Goal: Task Accomplishment & Management: Complete application form

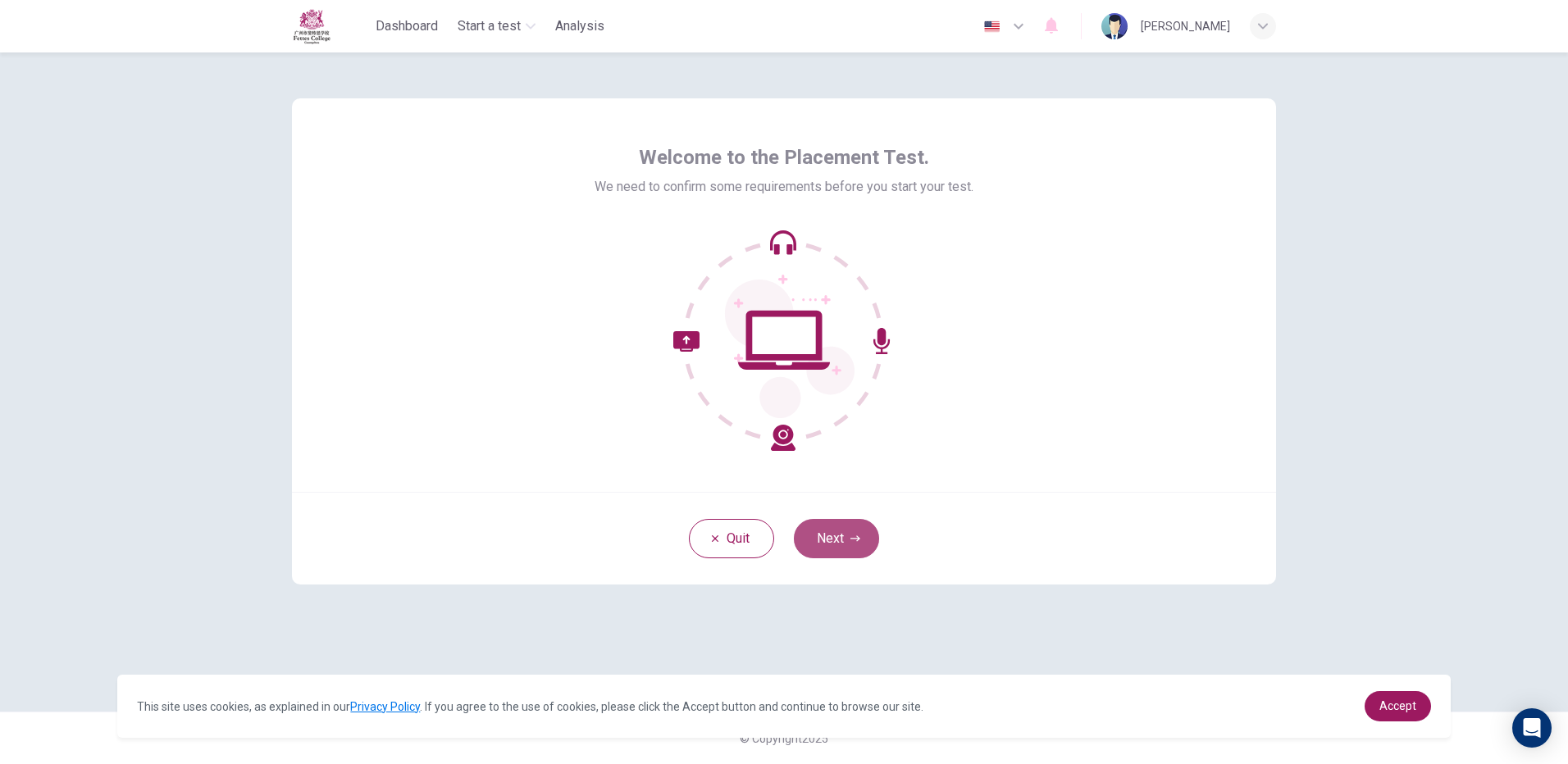
click at [825, 547] on button "Next" at bounding box center [836, 538] width 85 height 39
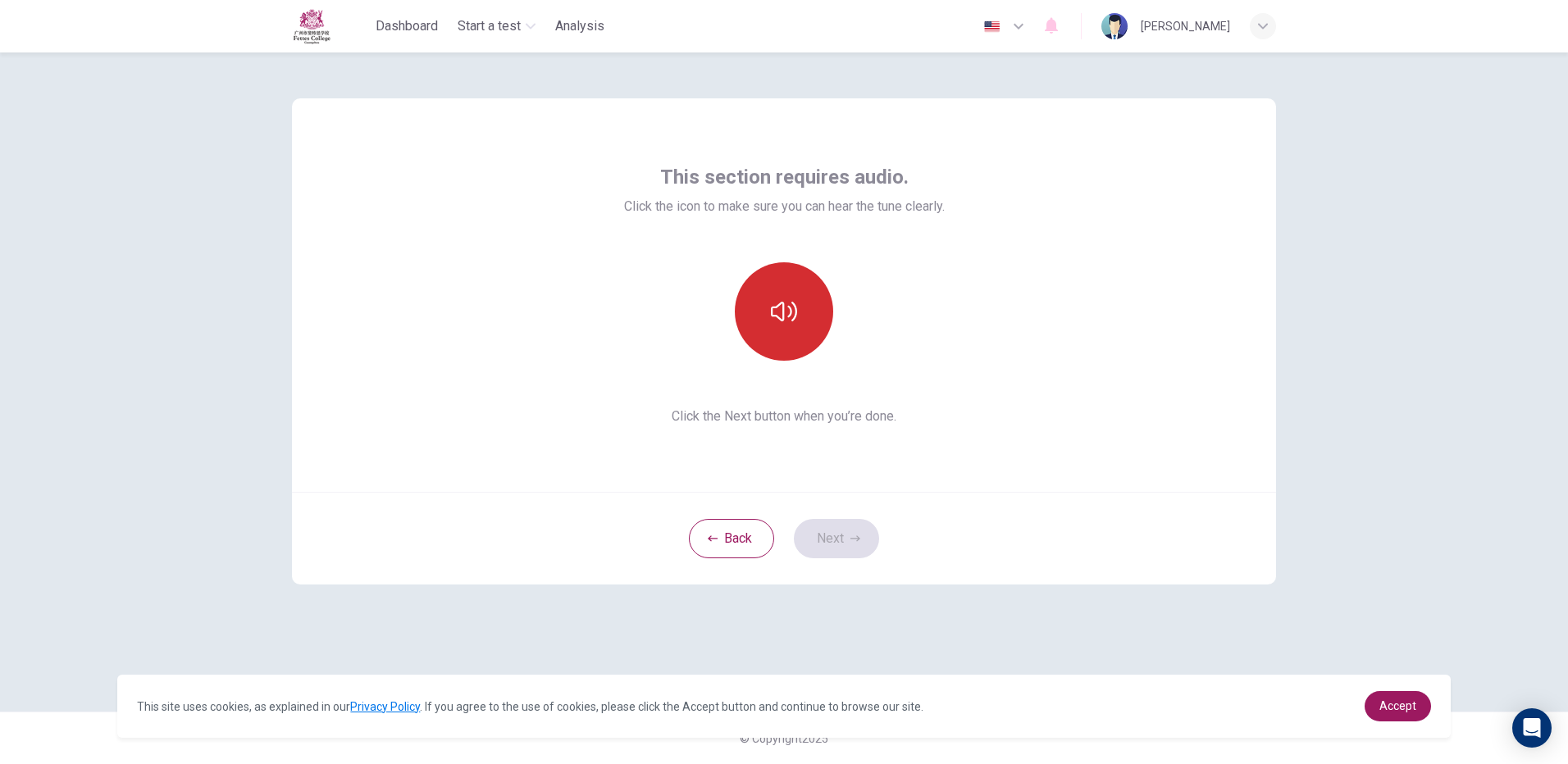
click at [804, 343] on button "button" at bounding box center [783, 311] width 98 height 98
click at [824, 532] on button "Next" at bounding box center [836, 538] width 85 height 39
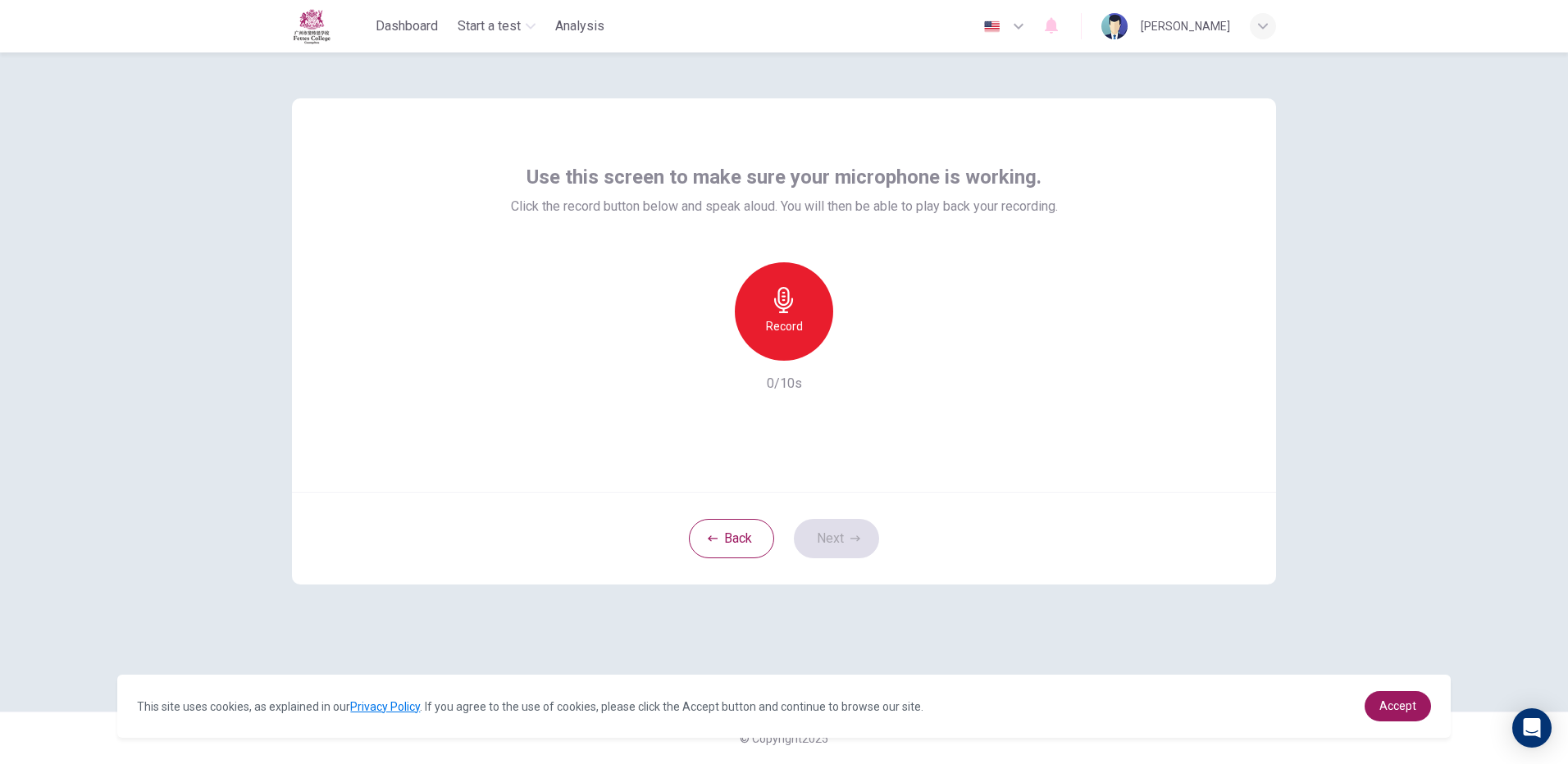
click at [800, 325] on h6 "Record" at bounding box center [784, 326] width 37 height 20
click at [800, 325] on div "Stop" at bounding box center [783, 311] width 98 height 98
click at [822, 538] on button "Next" at bounding box center [836, 538] width 85 height 39
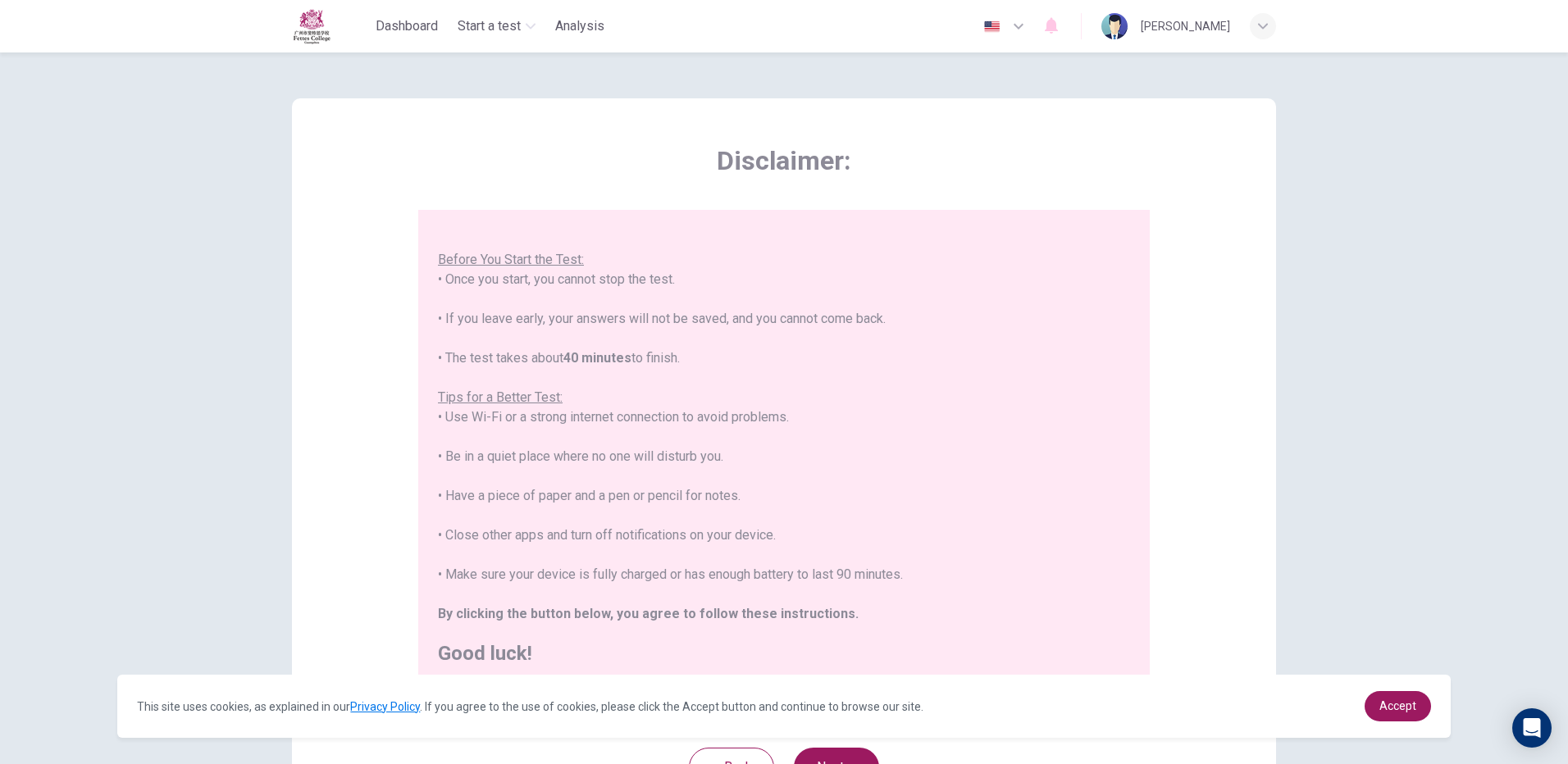
scroll to position [148, 0]
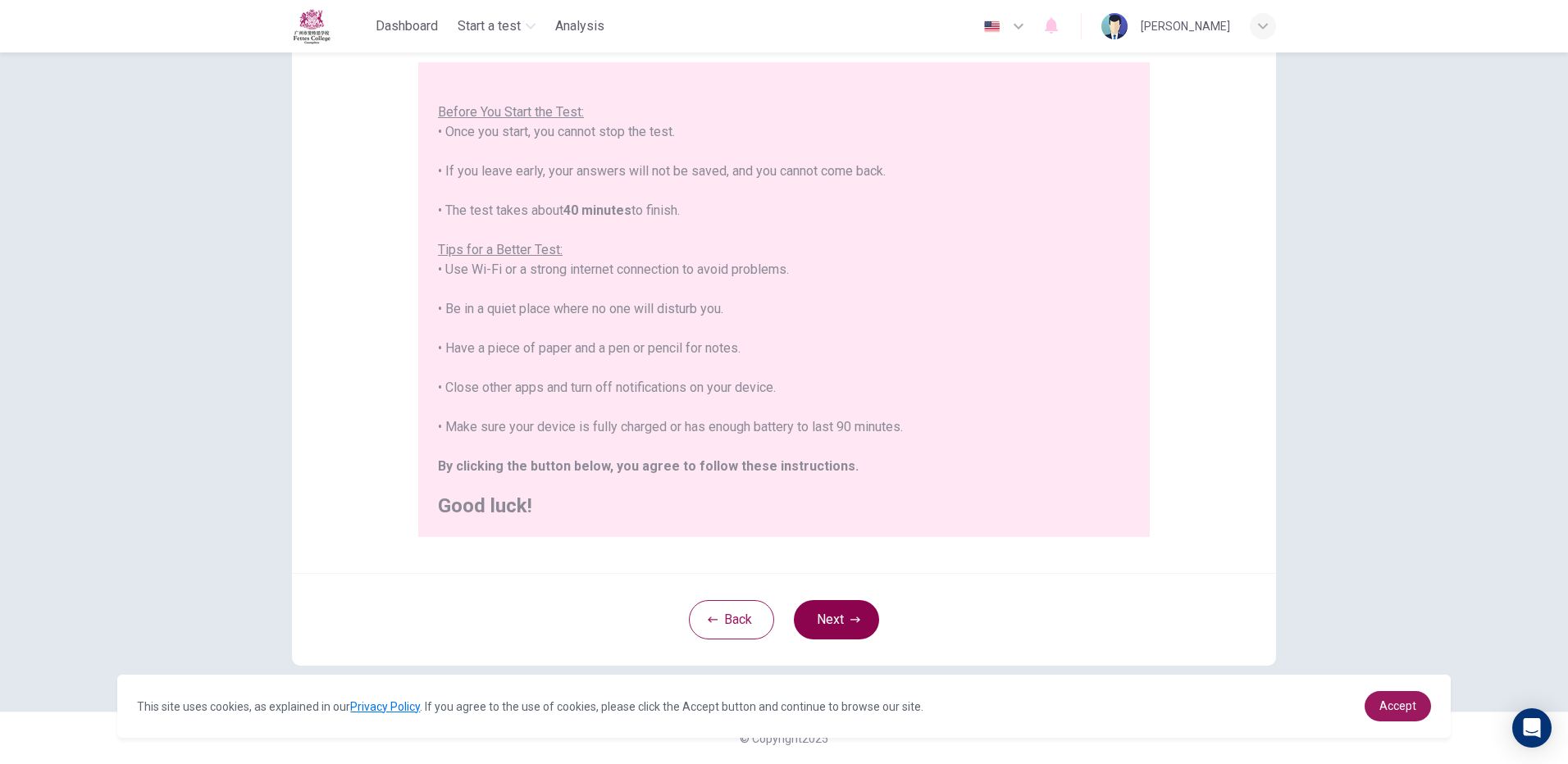
click at [841, 608] on button "Next" at bounding box center [836, 620] width 85 height 39
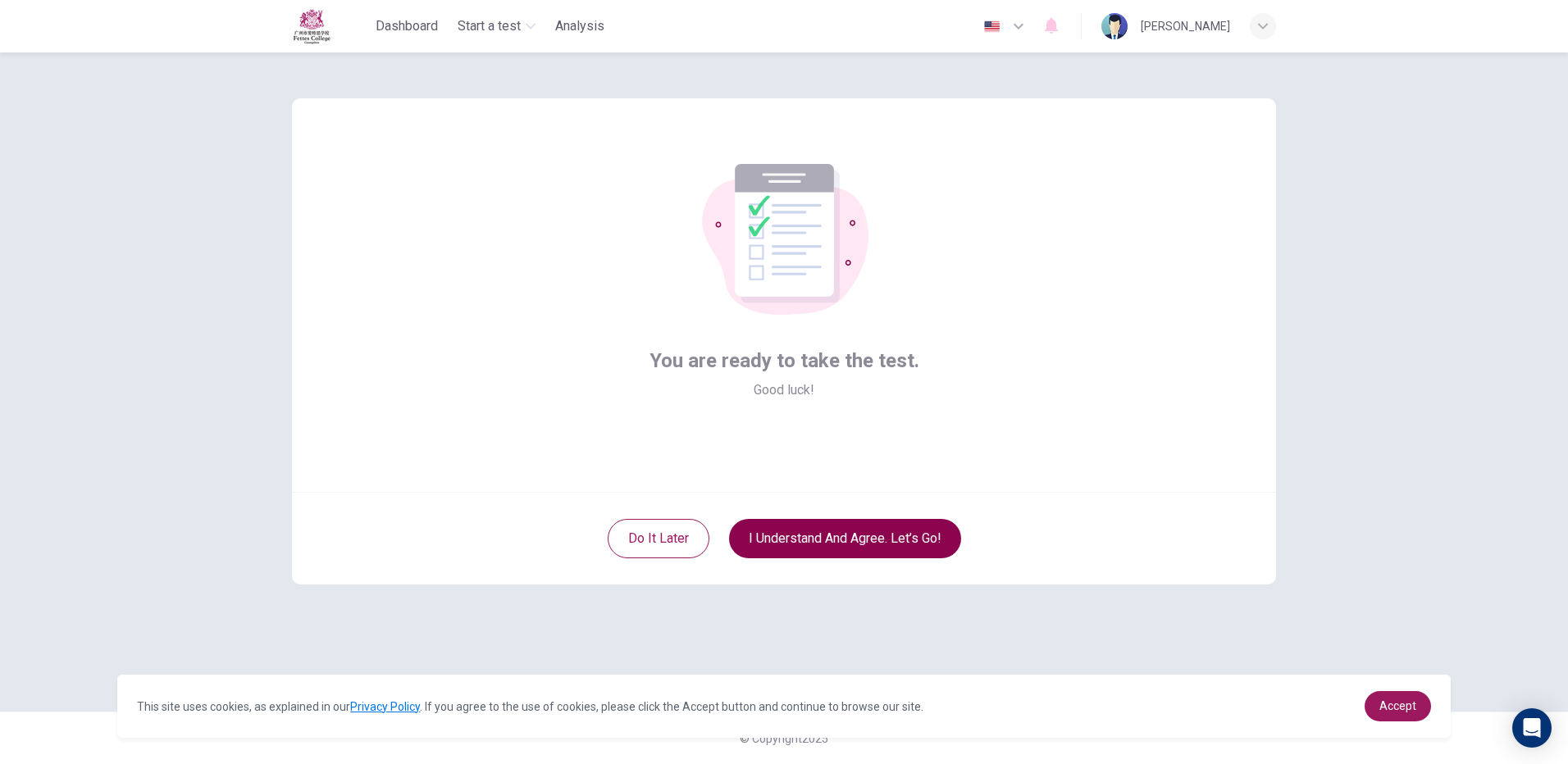
scroll to position [0, 0]
click at [799, 535] on button "I understand and agree. Let’s go!" at bounding box center [845, 538] width 232 height 39
click at [1425, 713] on link "Accept" at bounding box center [1397, 706] width 67 height 31
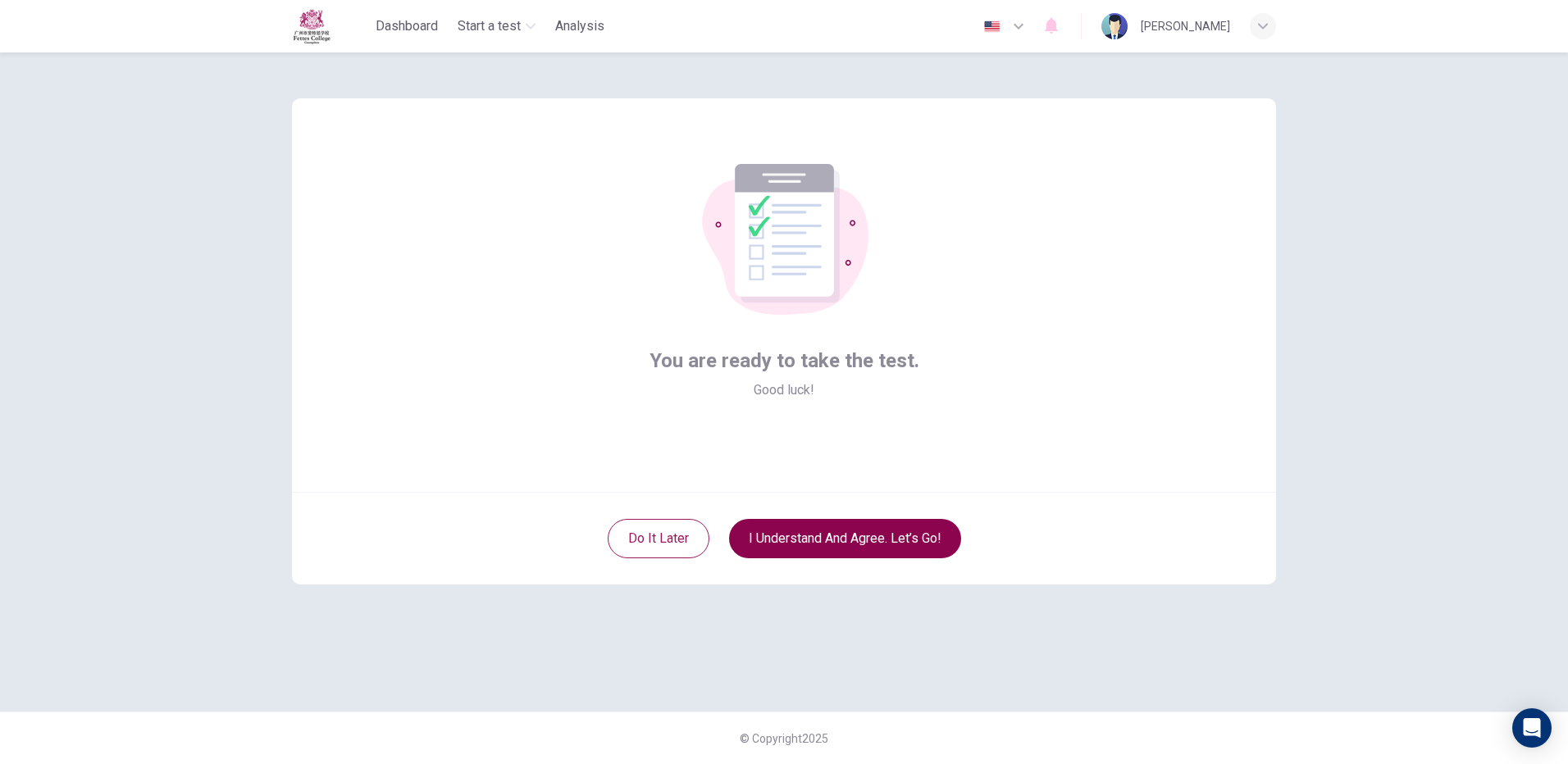
click at [821, 519] on div "Do it later I understand and agree. Let’s go!" at bounding box center [783, 538] width 984 height 93
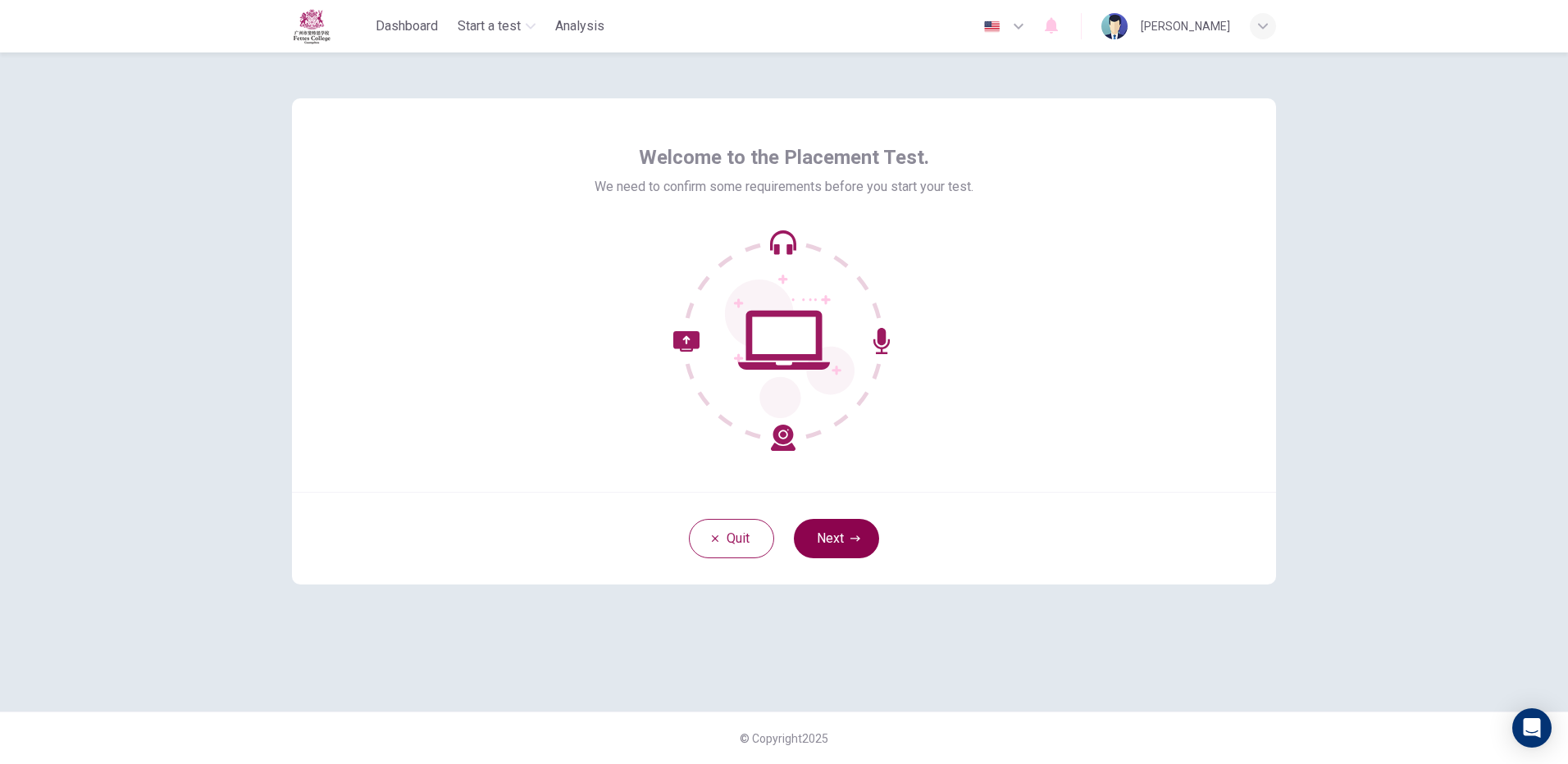
click at [811, 527] on button "Next" at bounding box center [836, 538] width 85 height 39
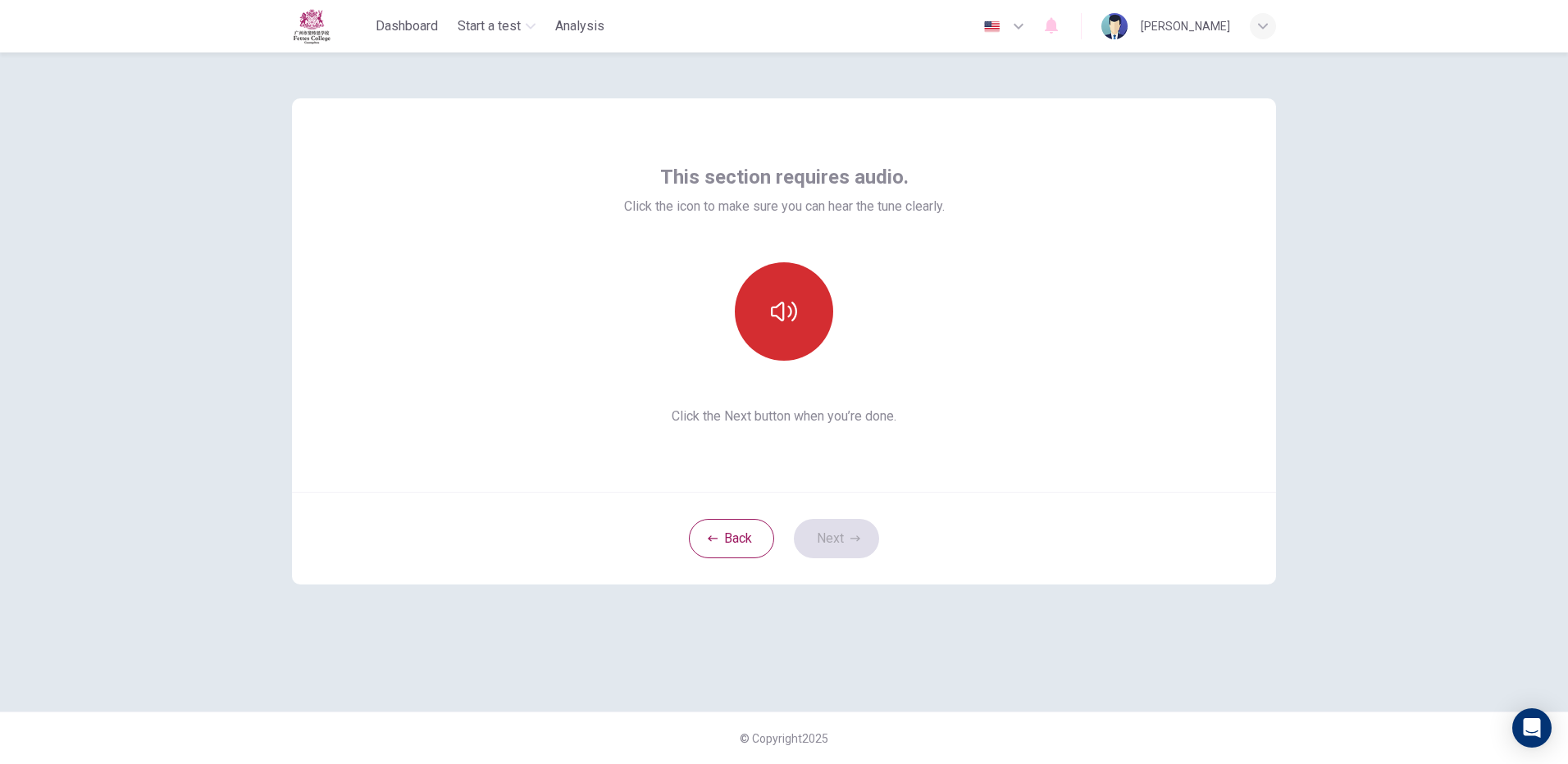
click at [780, 326] on button "button" at bounding box center [783, 311] width 98 height 98
click at [832, 546] on button "Next" at bounding box center [836, 538] width 85 height 39
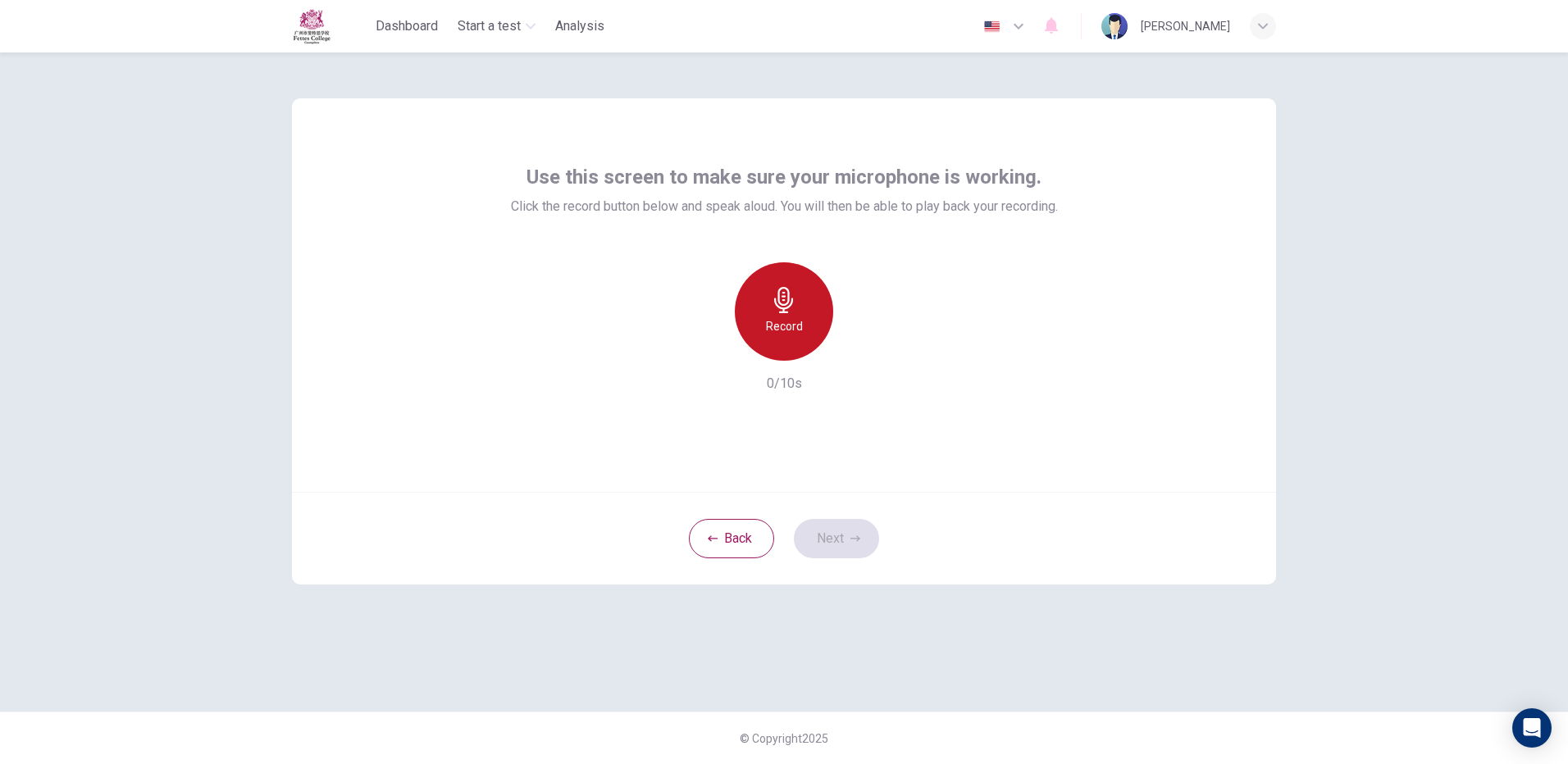
click at [763, 301] on div "Record" at bounding box center [783, 311] width 98 height 98
click at [757, 309] on div "Stop" at bounding box center [783, 311] width 98 height 98
click at [819, 540] on button "Next" at bounding box center [836, 538] width 85 height 39
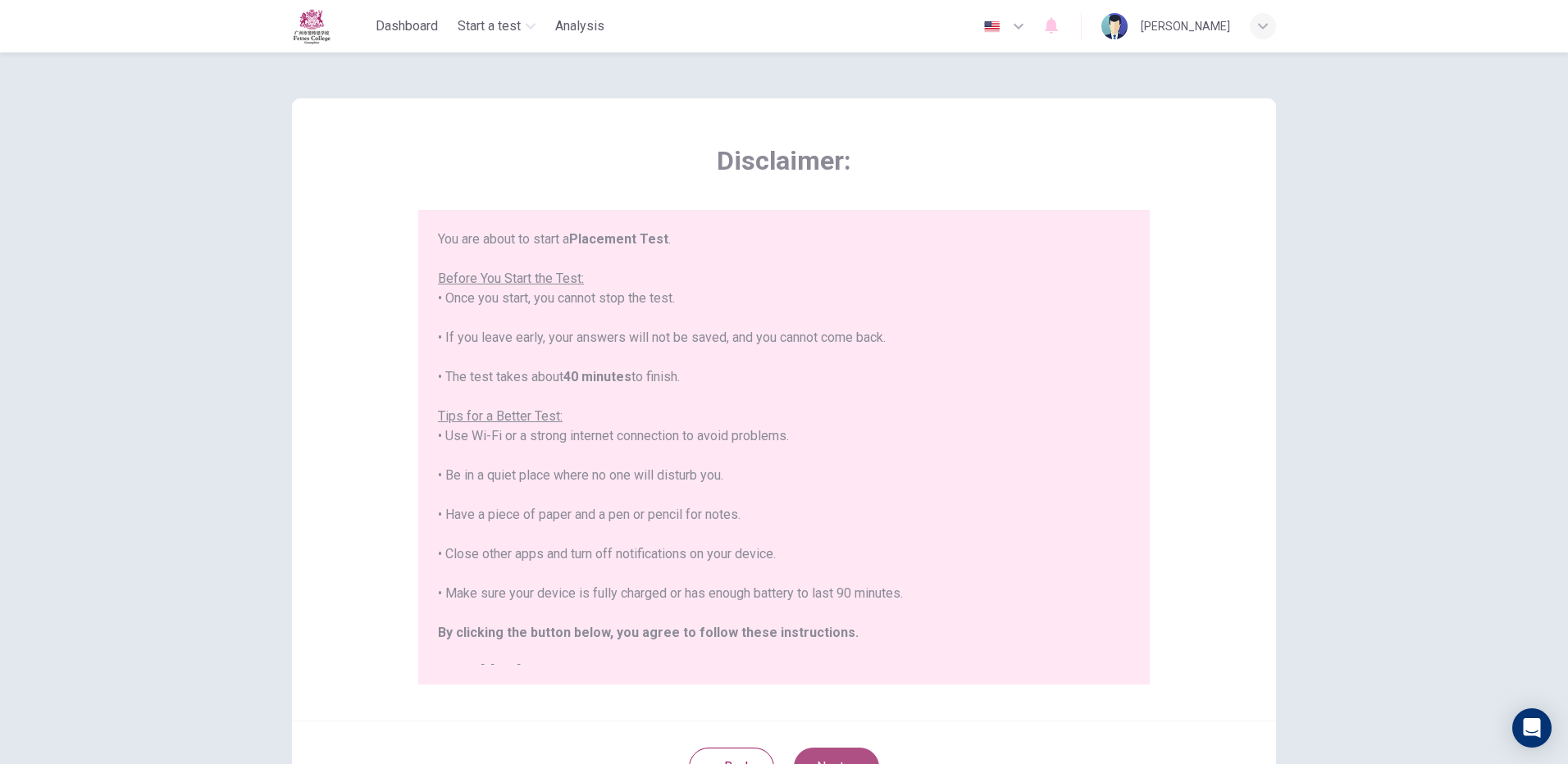
click at [810, 755] on button "Next" at bounding box center [836, 767] width 85 height 39
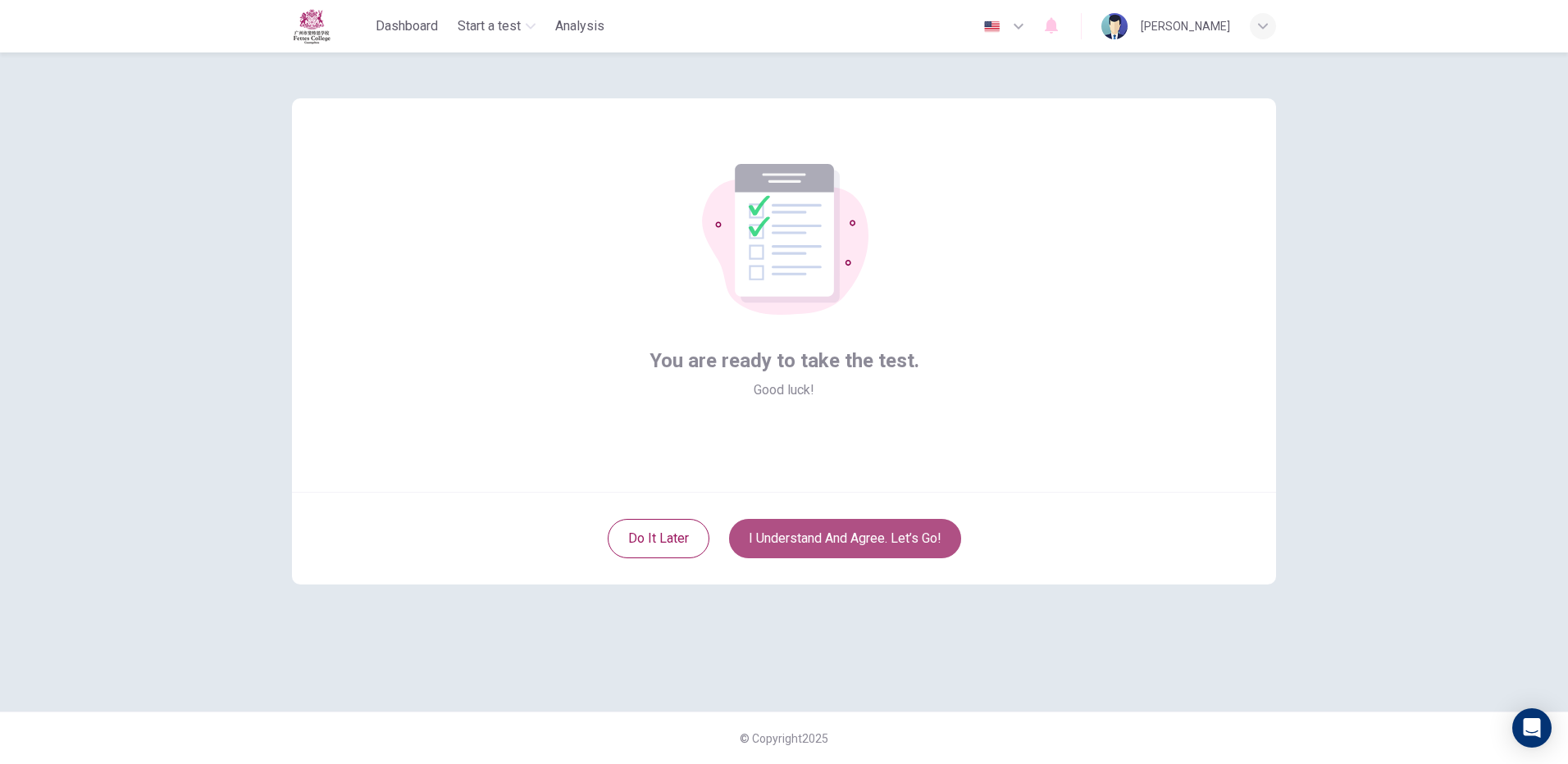
click at [851, 540] on button "I understand and agree. Let’s go!" at bounding box center [845, 538] width 232 height 39
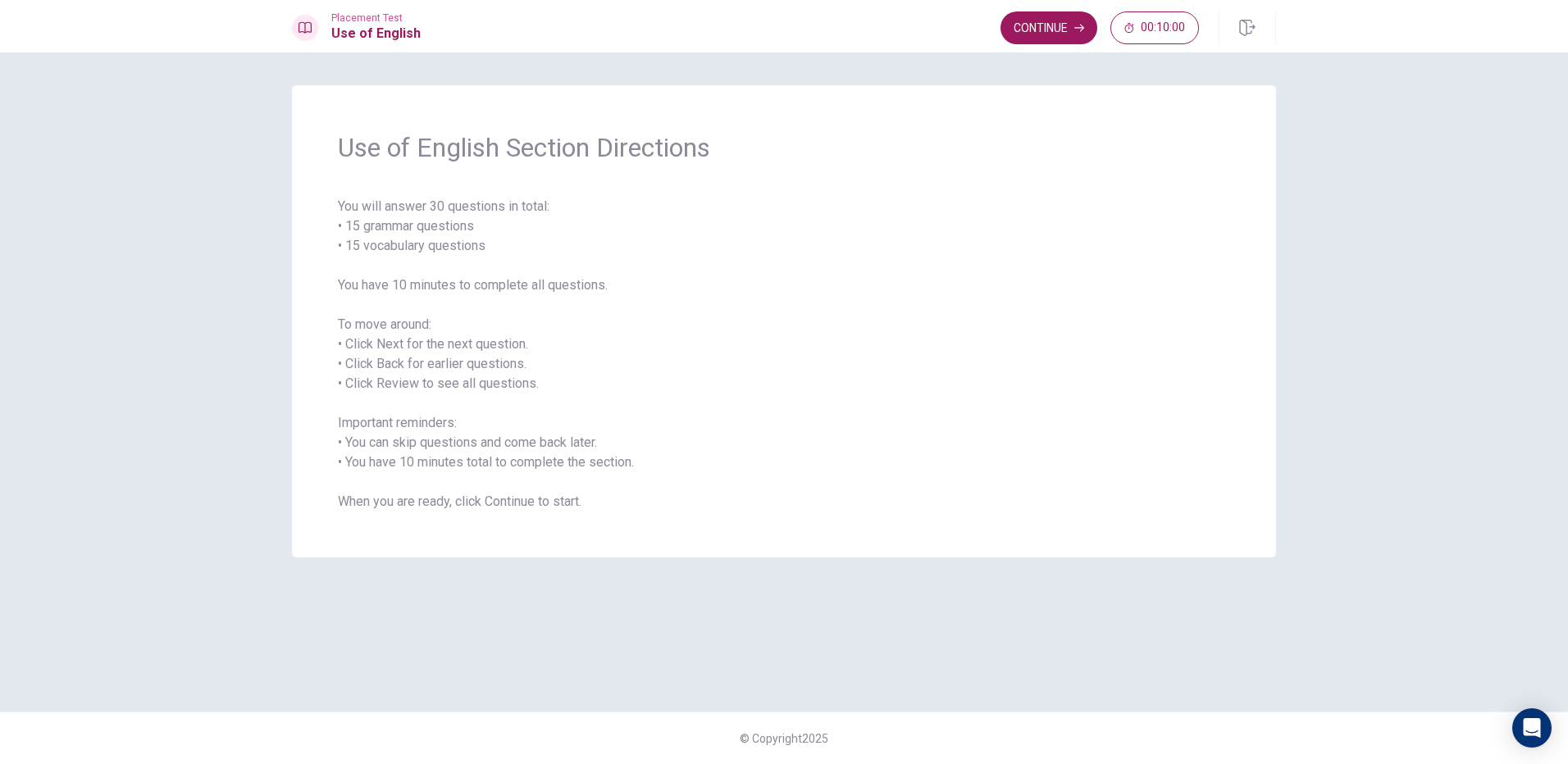
drag, startPoint x: 341, startPoint y: 199, endPoint x: 649, endPoint y: 601, distance: 506.4
click at [649, 601] on div "Use of English Section Directions You will answer 30 questions in total: • 15 g…" at bounding box center [783, 382] width 1037 height 593
click at [1033, 18] on button "Continue" at bounding box center [1048, 27] width 96 height 32
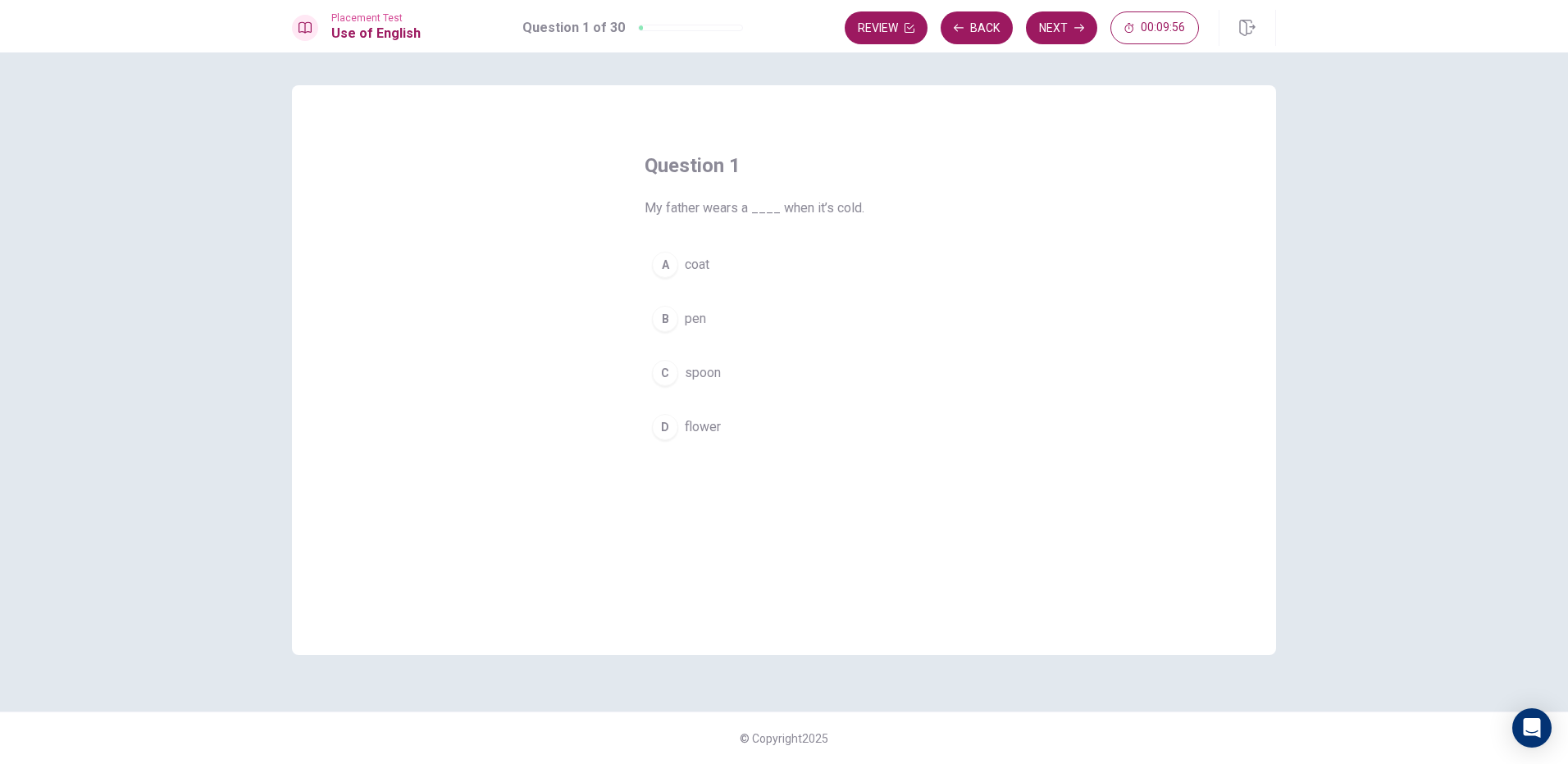
click at [686, 269] on span "coat" at bounding box center [697, 264] width 25 height 20
click at [1045, 28] on button "Next" at bounding box center [1061, 27] width 72 height 32
click at [742, 417] on button "D will stay" at bounding box center [783, 427] width 279 height 41
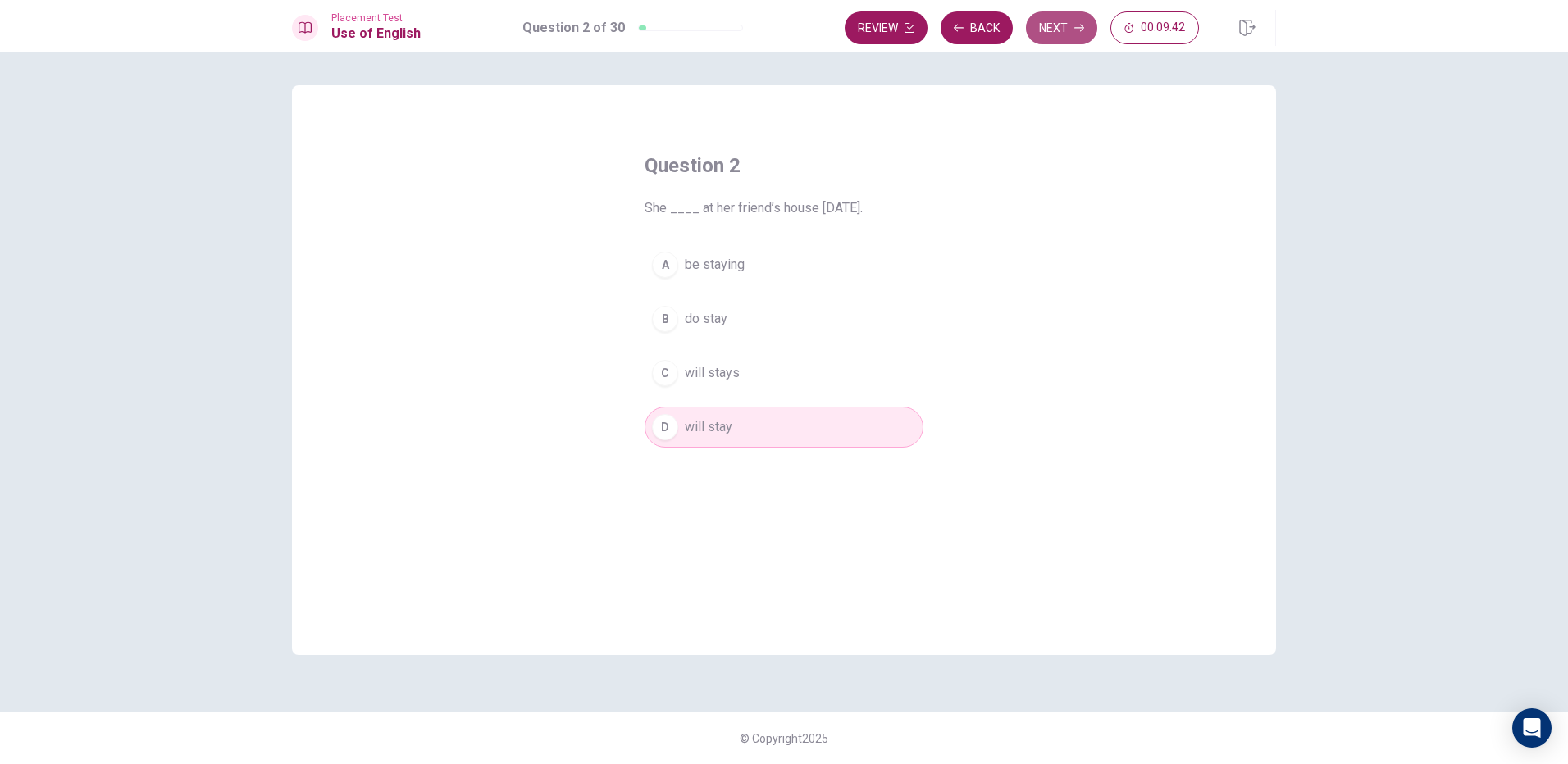
click at [1071, 26] on button "Next" at bounding box center [1061, 27] width 72 height 32
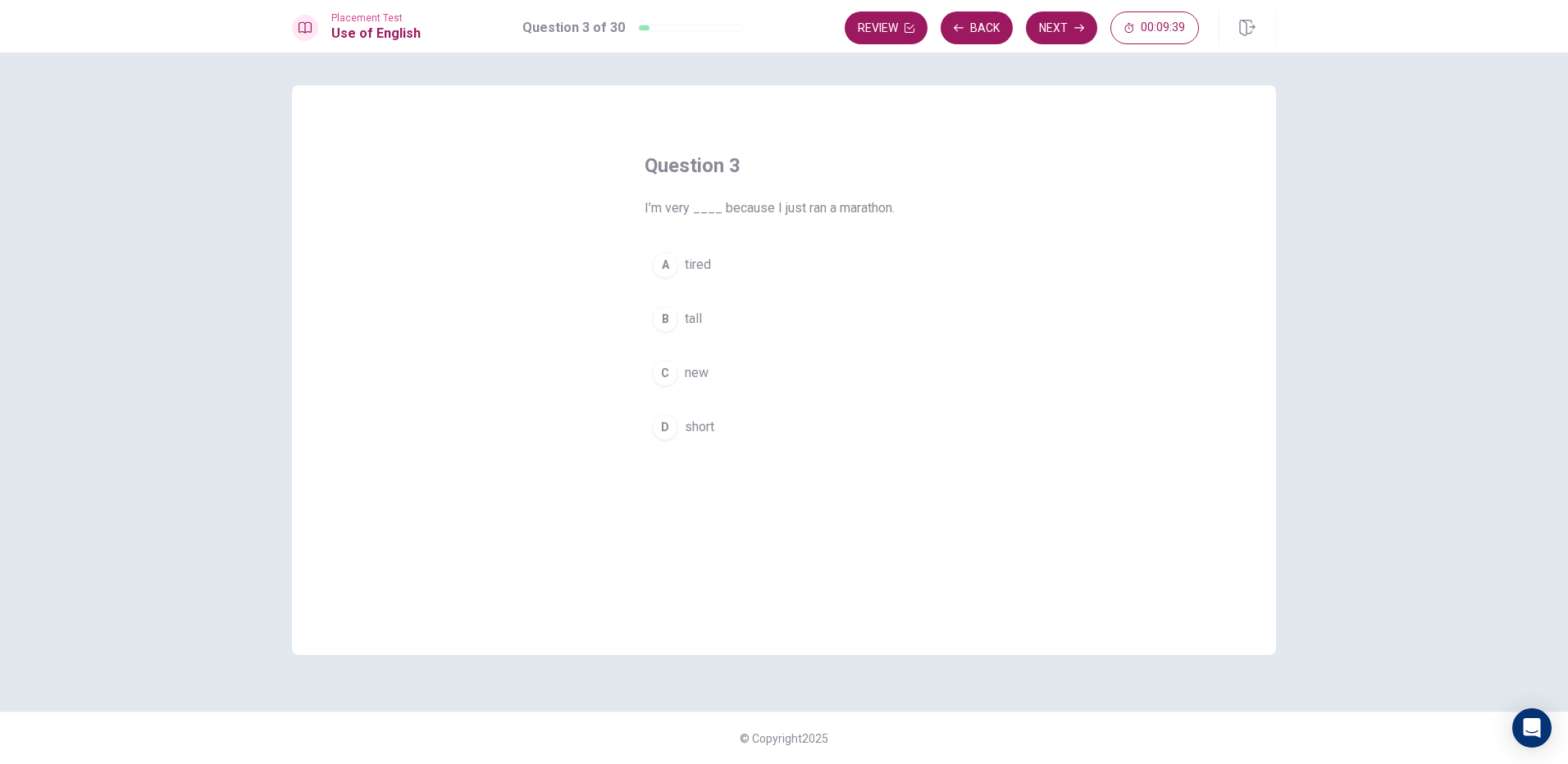
click at [707, 269] on span "tired" at bounding box center [698, 264] width 26 height 20
click at [1046, 15] on button "Next" at bounding box center [1061, 27] width 72 height 32
click at [730, 315] on button "B Did" at bounding box center [783, 319] width 279 height 41
click at [1061, 19] on button "Next" at bounding box center [1061, 27] width 72 height 32
click at [736, 309] on button "B didn’t" at bounding box center [783, 319] width 279 height 41
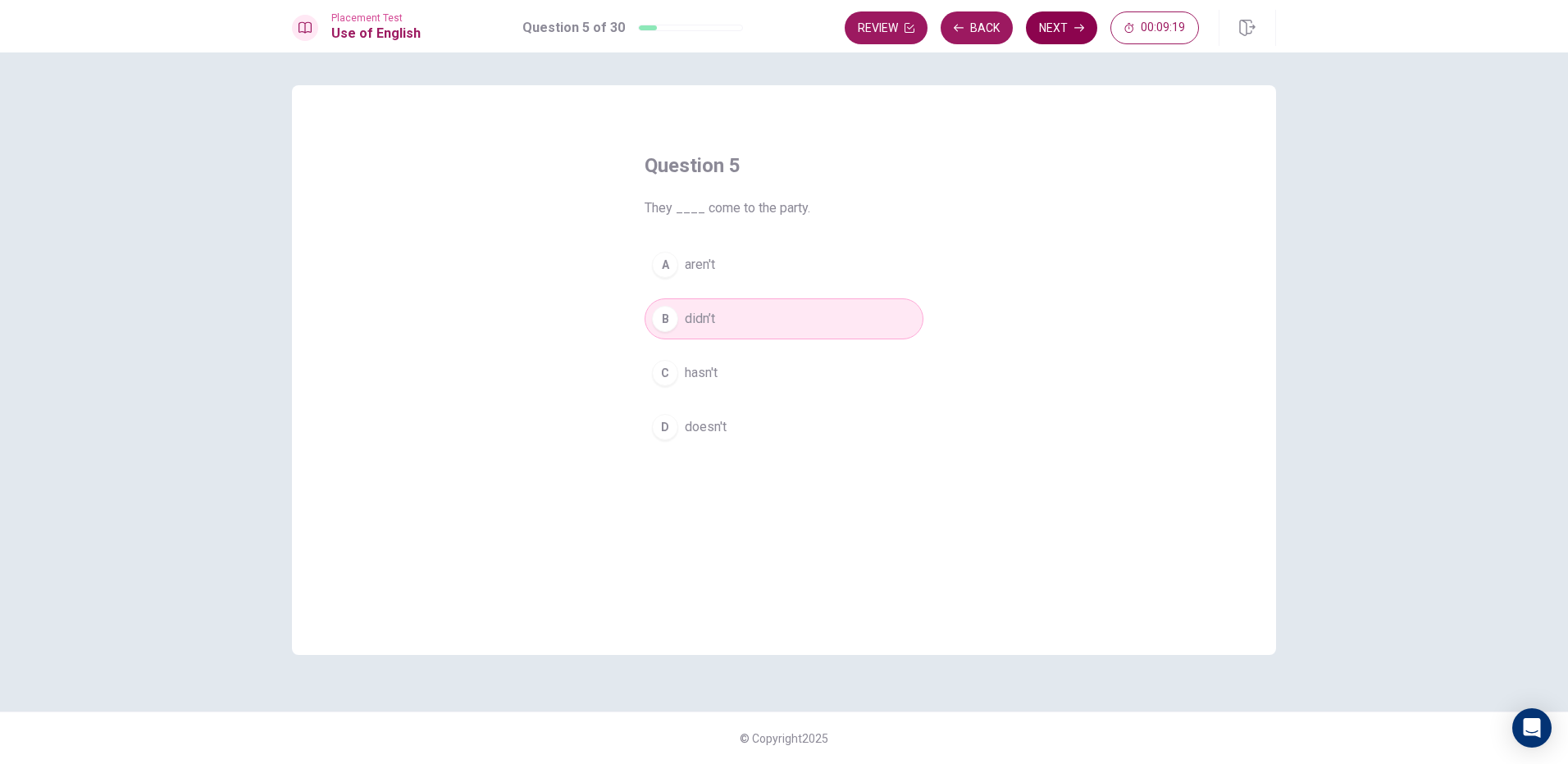
click at [1059, 16] on button "Next" at bounding box center [1061, 27] width 72 height 32
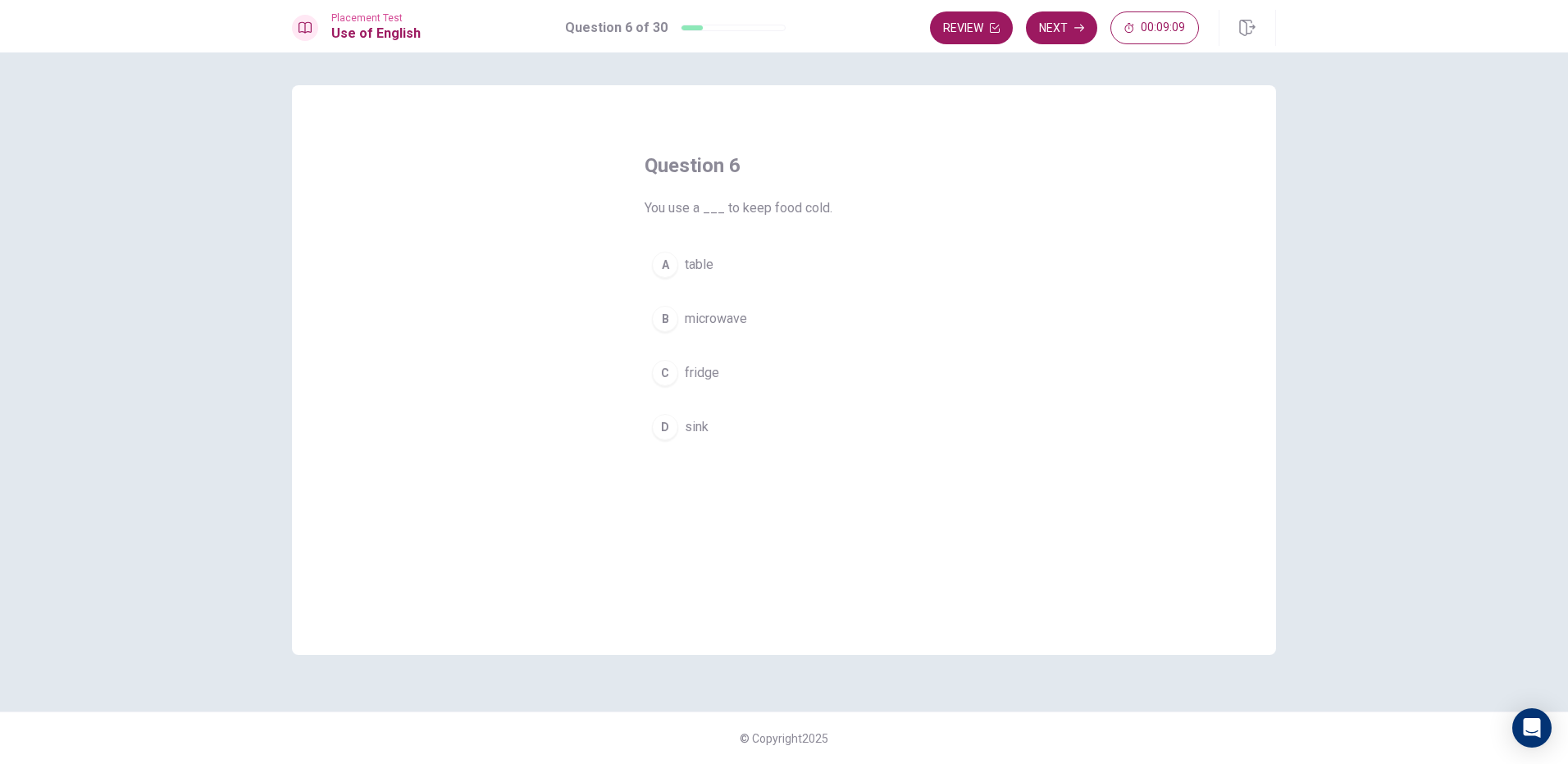
click at [723, 364] on button "C fridge" at bounding box center [783, 373] width 279 height 41
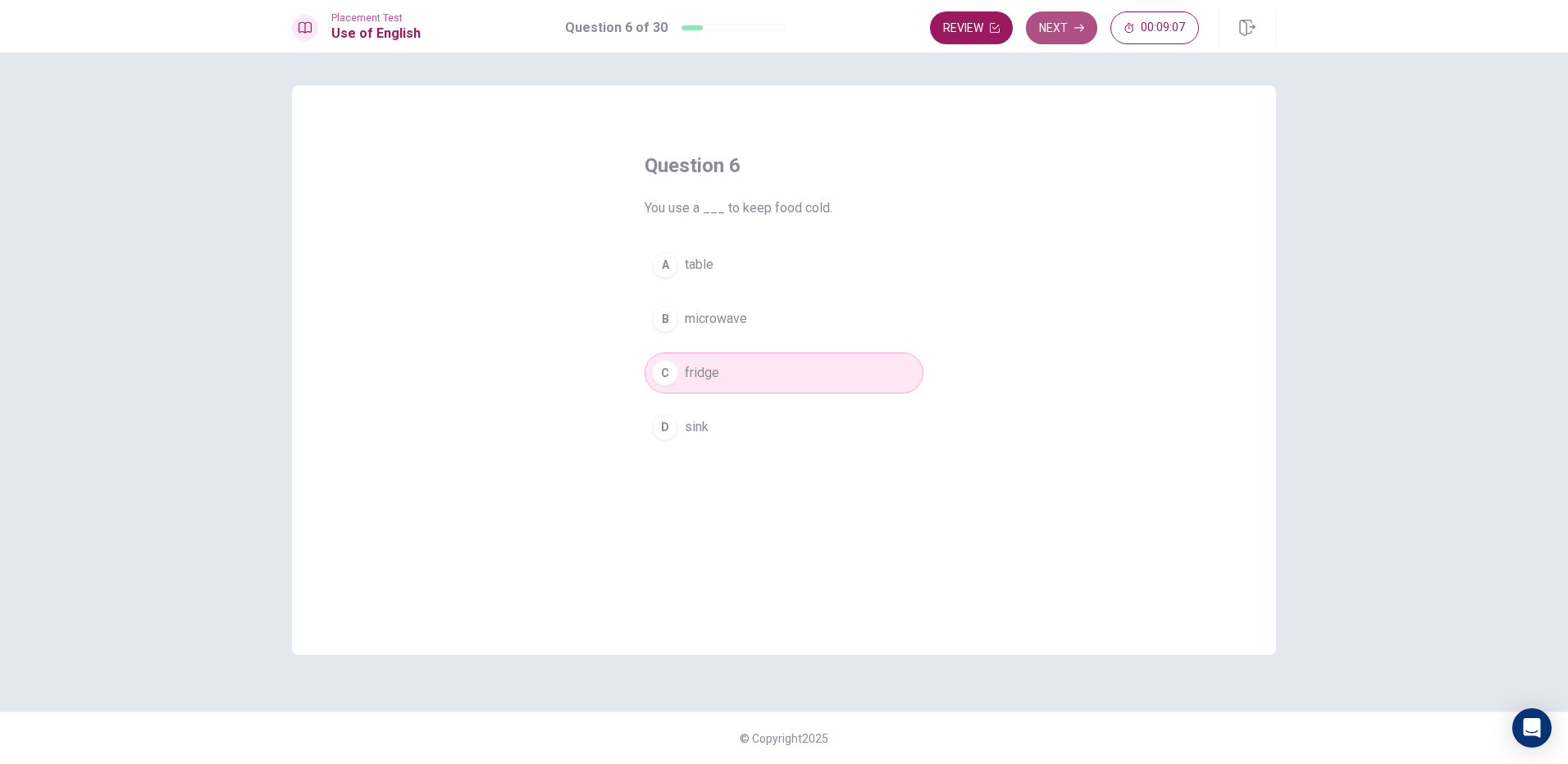
click at [1066, 20] on button "Next" at bounding box center [1061, 27] width 72 height 32
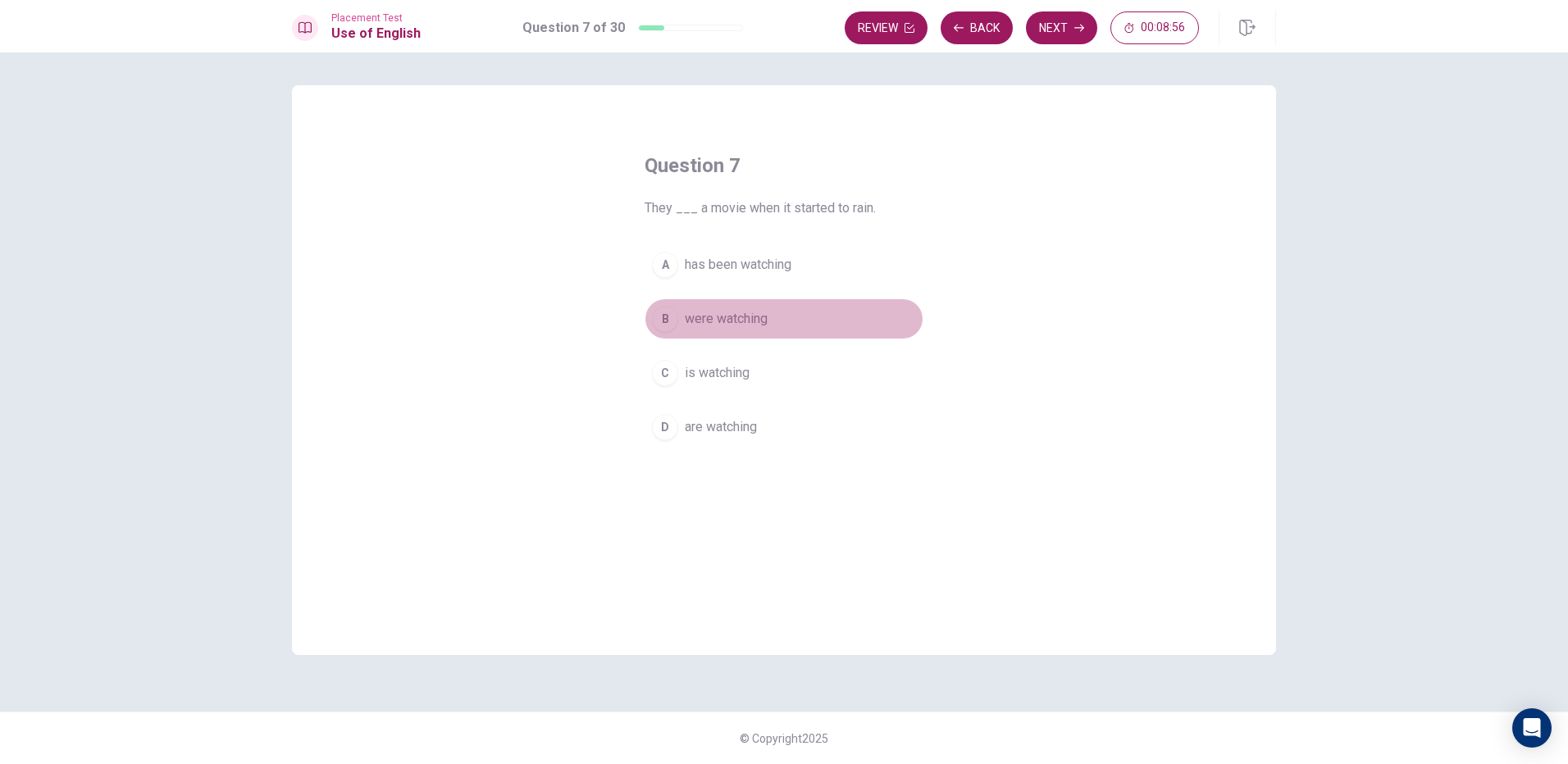
click at [781, 308] on button "B were watching" at bounding box center [783, 319] width 279 height 41
click at [1042, 28] on button "Next" at bounding box center [1061, 27] width 72 height 32
click at [791, 316] on button "B am studying" at bounding box center [783, 319] width 279 height 41
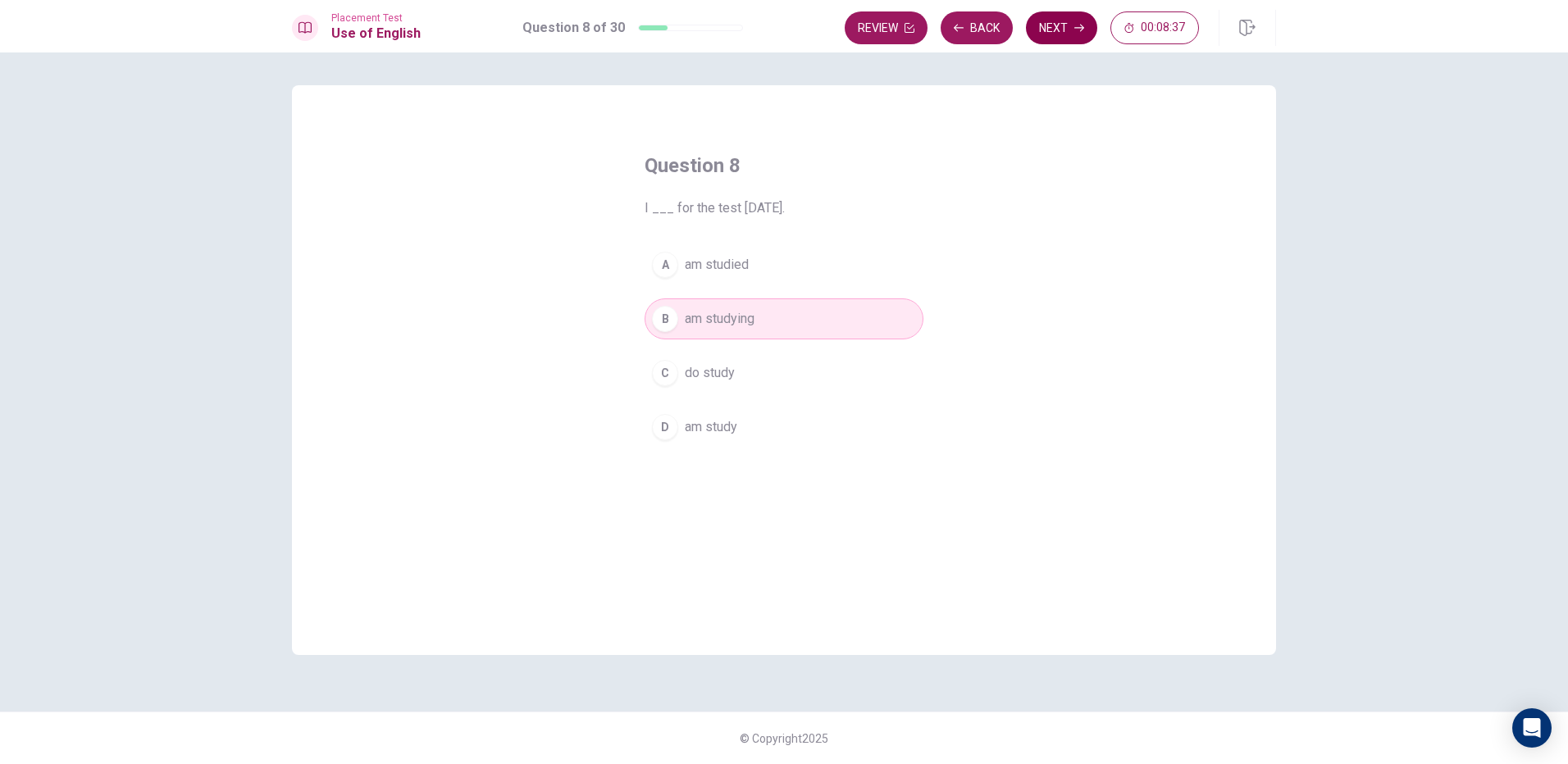
click at [1060, 22] on button "Next" at bounding box center [1061, 27] width 72 height 32
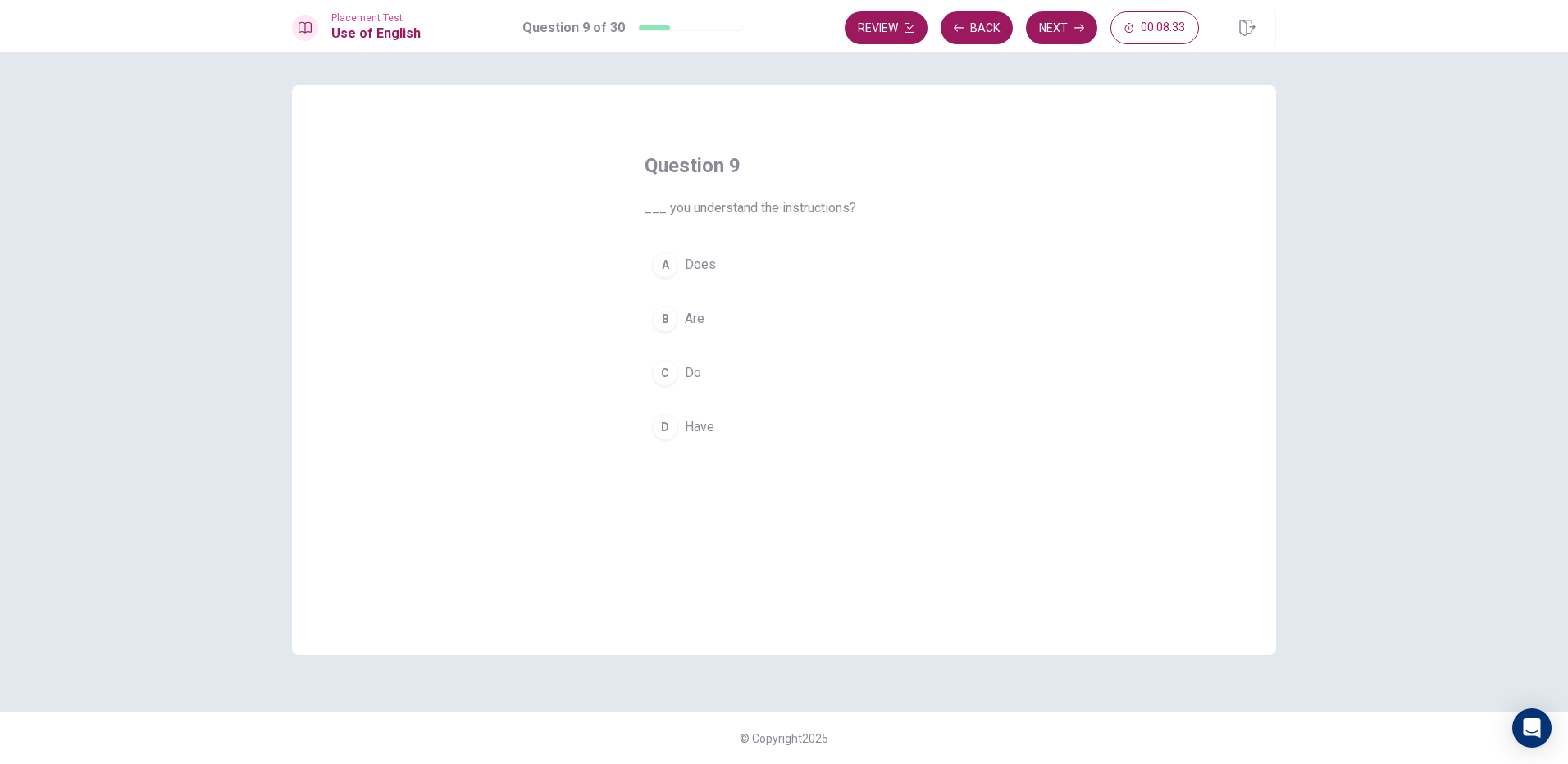
click at [693, 357] on button "C Do" at bounding box center [783, 373] width 279 height 41
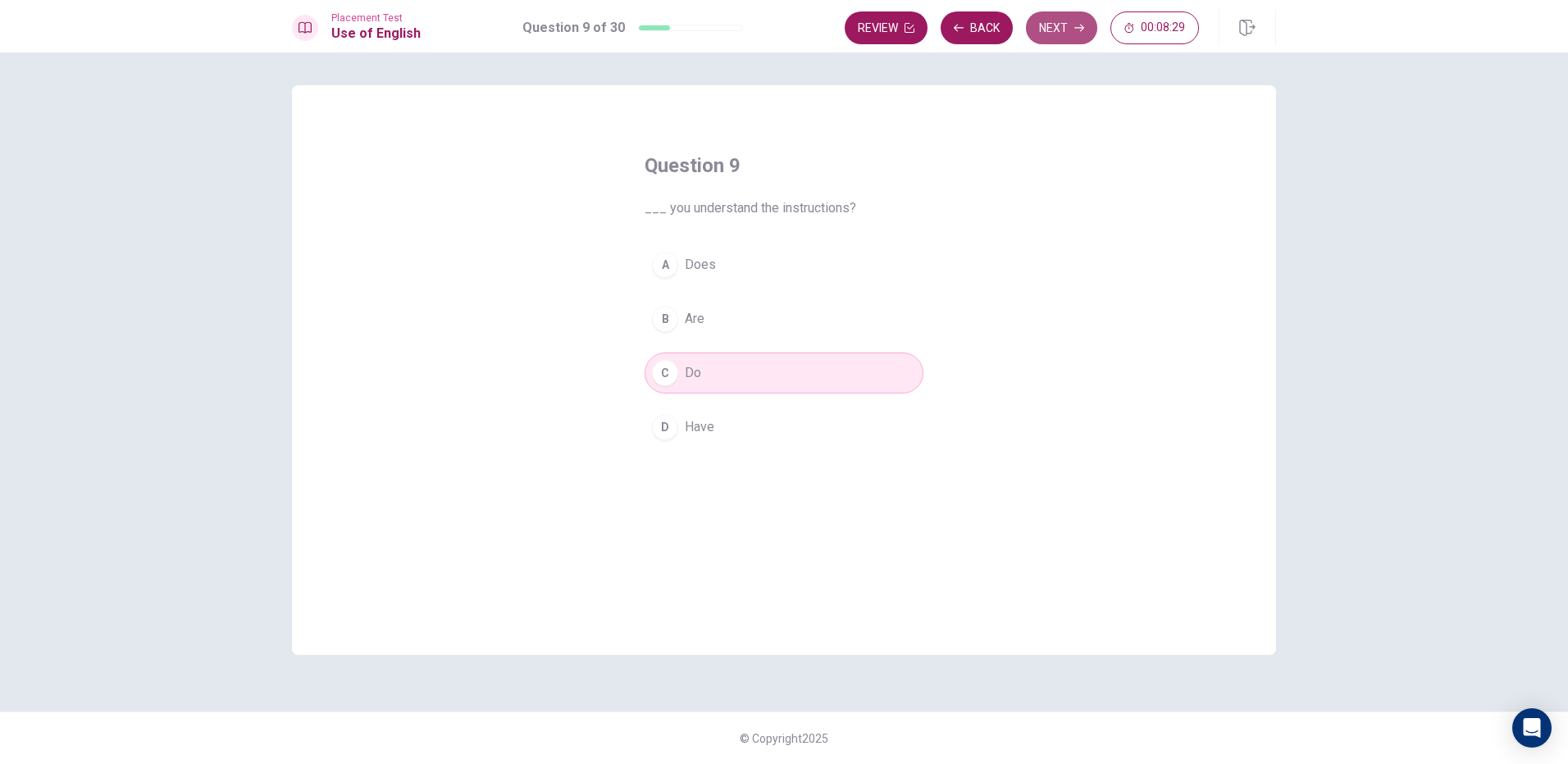
click at [1066, 25] on button "Next" at bounding box center [1061, 27] width 72 height 32
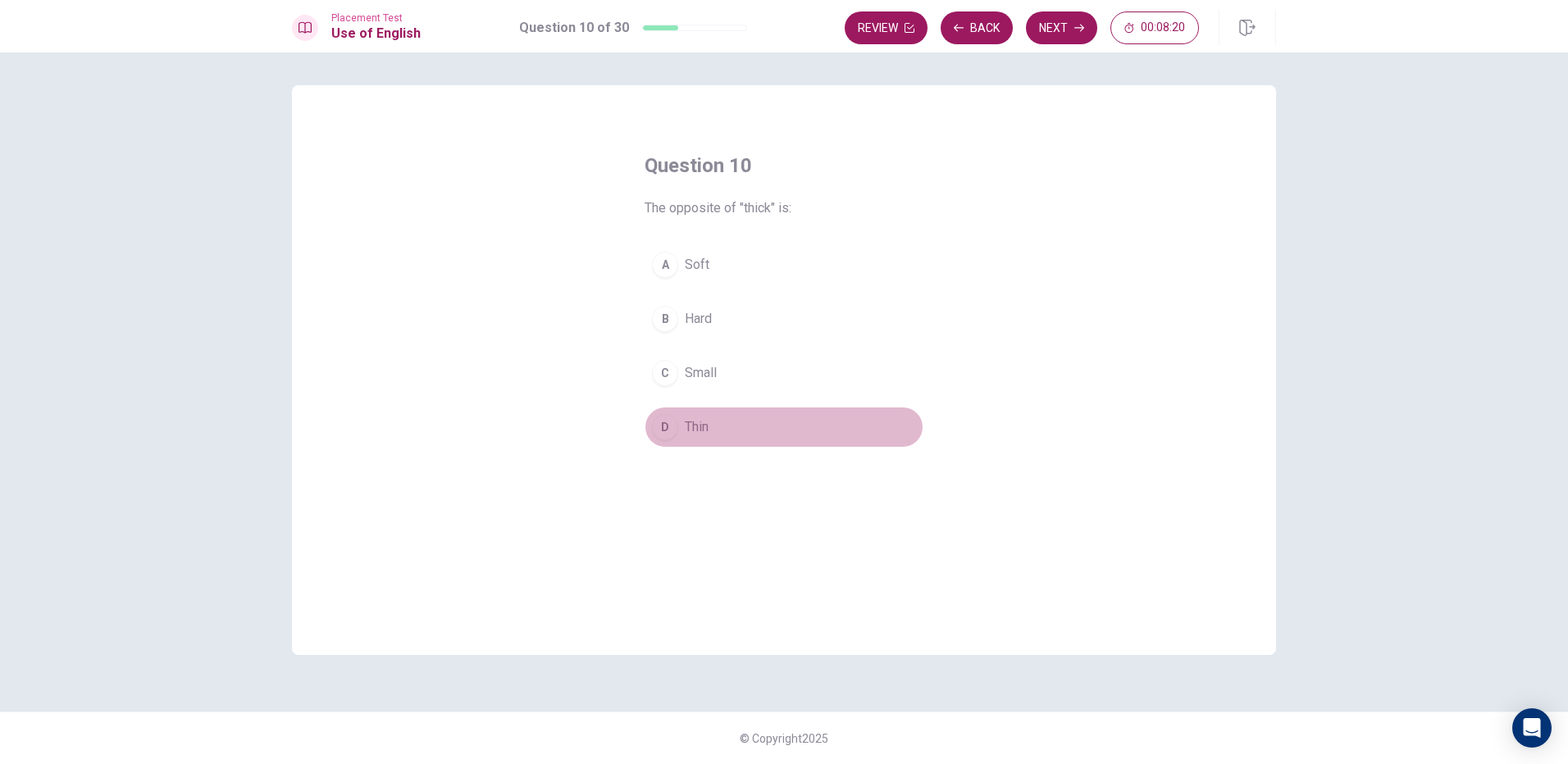
click at [706, 415] on button "D Thin" at bounding box center [783, 427] width 279 height 41
click at [1054, 26] on button "Next" at bounding box center [1061, 27] width 72 height 32
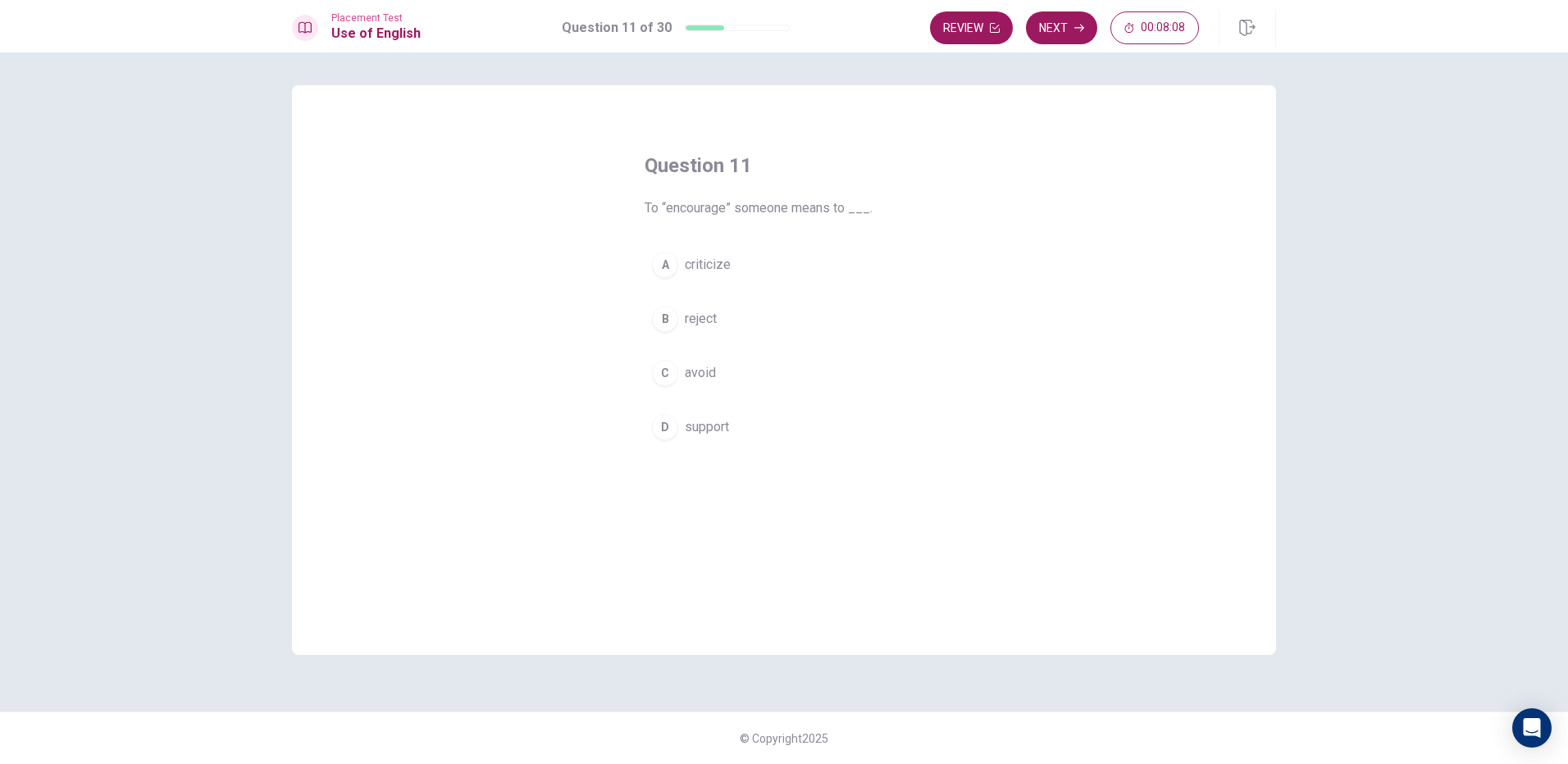
click at [721, 425] on span "support" at bounding box center [707, 426] width 44 height 20
click at [1078, 26] on icon "button" at bounding box center [1079, 28] width 10 height 10
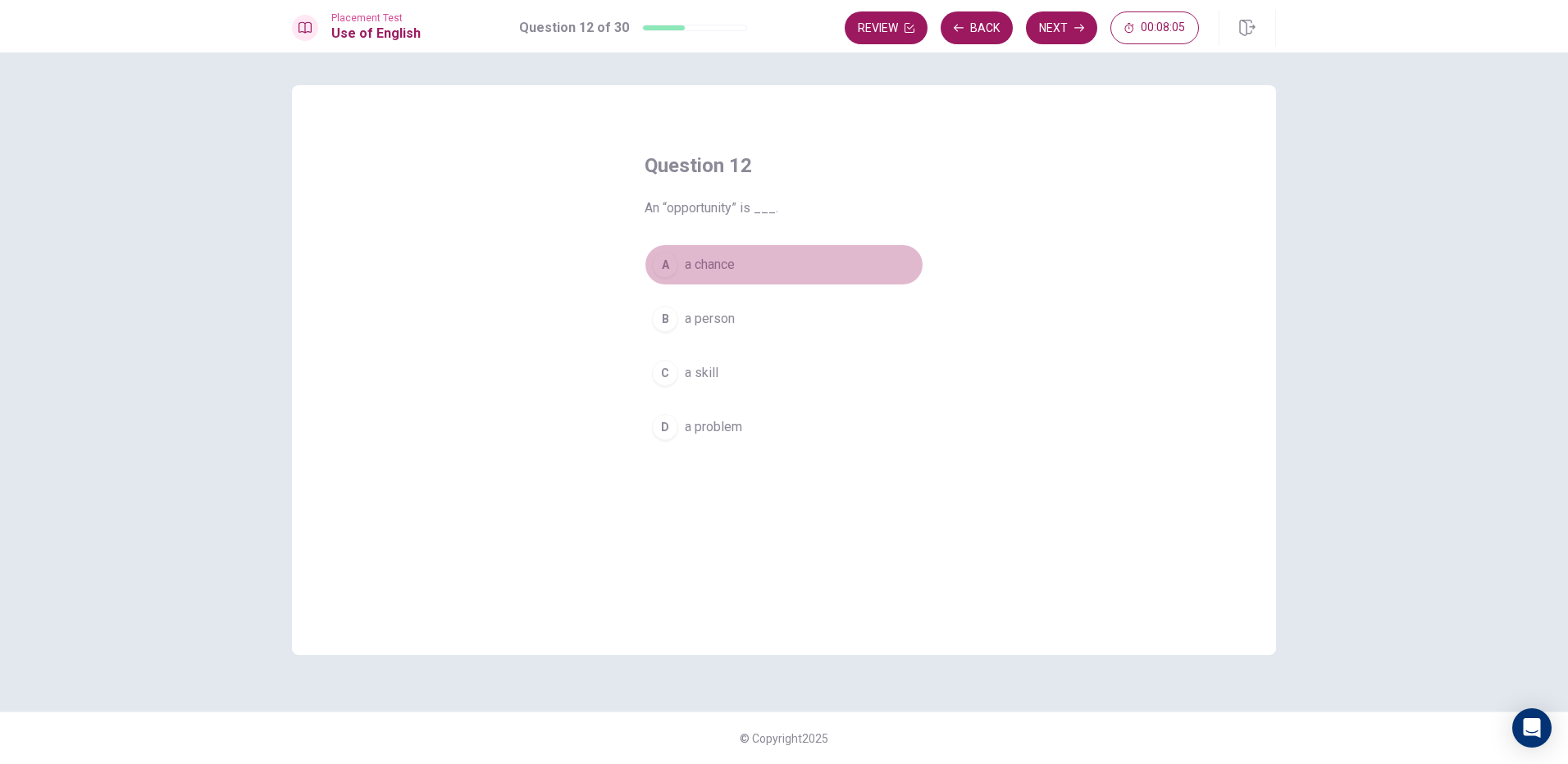
click at [725, 273] on span "a chance" at bounding box center [710, 264] width 50 height 20
click at [1071, 28] on button "Next" at bounding box center [1061, 27] width 72 height 32
click at [735, 263] on button "A rains" at bounding box center [783, 264] width 279 height 41
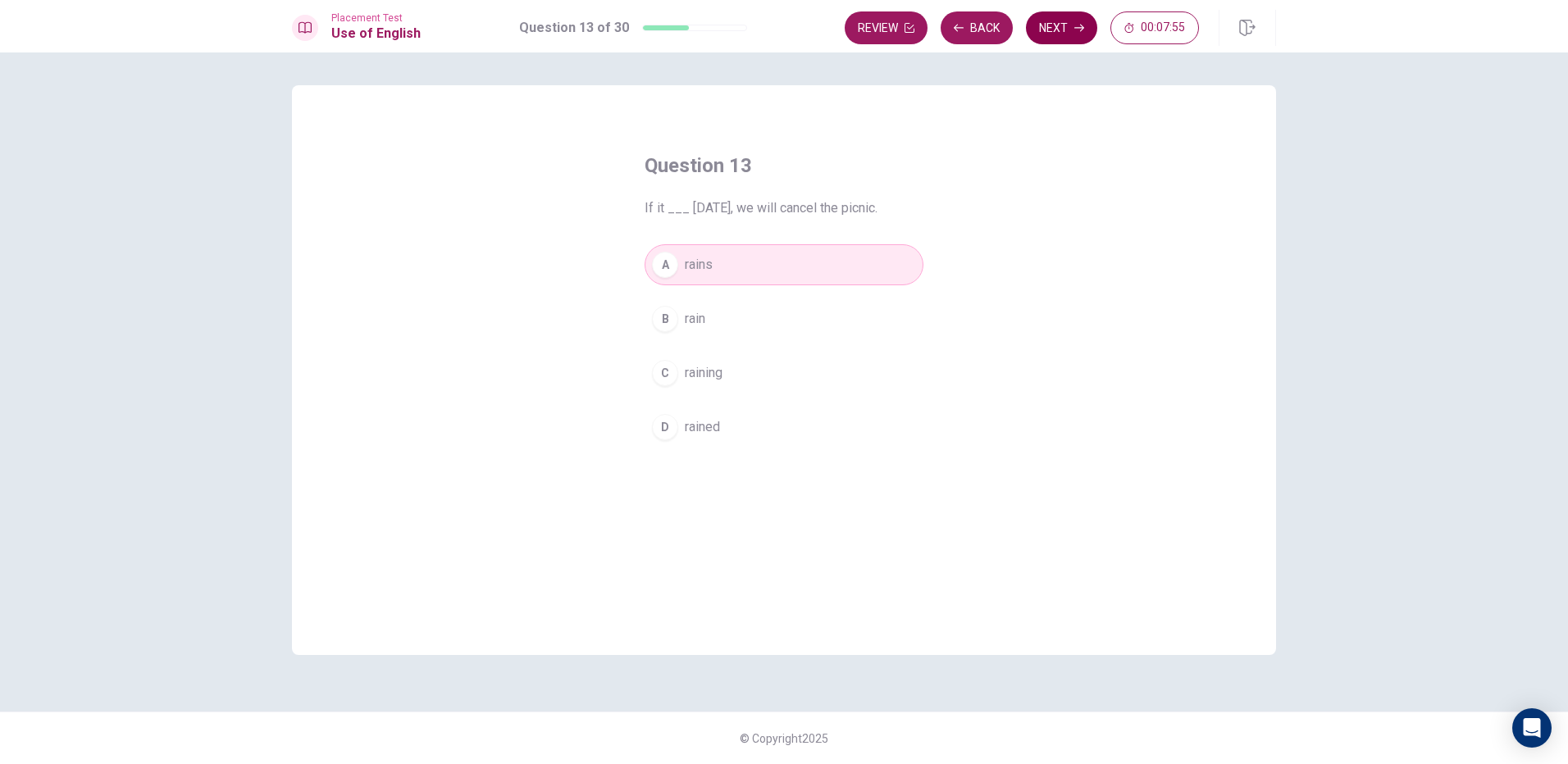
click at [1060, 19] on button "Next" at bounding box center [1061, 27] width 72 height 32
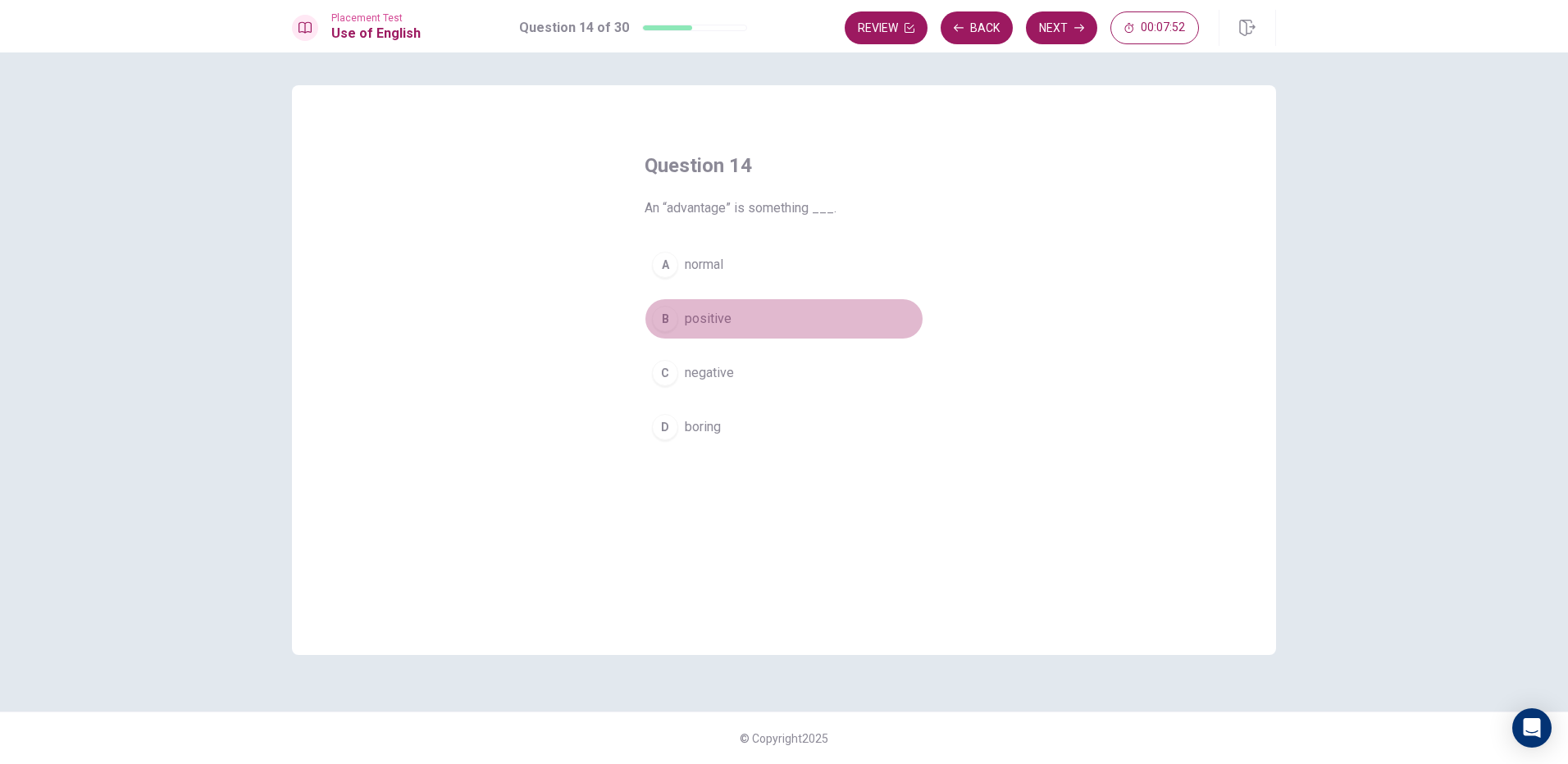
click at [705, 311] on span "positive" at bounding box center [708, 318] width 47 height 20
click at [1045, 20] on button "Next" at bounding box center [1061, 27] width 72 height 32
click at [742, 321] on button "B cycling" at bounding box center [783, 319] width 279 height 41
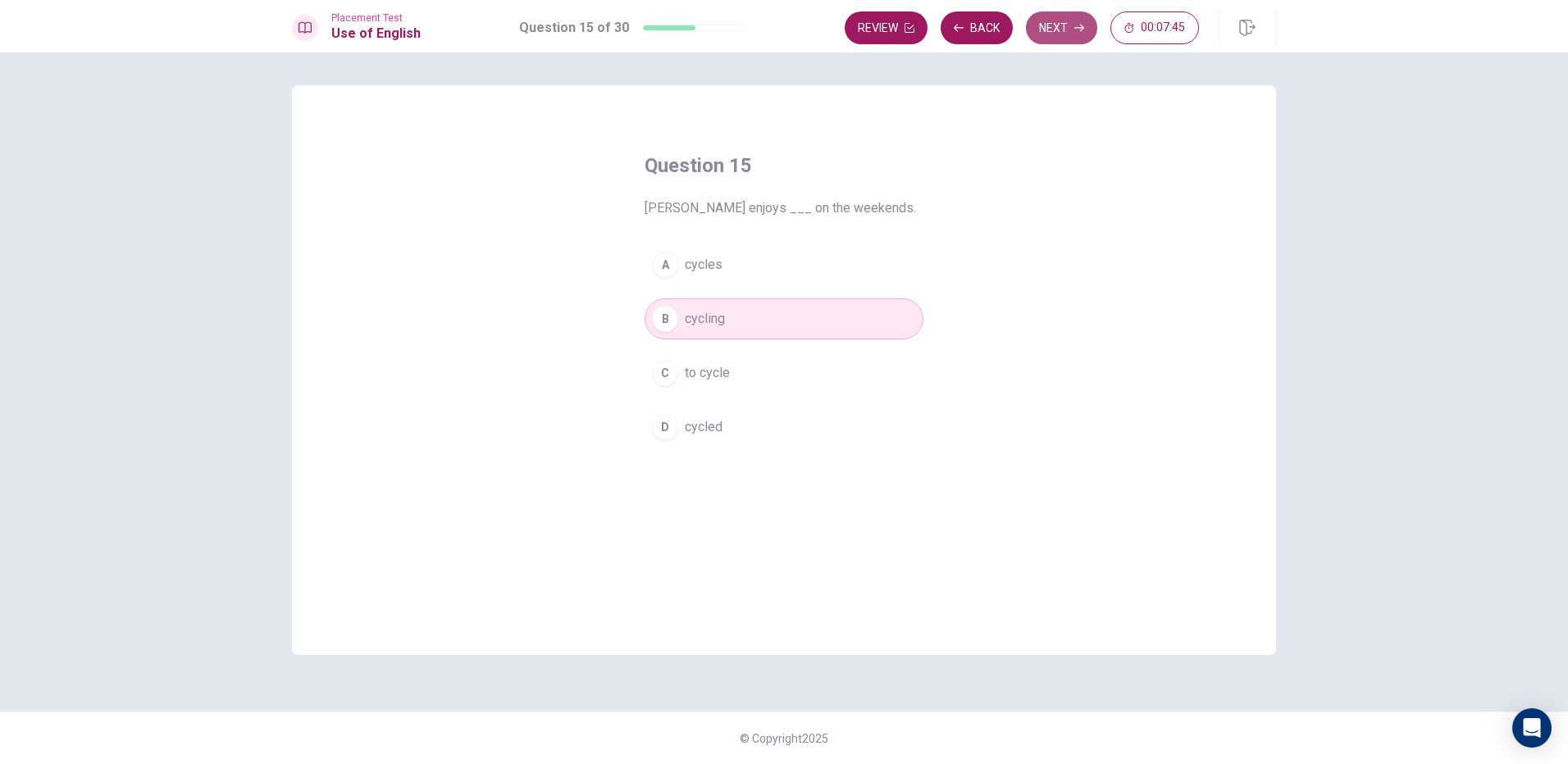
click at [1068, 36] on button "Next" at bounding box center [1061, 27] width 72 height 32
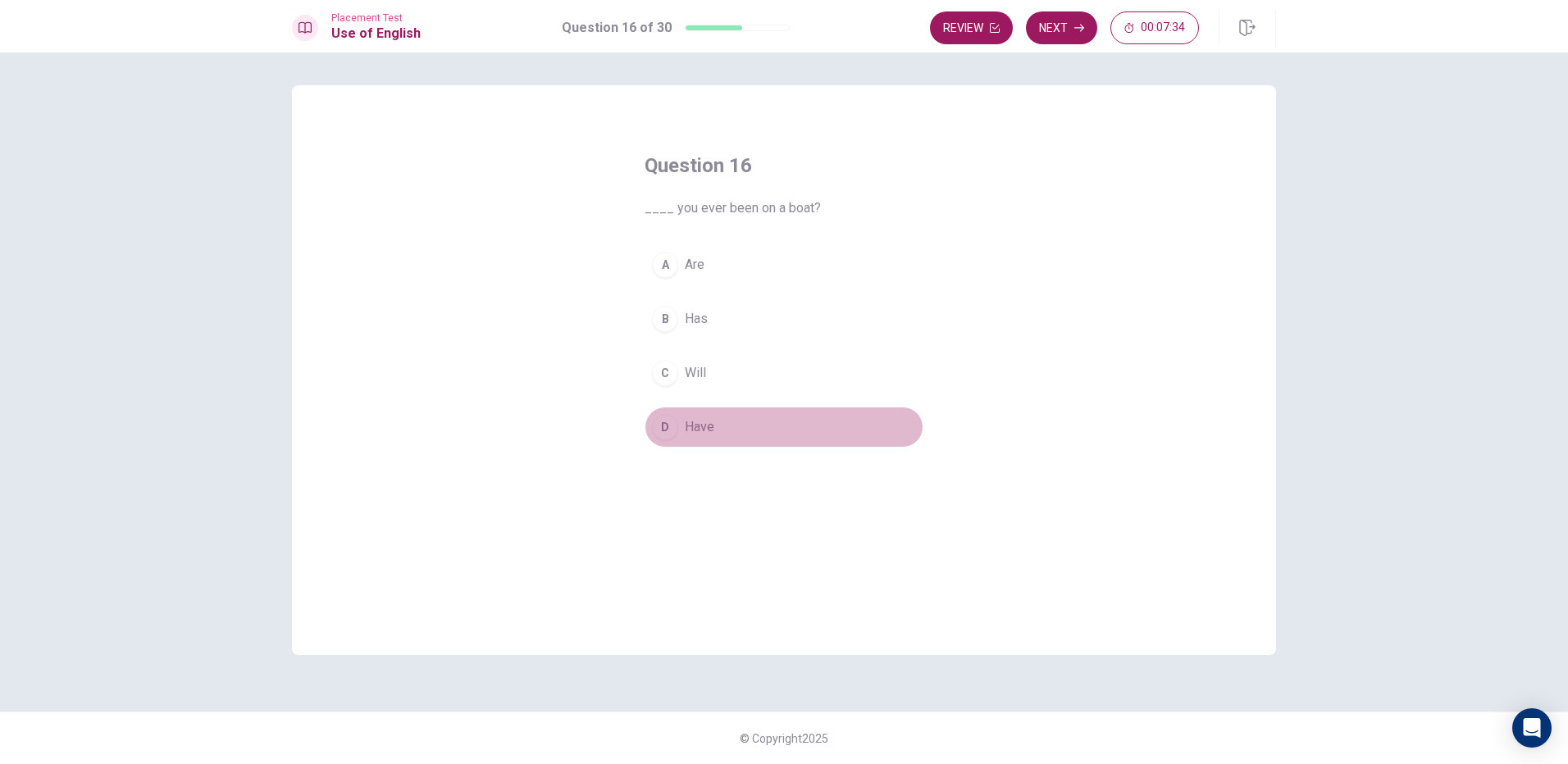
click at [701, 430] on span "Have" at bounding box center [700, 426] width 30 height 20
click at [1062, 22] on button "Next" at bounding box center [1061, 27] width 72 height 32
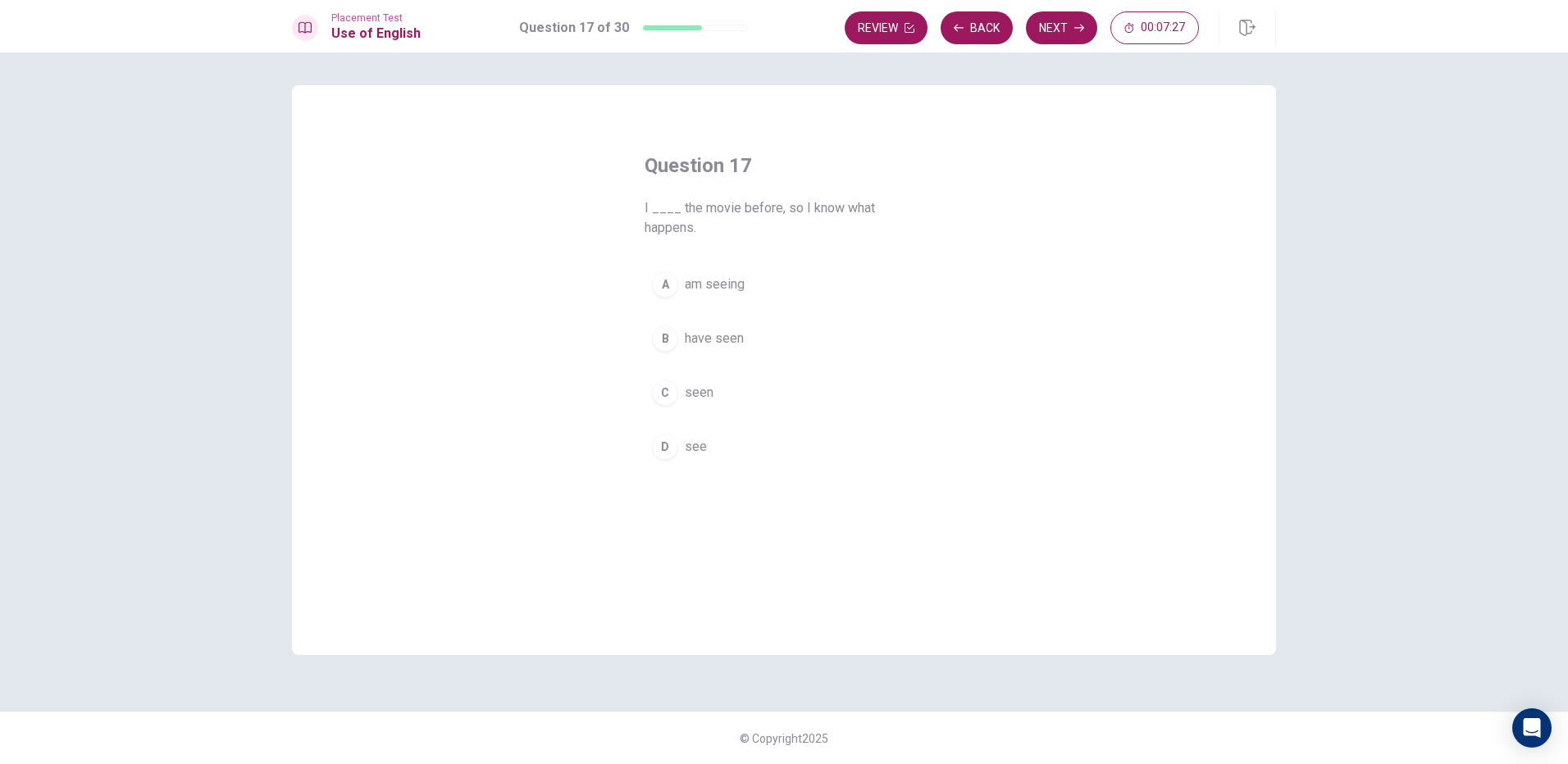
click at [730, 403] on button "C seen" at bounding box center [783, 392] width 279 height 41
click at [733, 334] on span "have seen" at bounding box center [714, 338] width 59 height 20
click at [1070, 22] on button "Next" at bounding box center [1061, 27] width 72 height 32
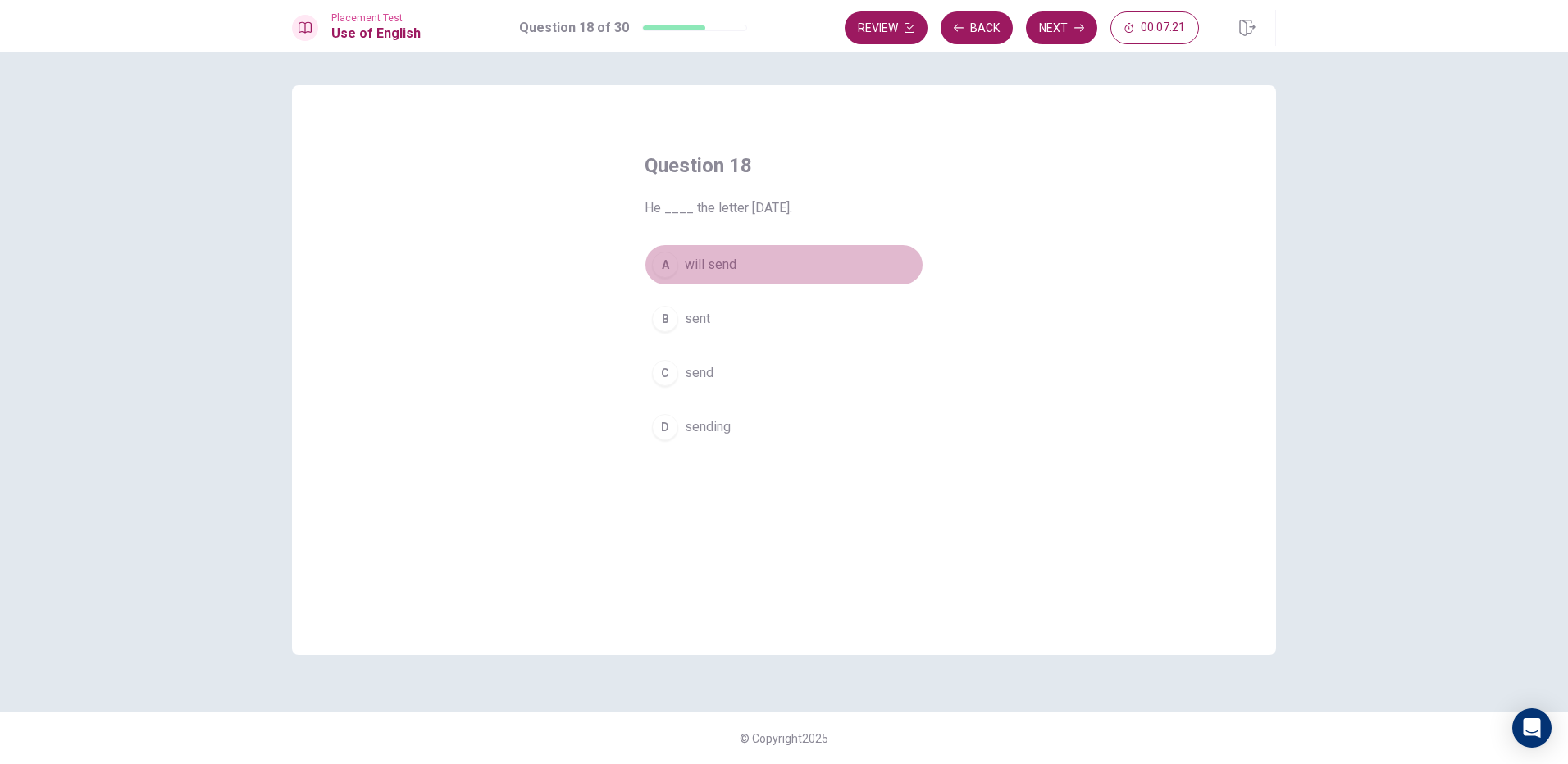
click at [728, 270] on span "will send" at bounding box center [711, 264] width 52 height 20
click at [1043, 27] on button "Next" at bounding box center [1061, 27] width 72 height 32
click at [716, 431] on span "enjoys" at bounding box center [704, 426] width 38 height 20
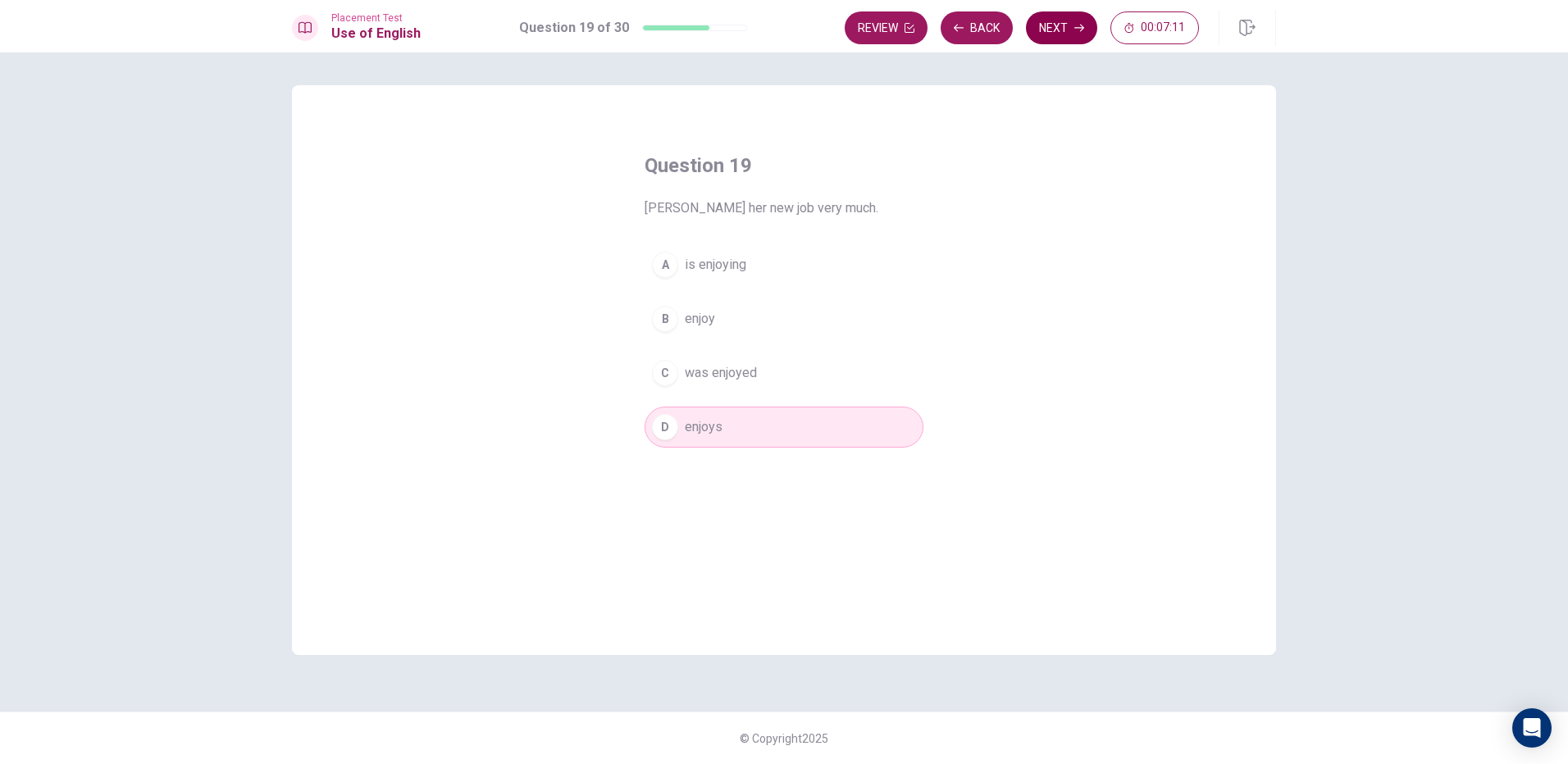
click at [1037, 33] on button "Next" at bounding box center [1061, 27] width 72 height 32
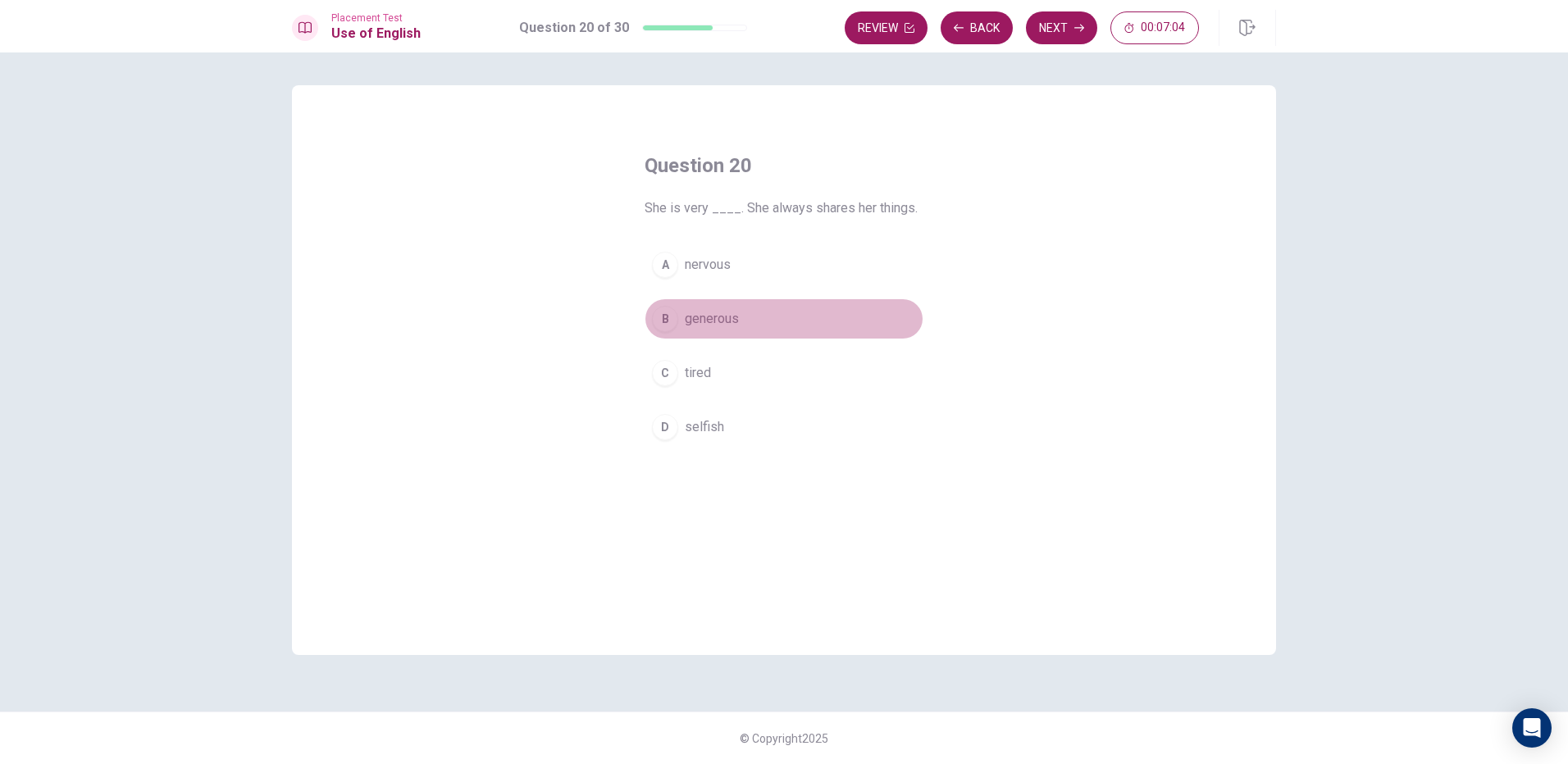
click at [743, 326] on button "B generous" at bounding box center [783, 319] width 279 height 41
click at [1071, 26] on button "Next" at bounding box center [1061, 27] width 72 height 32
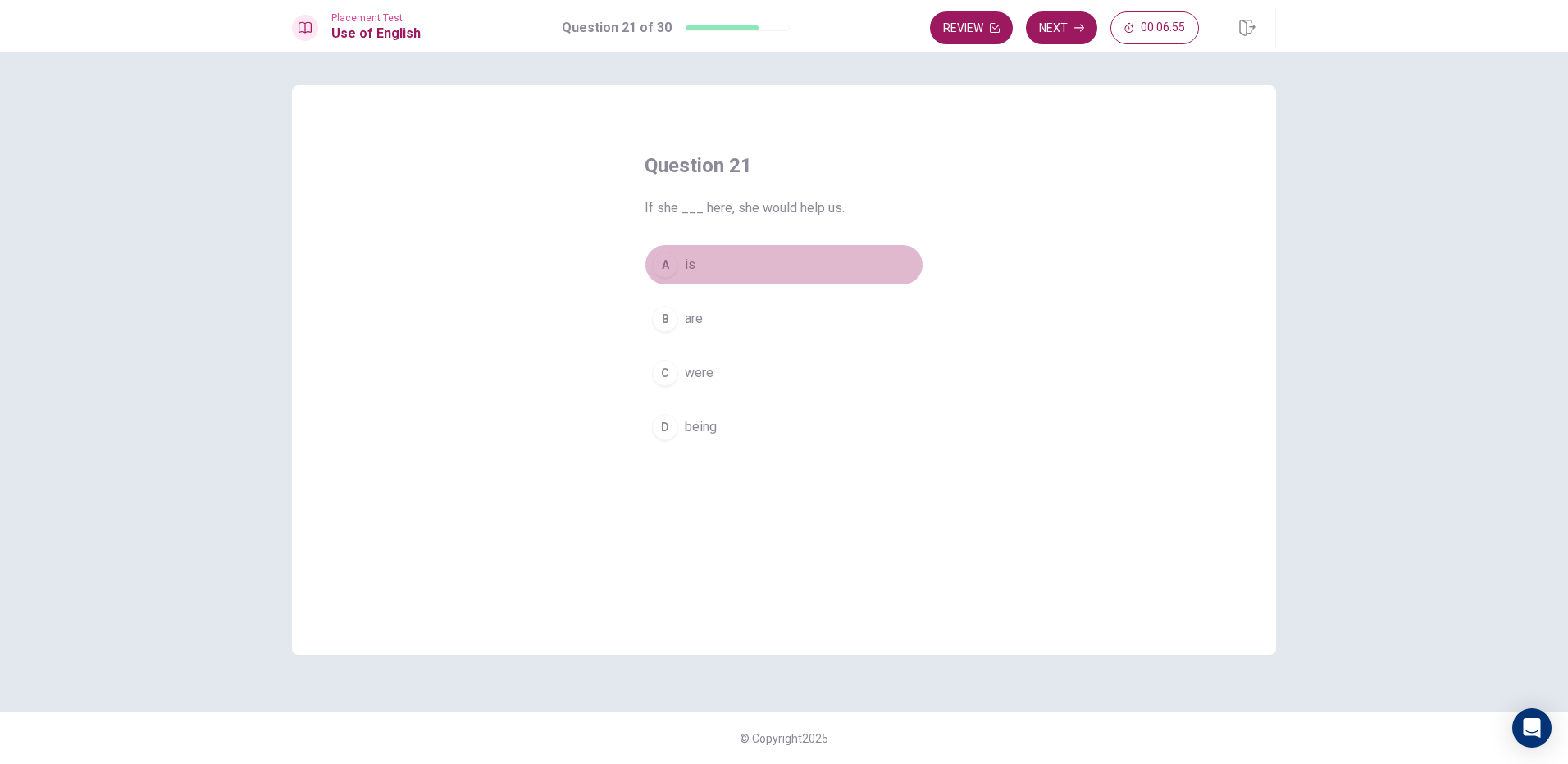
click at [714, 269] on button "A is" at bounding box center [783, 264] width 279 height 41
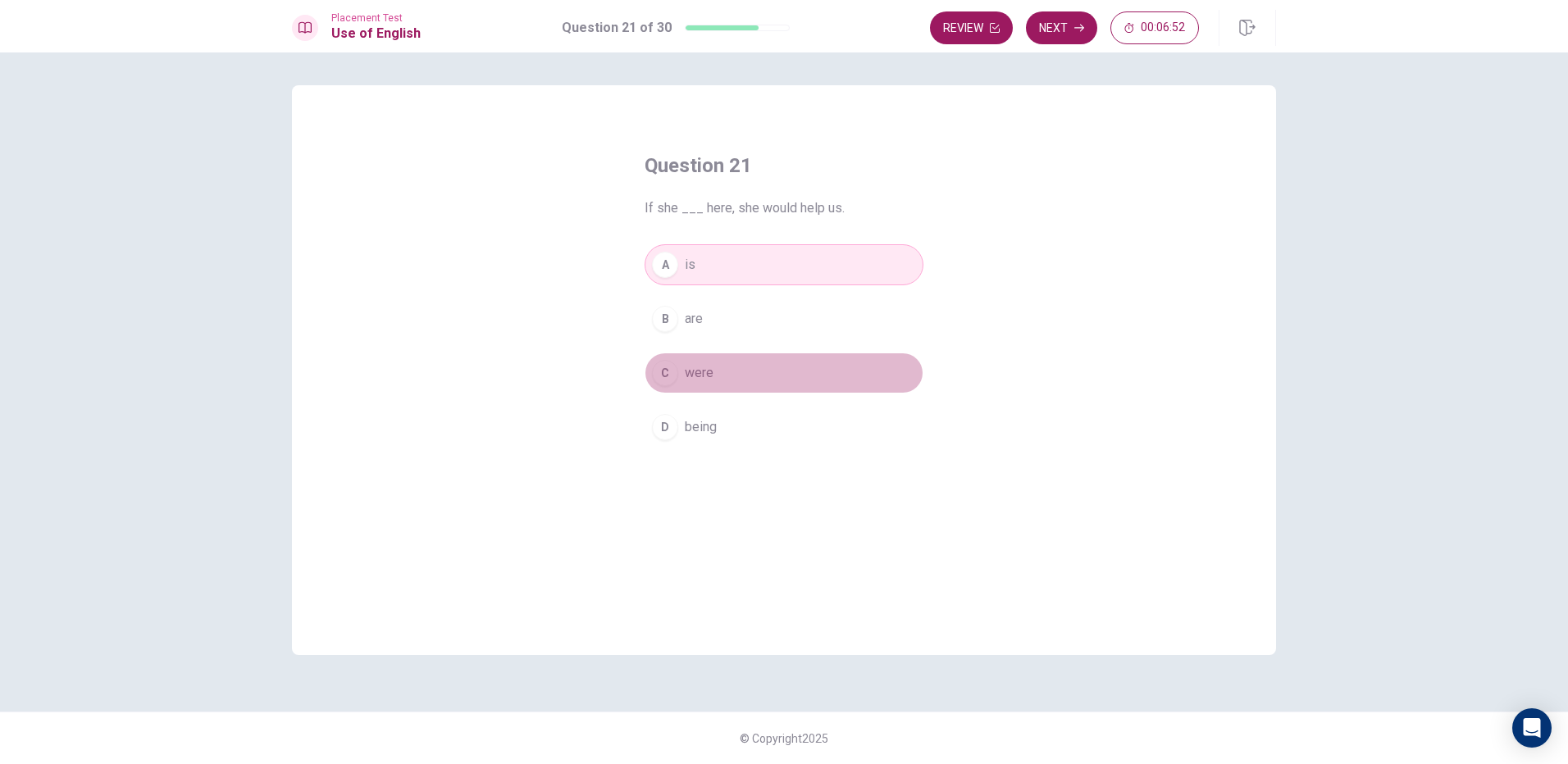
click at [772, 361] on button "C were" at bounding box center [783, 373] width 279 height 41
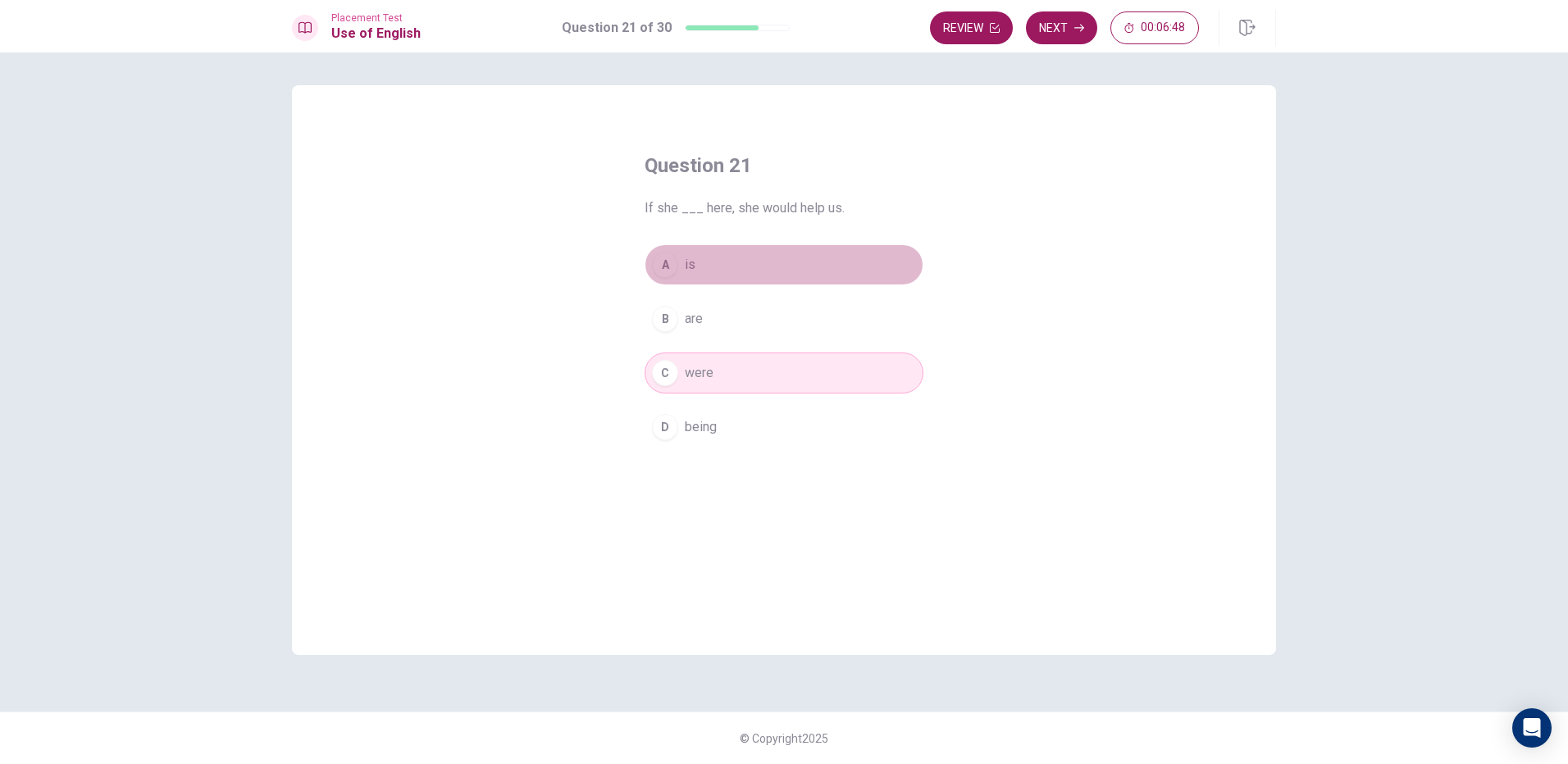
click at [721, 263] on button "A is" at bounding box center [783, 264] width 279 height 41
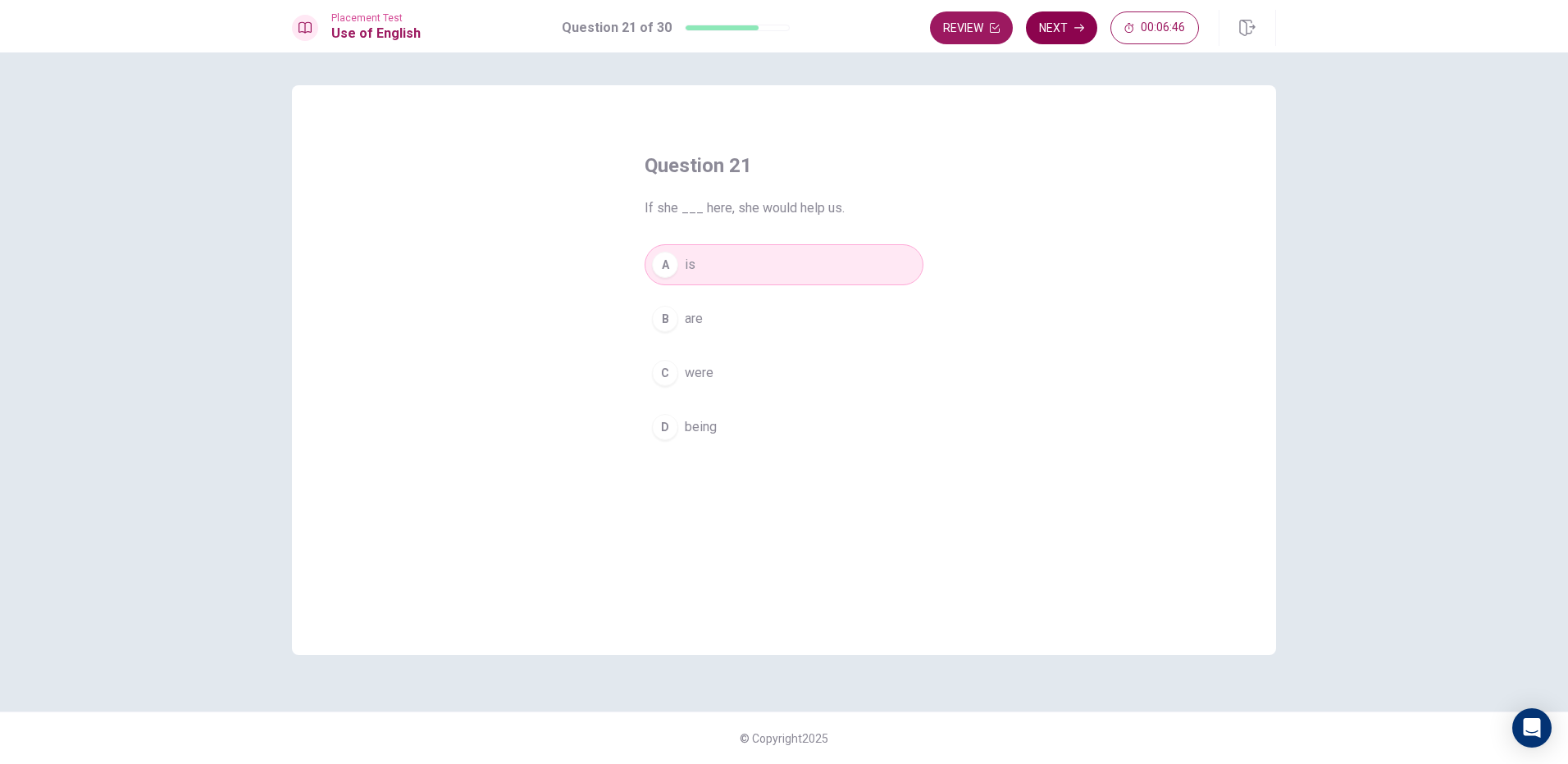
click at [1048, 16] on button "Next" at bounding box center [1061, 27] width 72 height 32
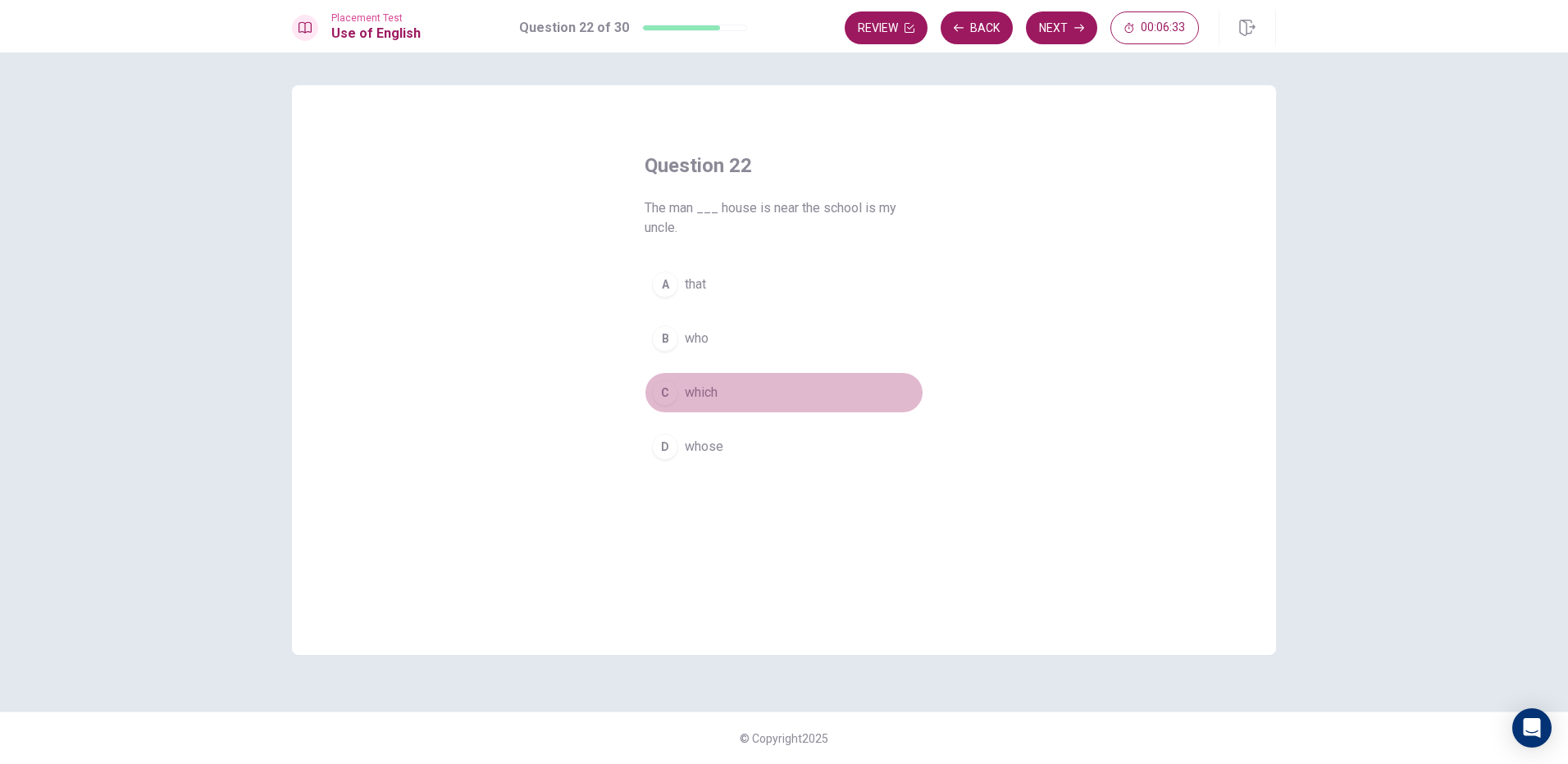
click at [738, 385] on button "C which" at bounding box center [783, 392] width 279 height 41
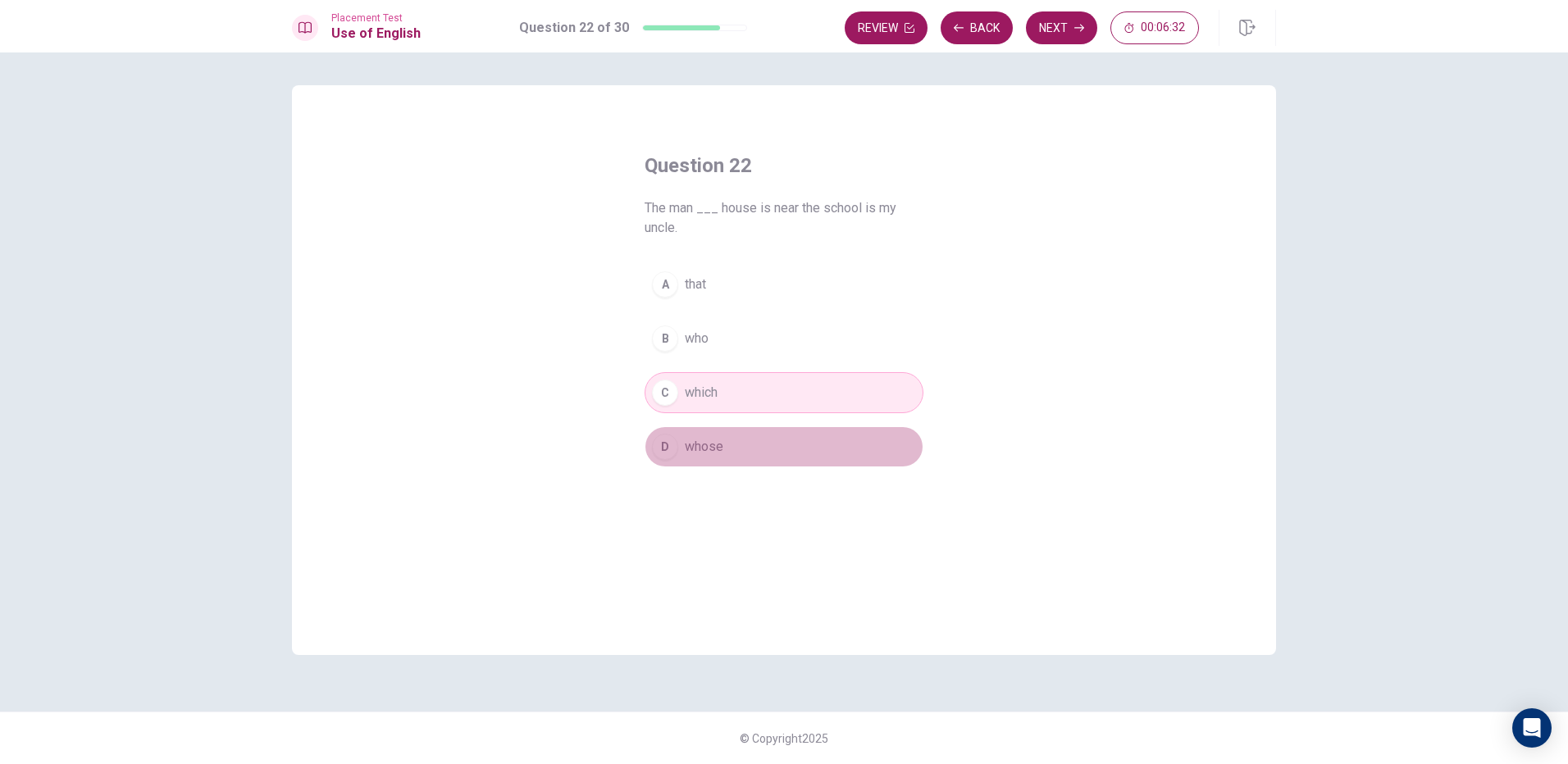
click at [707, 443] on span "whose" at bounding box center [704, 446] width 38 height 20
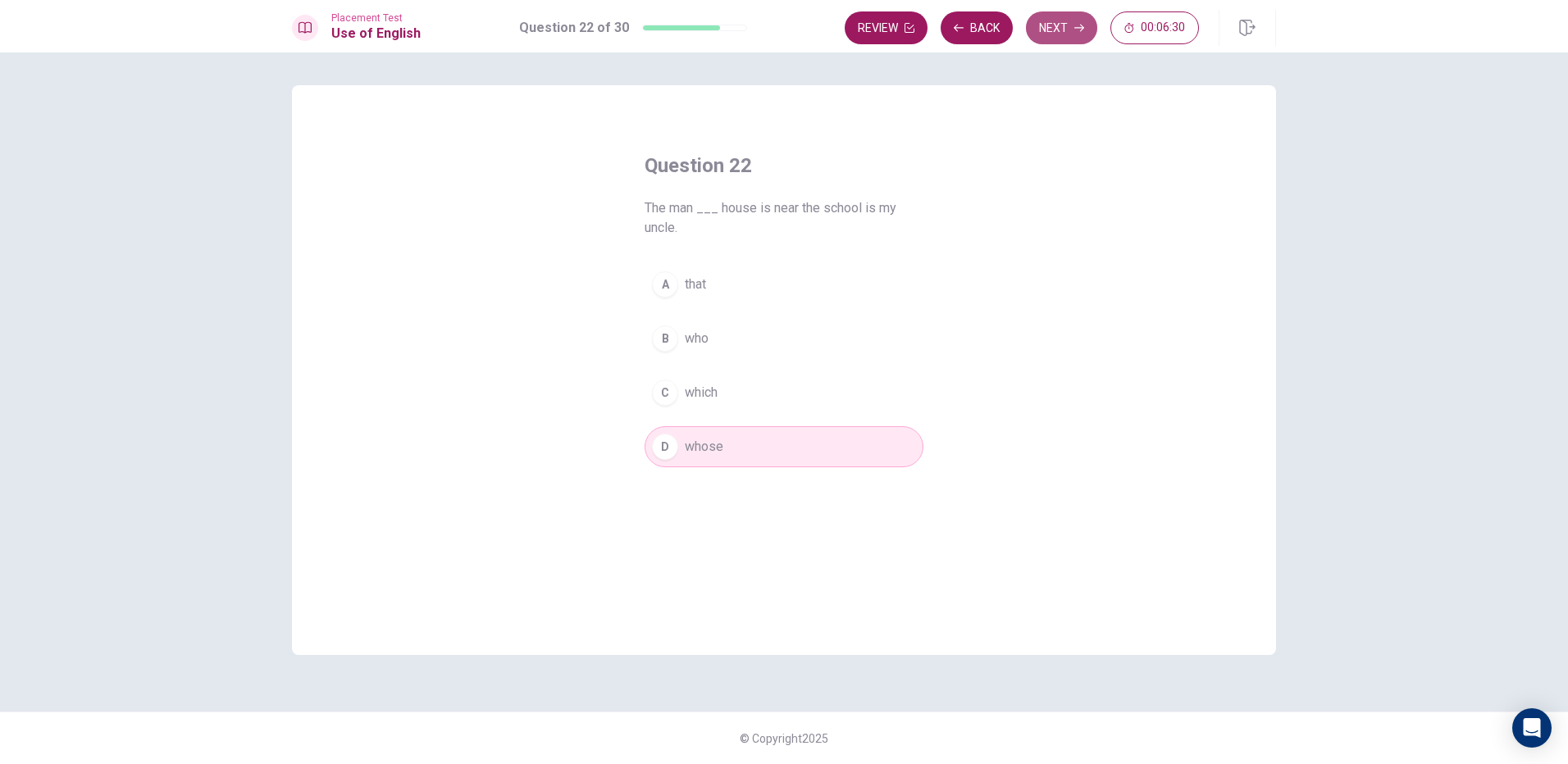
click at [1042, 22] on button "Next" at bounding box center [1061, 27] width 72 height 32
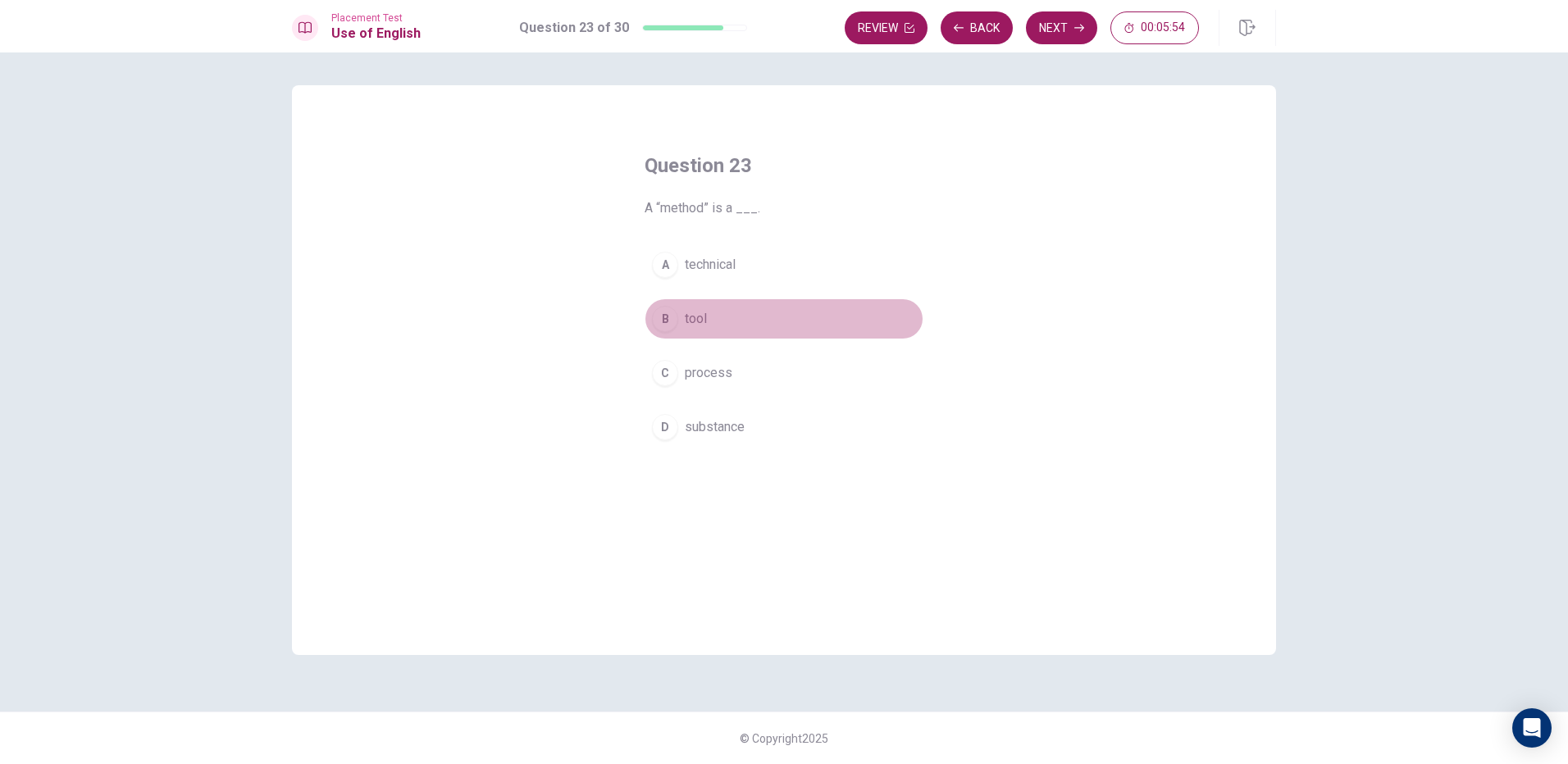
click at [748, 336] on button "B tool" at bounding box center [783, 319] width 279 height 41
click at [1048, 31] on button "Next" at bounding box center [1061, 27] width 72 height 32
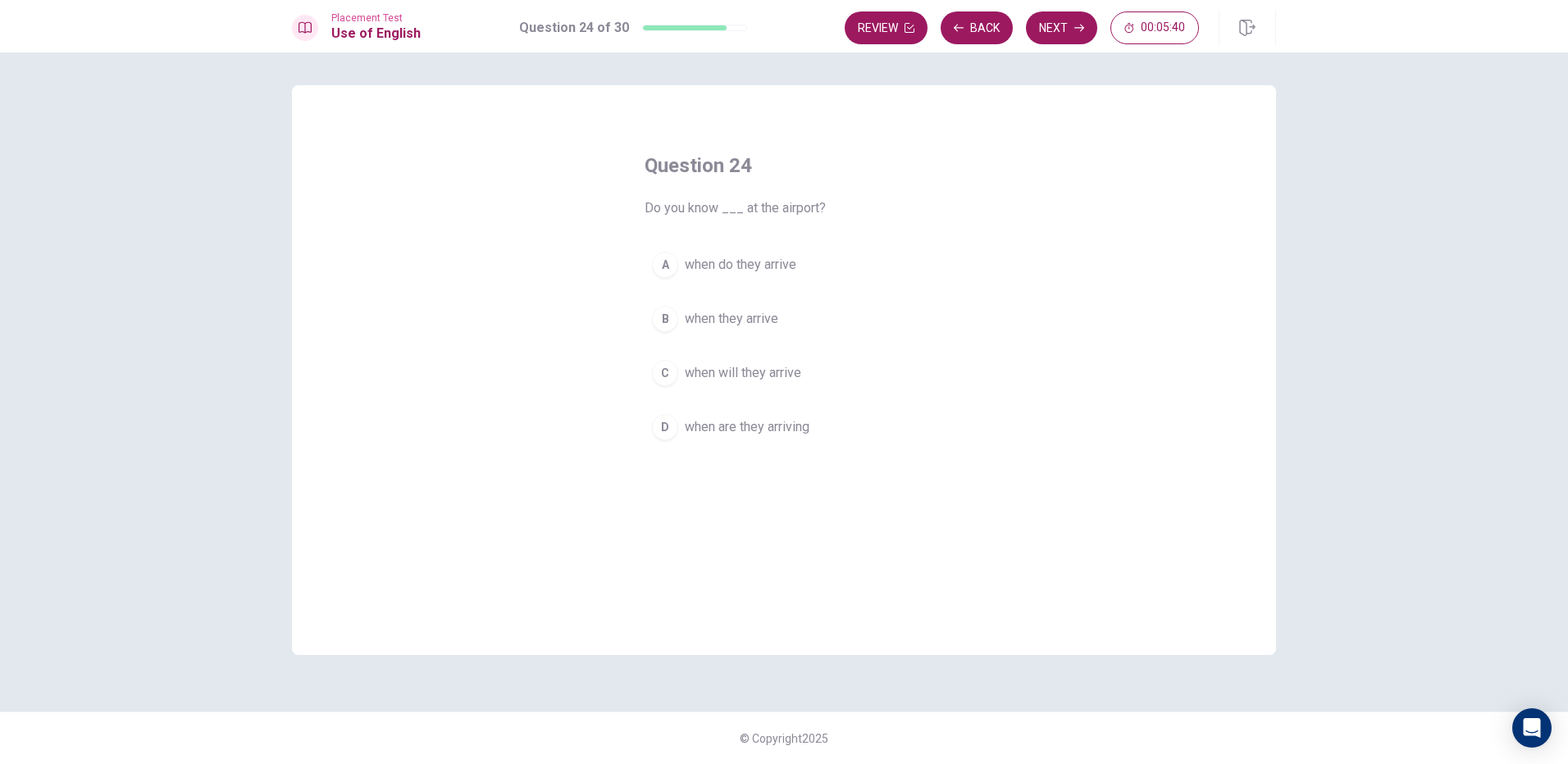
click at [761, 369] on span "when will they arrive" at bounding box center [743, 373] width 116 height 20
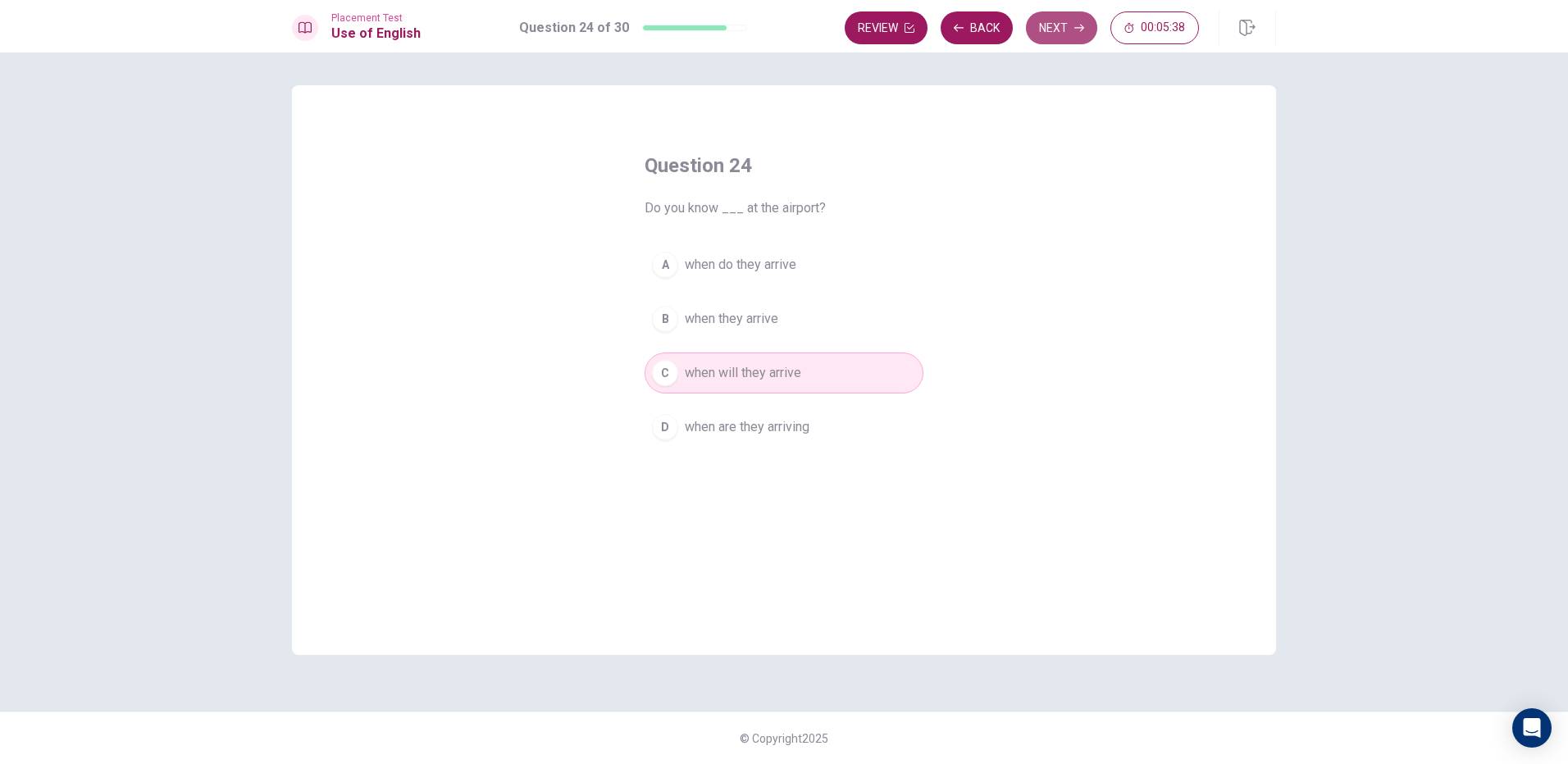
click at [1077, 23] on icon "button" at bounding box center [1079, 28] width 10 height 10
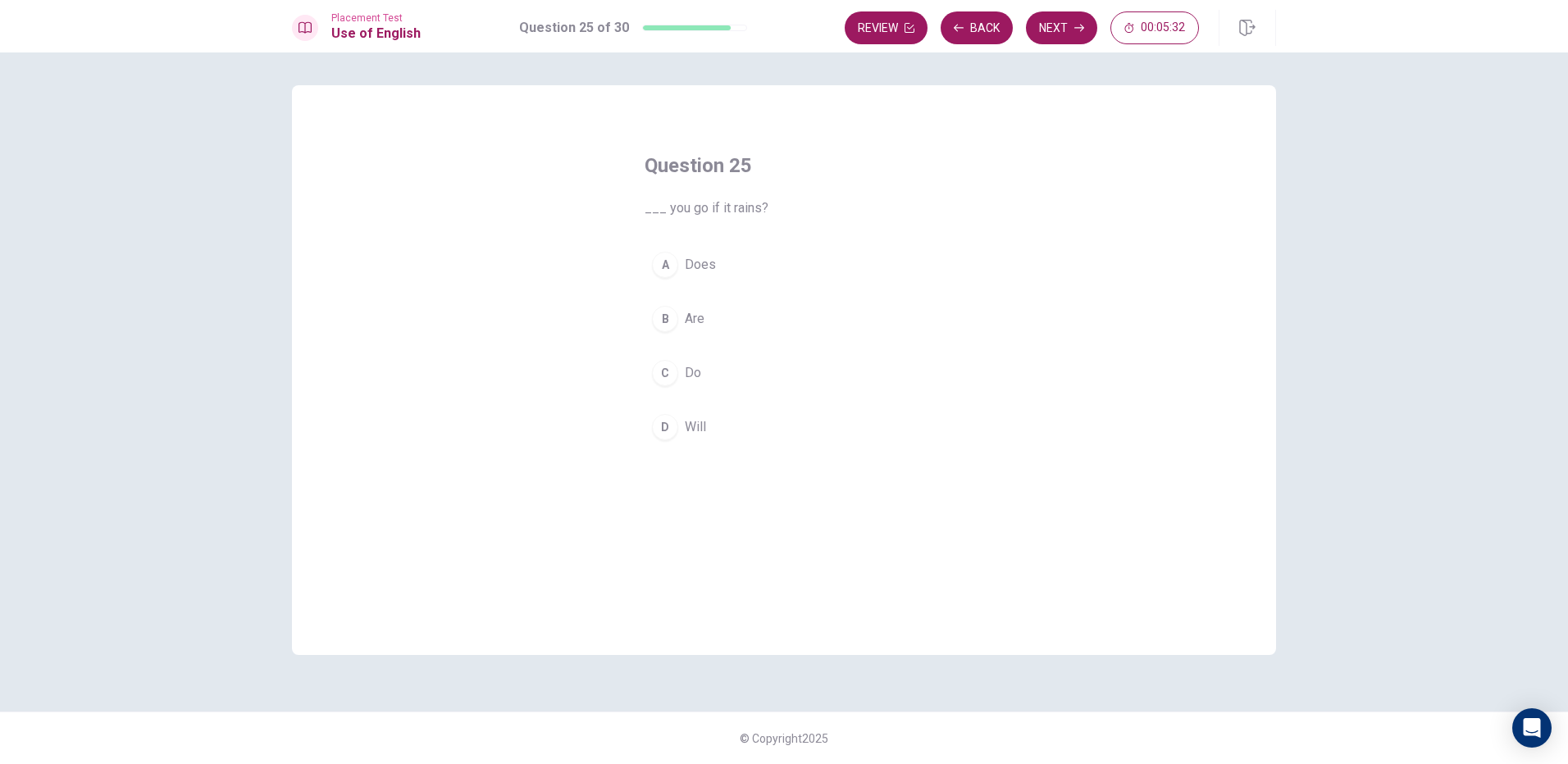
click at [710, 431] on button "D Will" at bounding box center [783, 427] width 279 height 41
click at [1068, 30] on button "Next" at bounding box center [1061, 27] width 72 height 32
click at [713, 424] on button "D Did" at bounding box center [783, 427] width 279 height 41
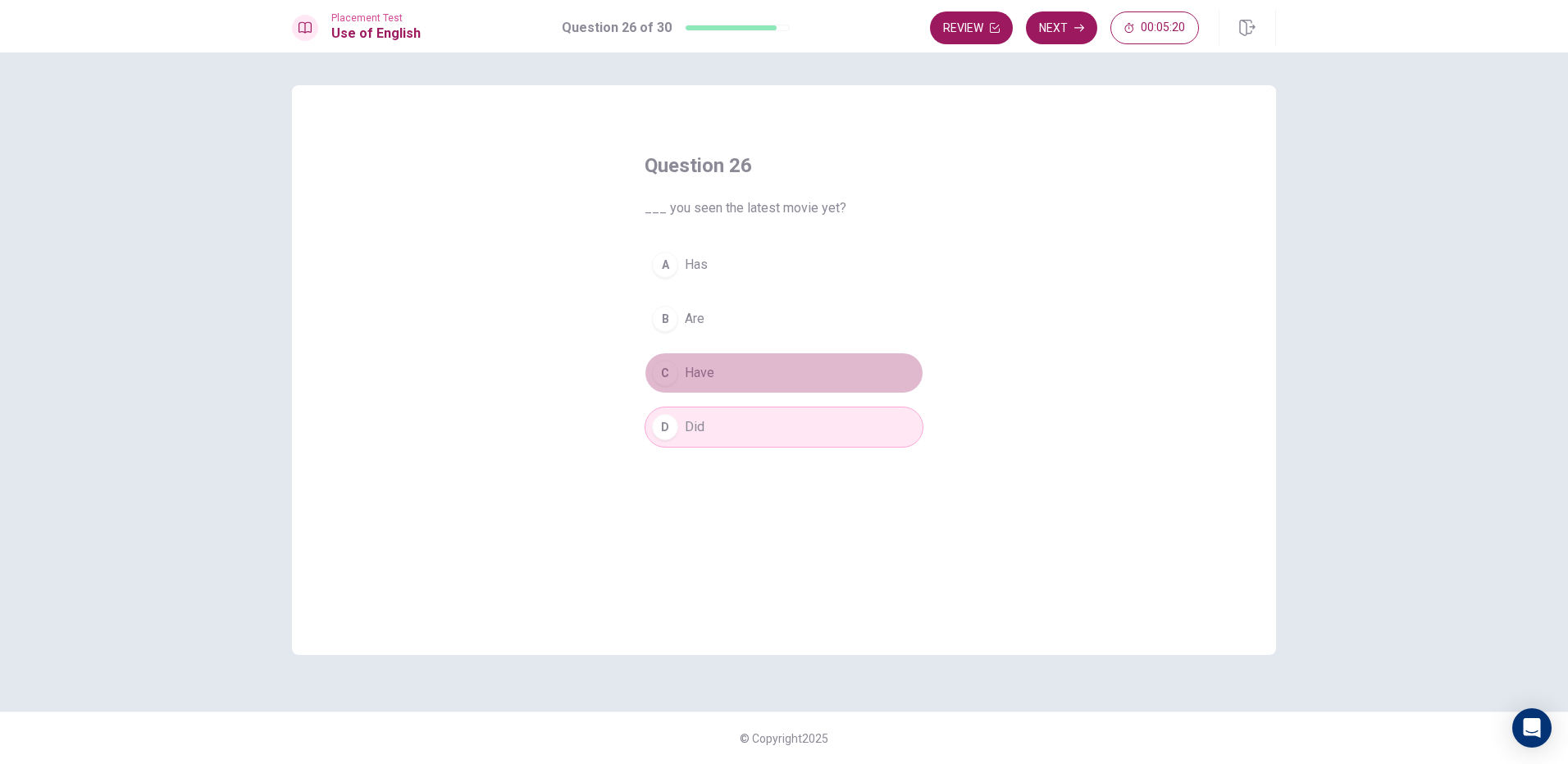
click at [694, 379] on span "Have" at bounding box center [700, 373] width 30 height 20
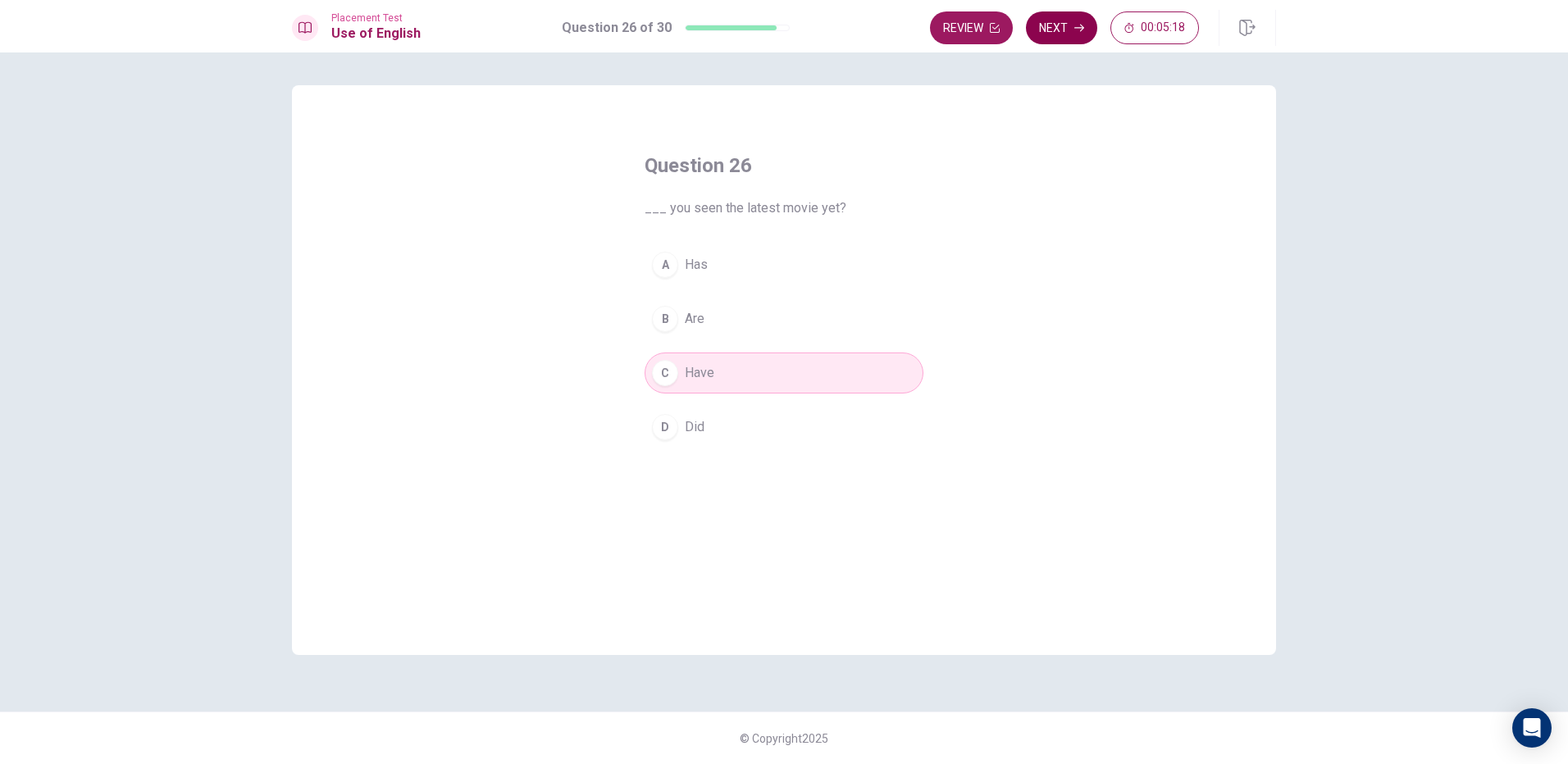
click at [1079, 29] on icon "button" at bounding box center [1079, 28] width 10 height 10
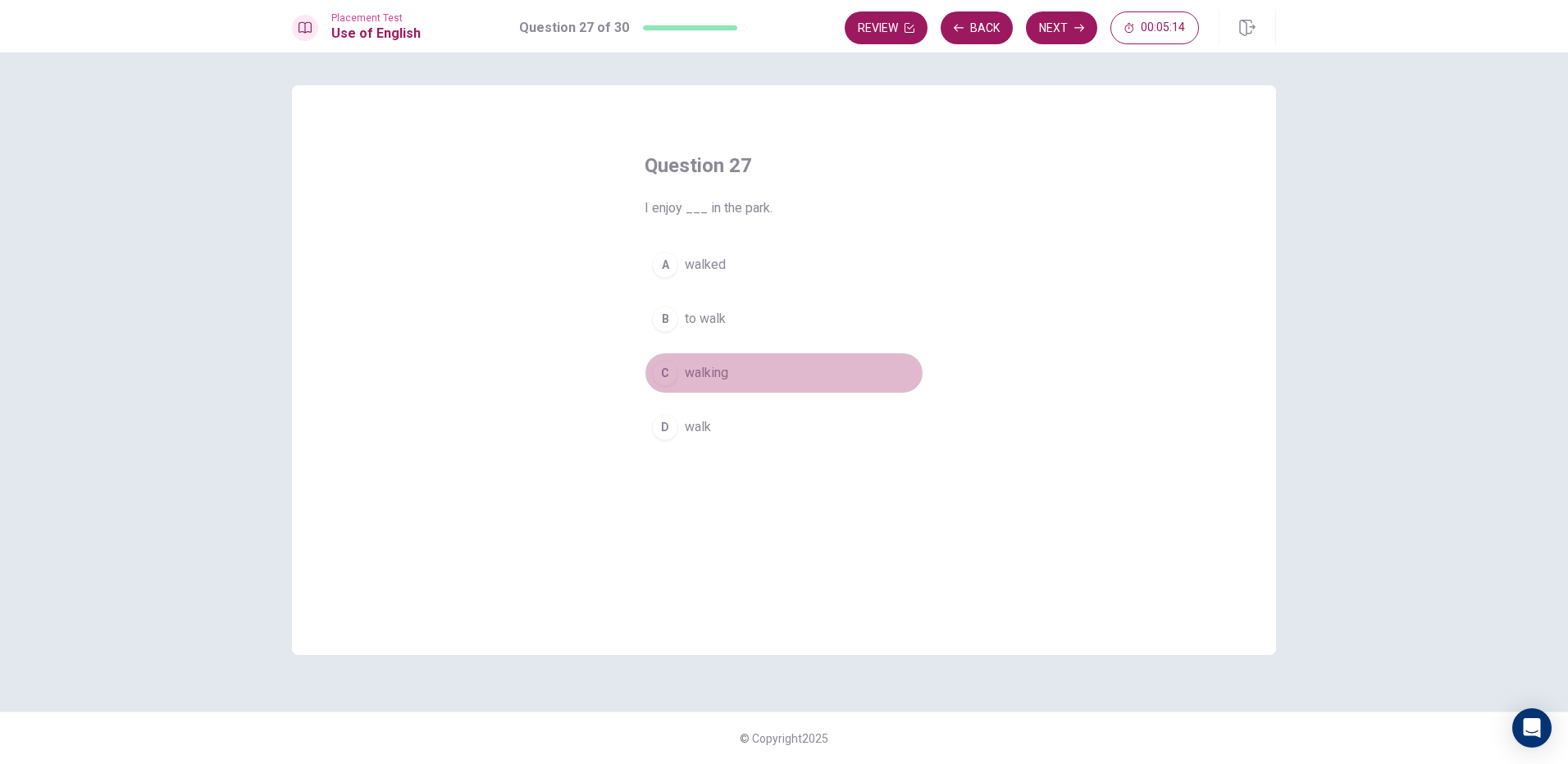
click at [739, 371] on button "C walking" at bounding box center [783, 373] width 279 height 41
click at [1067, 19] on button "Next" at bounding box center [1061, 27] width 72 height 32
click at [726, 357] on button "C helps you" at bounding box center [783, 373] width 279 height 41
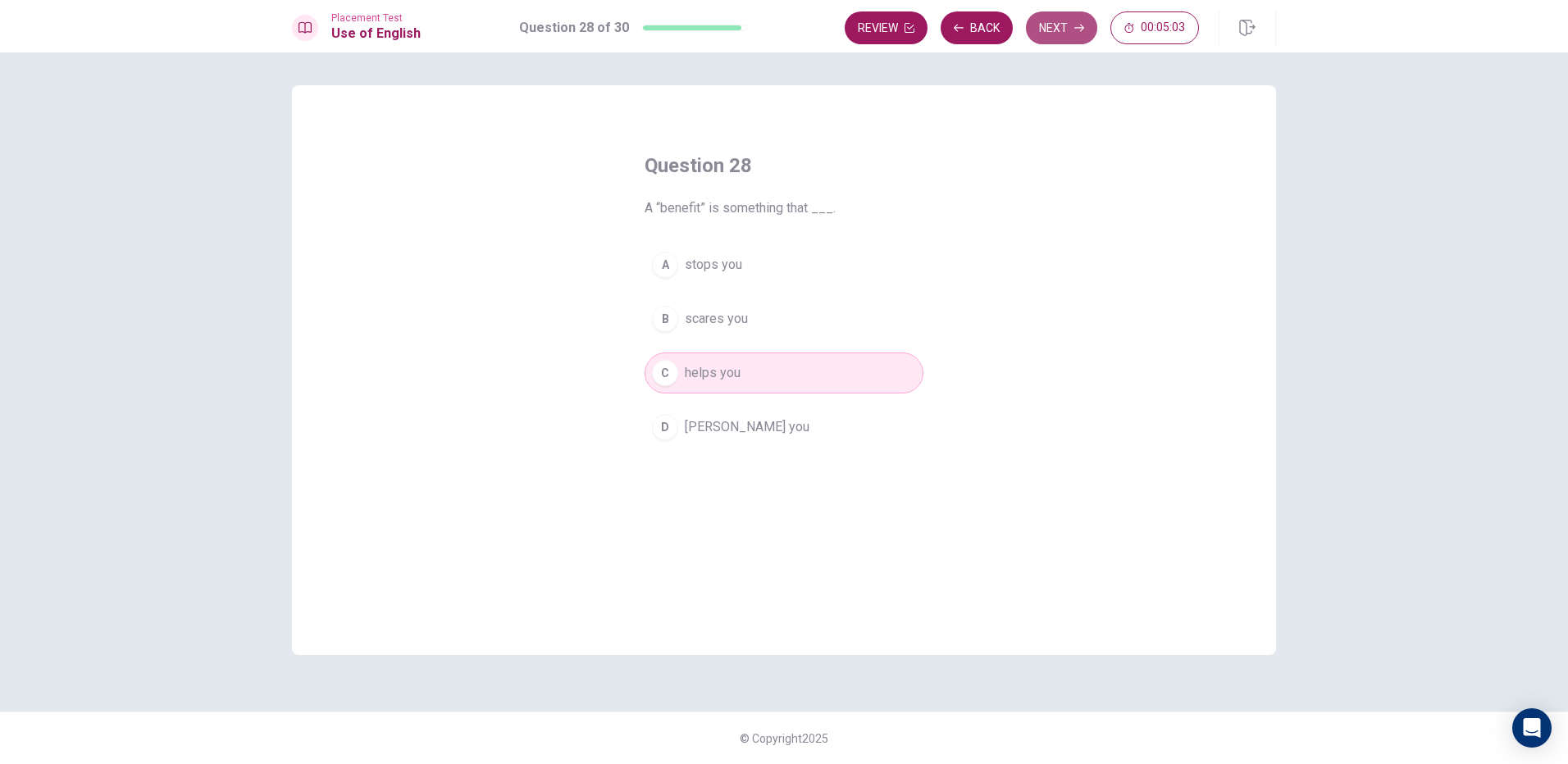
click at [1060, 30] on button "Next" at bounding box center [1061, 27] width 72 height 32
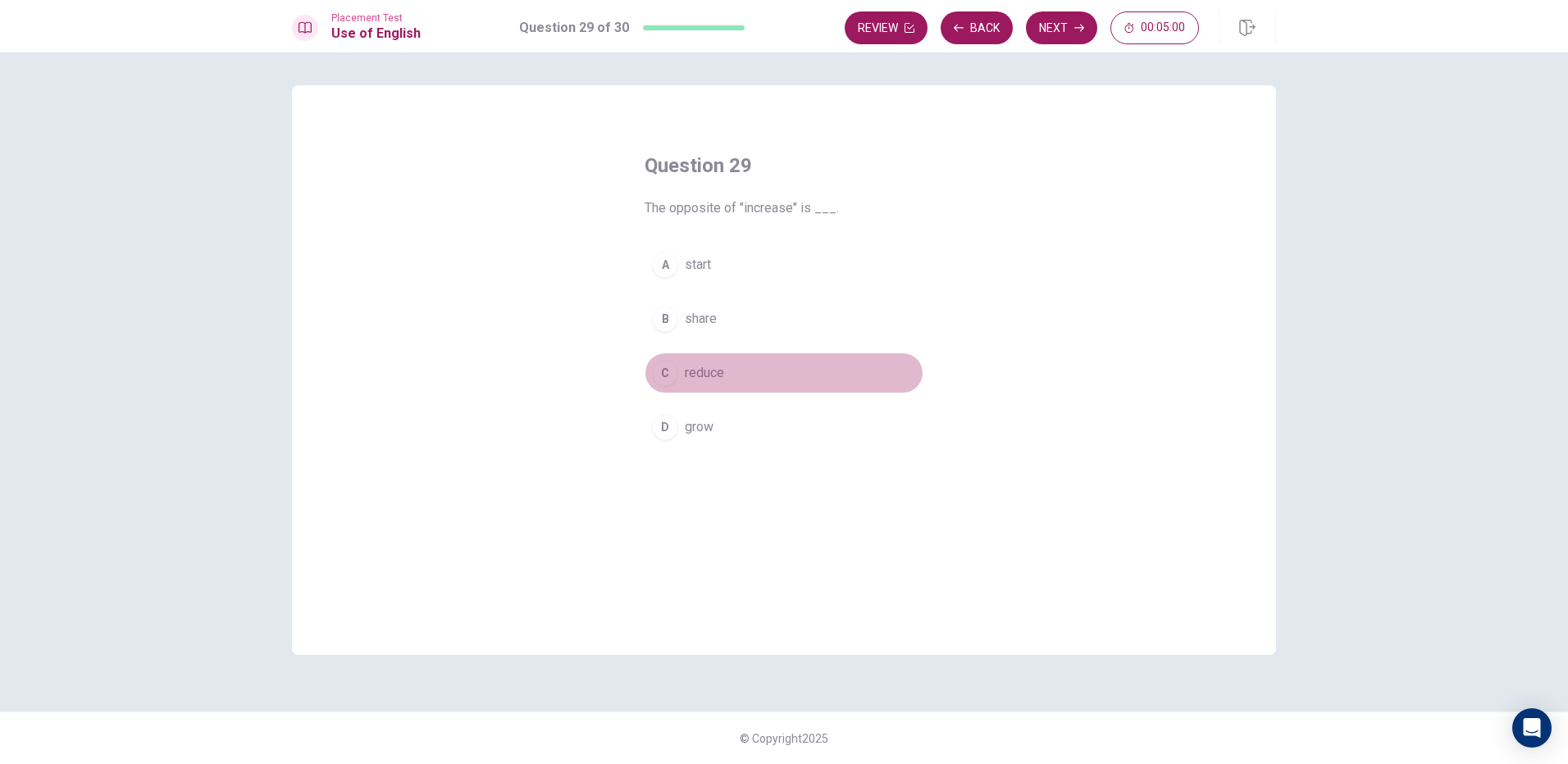
click at [720, 380] on span "reduce" at bounding box center [705, 373] width 39 height 20
click at [1060, 14] on button "Next" at bounding box center [1061, 27] width 72 height 32
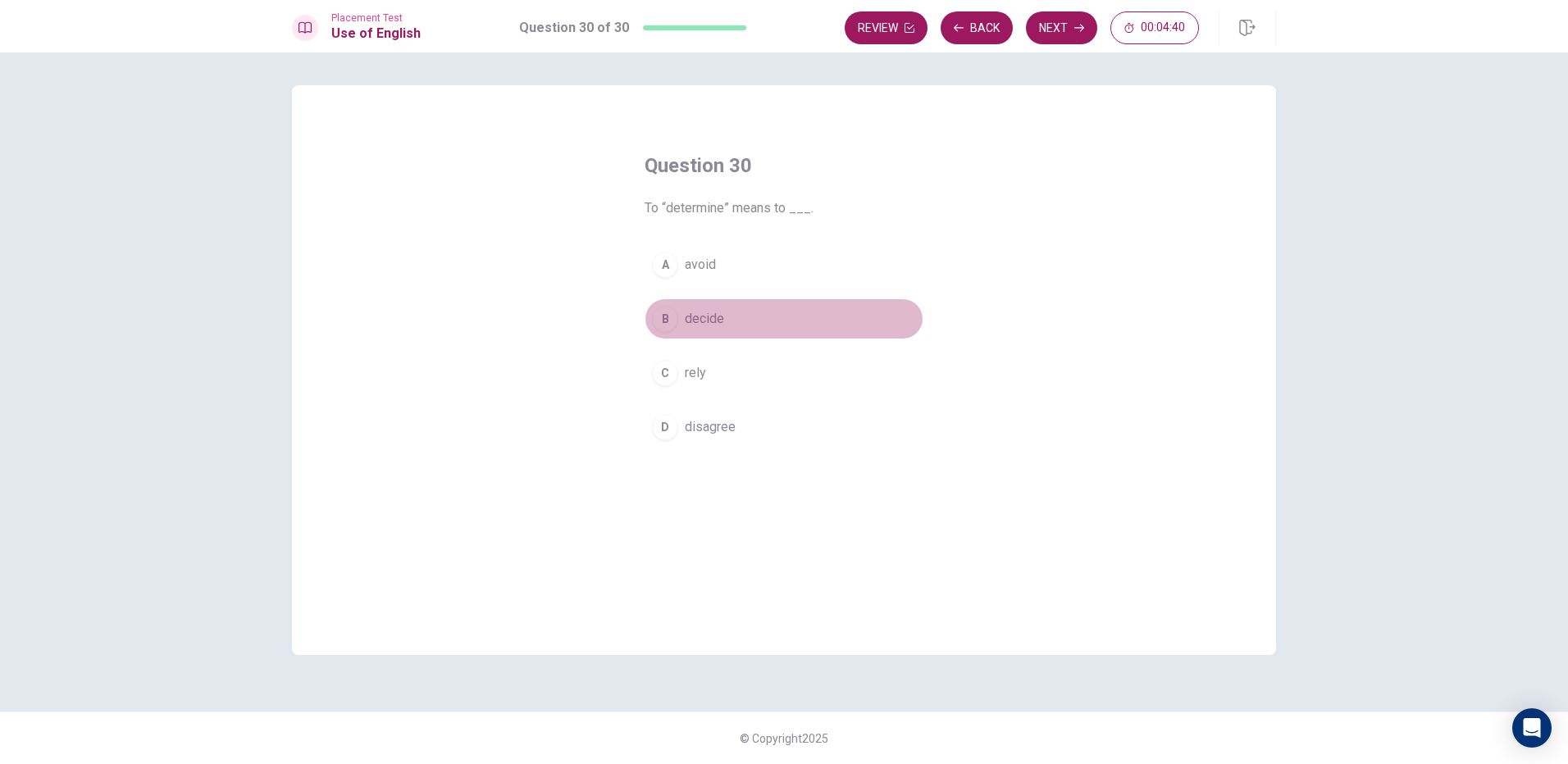
click at [702, 317] on span "decide" at bounding box center [705, 318] width 39 height 20
click at [1065, 31] on button "Next" at bounding box center [1061, 27] width 72 height 32
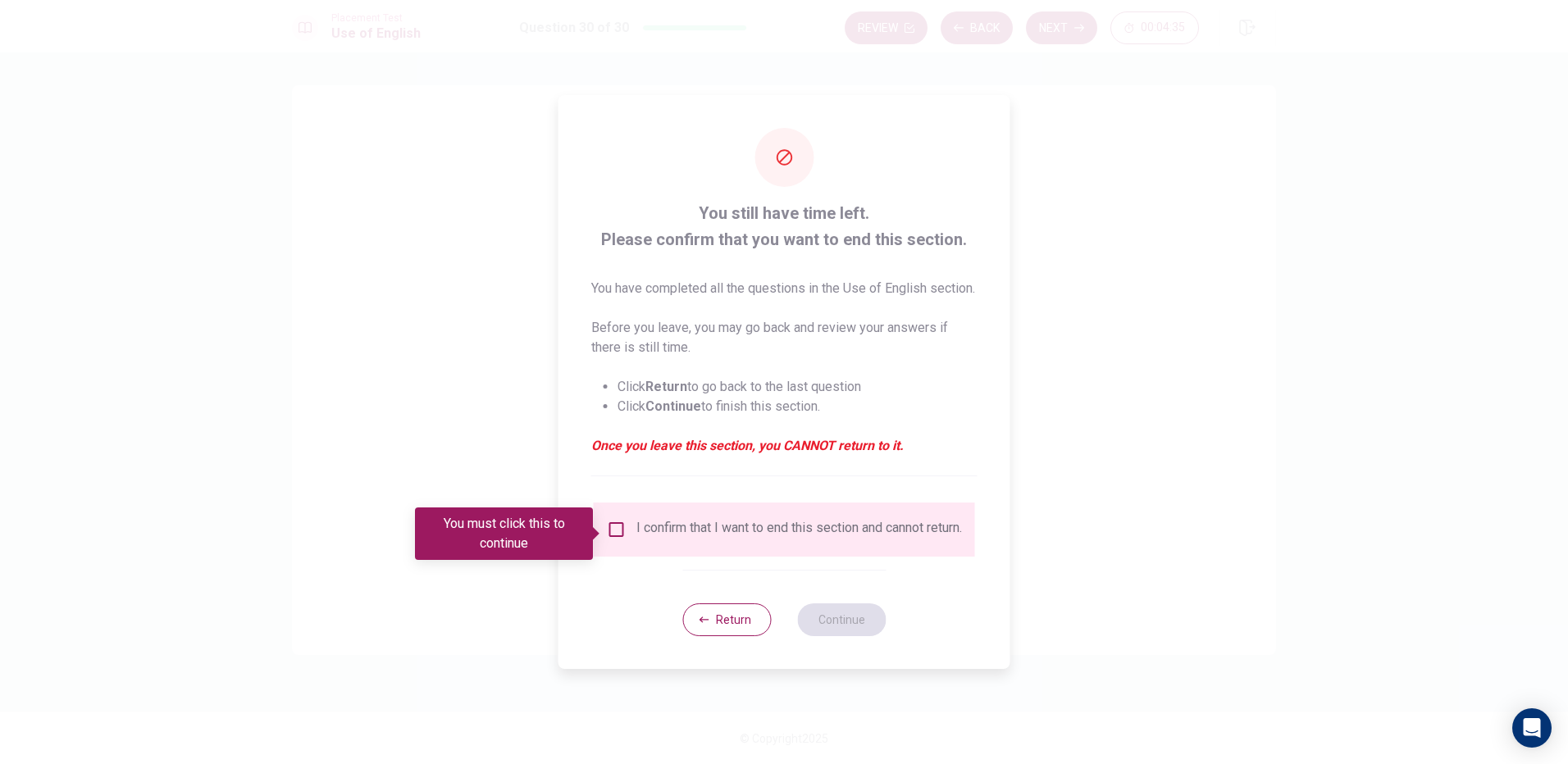
click at [617, 536] on input "You must click this to continue" at bounding box center [616, 529] width 20 height 20
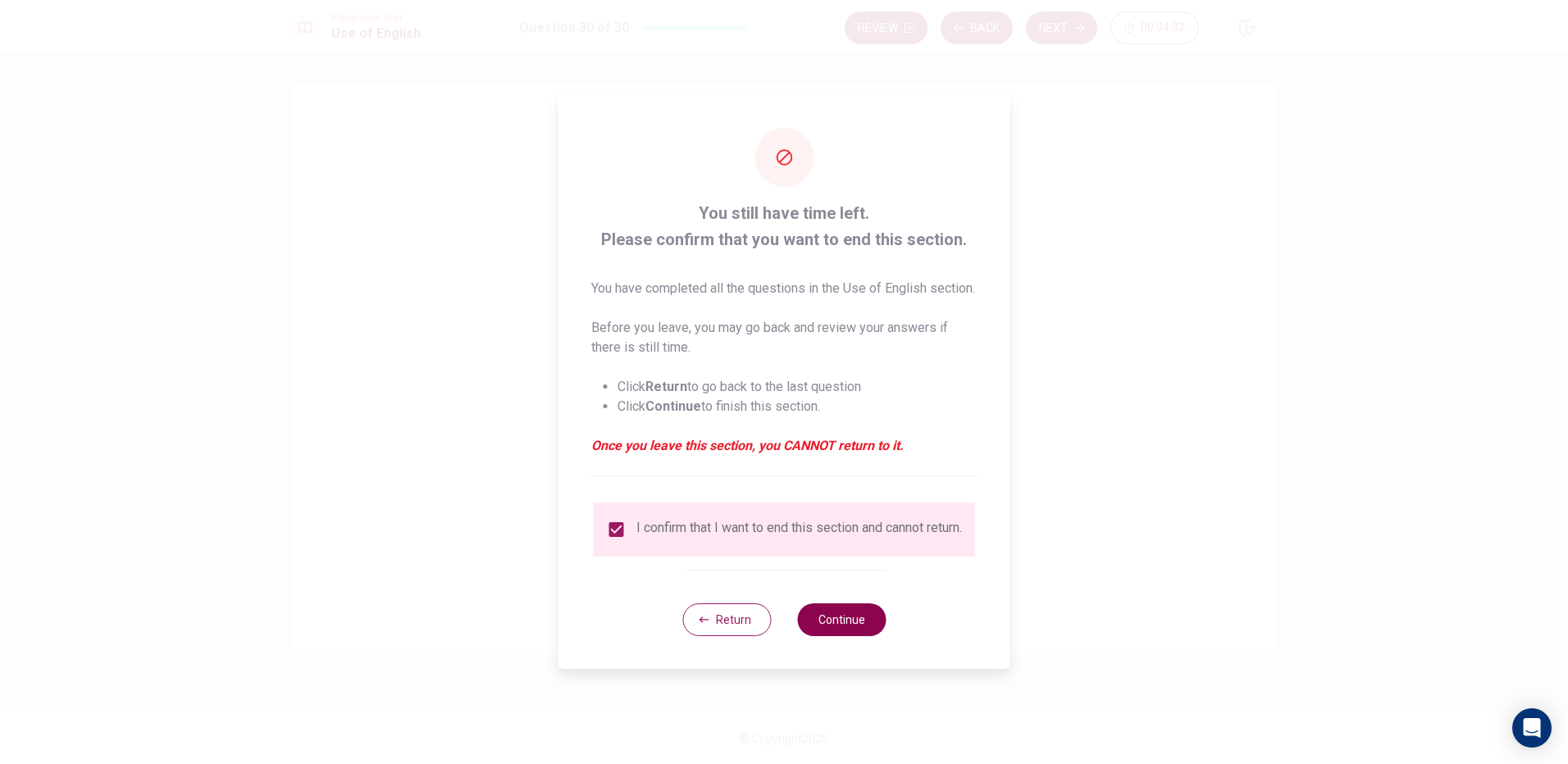
click at [835, 636] on button "Continue" at bounding box center [841, 619] width 89 height 32
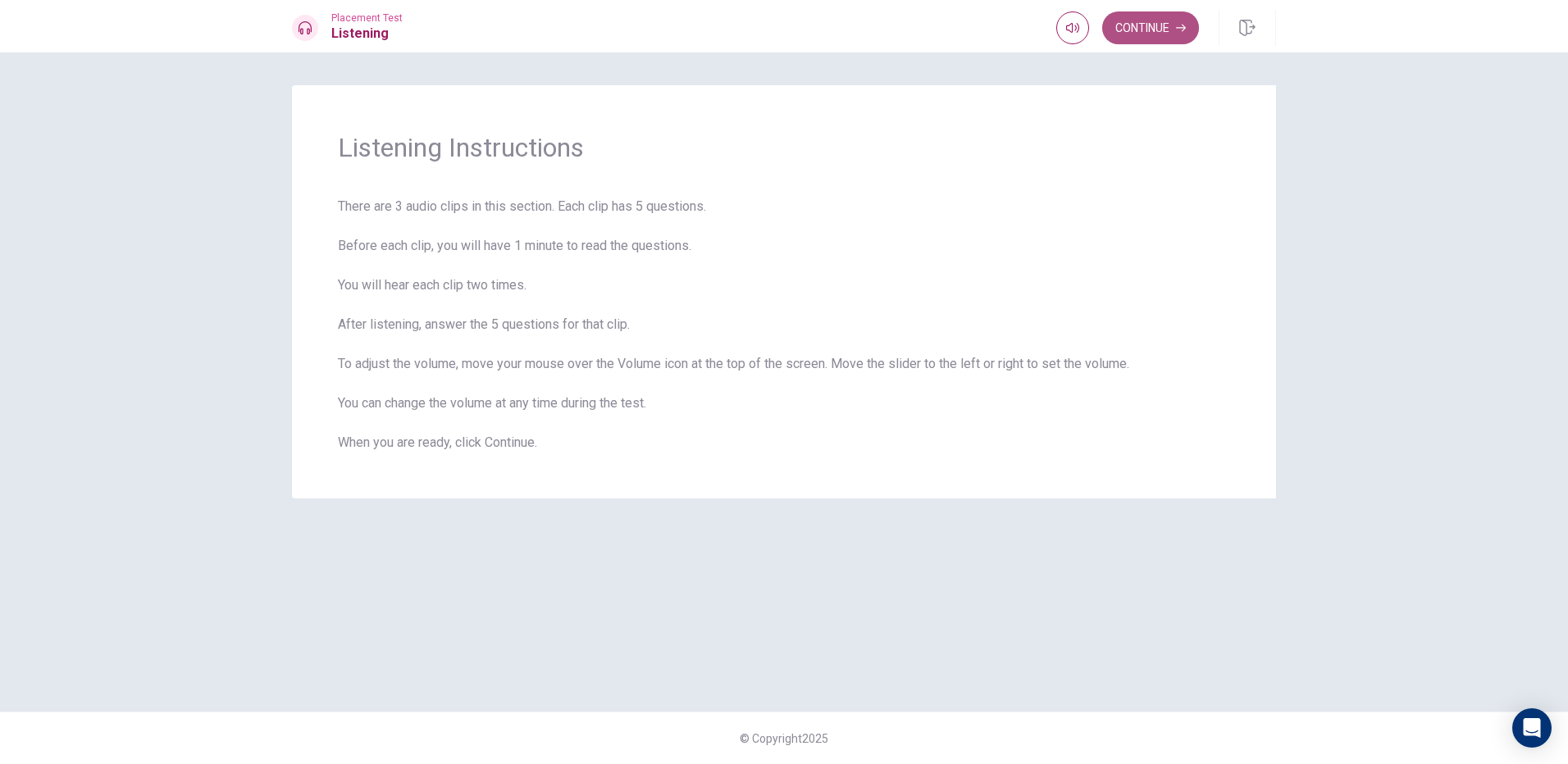
click at [1161, 23] on button "Continue" at bounding box center [1150, 27] width 96 height 32
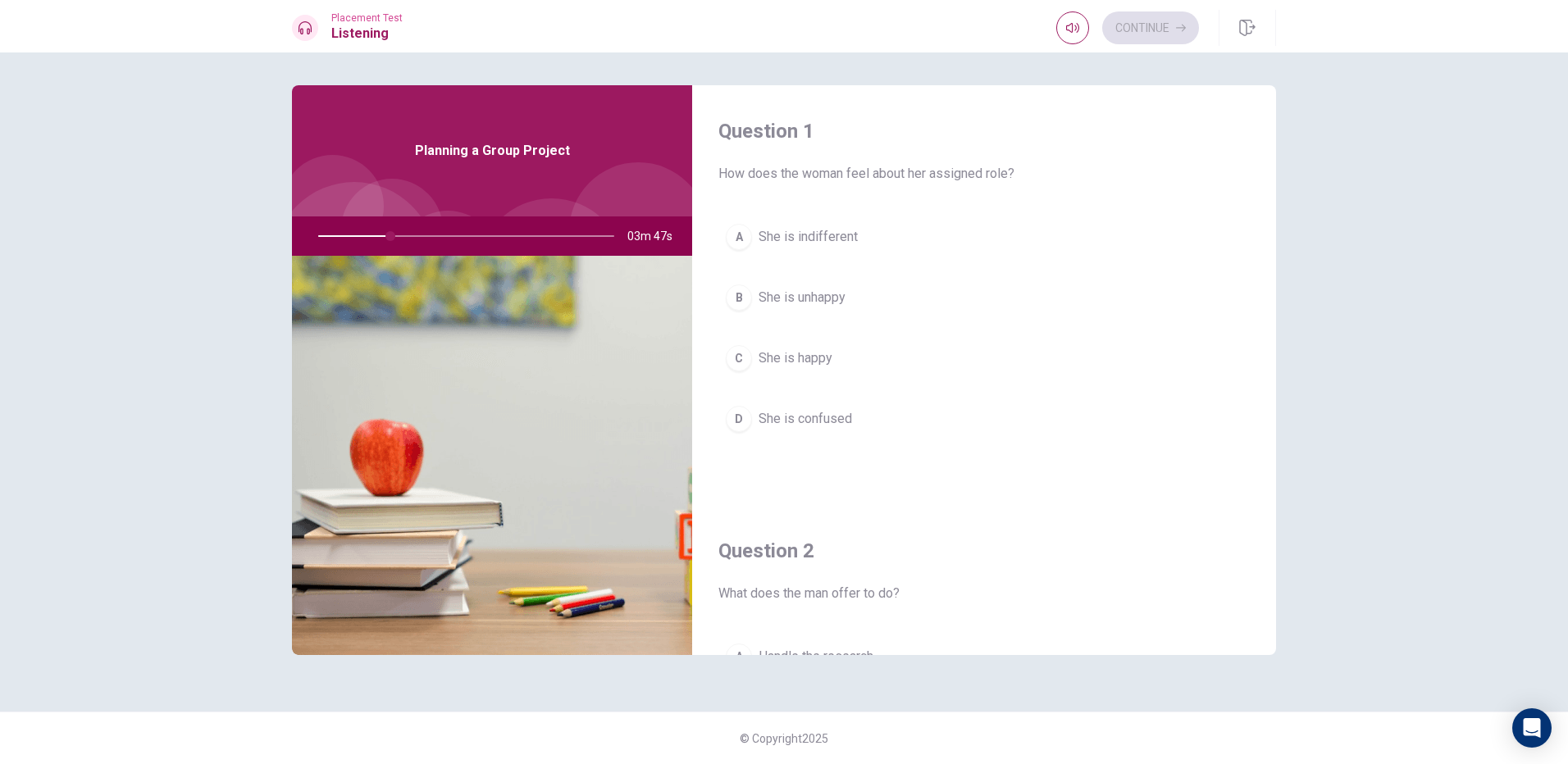
drag, startPoint x: 853, startPoint y: 174, endPoint x: 879, endPoint y: 170, distance: 26.3
click at [877, 170] on span "How does the woman feel about her assigned role?" at bounding box center [984, 173] width 531 height 20
drag, startPoint x: 865, startPoint y: 175, endPoint x: 901, endPoint y: 176, distance: 36.0
click at [901, 176] on span "How does the woman feel about her assigned role?" at bounding box center [984, 173] width 531 height 20
click at [873, 358] on button "C She is happy" at bounding box center [984, 358] width 531 height 41
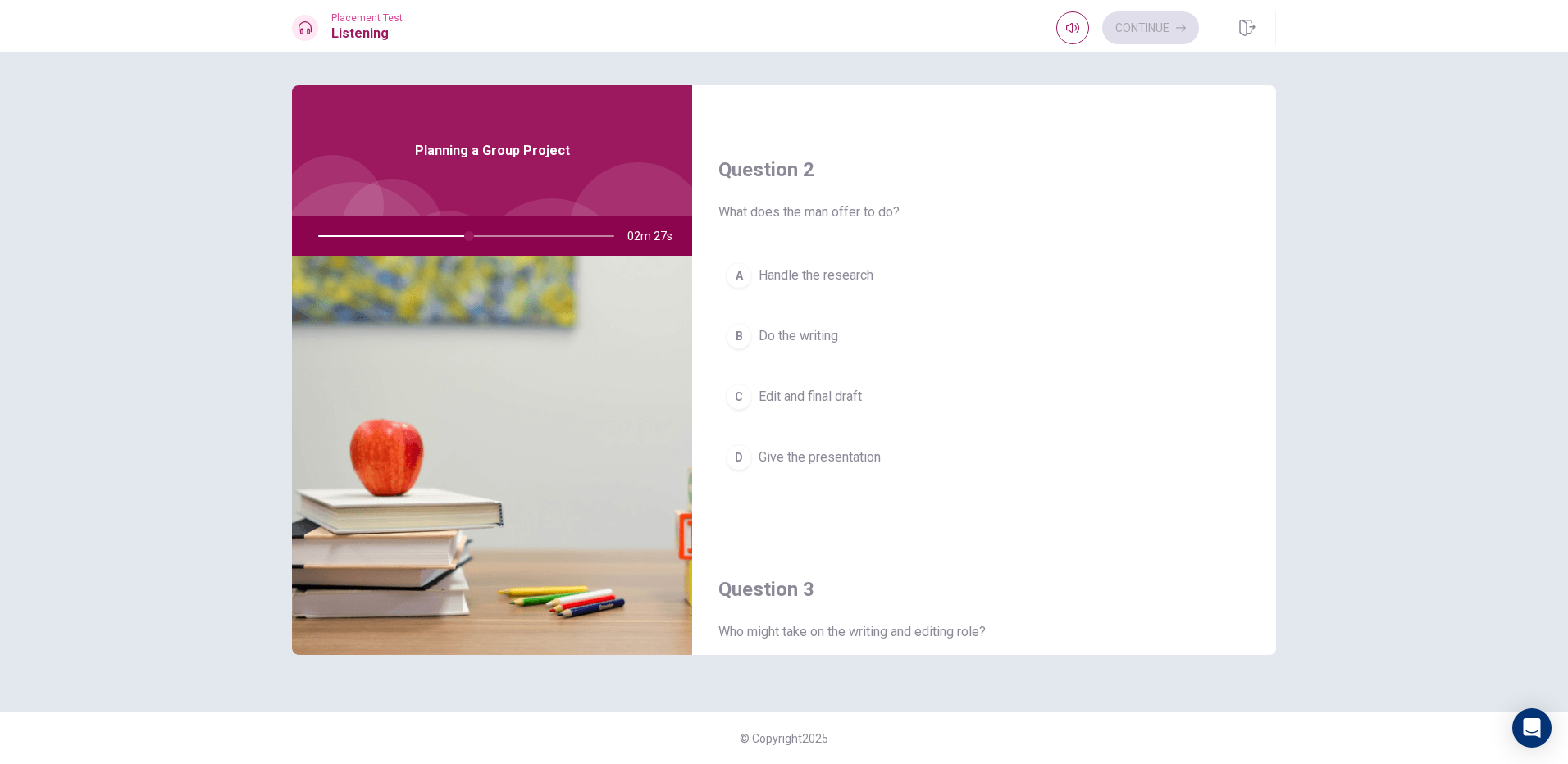
scroll to position [410, 0]
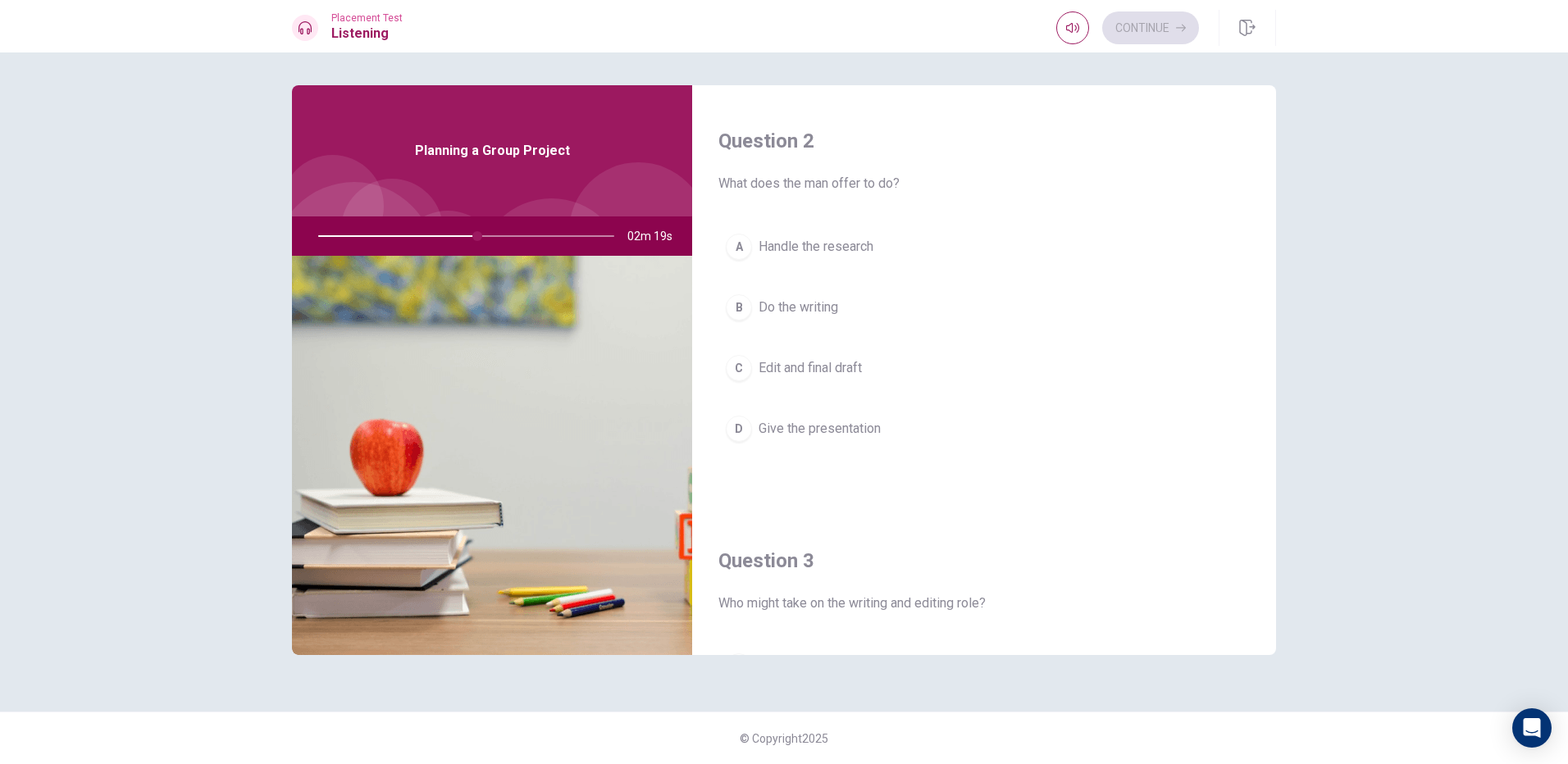
click at [812, 421] on span "Give the presentation" at bounding box center [819, 428] width 122 height 20
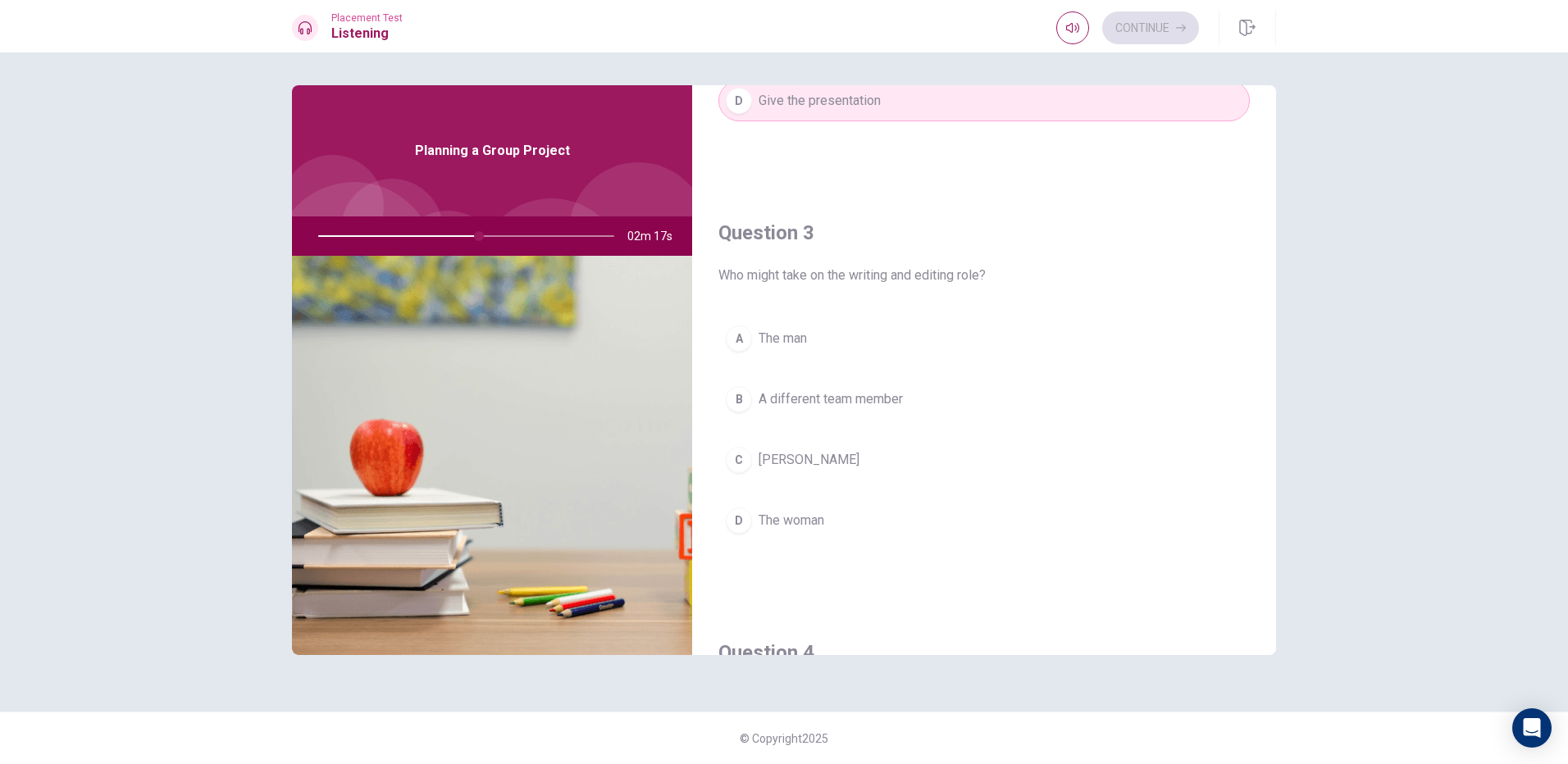
scroll to position [819, 0]
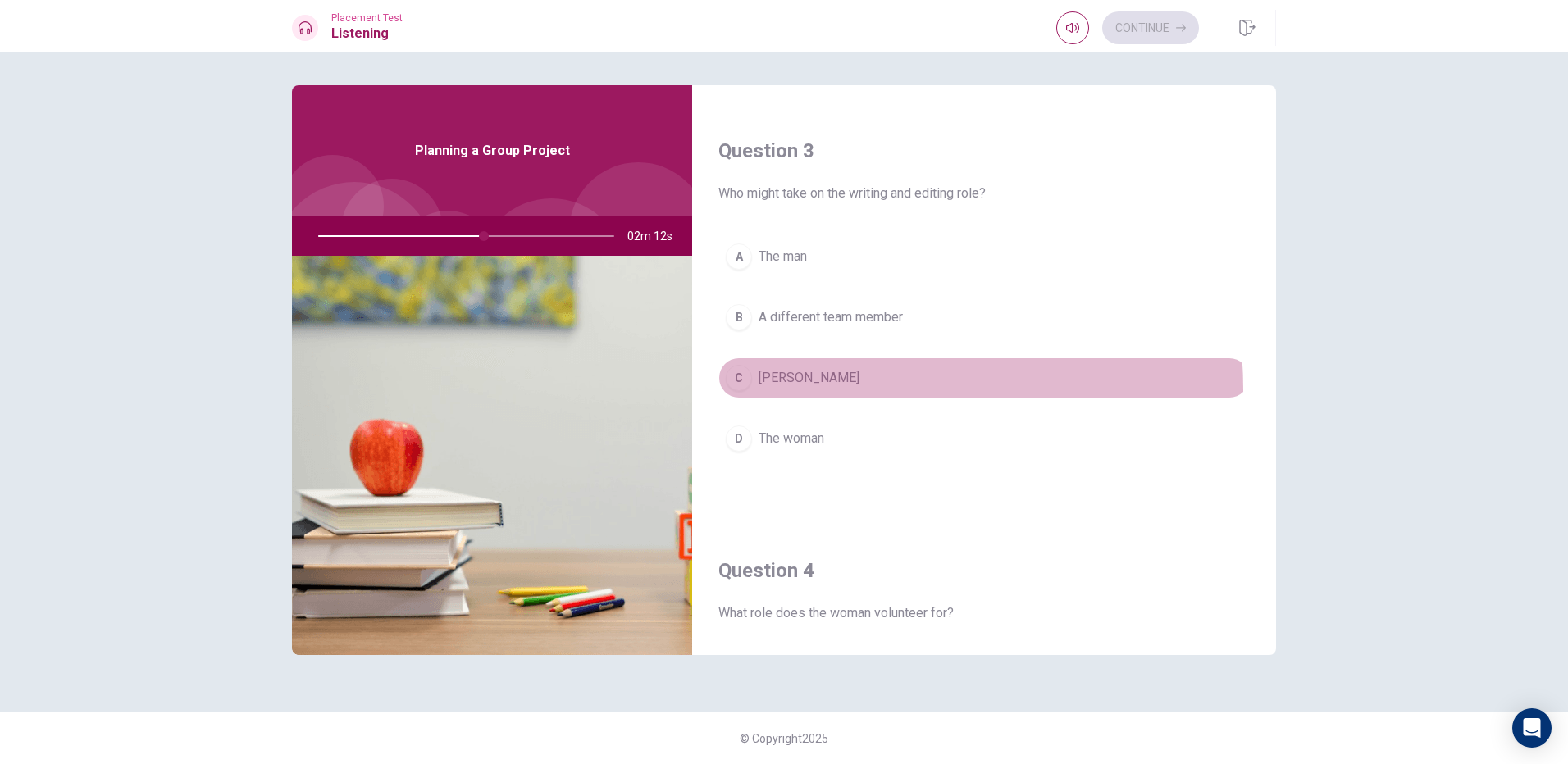
click at [810, 391] on button "C [PERSON_NAME]" at bounding box center [984, 378] width 531 height 41
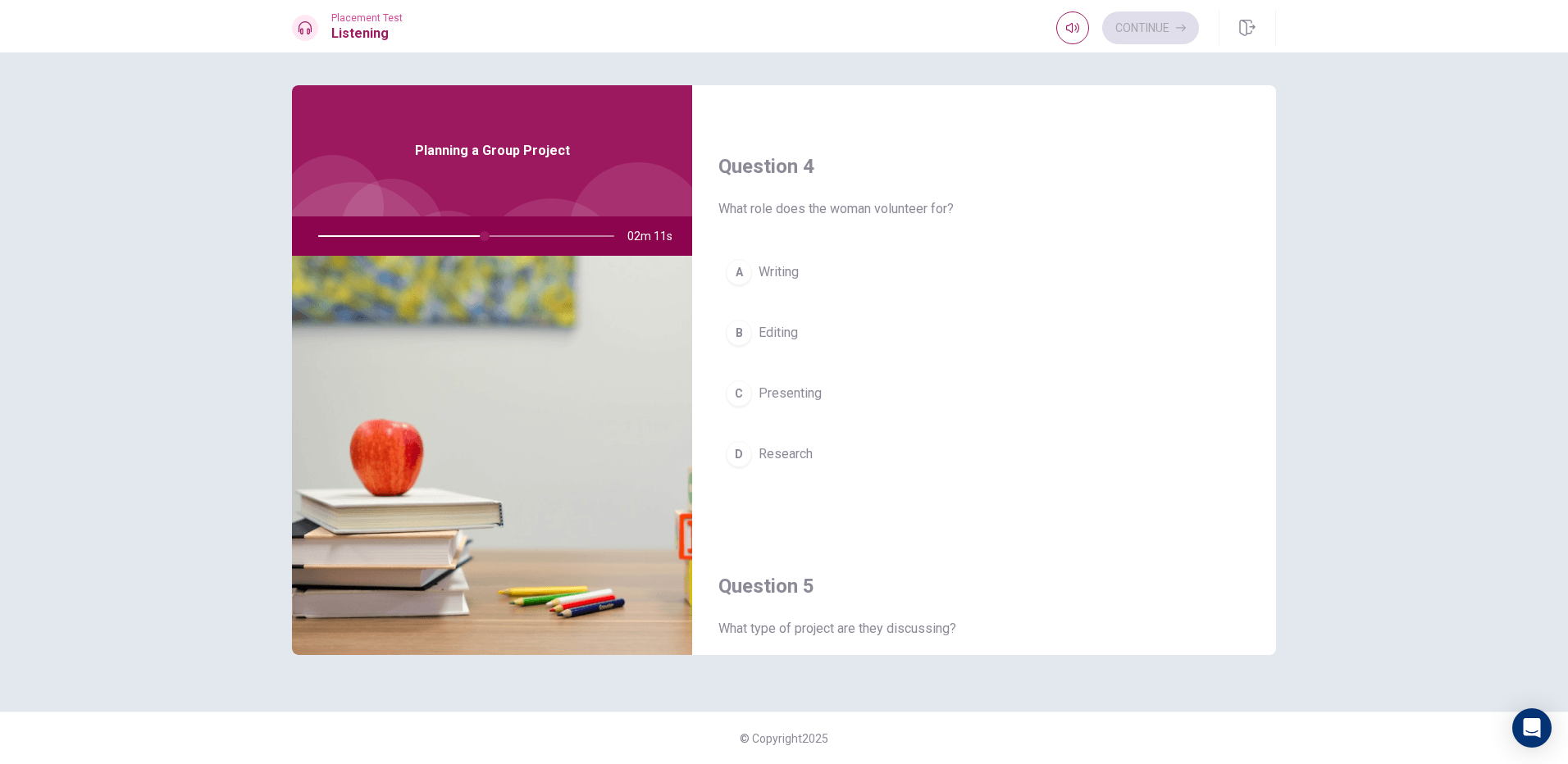
scroll to position [1230, 0]
click at [822, 443] on button "D Research" at bounding box center [984, 449] width 531 height 41
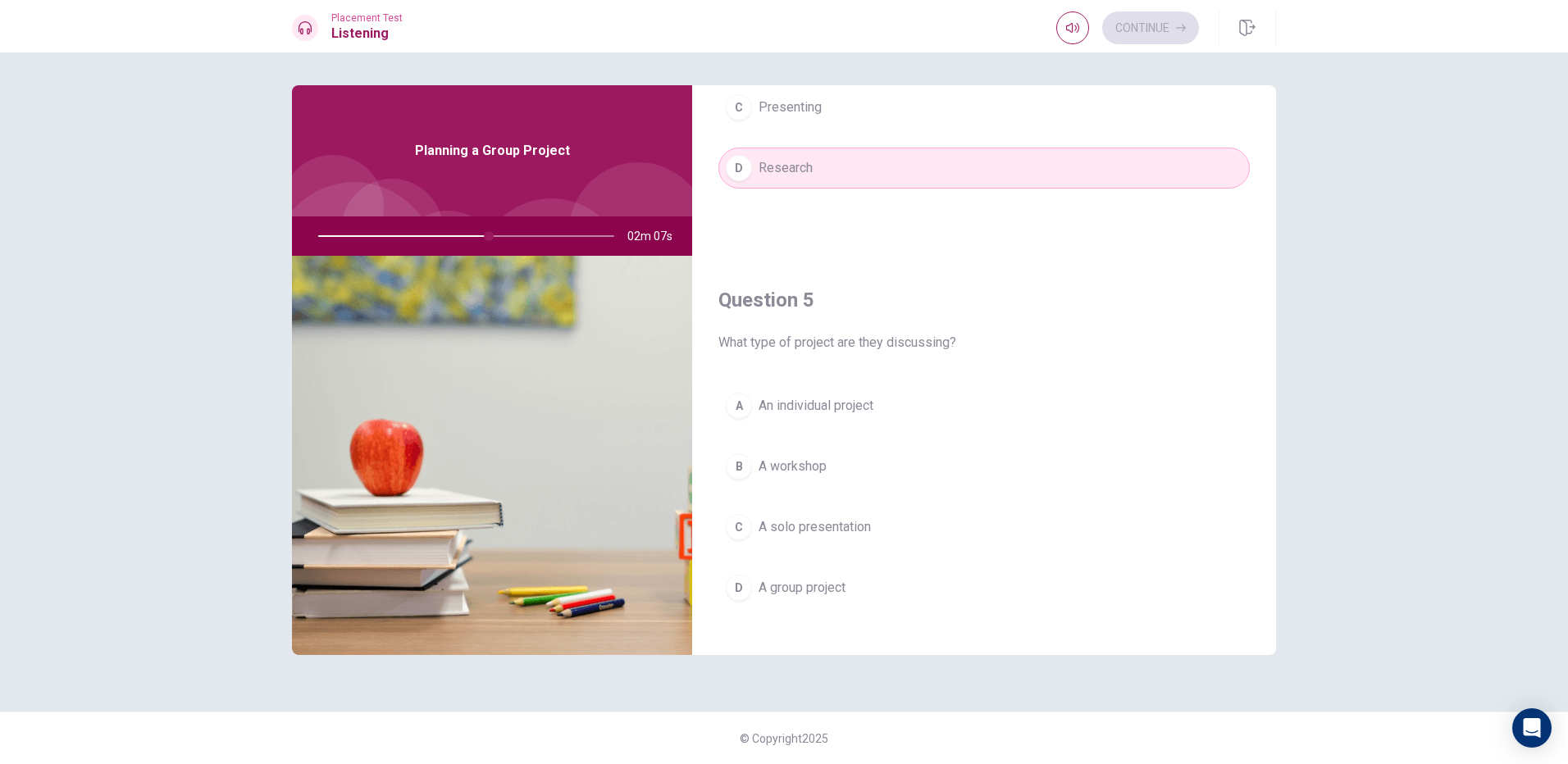
scroll to position [1529, 0]
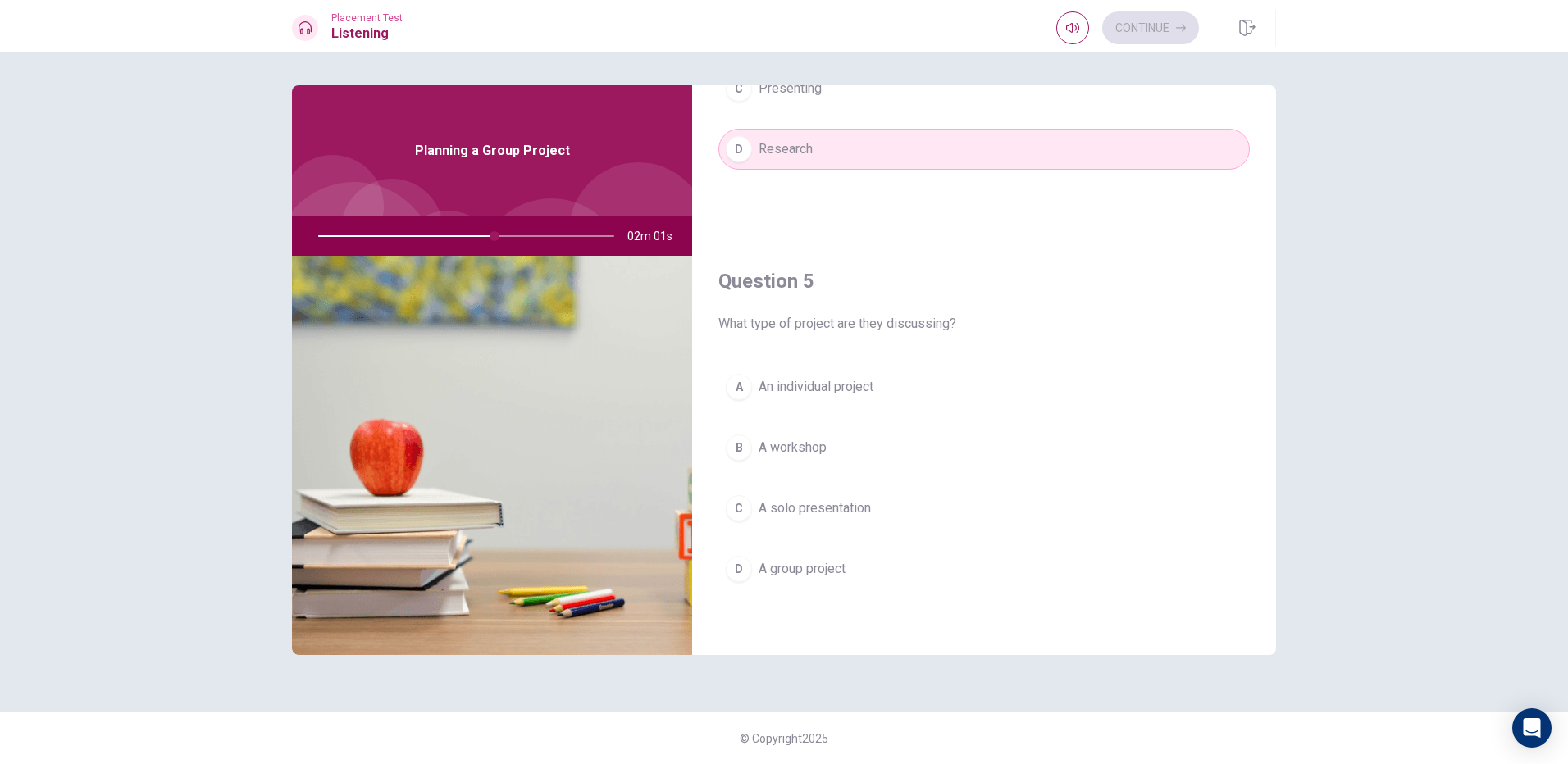
drag, startPoint x: 490, startPoint y: 232, endPoint x: 409, endPoint y: 234, distance: 81.0
click at [415, 236] on div at bounding box center [462, 236] width 328 height 39
click at [401, 226] on div at bounding box center [462, 236] width 328 height 39
click at [397, 235] on div at bounding box center [462, 236] width 328 height 39
click at [491, 237] on div at bounding box center [462, 236] width 328 height 39
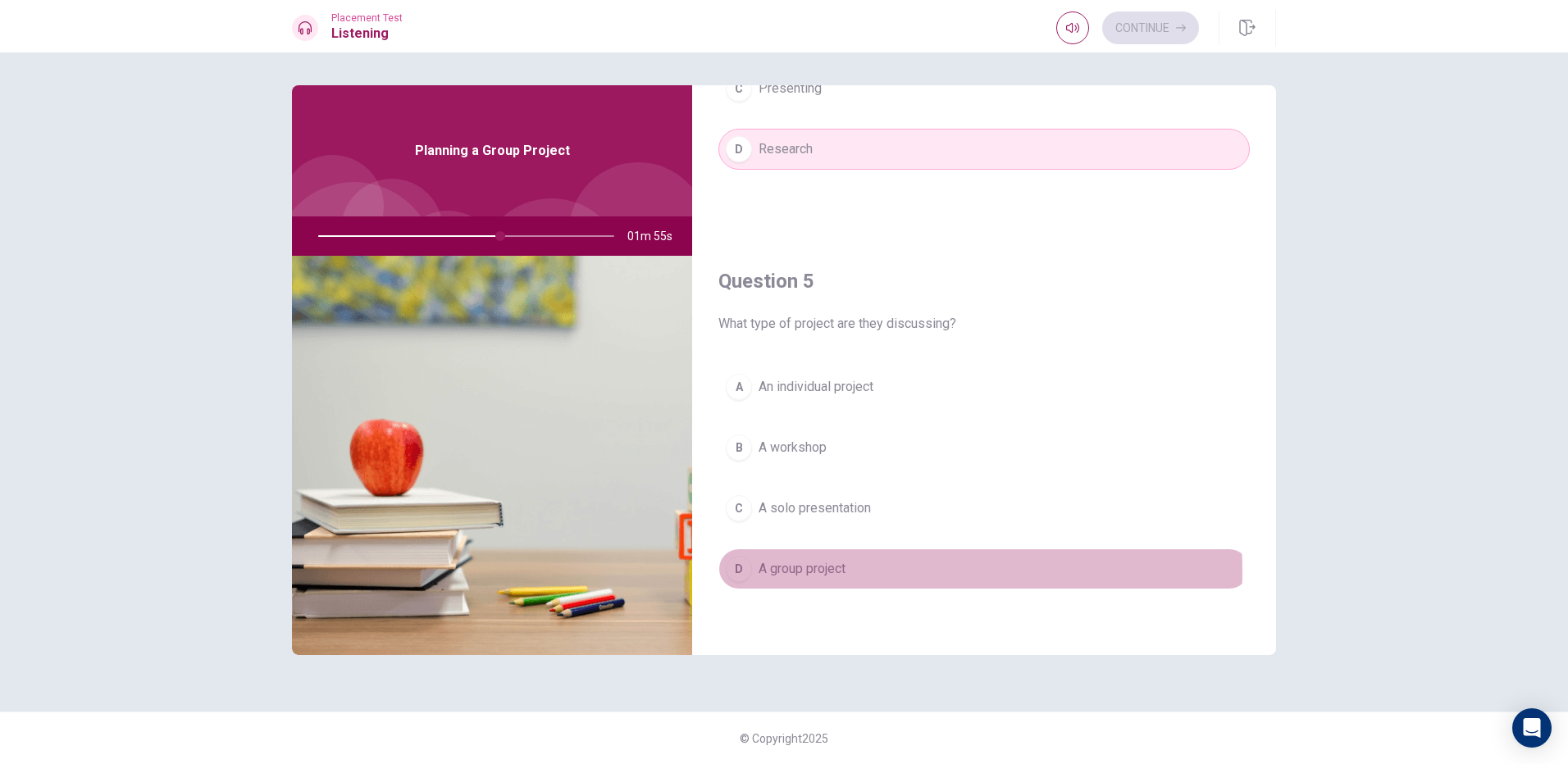
click at [814, 571] on span "A group project" at bounding box center [802, 568] width 87 height 20
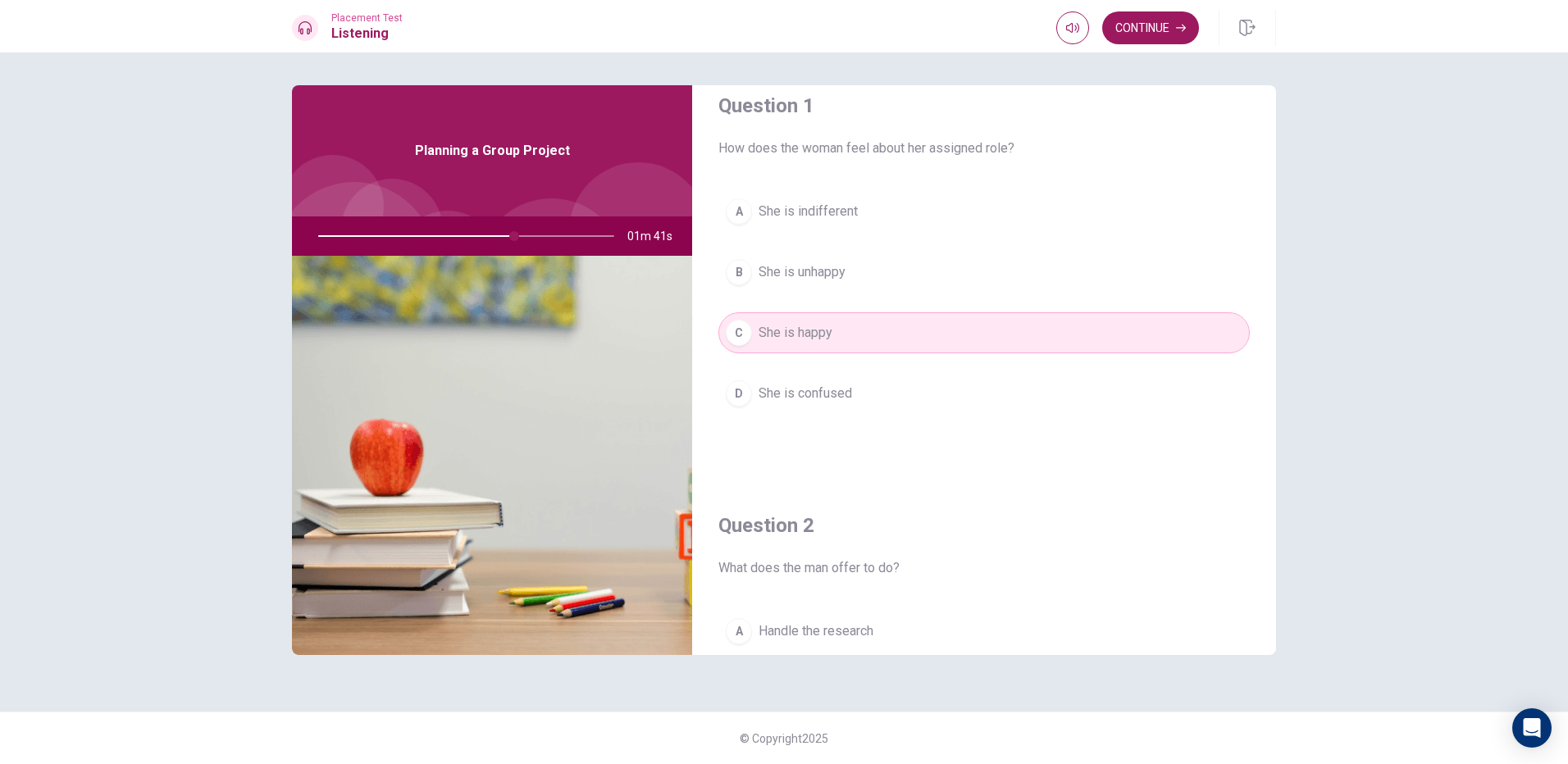
scroll to position [0, 0]
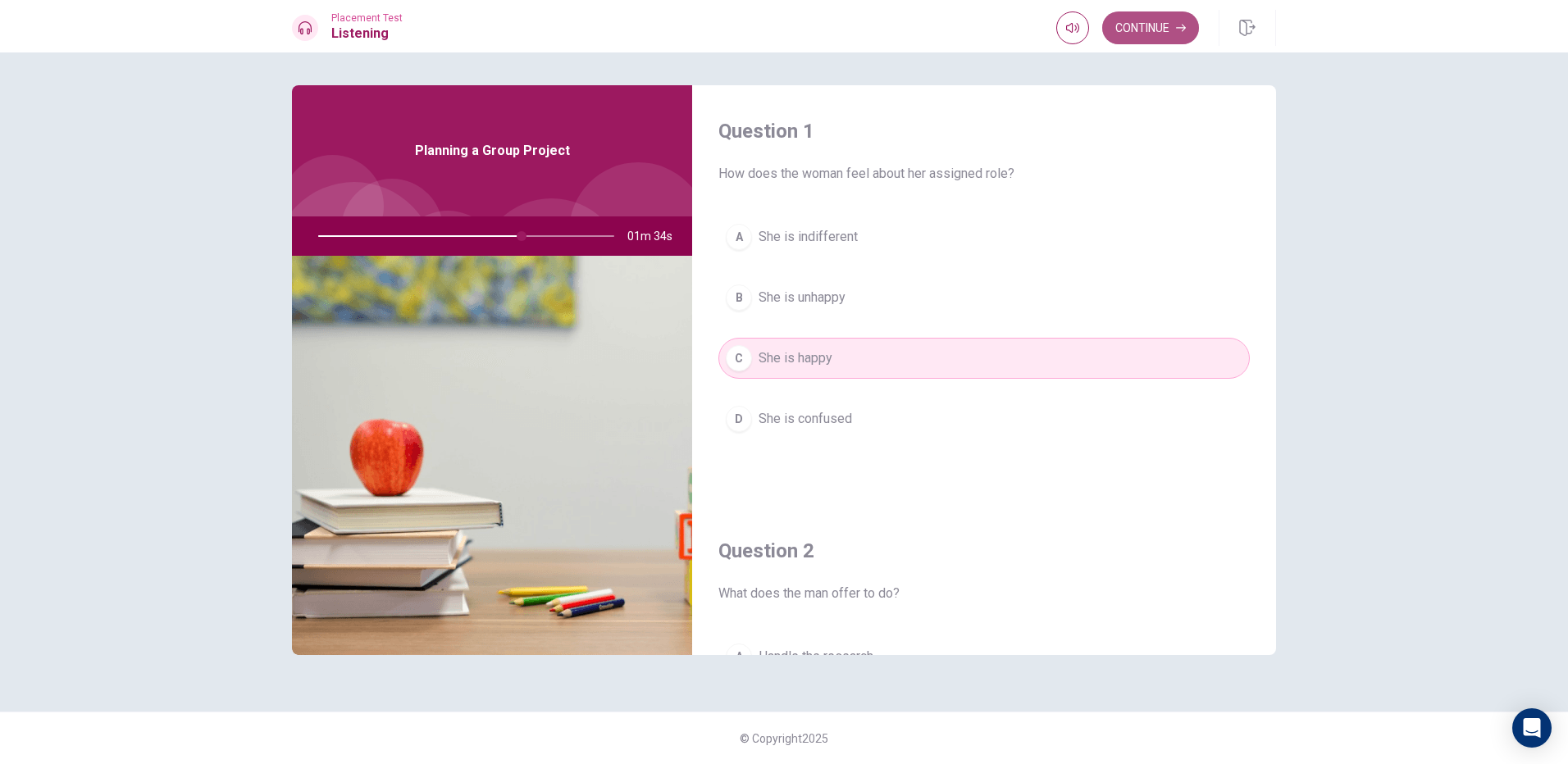
click at [1164, 28] on button "Continue" at bounding box center [1150, 27] width 96 height 32
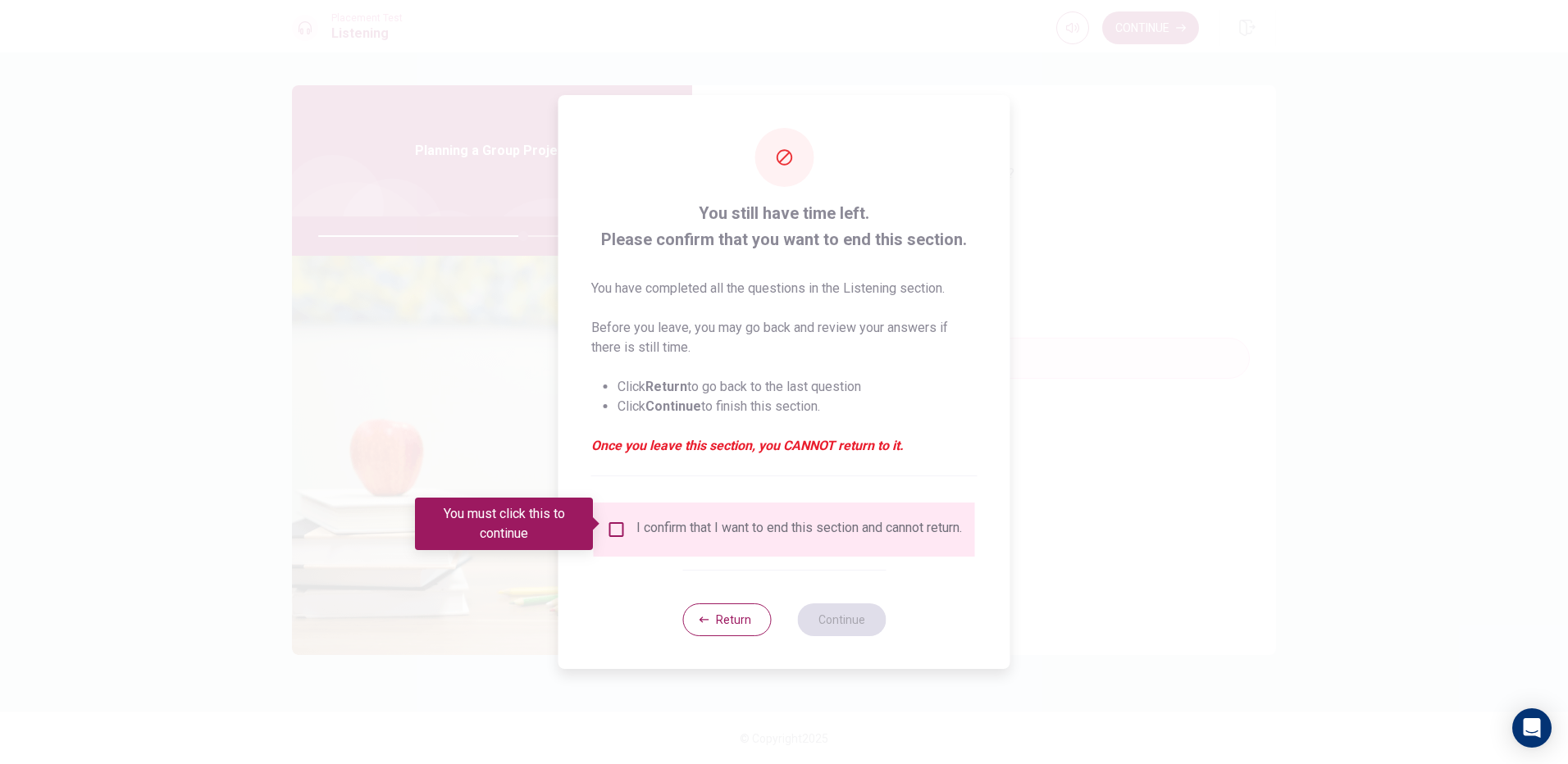
click at [607, 519] on input "You must click this to continue" at bounding box center [616, 529] width 20 height 20
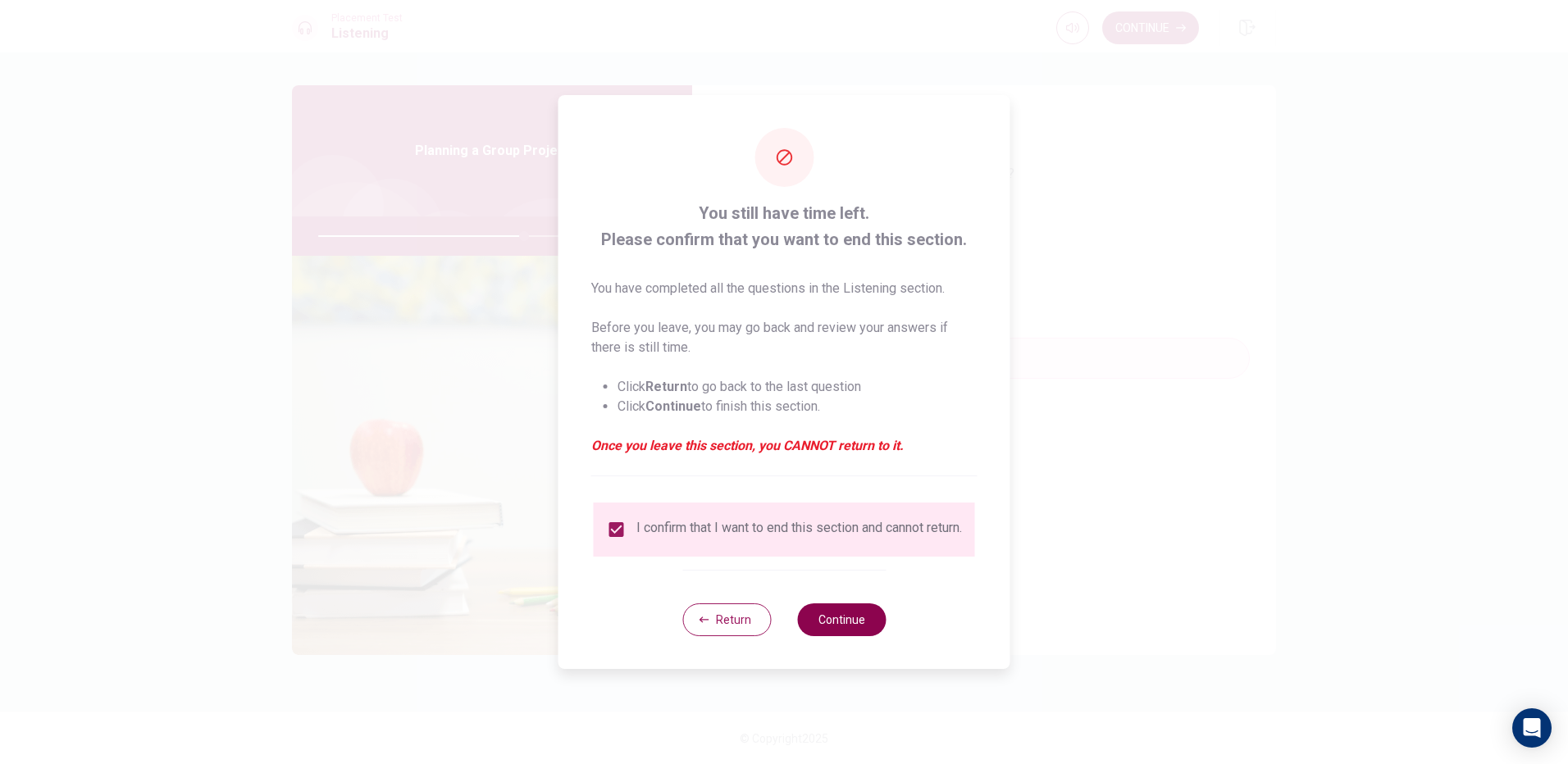
click at [815, 629] on button "Continue" at bounding box center [841, 619] width 89 height 32
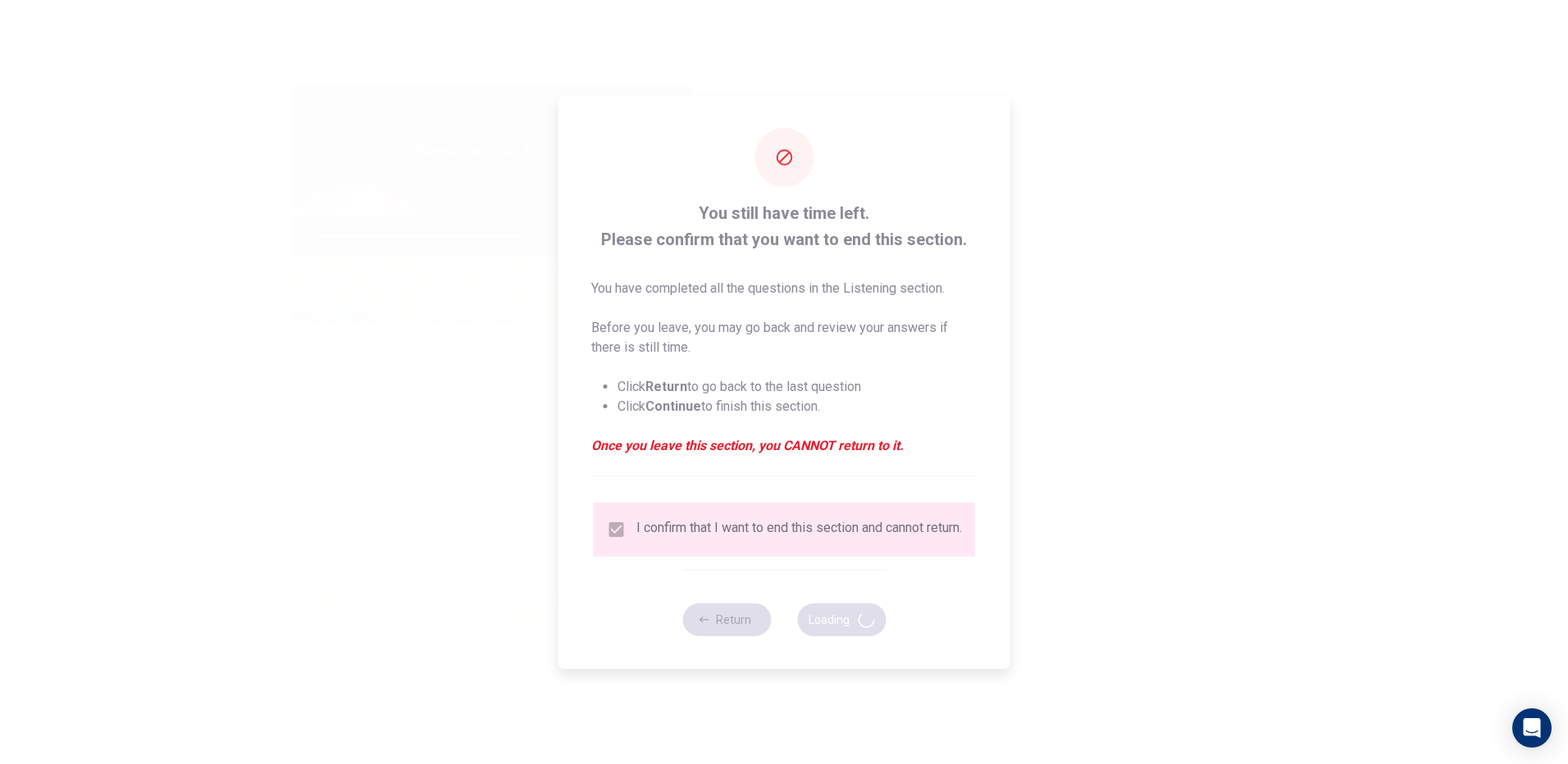
type input "70"
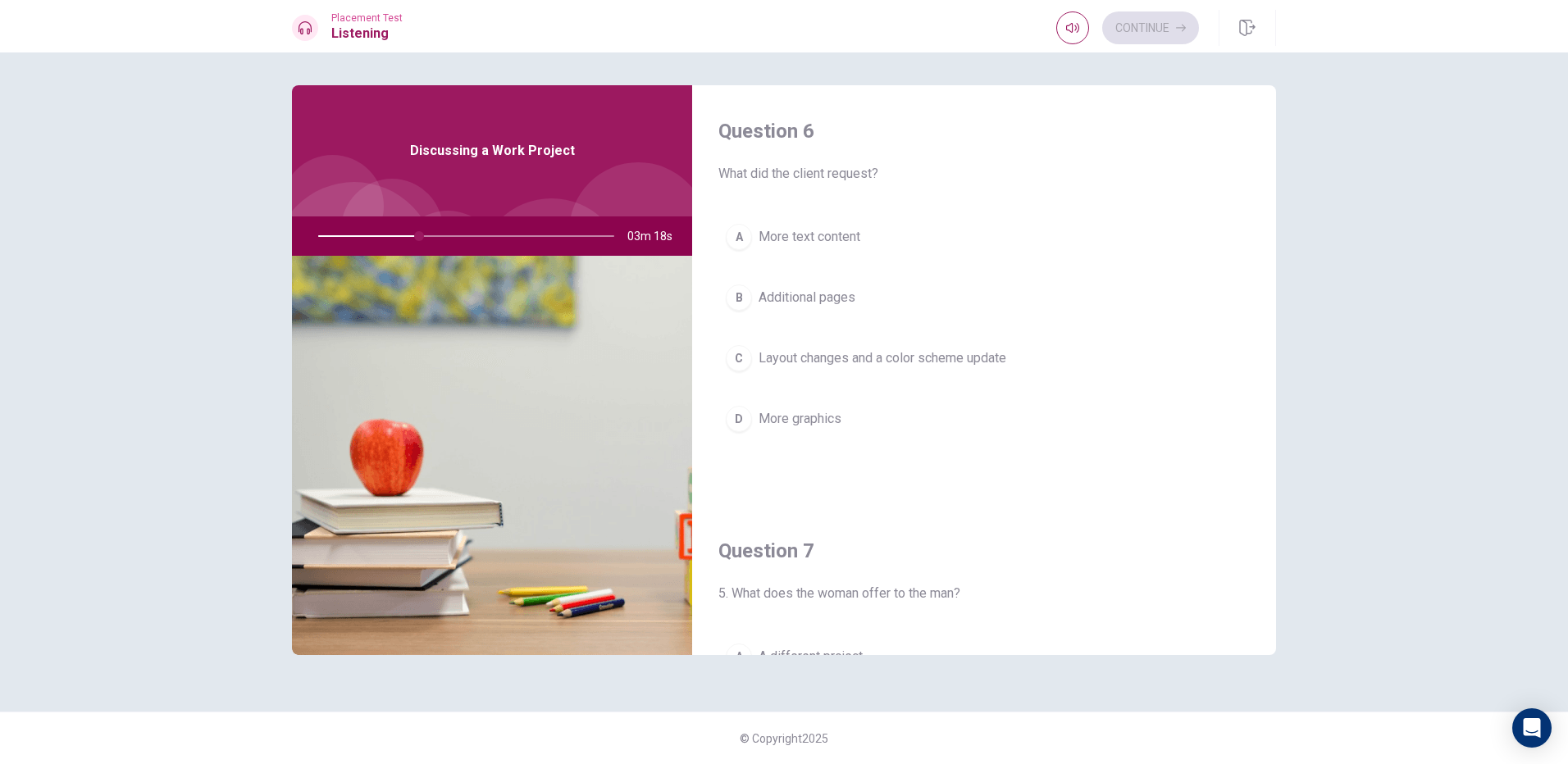
click at [847, 358] on span "Layout changes and a color scheme update" at bounding box center [882, 357] width 247 height 20
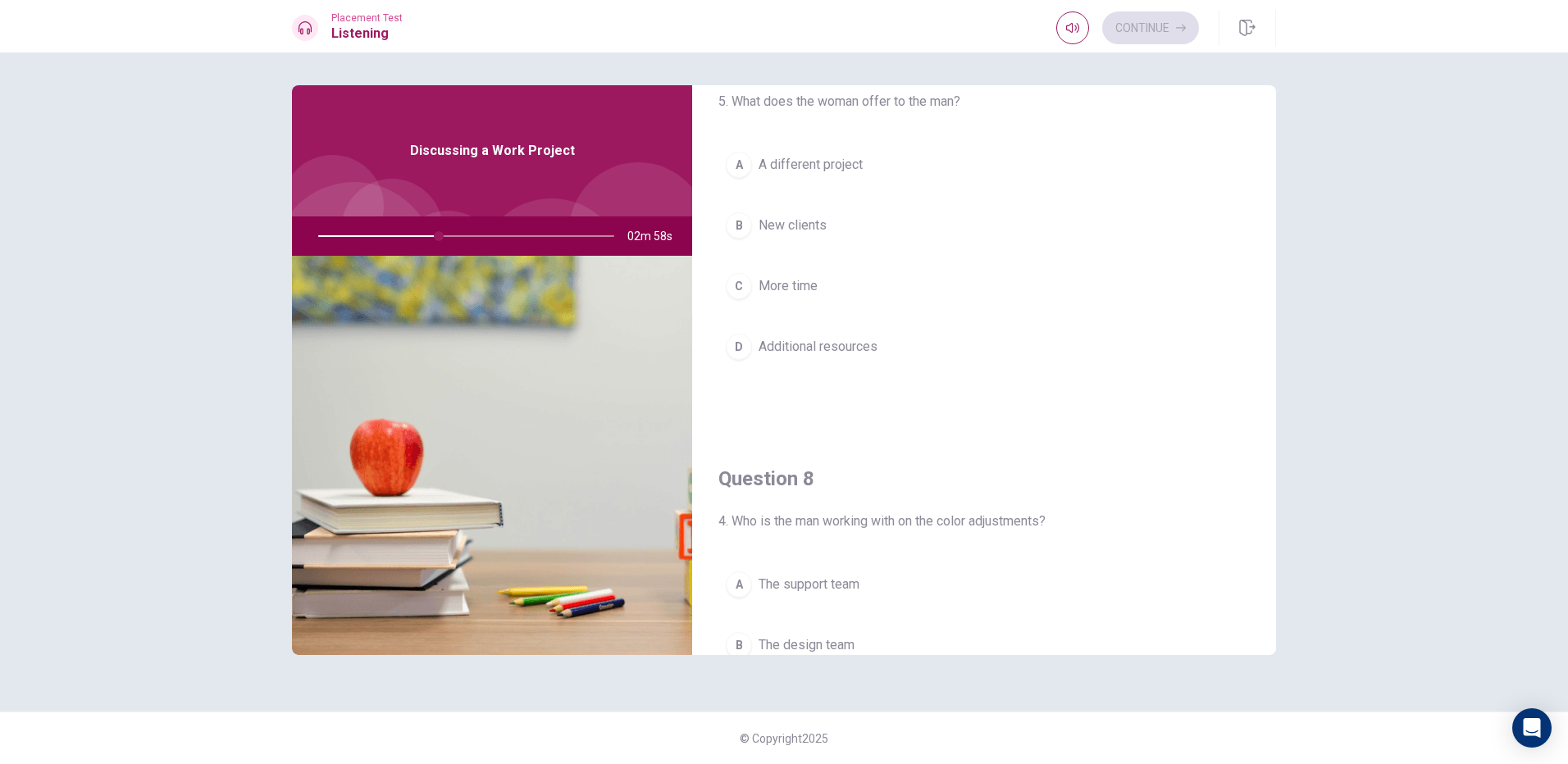
scroll to position [574, 0]
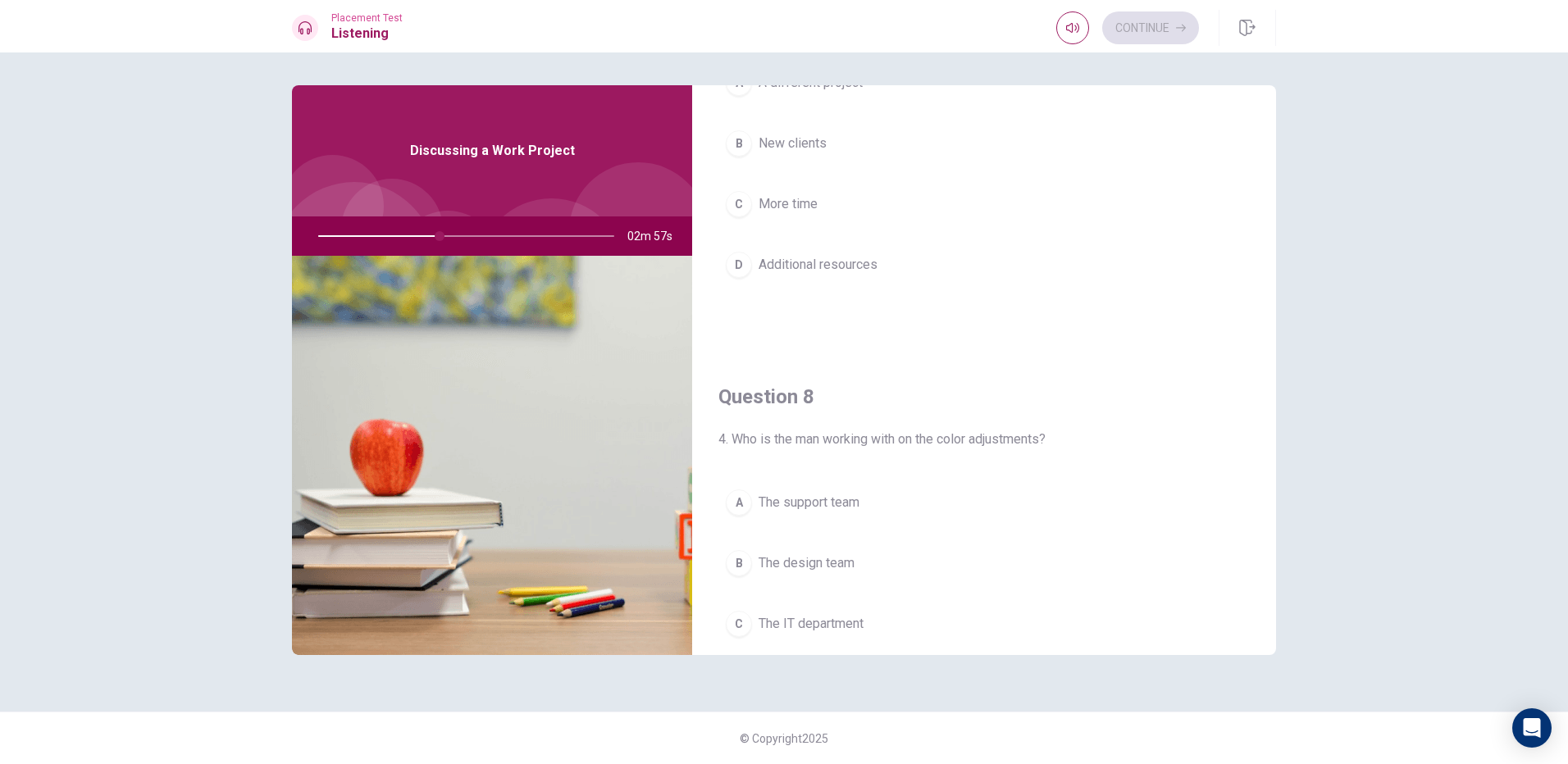
click at [814, 571] on span "The design team" at bounding box center [806, 563] width 96 height 20
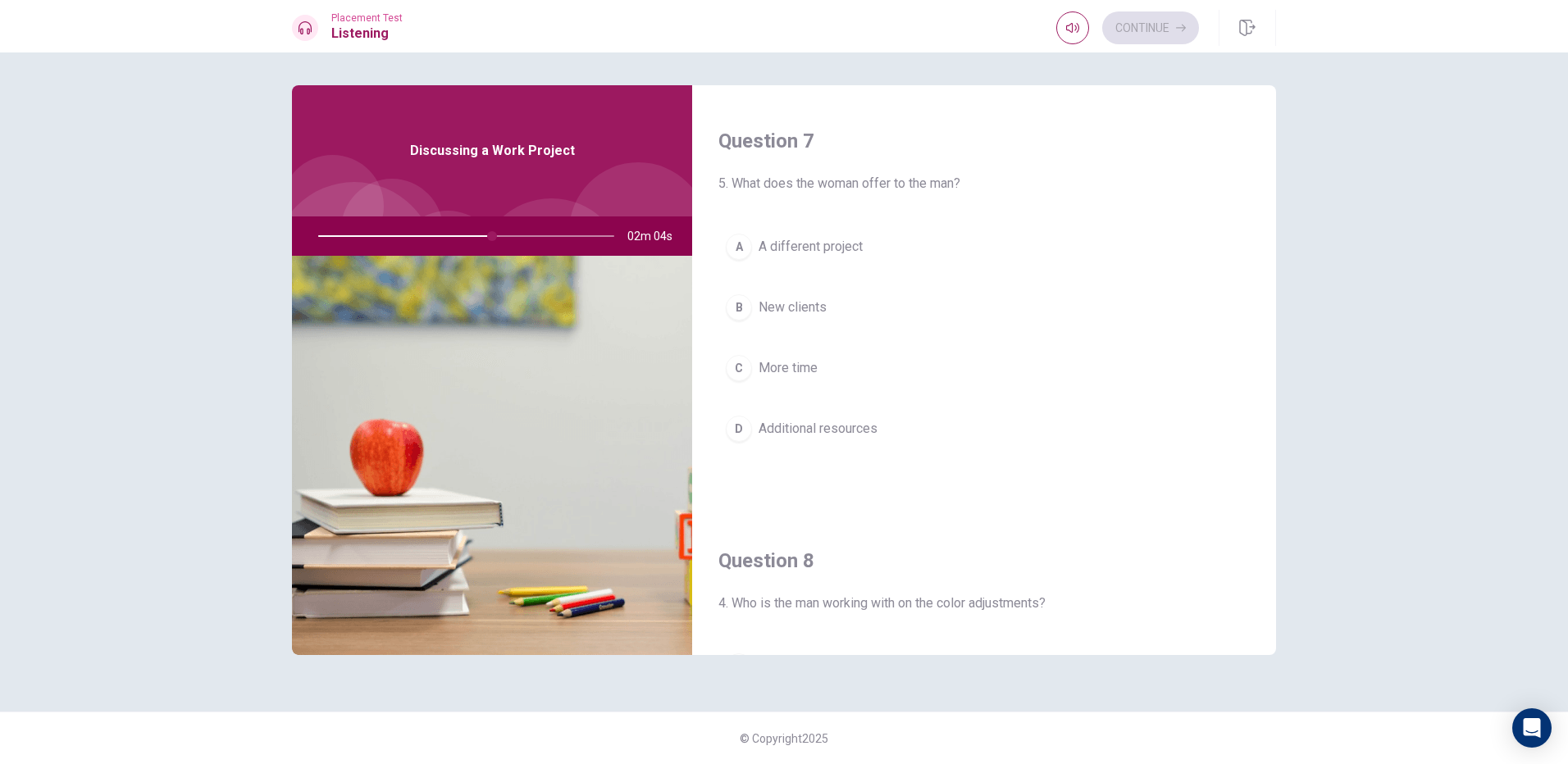
scroll to position [492, 0]
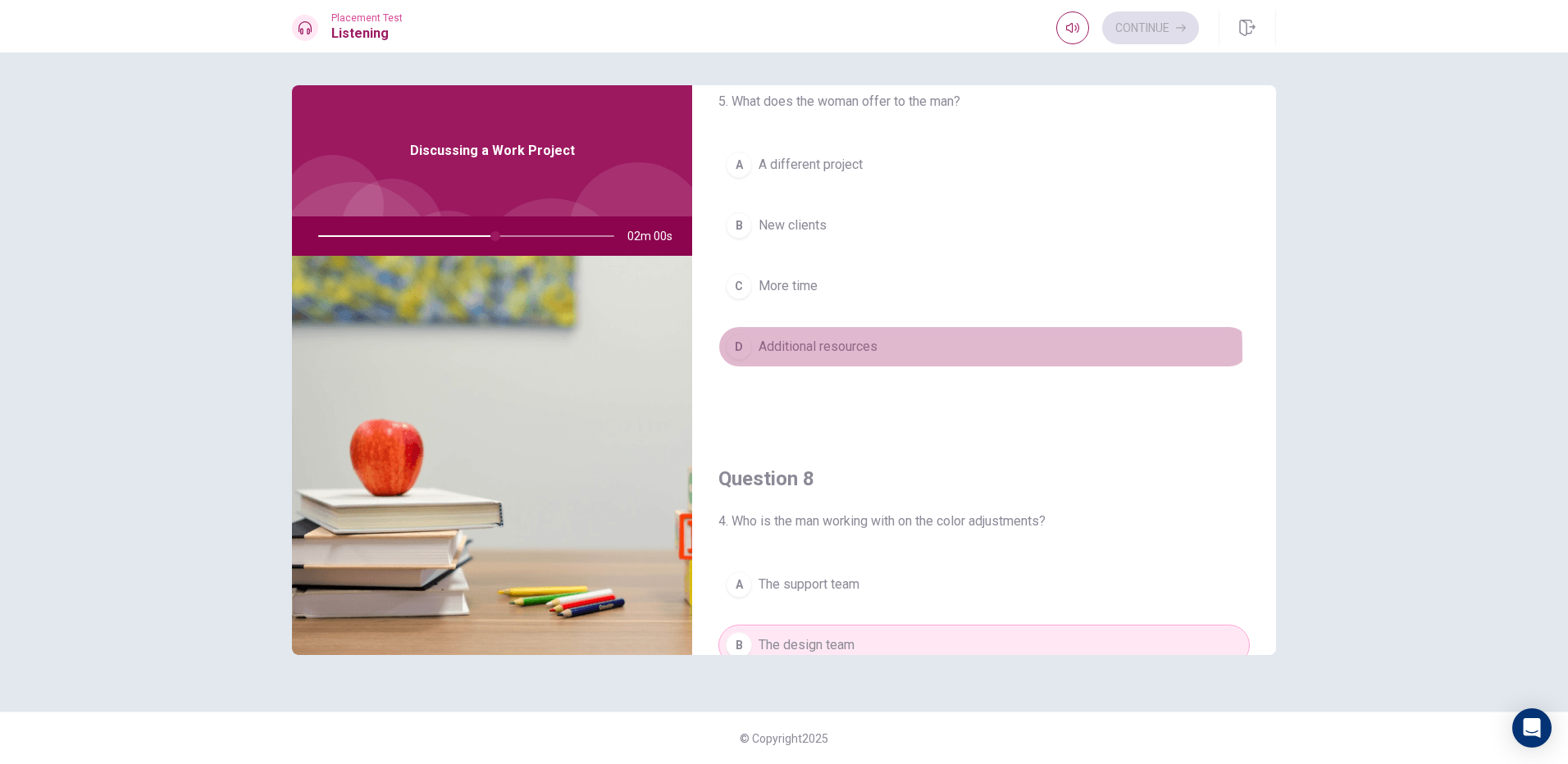
click at [837, 351] on span "Additional resources" at bounding box center [817, 346] width 119 height 20
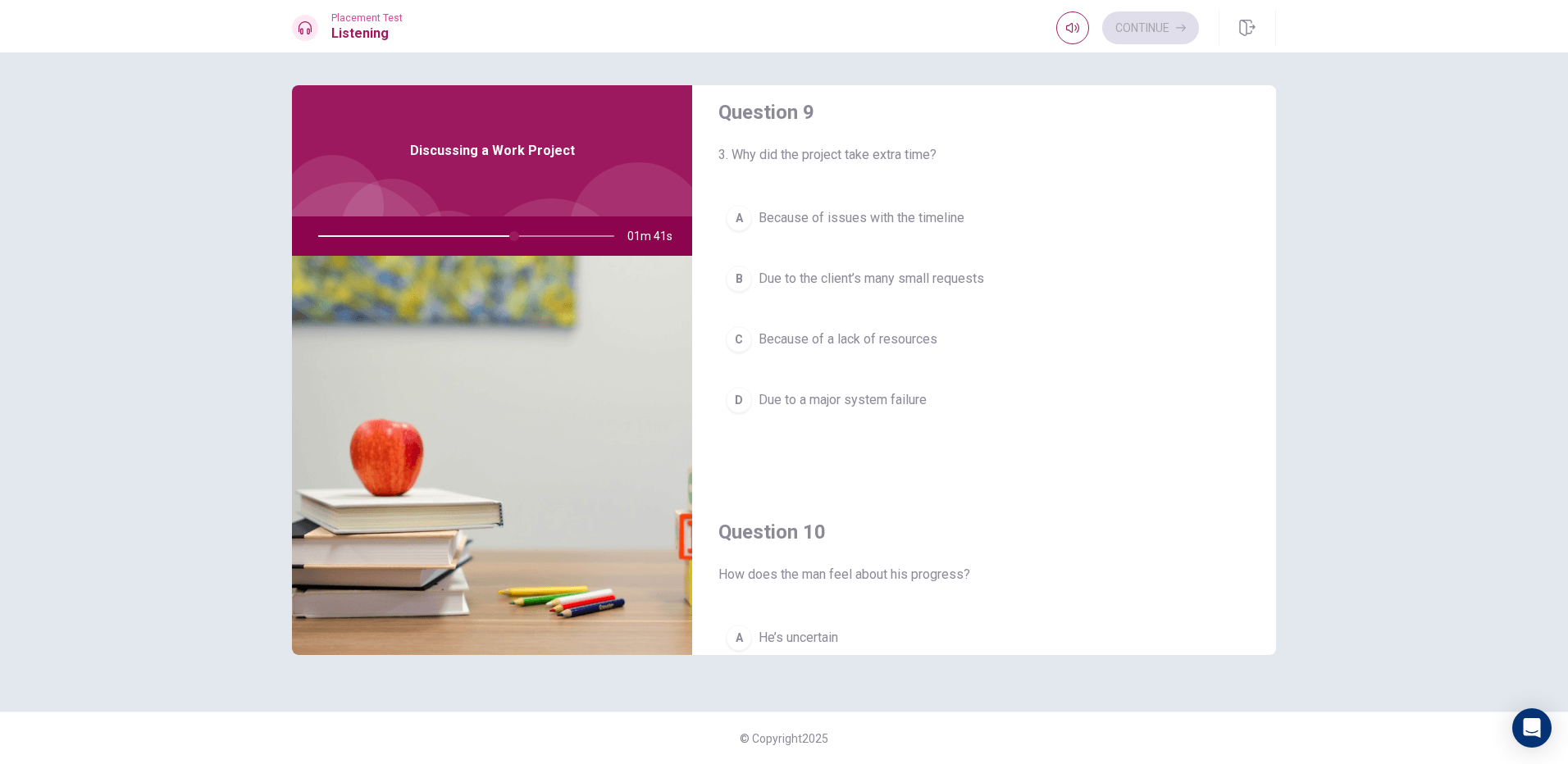
scroll to position [1230, 0]
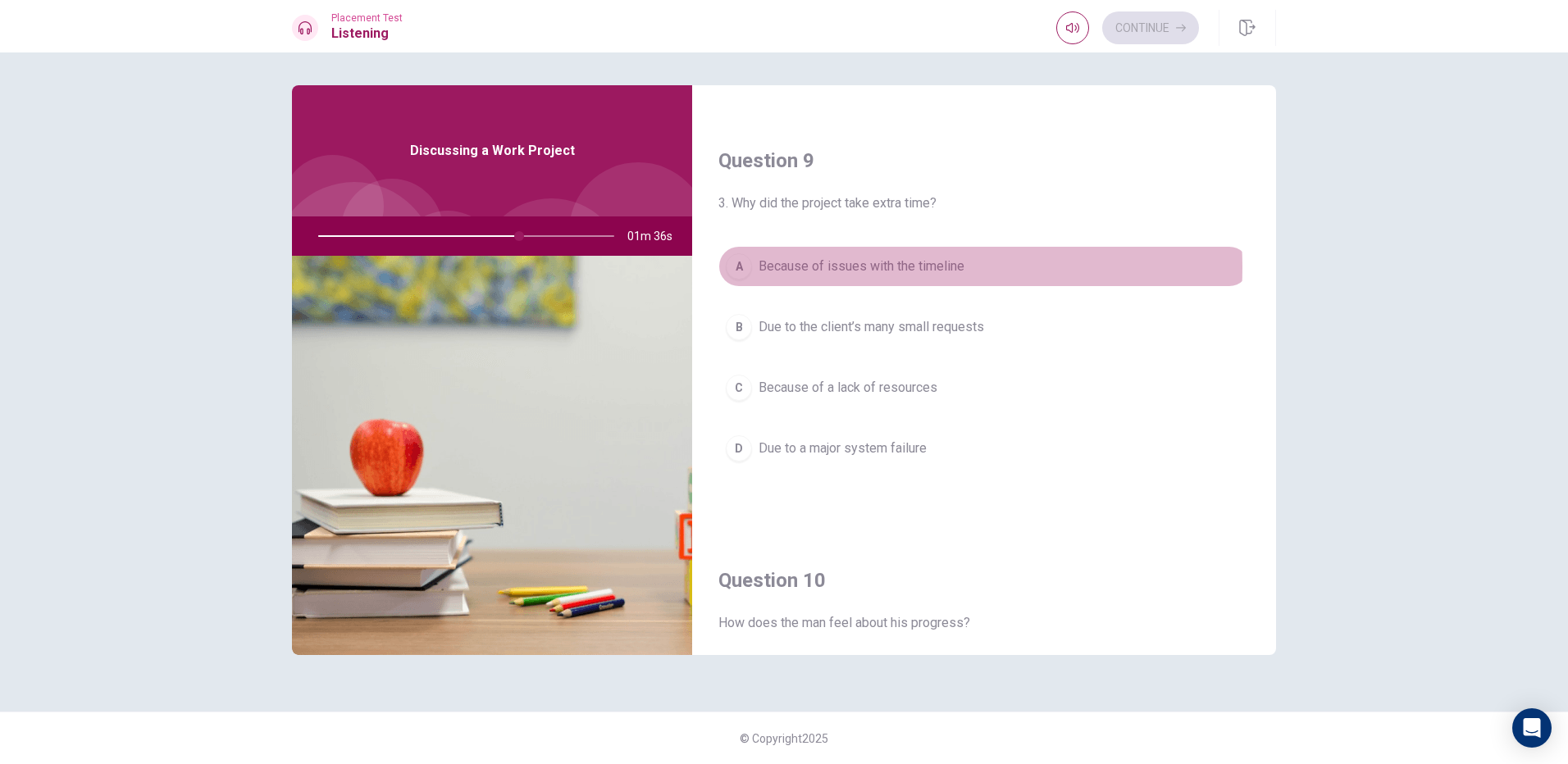
click at [876, 267] on span "Because of issues with the timeline" at bounding box center [861, 266] width 206 height 20
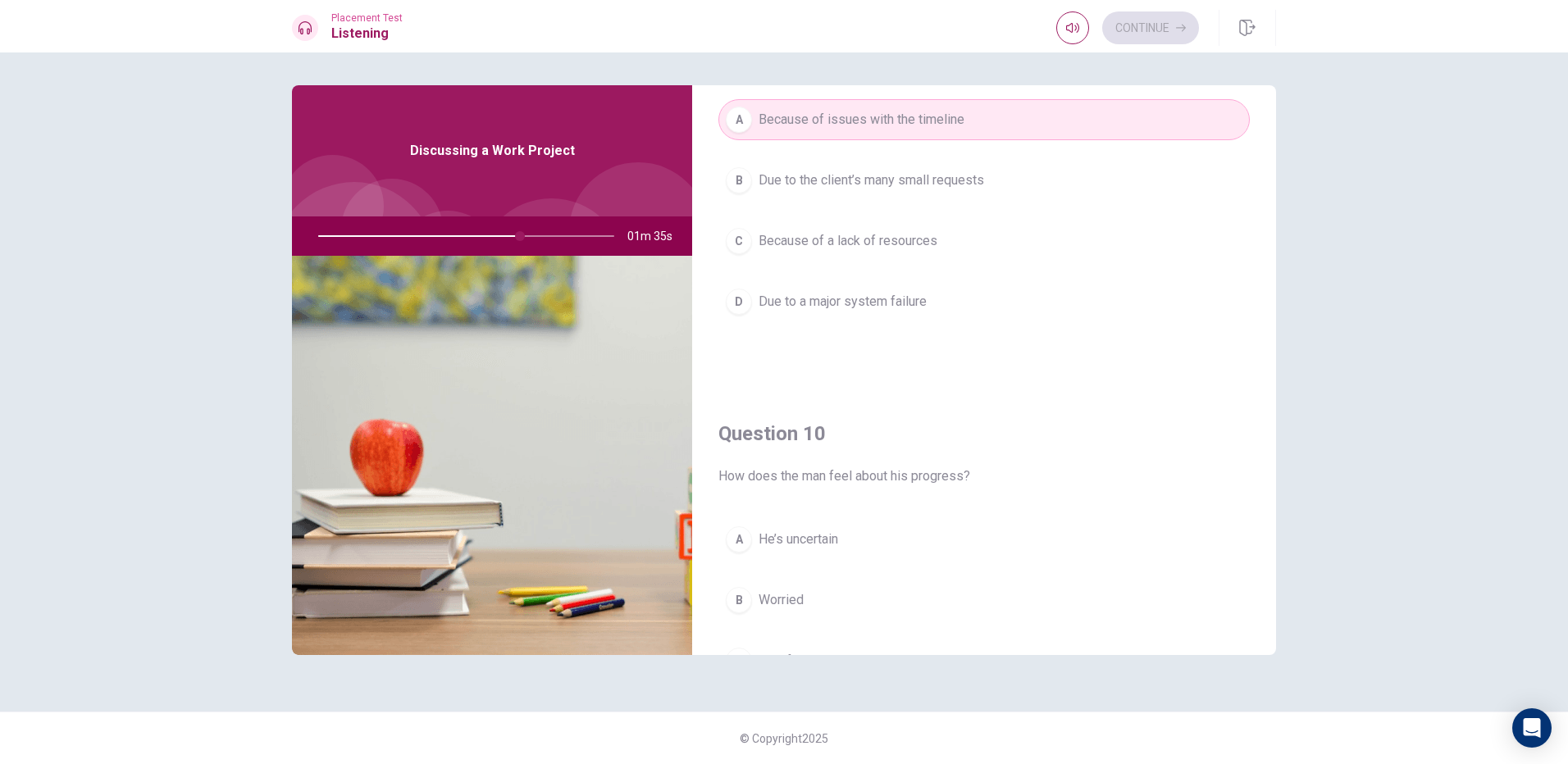
scroll to position [1529, 0]
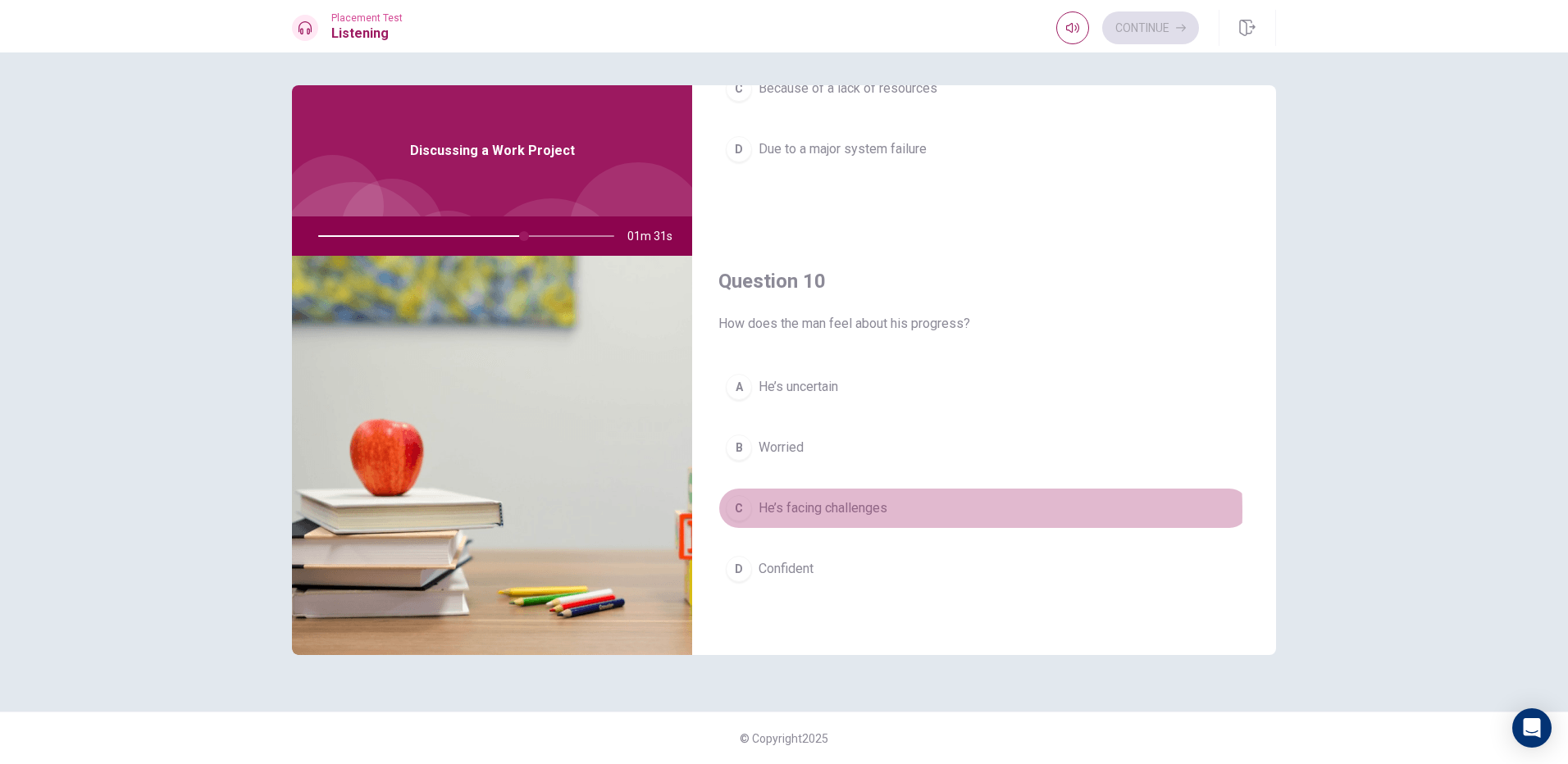
click at [816, 511] on span "He’s facing challenges" at bounding box center [822, 507] width 129 height 20
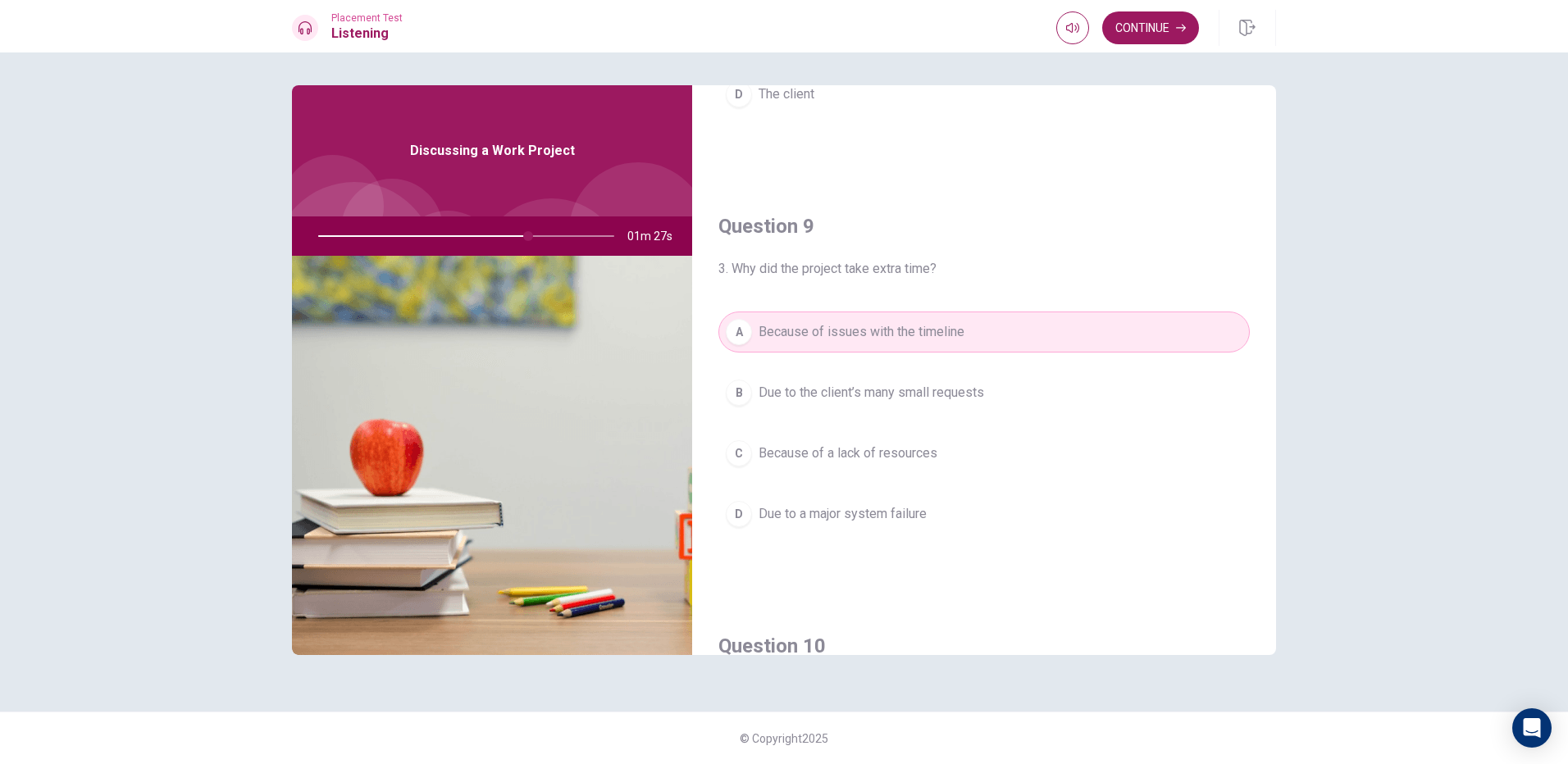
scroll to position [1201, 0]
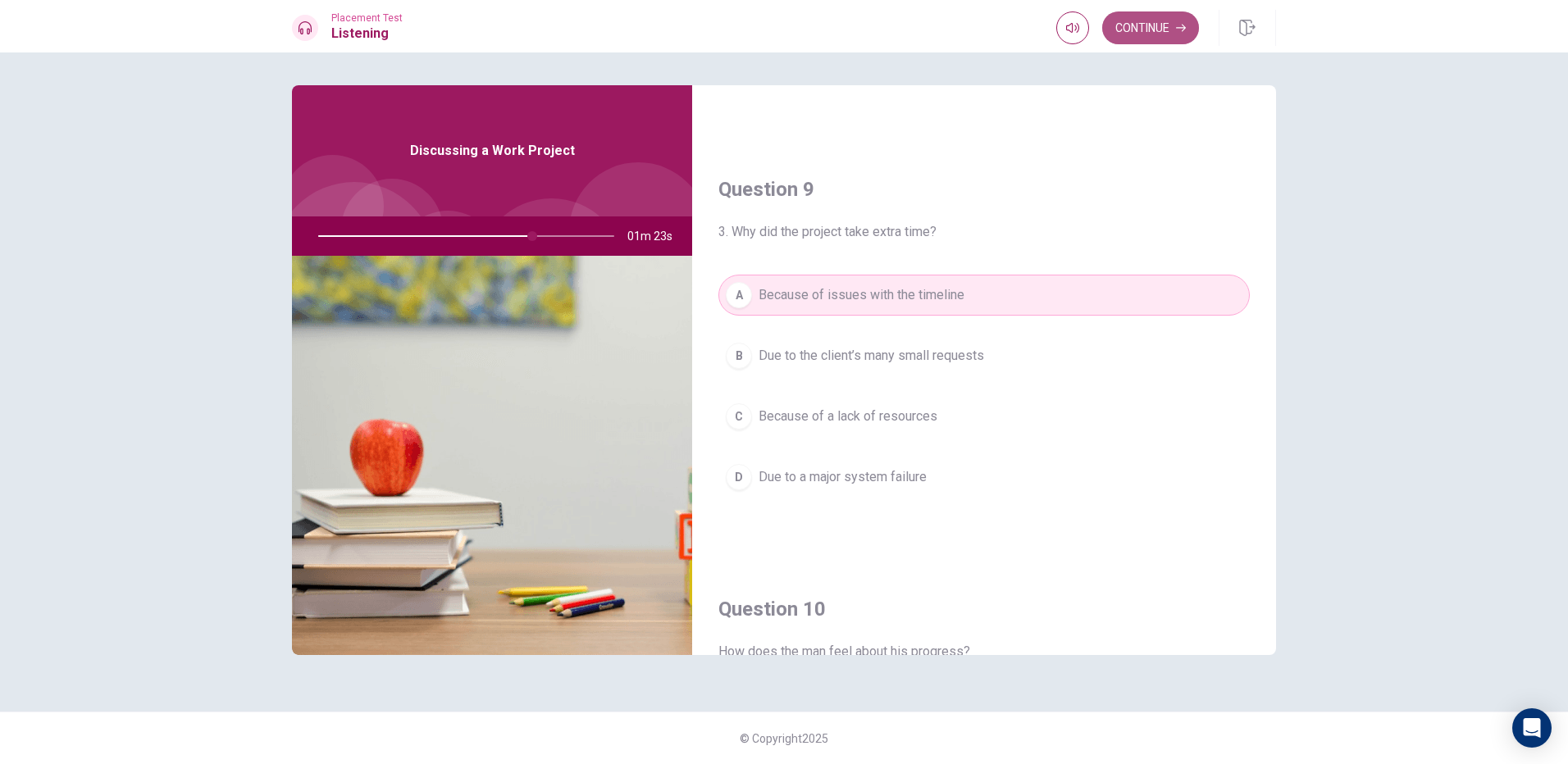
click at [1136, 19] on button "Continue" at bounding box center [1150, 27] width 96 height 32
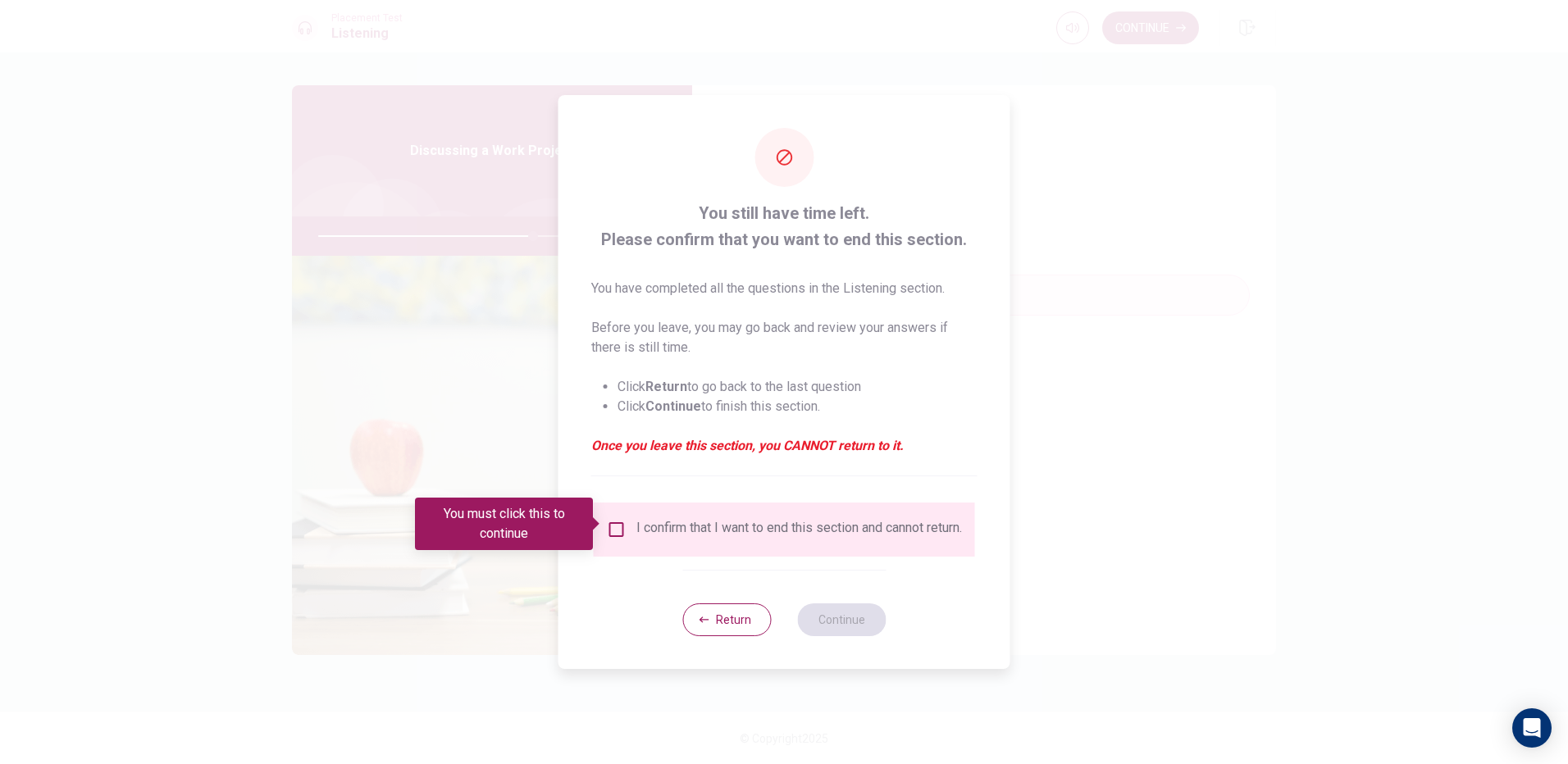
click at [611, 525] on input "You must click this to continue" at bounding box center [616, 529] width 20 height 20
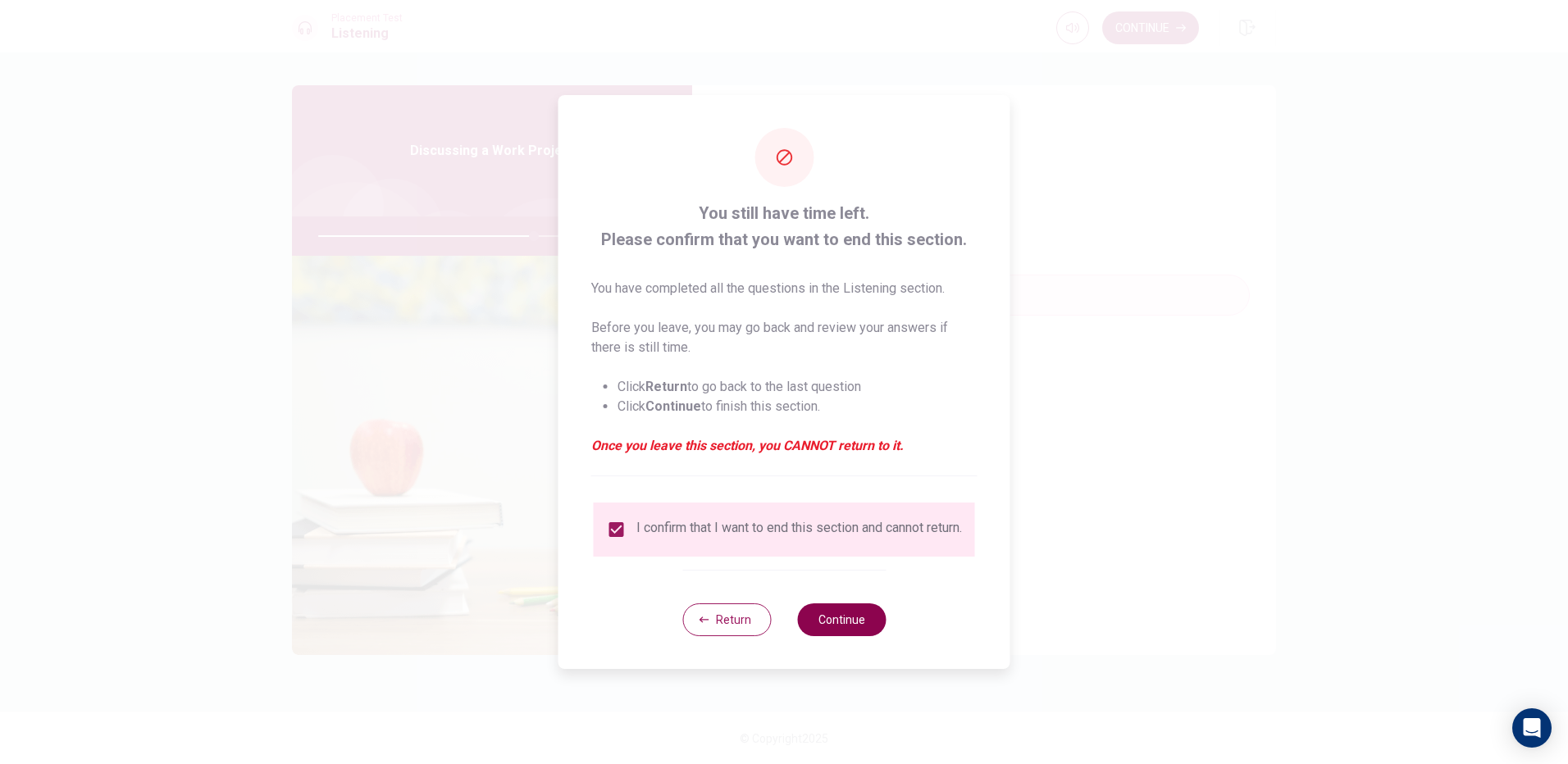
click at [855, 627] on button "Continue" at bounding box center [841, 619] width 89 height 32
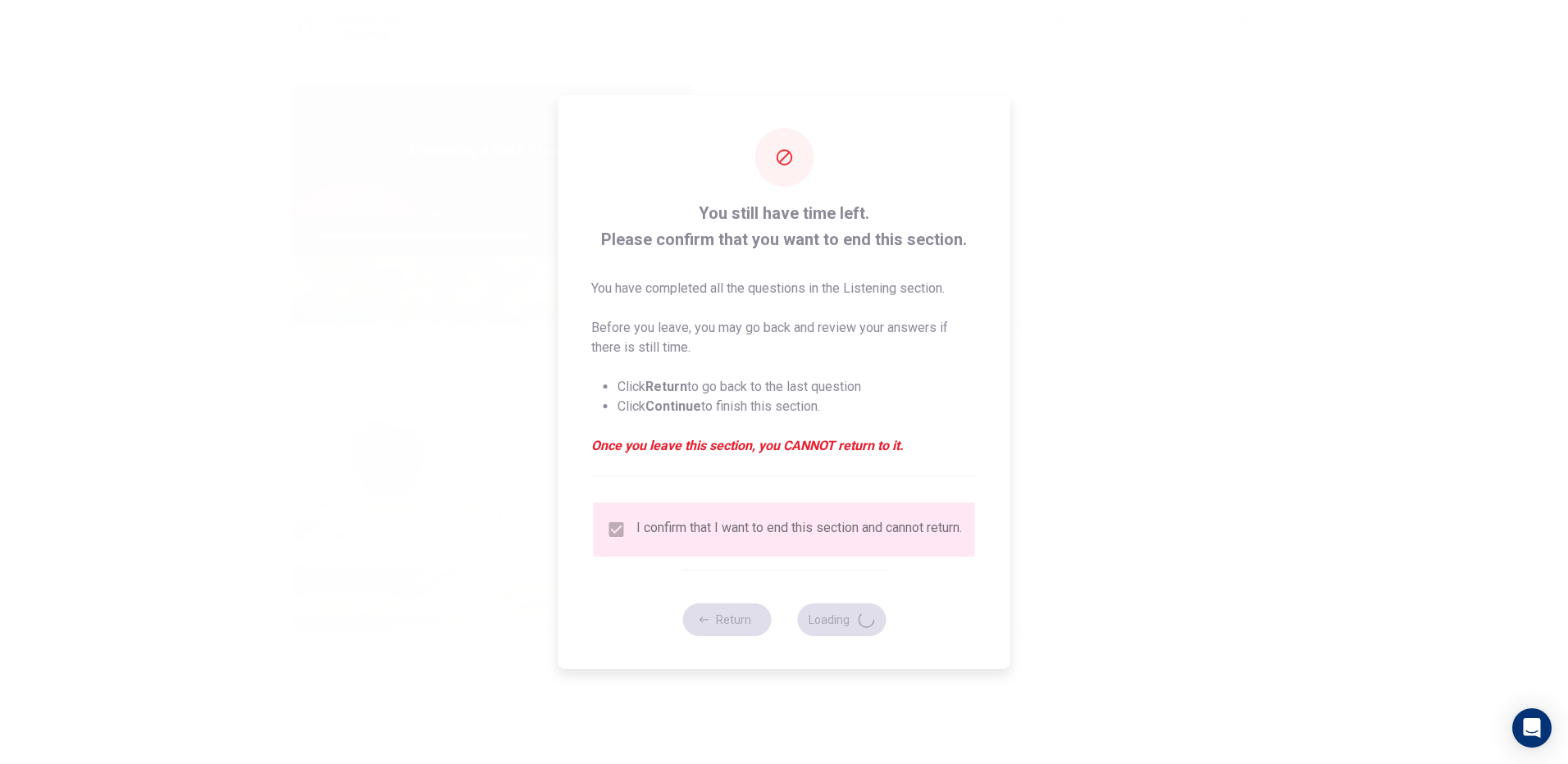
type input "74"
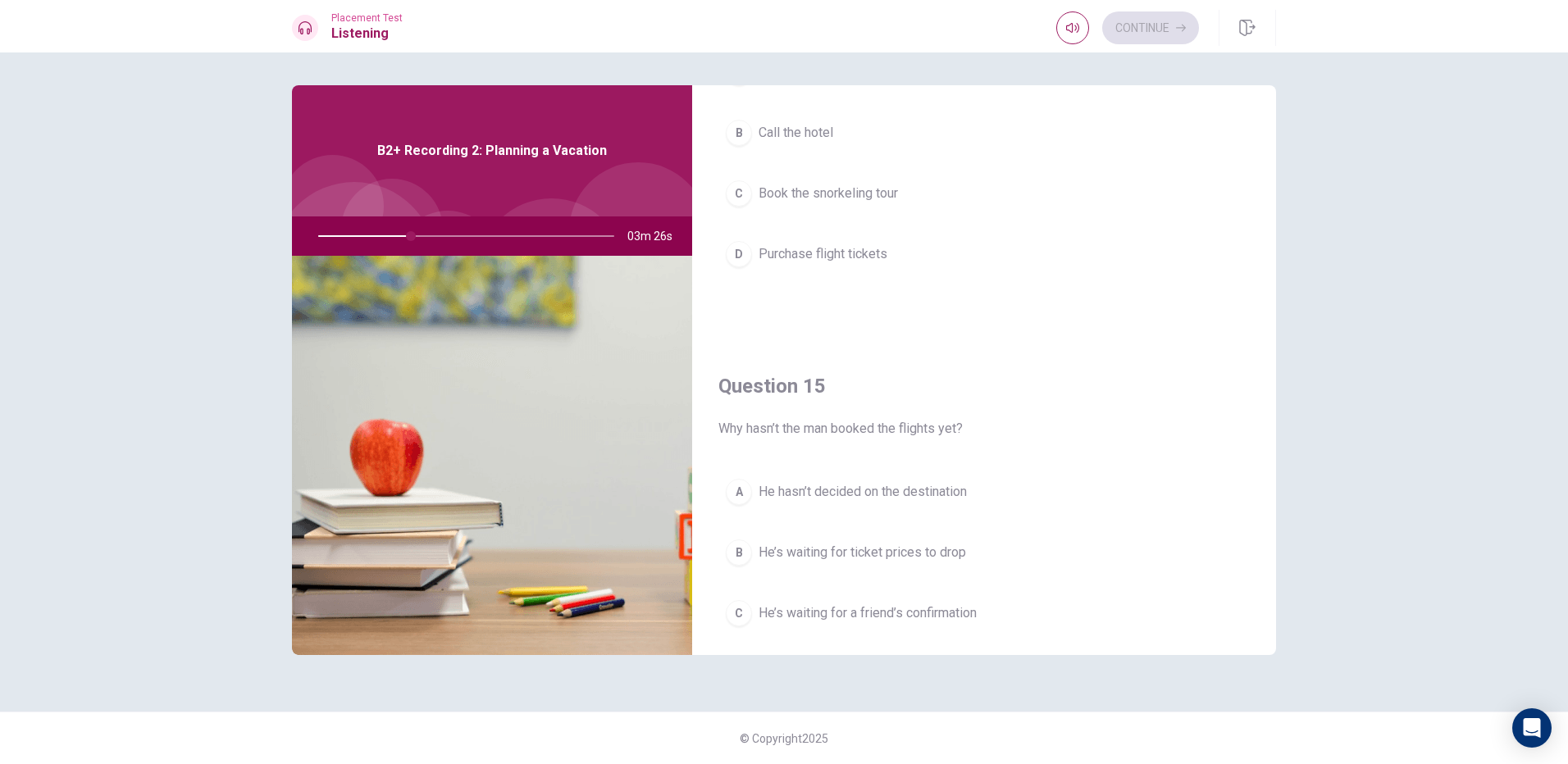
scroll to position [1529, 0]
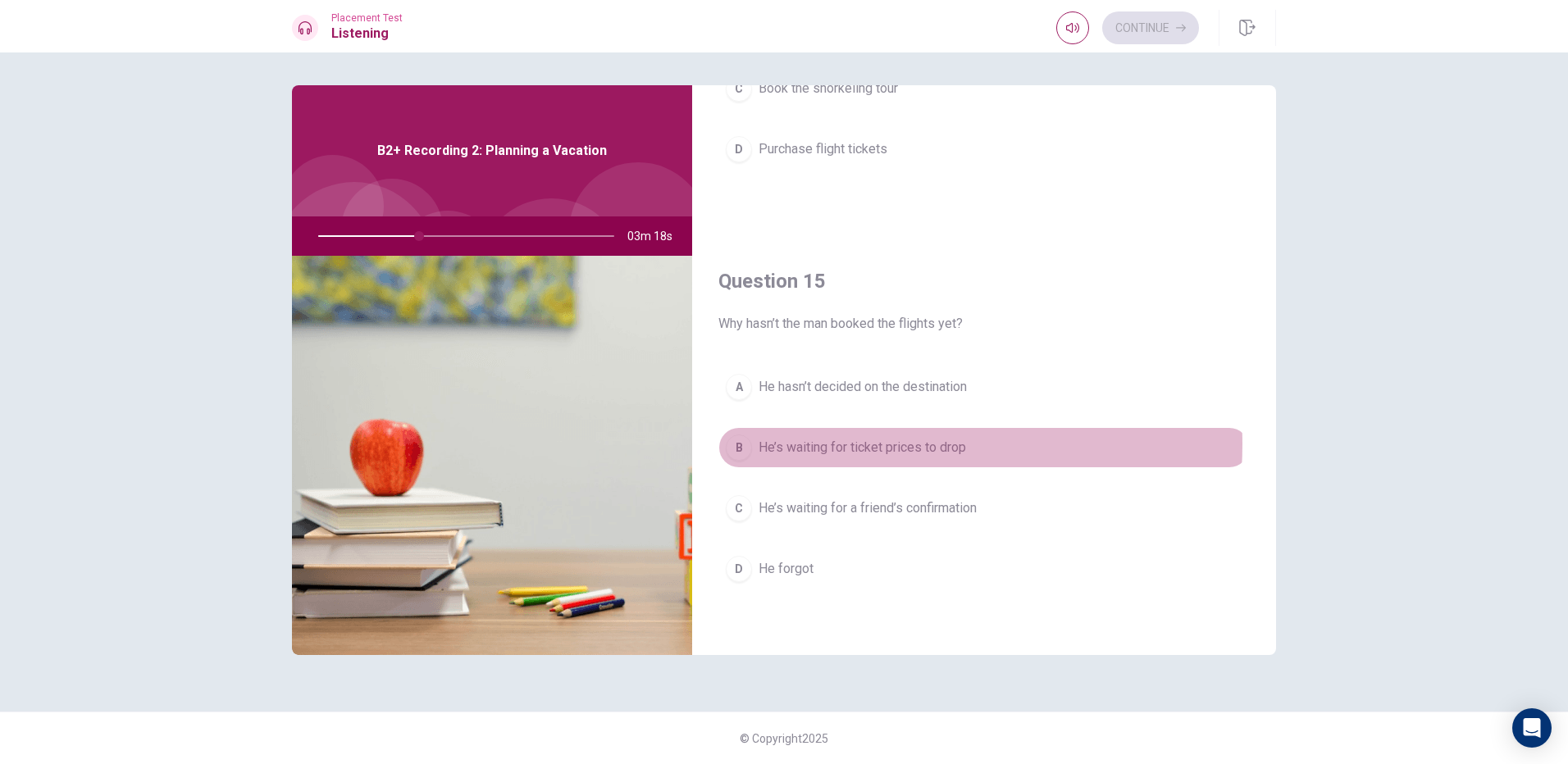
click at [857, 444] on span "He’s waiting for ticket prices to drop" at bounding box center [862, 447] width 207 height 20
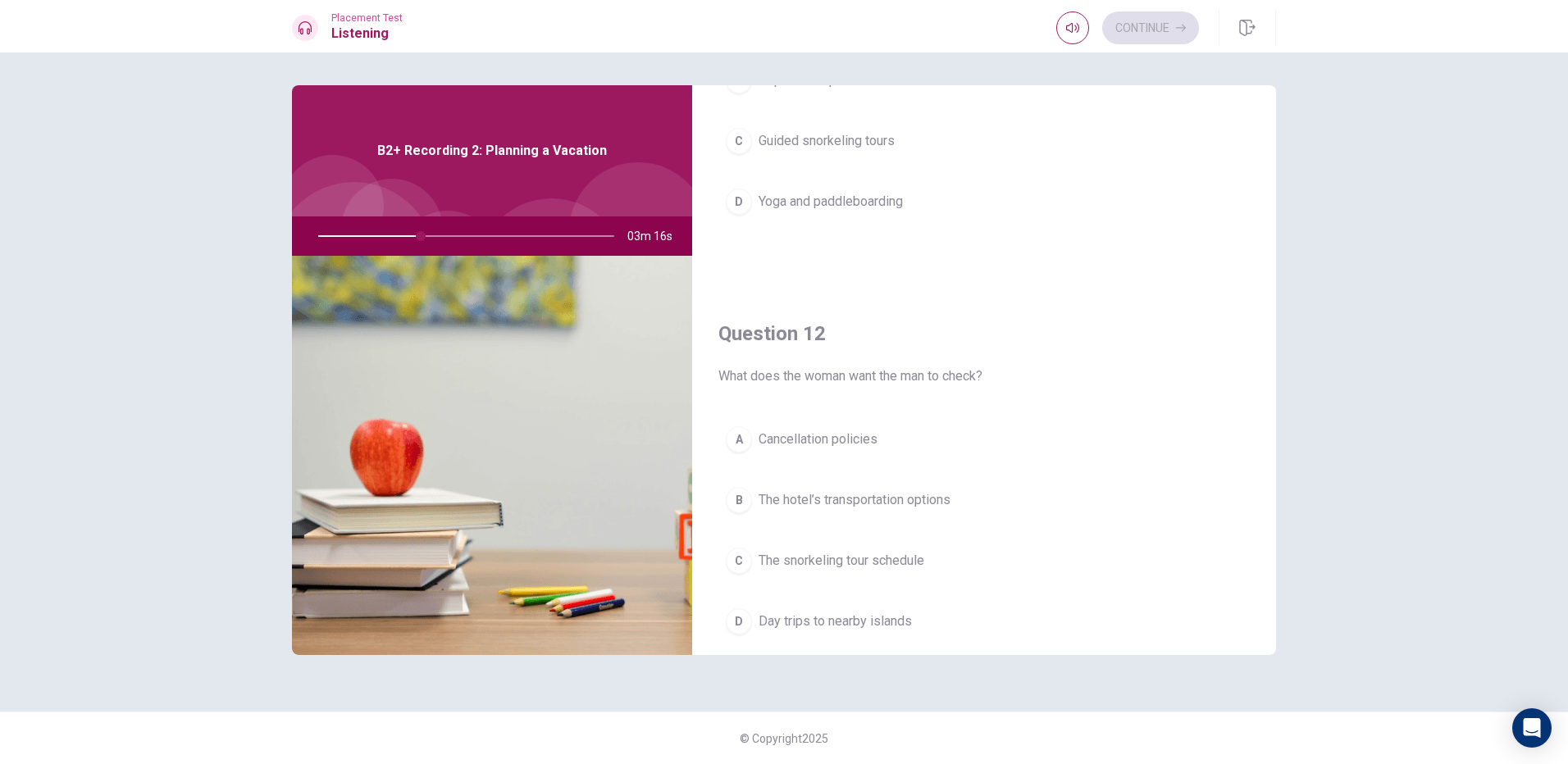
scroll to position [0, 0]
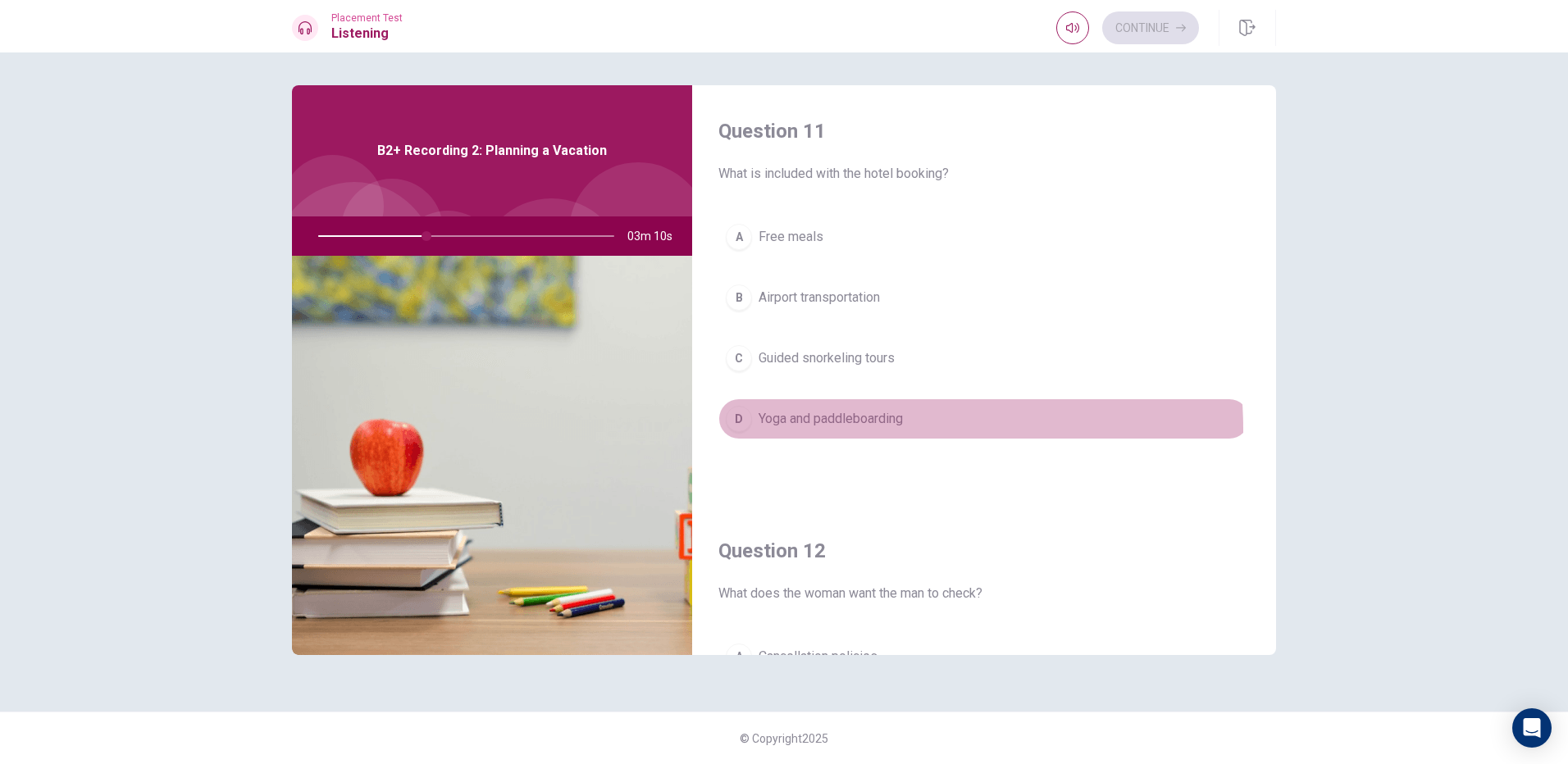
click at [857, 430] on button "D Yoga and paddleboarding" at bounding box center [984, 419] width 531 height 41
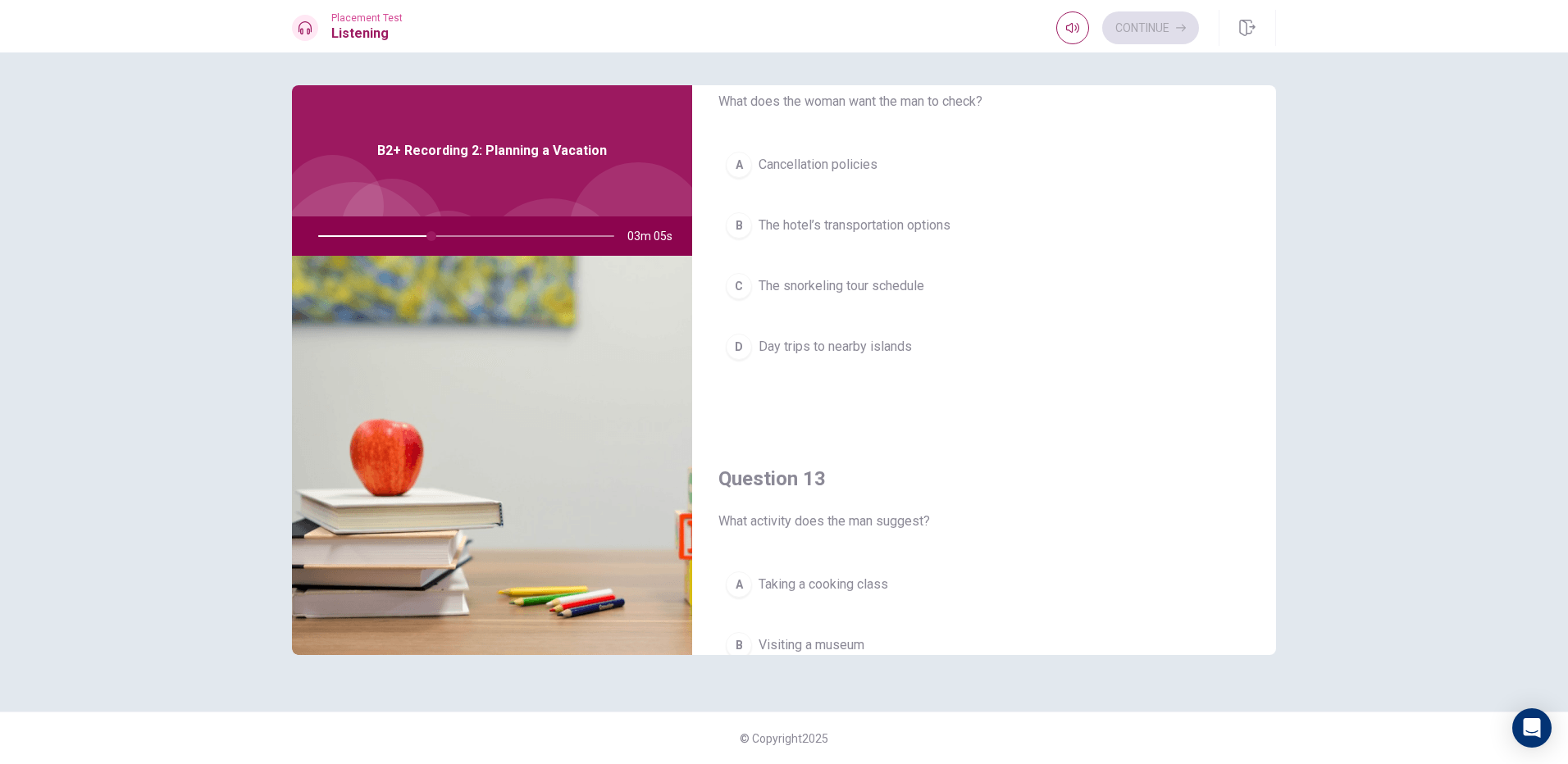
scroll to position [410, 0]
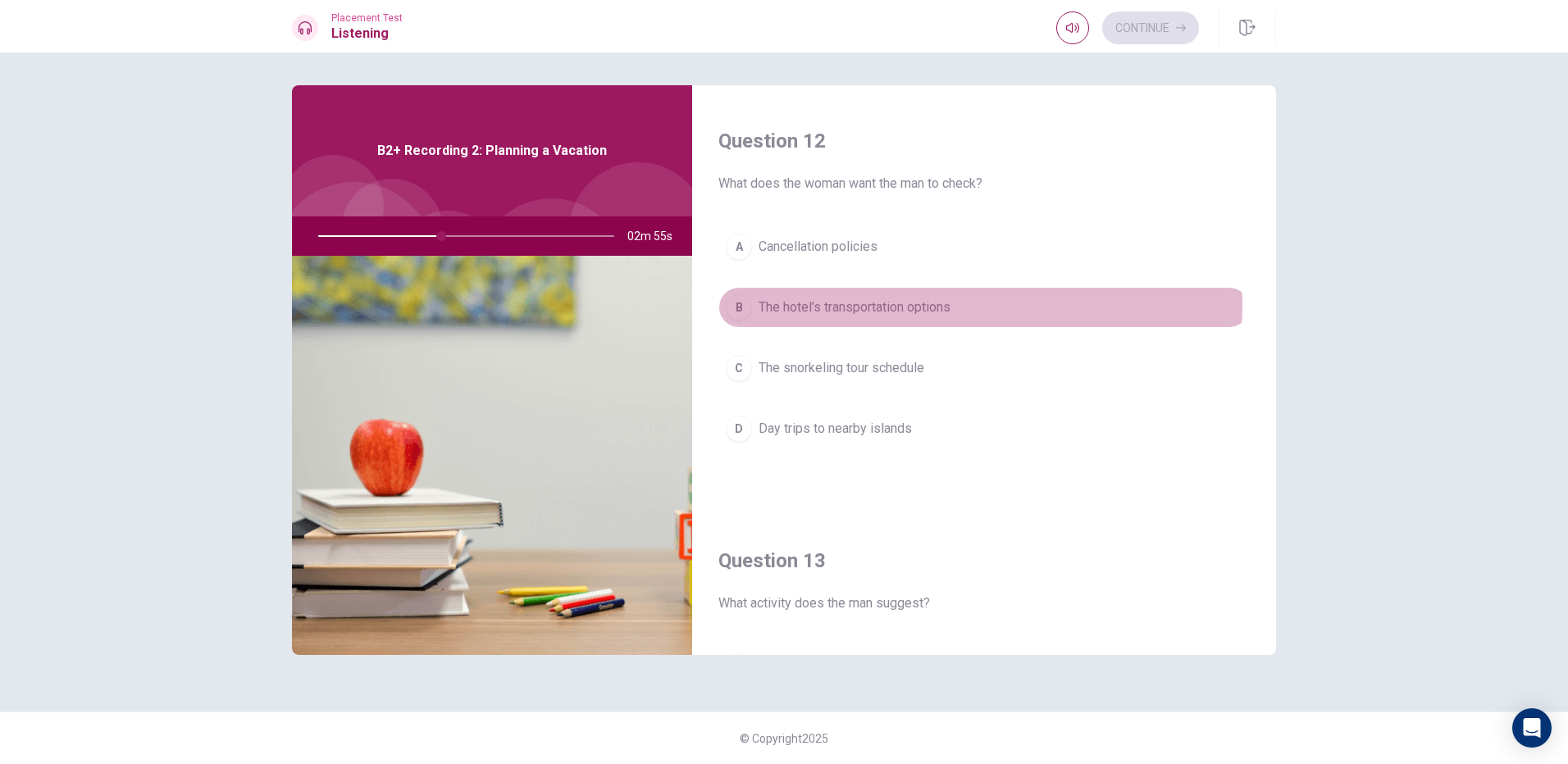
click at [914, 304] on span "The hotel’s transportation options" at bounding box center [854, 307] width 192 height 20
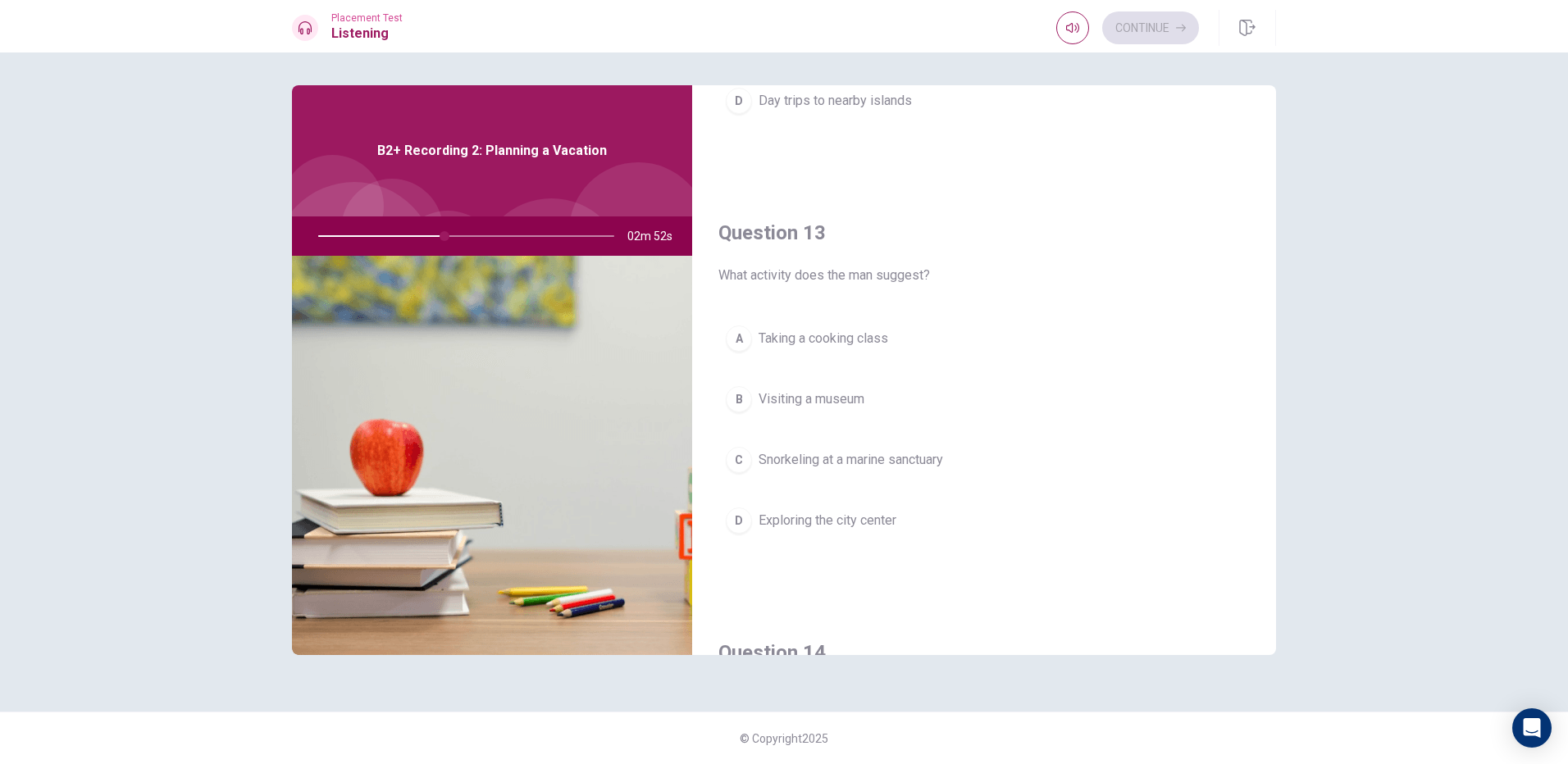
scroll to position [819, 0]
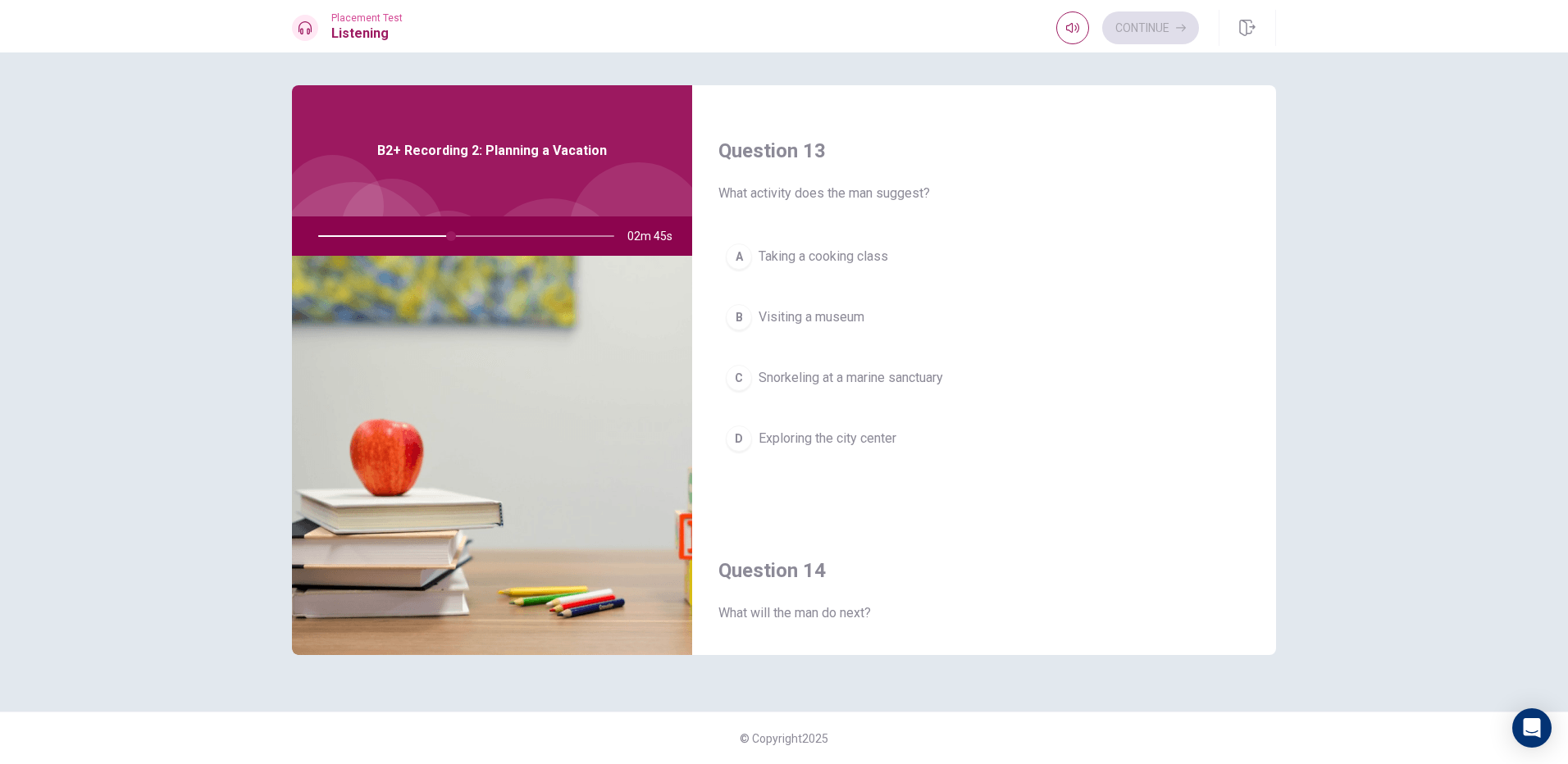
click at [881, 379] on span "Snorkeling at a marine sanctuary" at bounding box center [851, 378] width 184 height 20
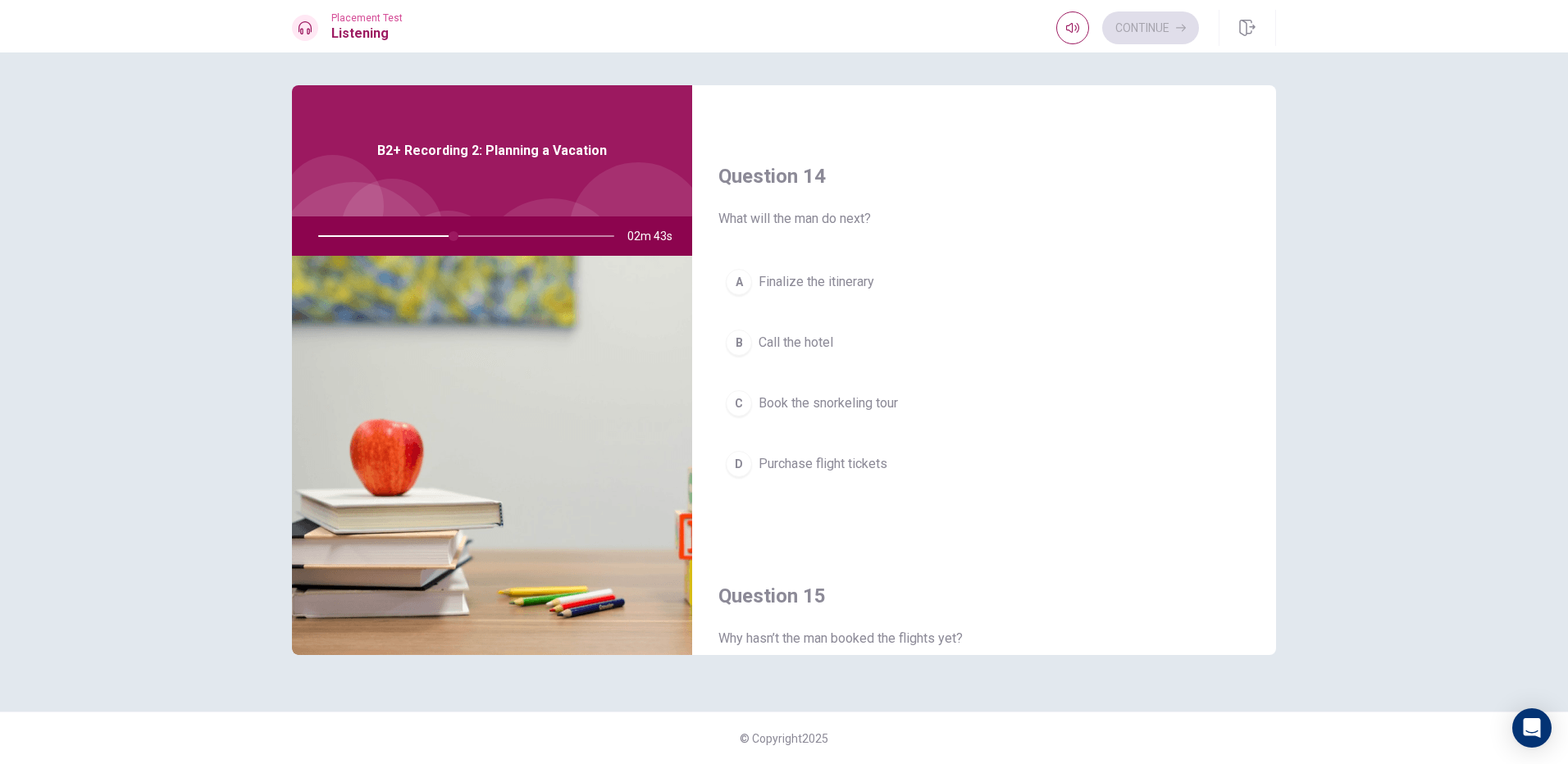
scroll to position [1230, 0]
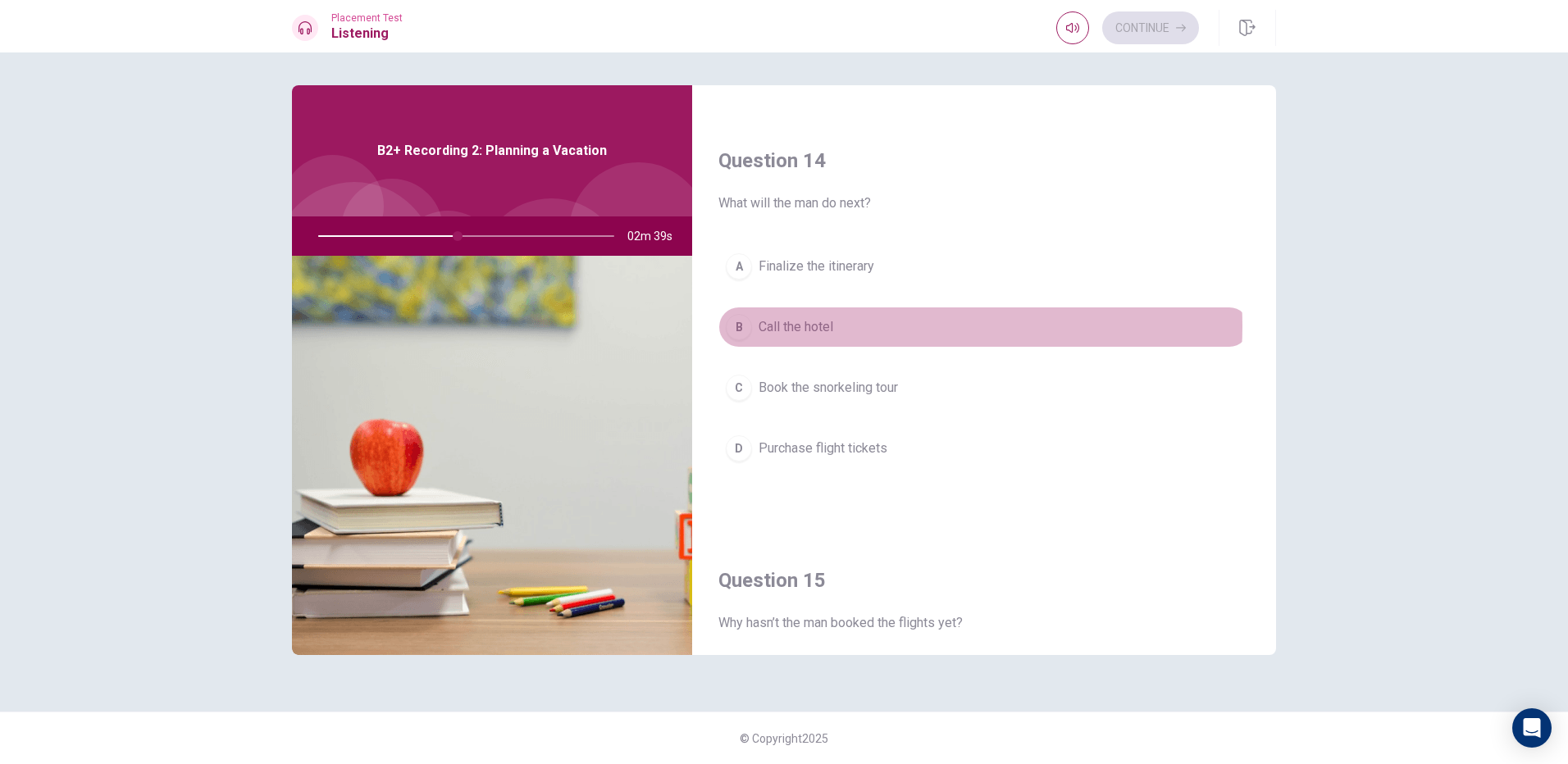
click at [878, 327] on button "B Call the hotel" at bounding box center [984, 327] width 531 height 41
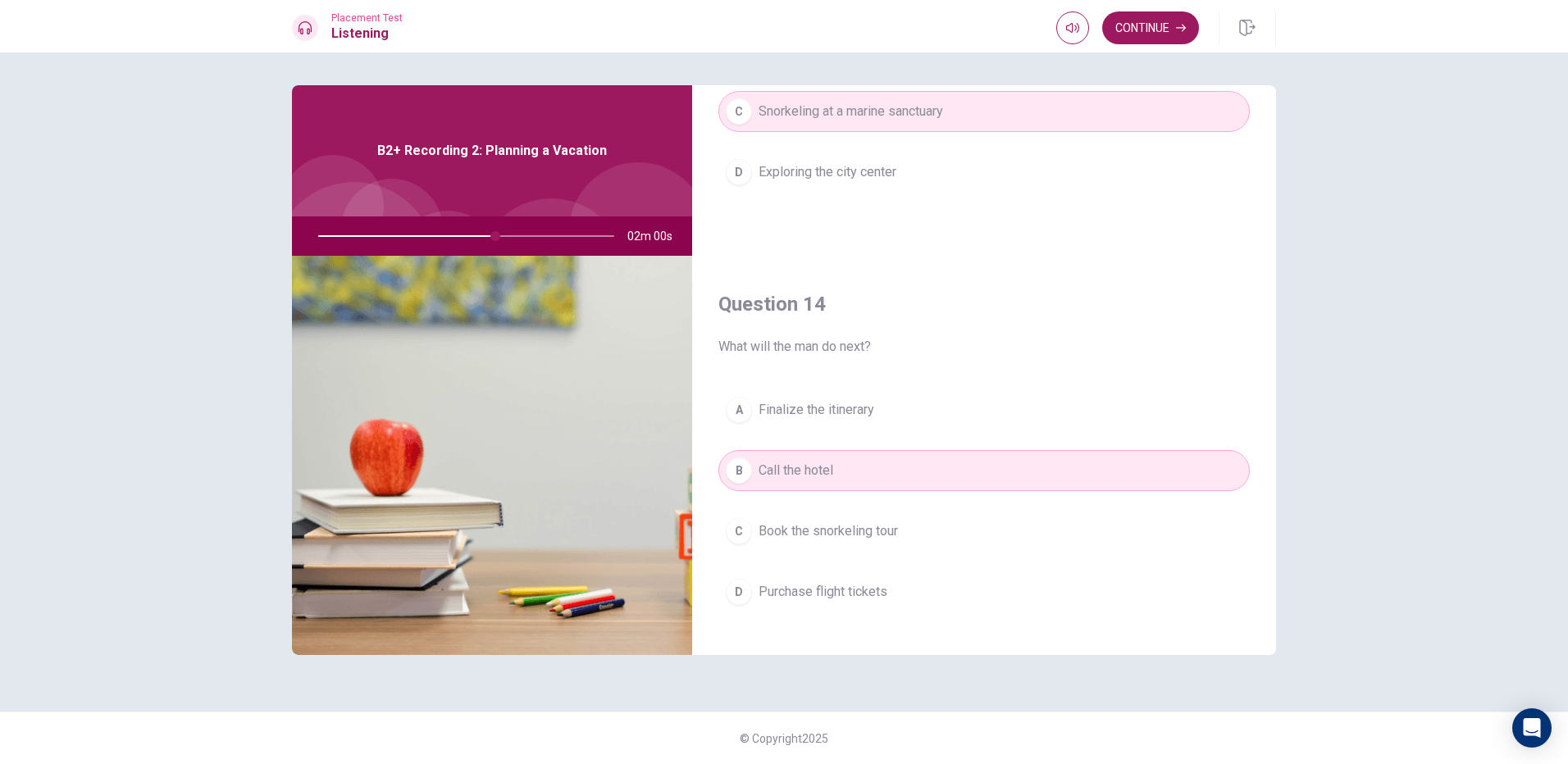
scroll to position [1148, 0]
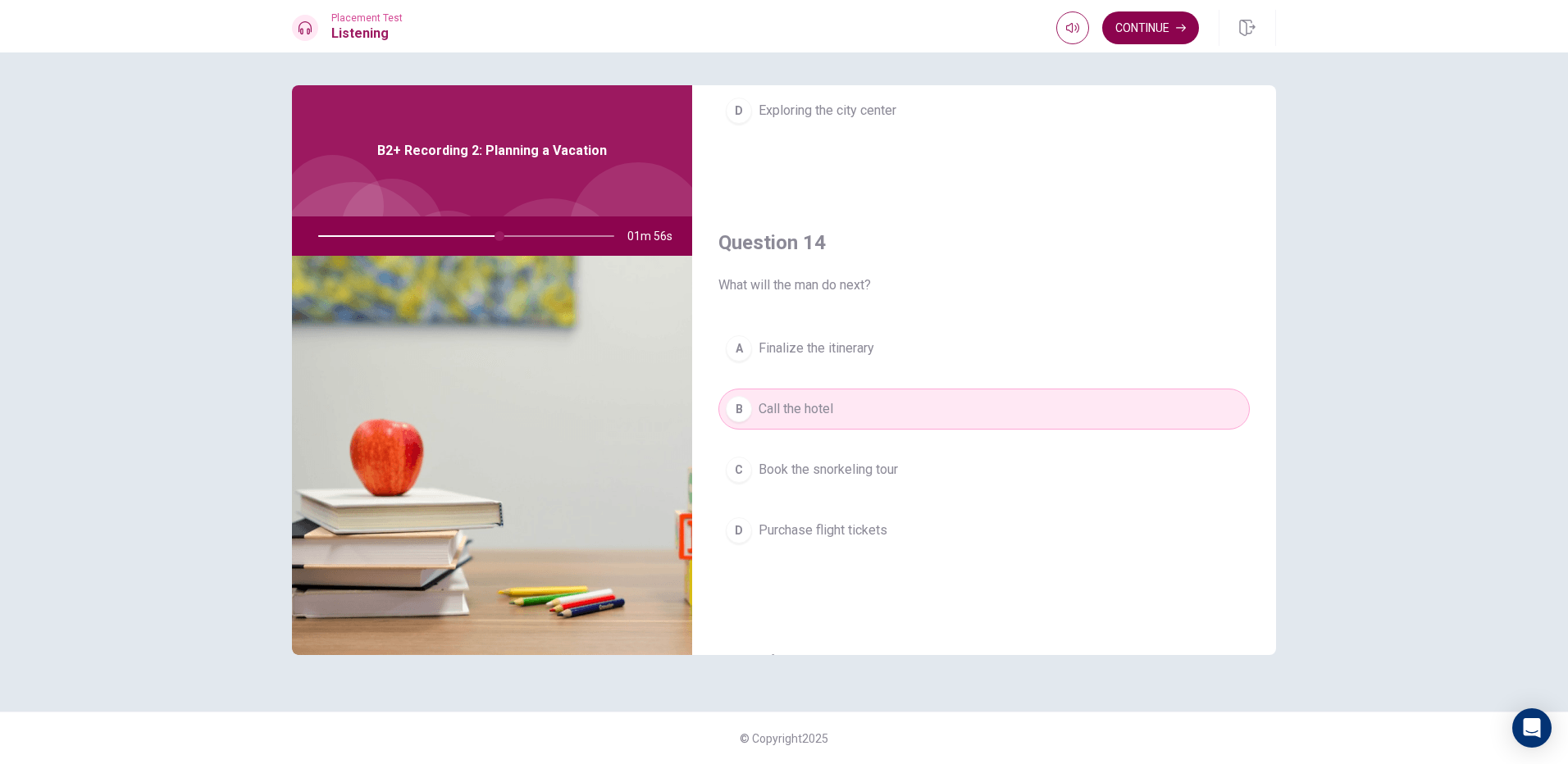
click at [1171, 29] on button "Continue" at bounding box center [1150, 27] width 96 height 32
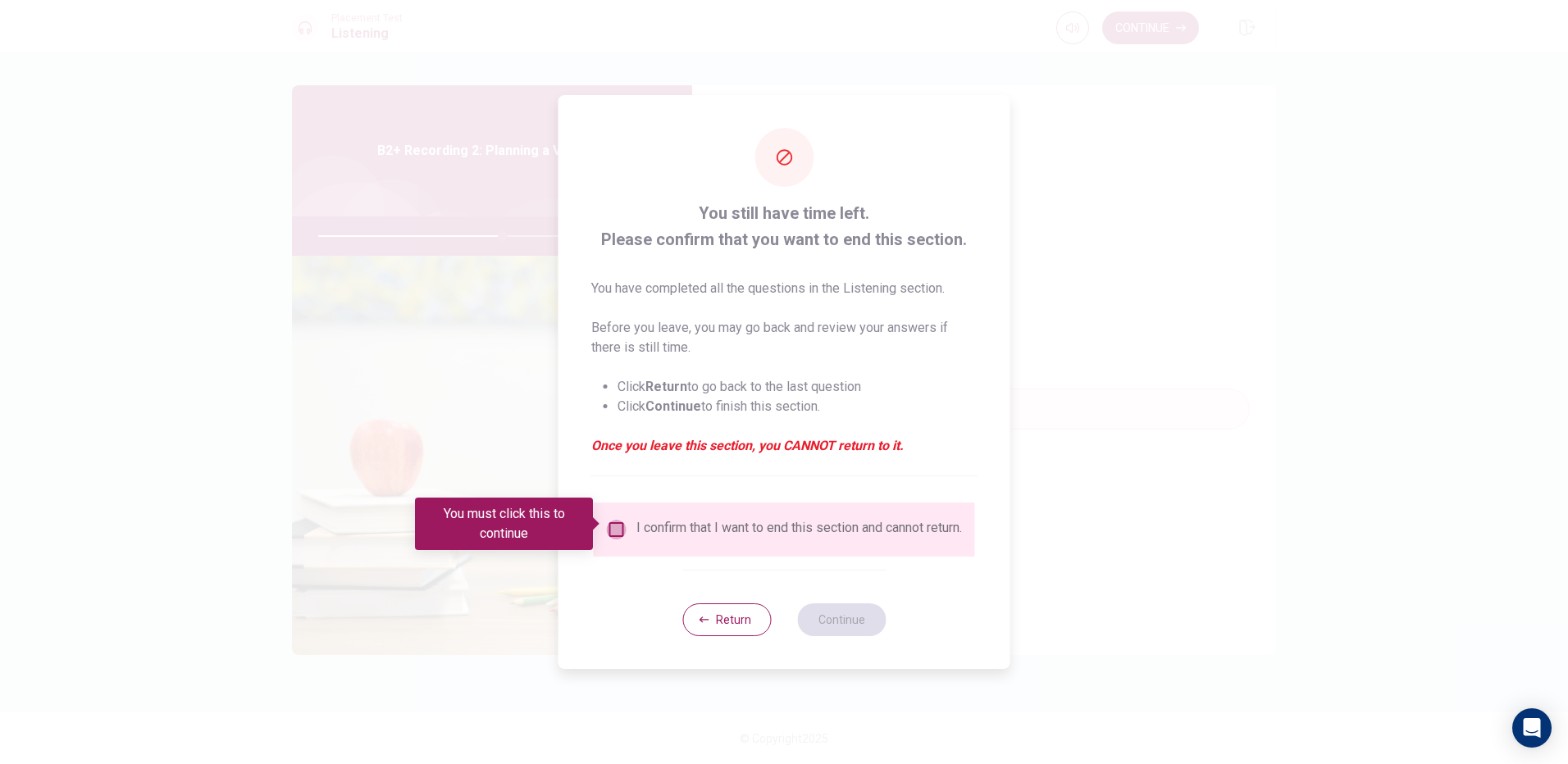
click at [613, 523] on input "You must click this to continue" at bounding box center [616, 529] width 20 height 20
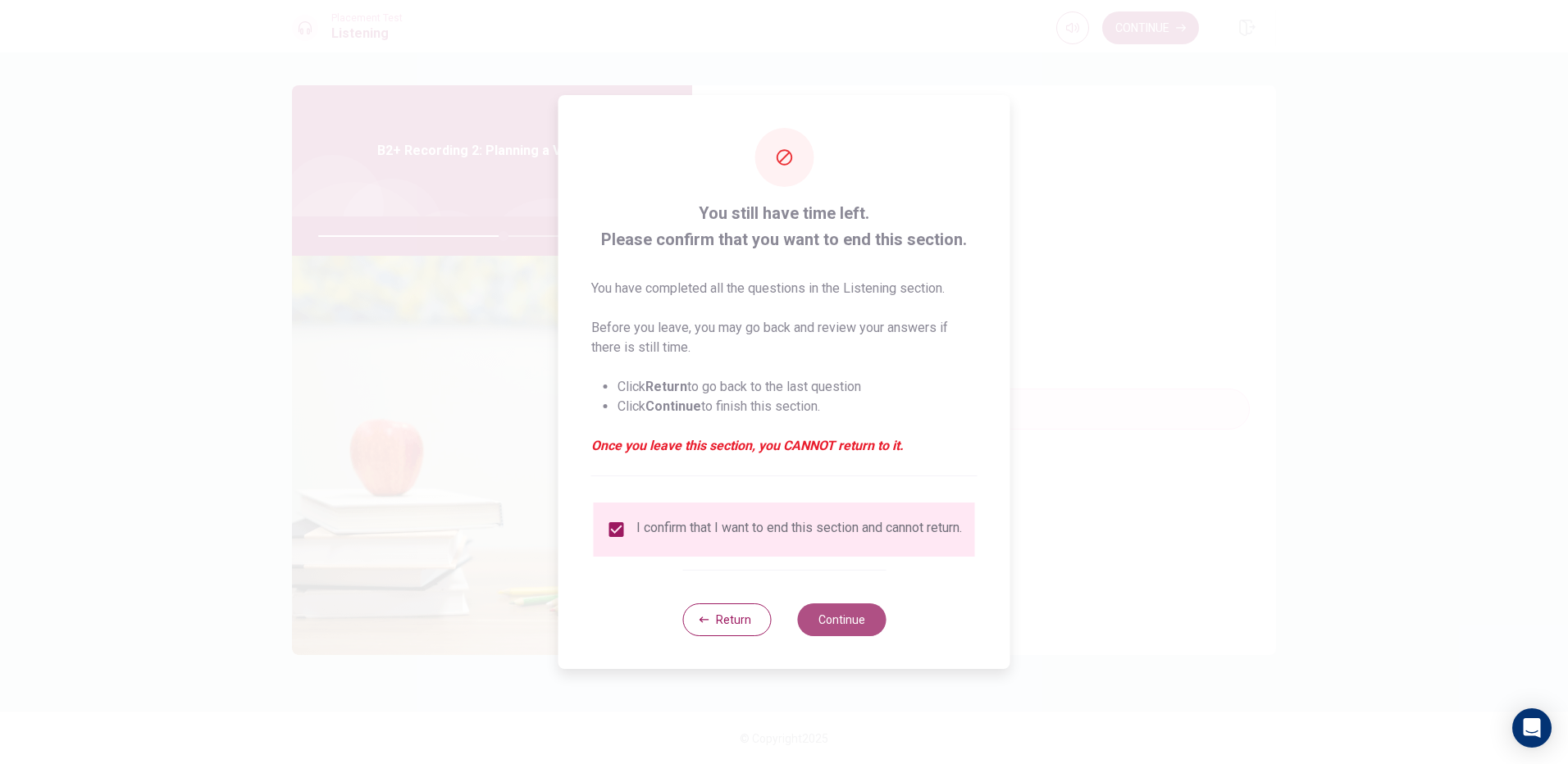
click at [819, 632] on button "Continue" at bounding box center [841, 619] width 89 height 32
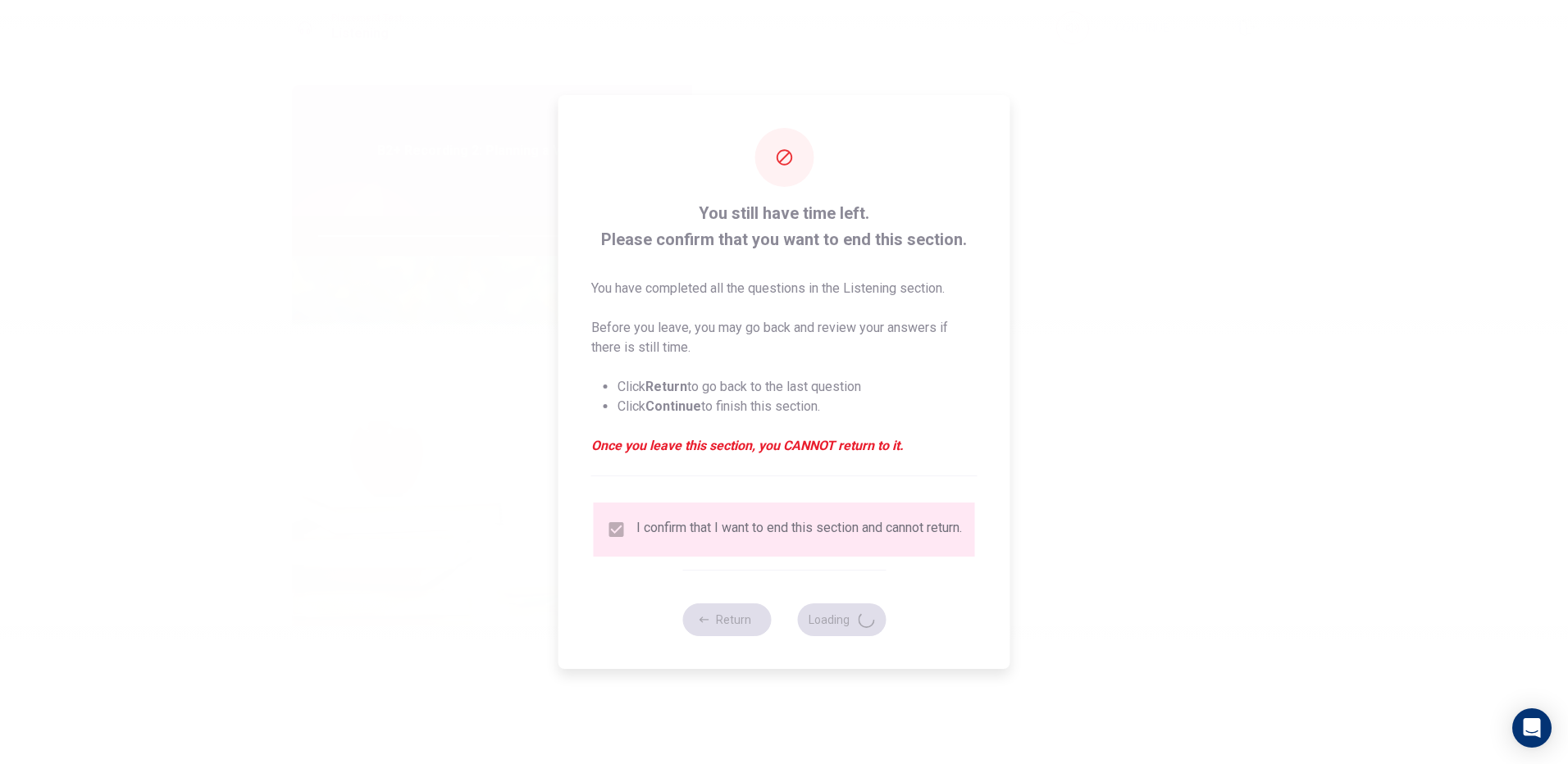
type input "63"
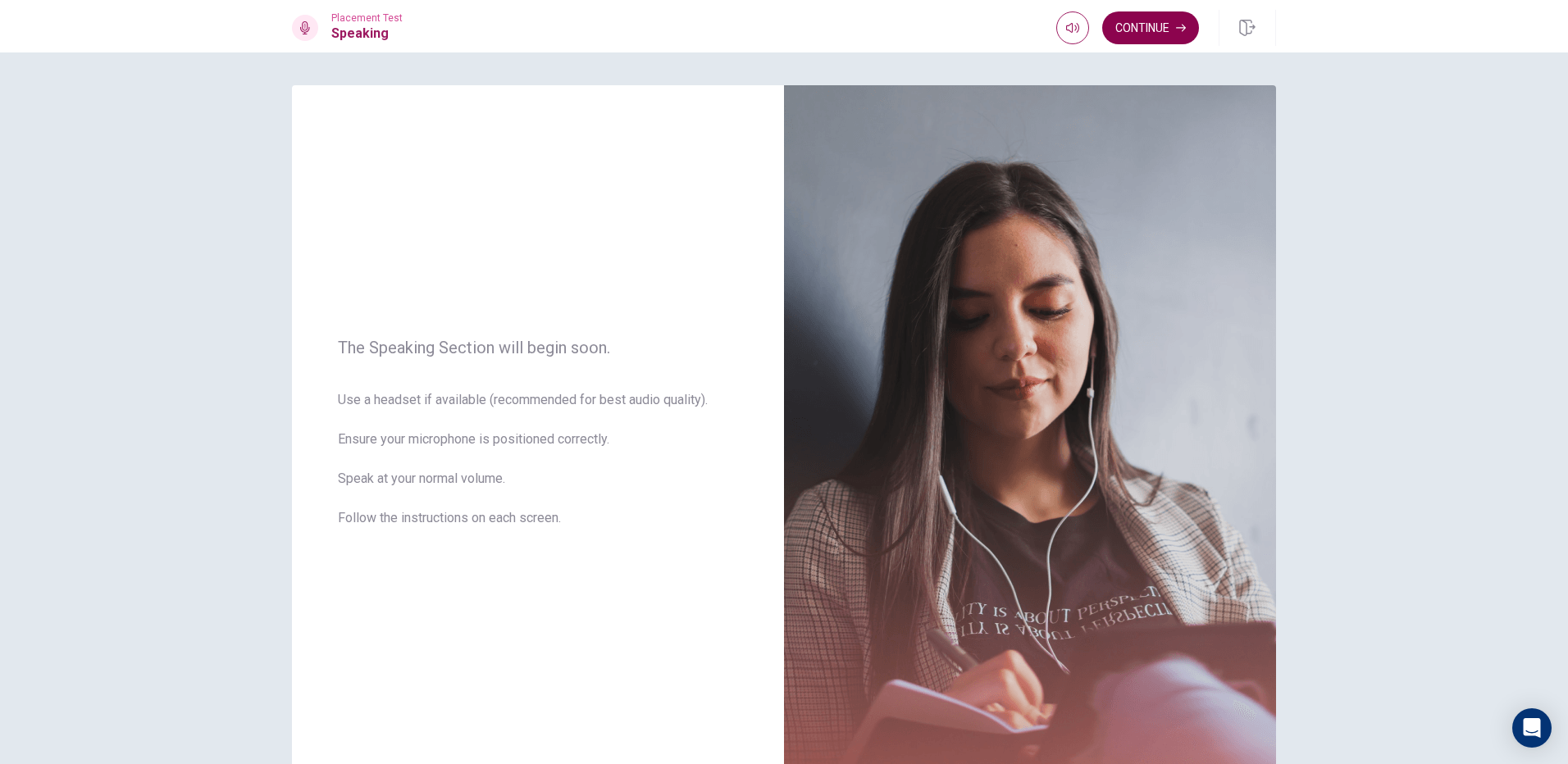
click at [1150, 35] on button "Continue" at bounding box center [1150, 27] width 96 height 32
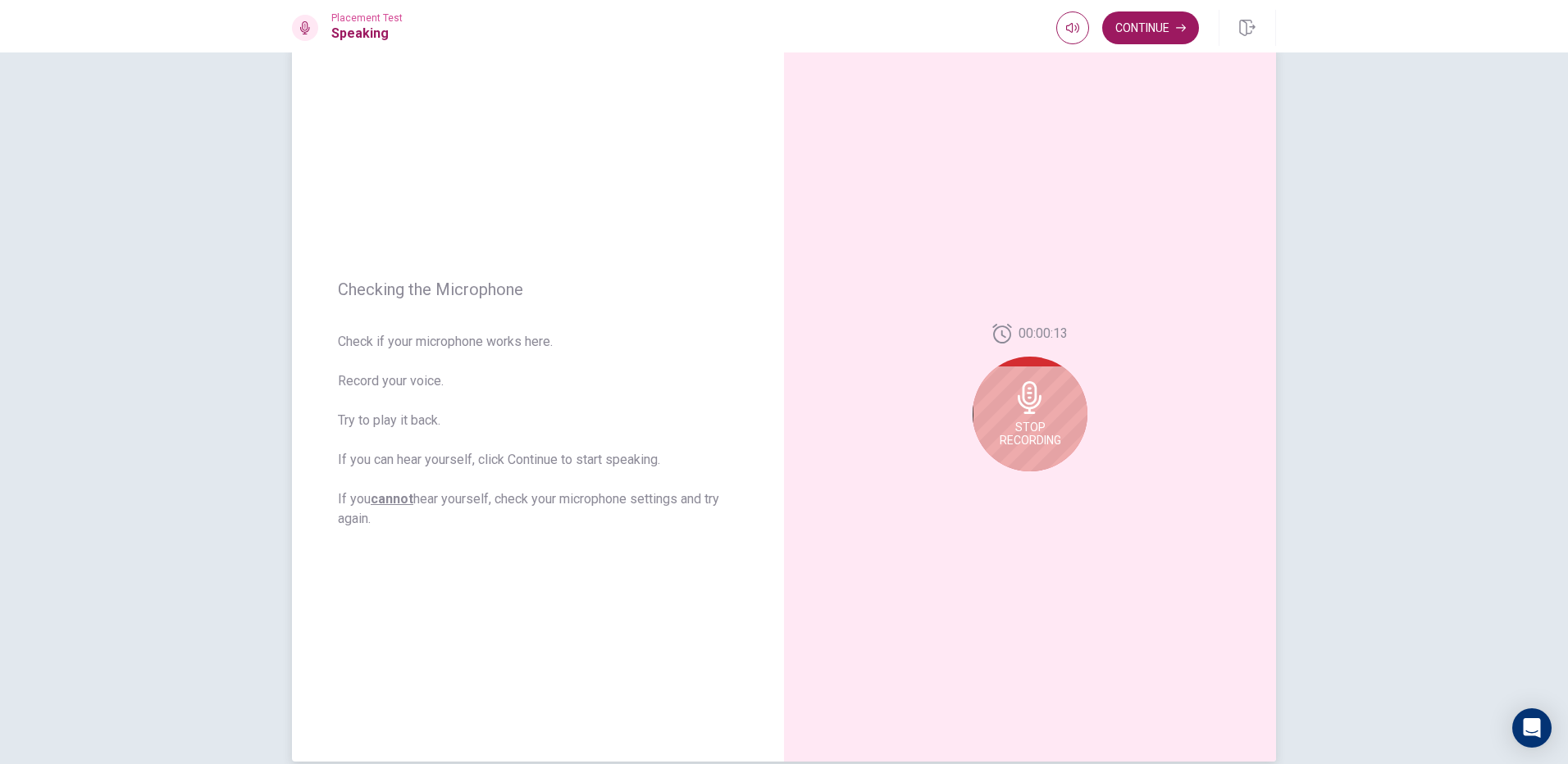
scroll to position [0, 0]
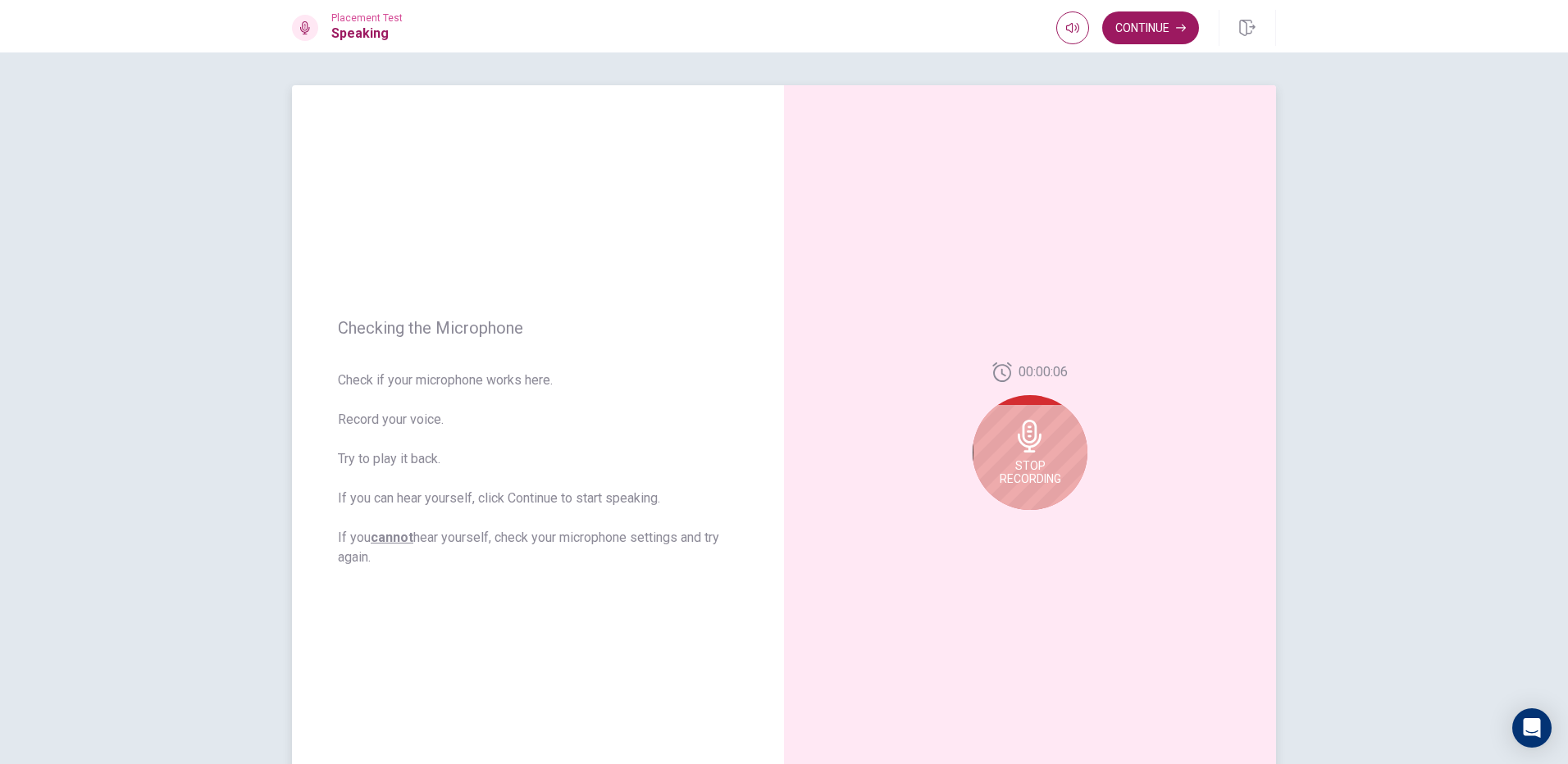
click at [1041, 454] on div "Stop Recording" at bounding box center [1030, 452] width 115 height 115
click at [1037, 526] on button "Play Audio" at bounding box center [1048, 523] width 23 height 23
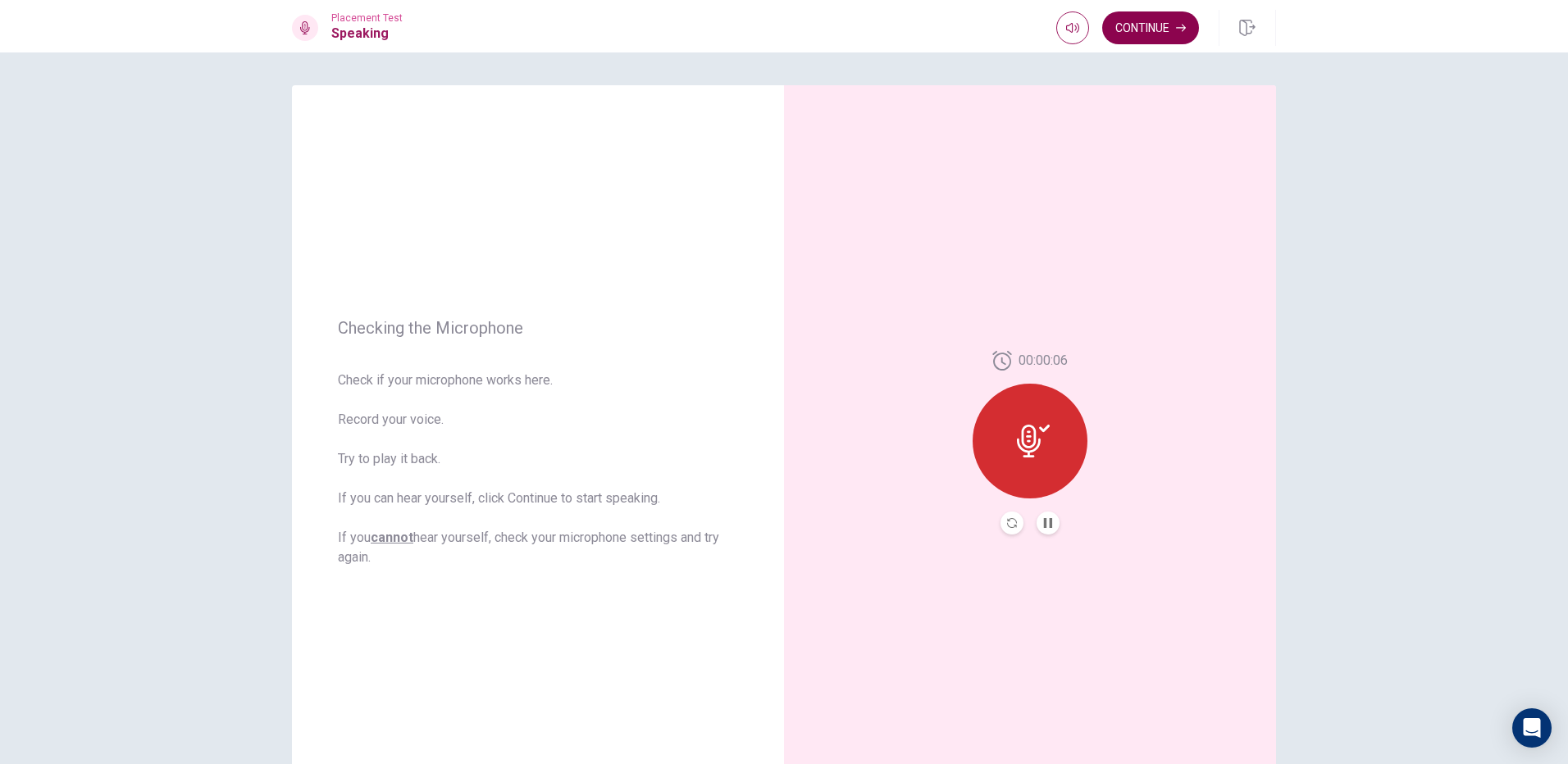
click at [1159, 26] on button "Continue" at bounding box center [1150, 27] width 96 height 32
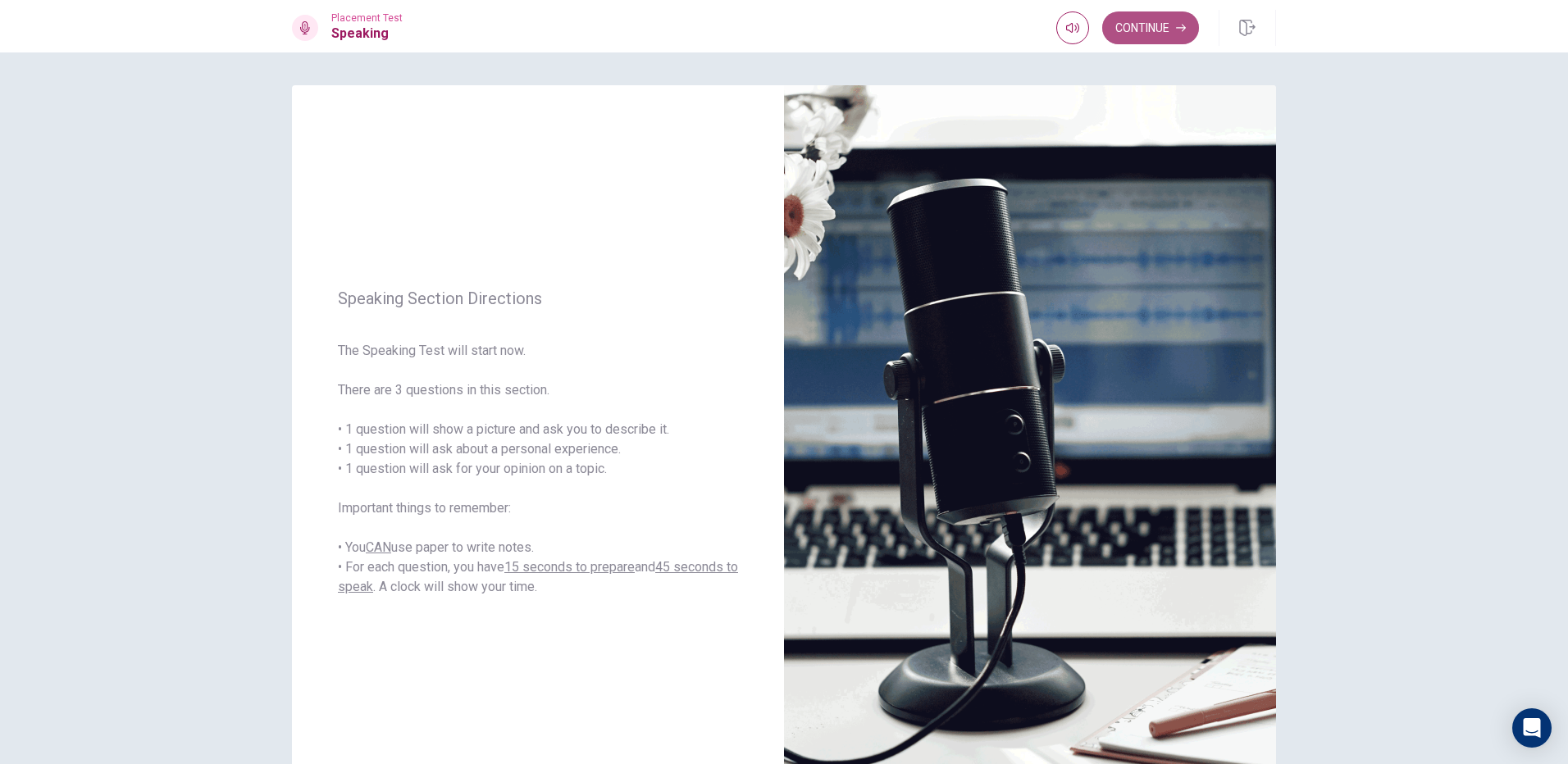
click at [1174, 23] on button "Continue" at bounding box center [1150, 27] width 96 height 32
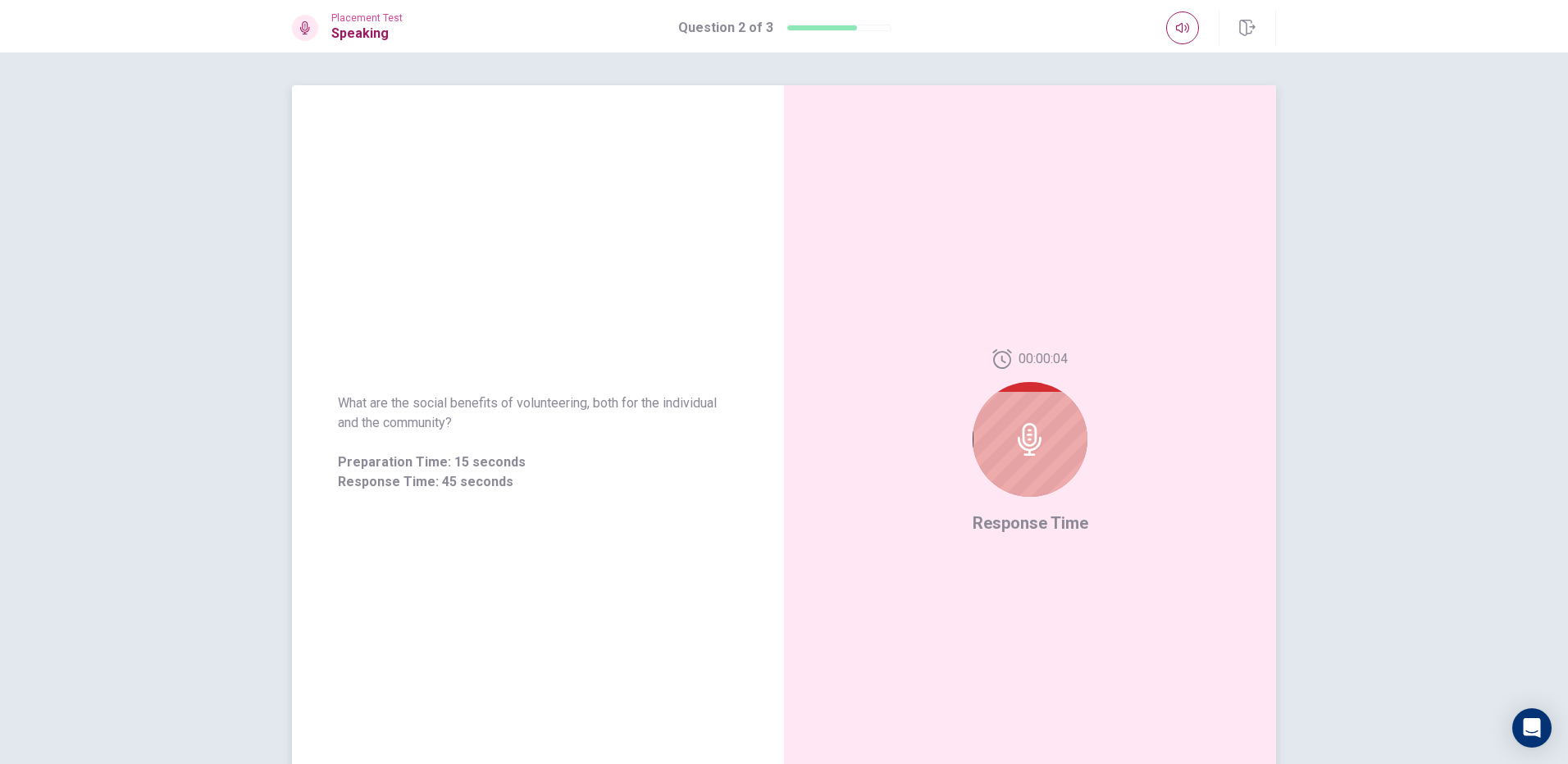
click at [1002, 409] on div at bounding box center [1030, 439] width 115 height 115
click at [1004, 406] on div at bounding box center [1030, 439] width 115 height 115
click at [1023, 410] on div at bounding box center [1030, 439] width 115 height 115
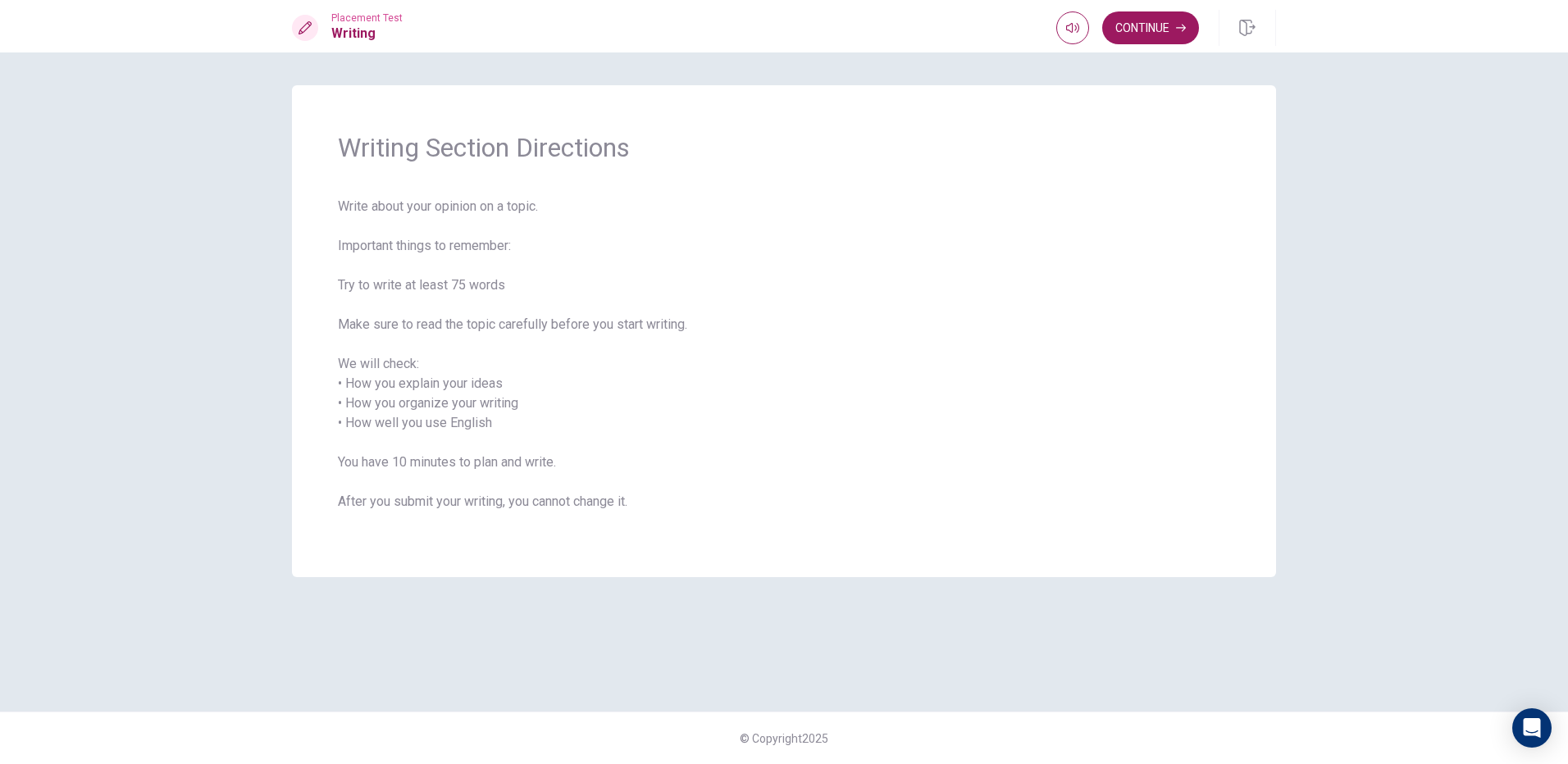
drag, startPoint x: 438, startPoint y: 408, endPoint x: 553, endPoint y: 389, distance: 116.6
click at [553, 389] on span "Write about your opinion on a topic. Important things to remember: Try to write…" at bounding box center [784, 364] width 892 height 334
drag, startPoint x: 424, startPoint y: 419, endPoint x: 536, endPoint y: 411, distance: 112.3
click at [433, 419] on span "Write about your opinion on a topic. Important things to remember: Try to write…" at bounding box center [784, 364] width 892 height 334
click at [1176, 18] on button "Continue" at bounding box center [1150, 27] width 96 height 32
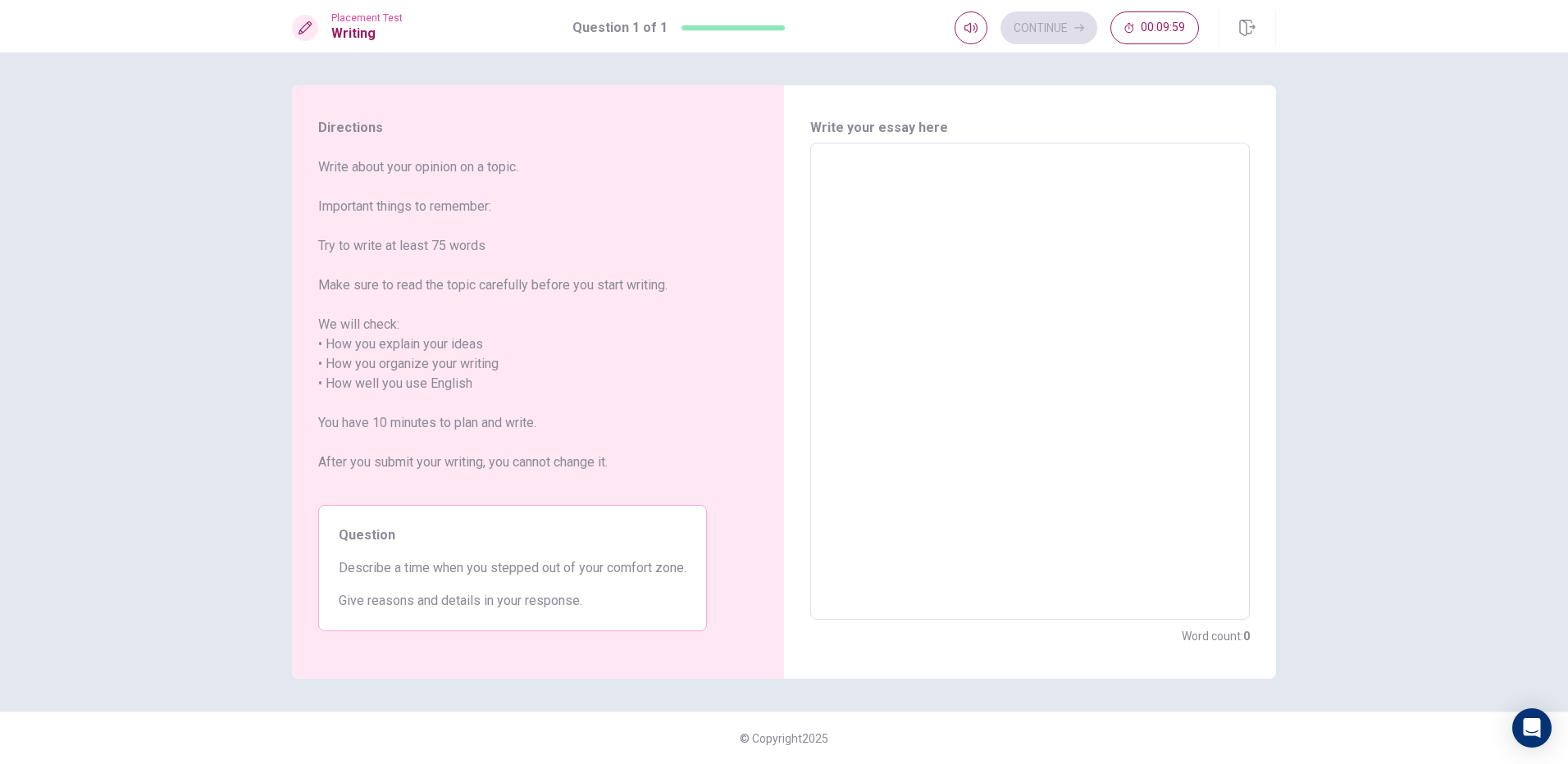
click at [858, 184] on textarea at bounding box center [1030, 382] width 416 height 450
type textarea "m"
type textarea "x"
type textarea "ma"
type textarea "x"
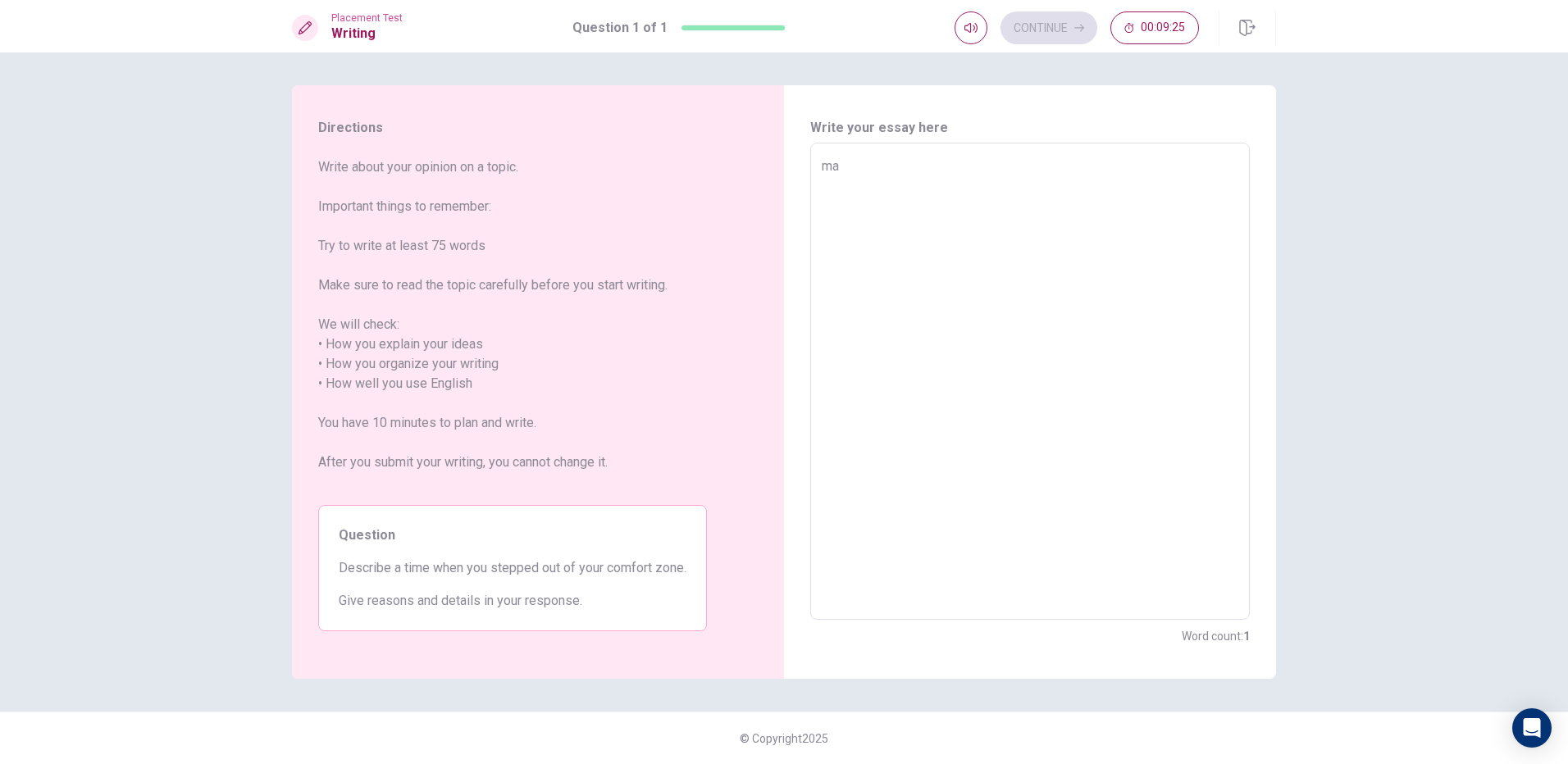
type textarea "man"
type textarea "x"
type textarea "ma"
type textarea "x"
type textarea "m"
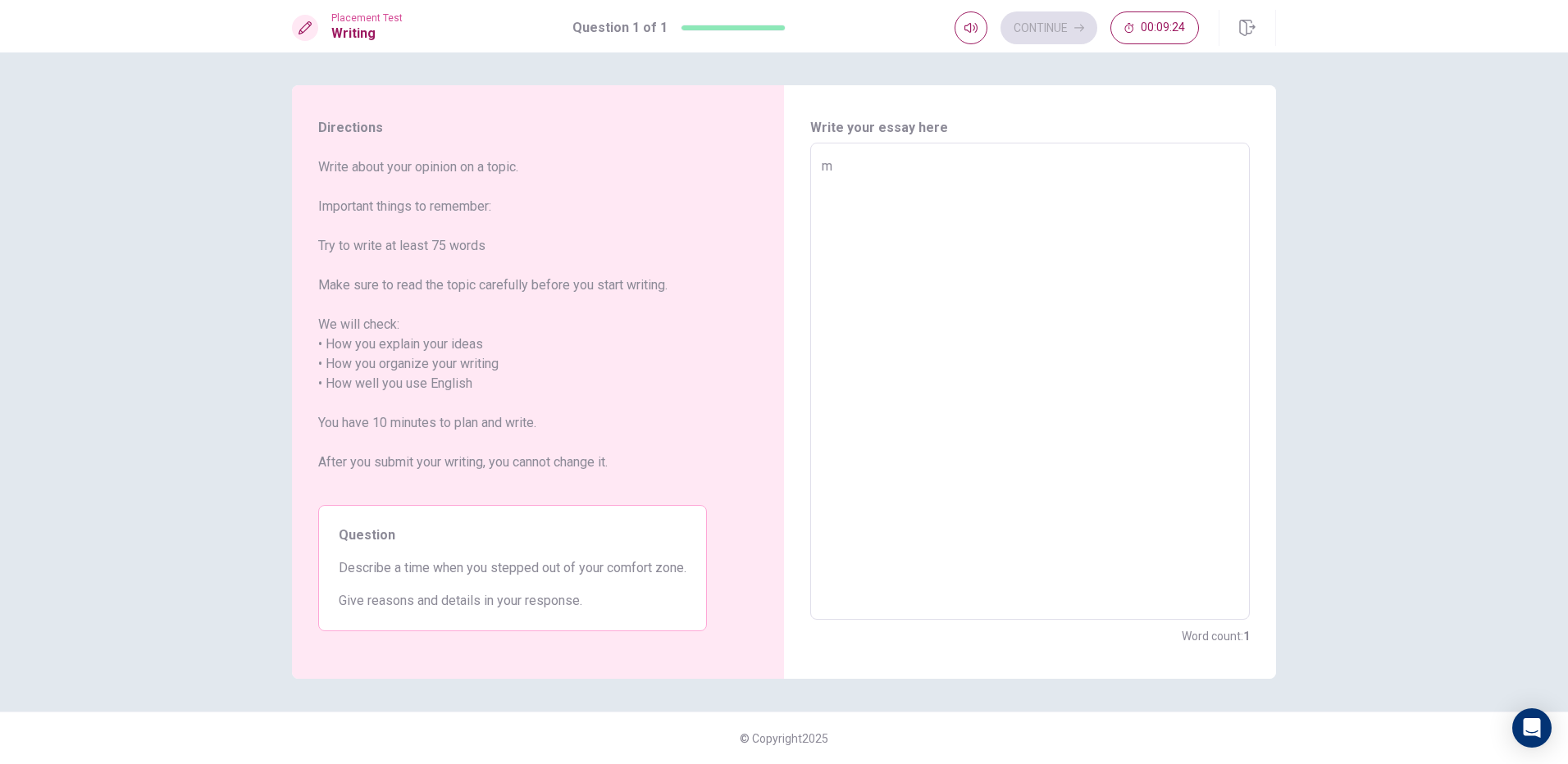
type textarea "x"
type textarea "M"
type textarea "x"
type textarea "Ma"
type textarea "x"
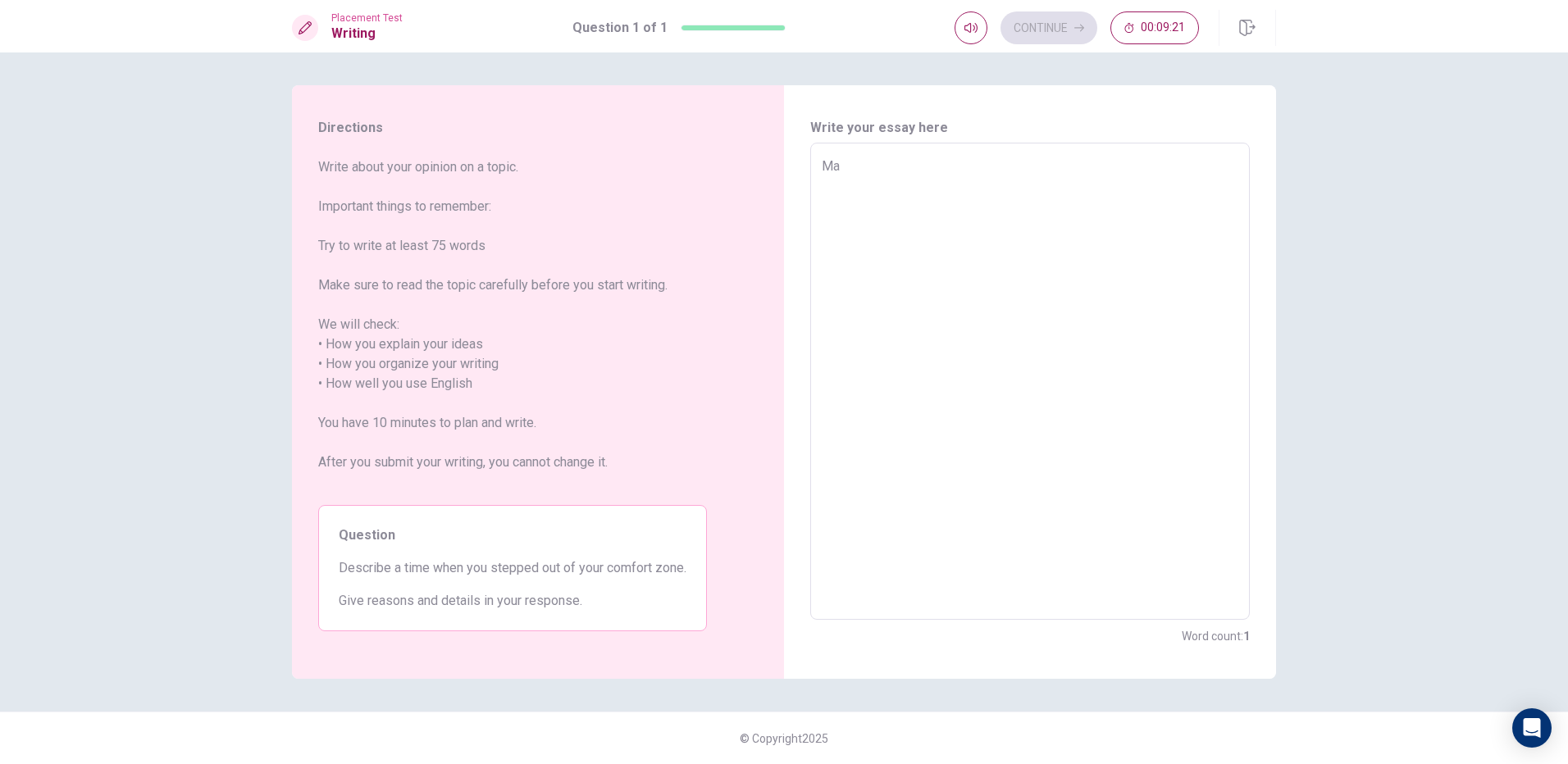
type textarea "Man"
type textarea "x"
type textarea "Many"
type textarea "x"
type textarea "Many"
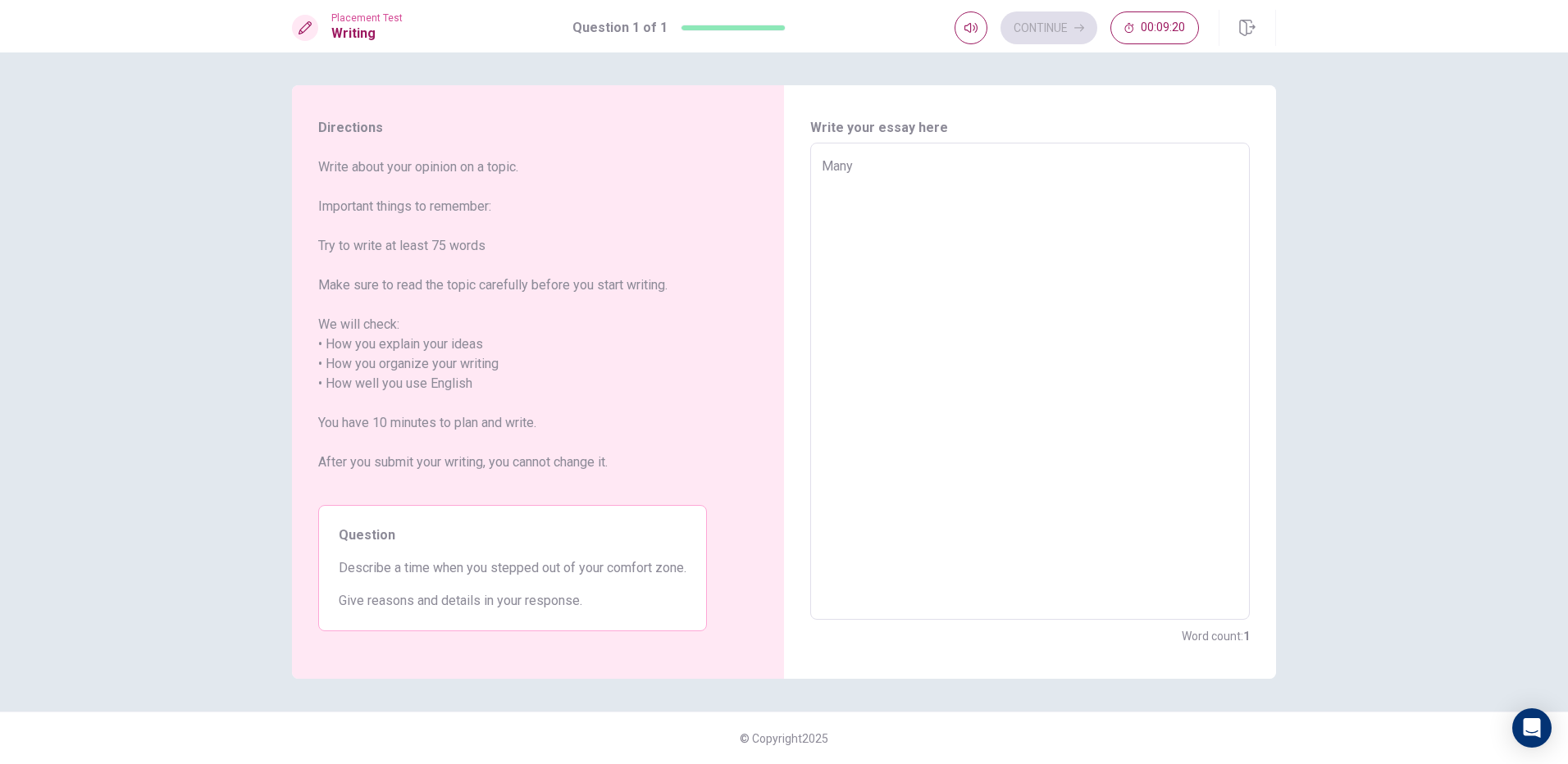
type textarea "x"
type textarea "Many p"
type textarea "x"
type textarea "Many pe"
type textarea "x"
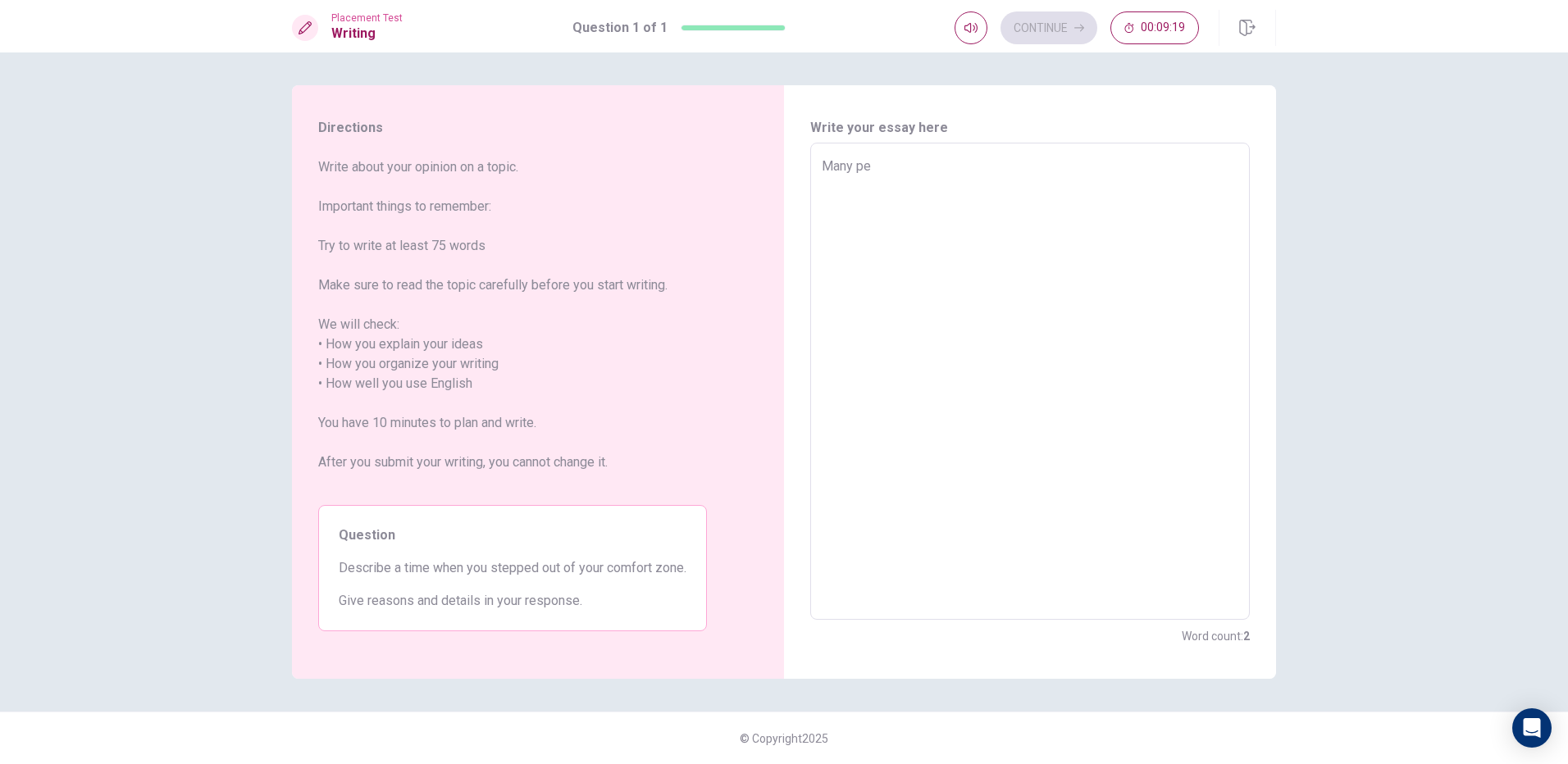
type textarea "Many peo"
type textarea "x"
type textarea "Many peop"
type textarea "x"
type textarea "Many peope"
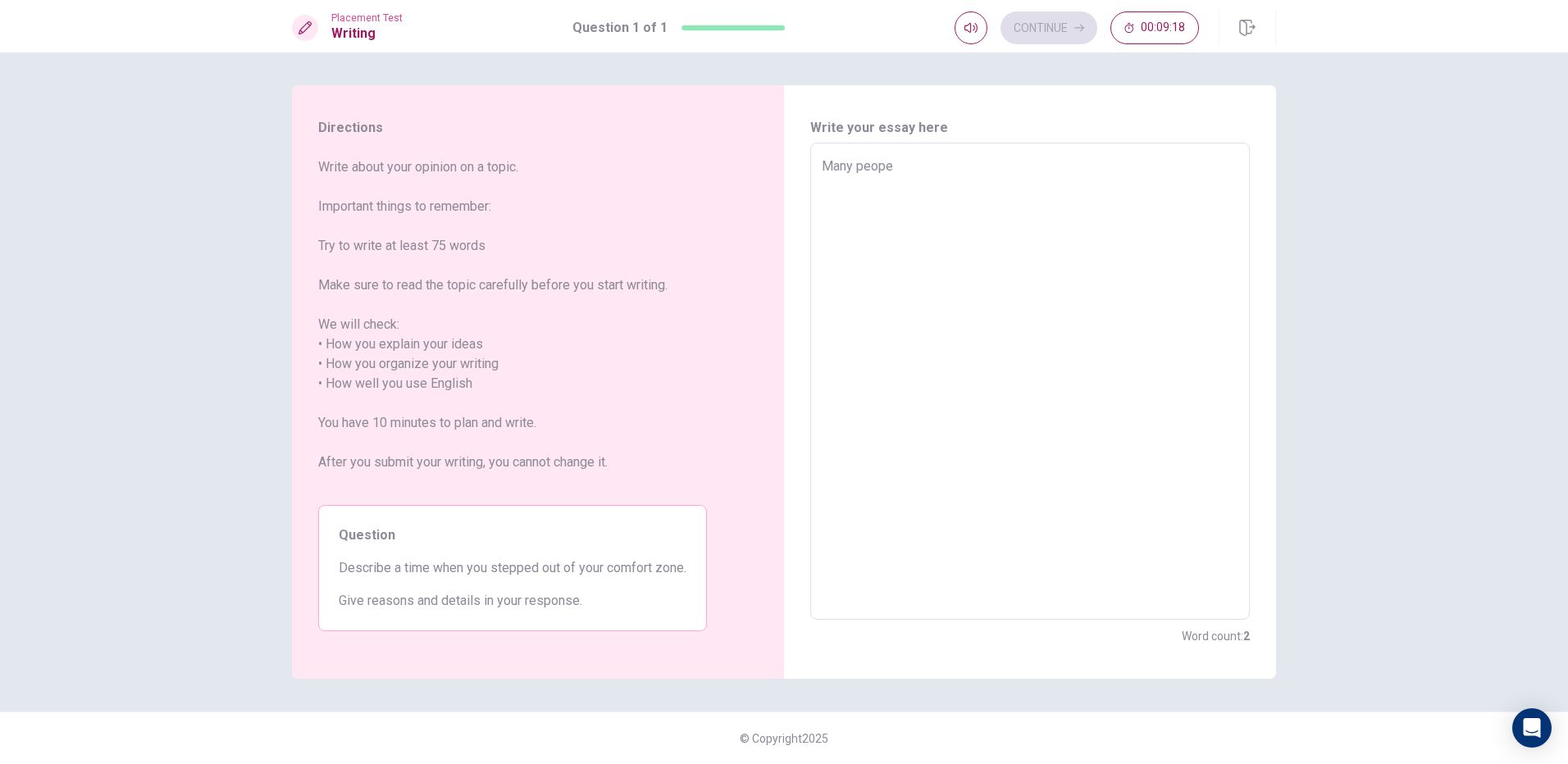
type textarea "x"
type textarea "Many peopel"
type textarea "x"
type textarea "Many peope"
type textarea "x"
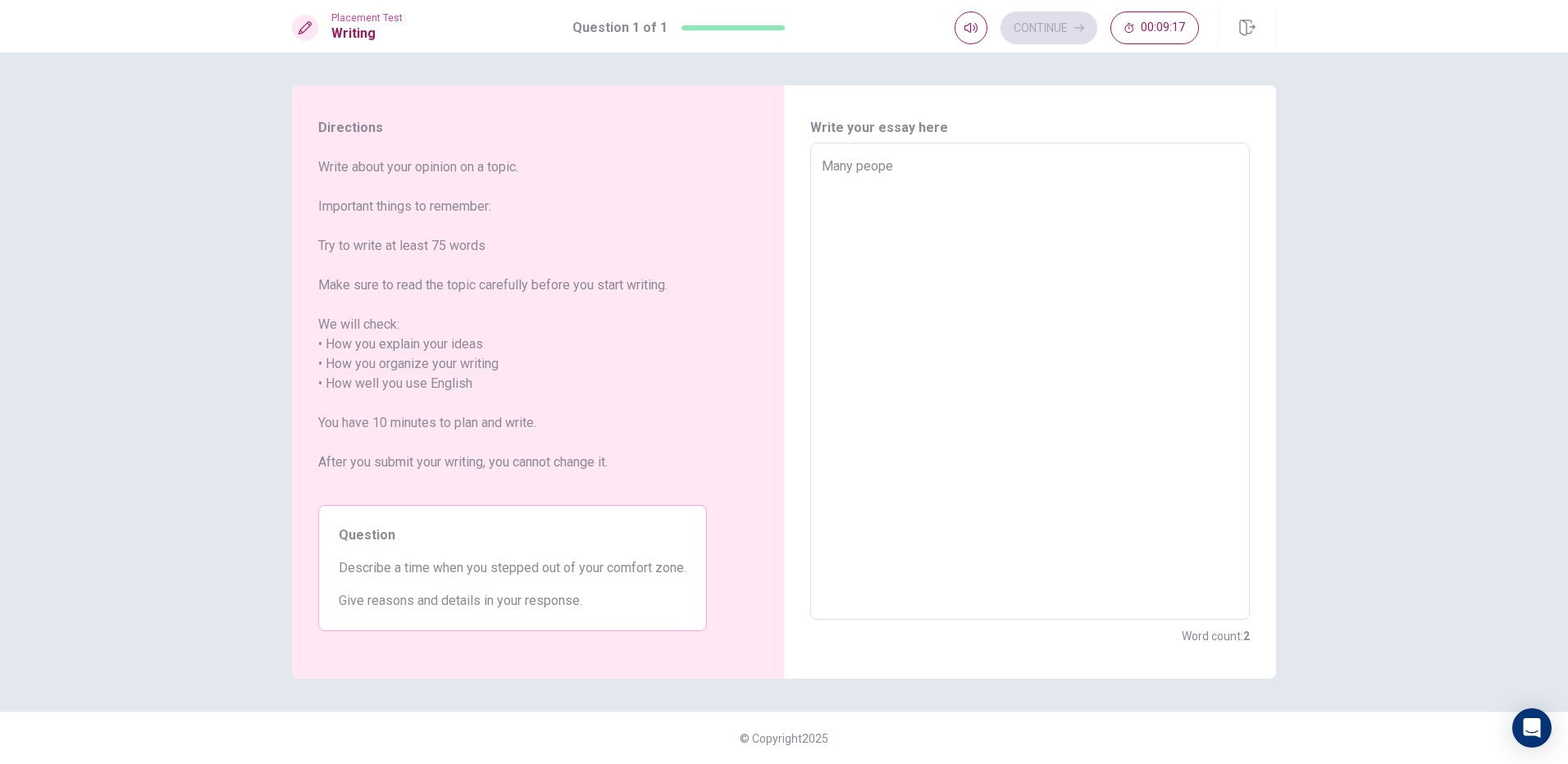
type textarea "Many peop"
type textarea "x"
type textarea "Many peopl"
type textarea "x"
type textarea "Many people"
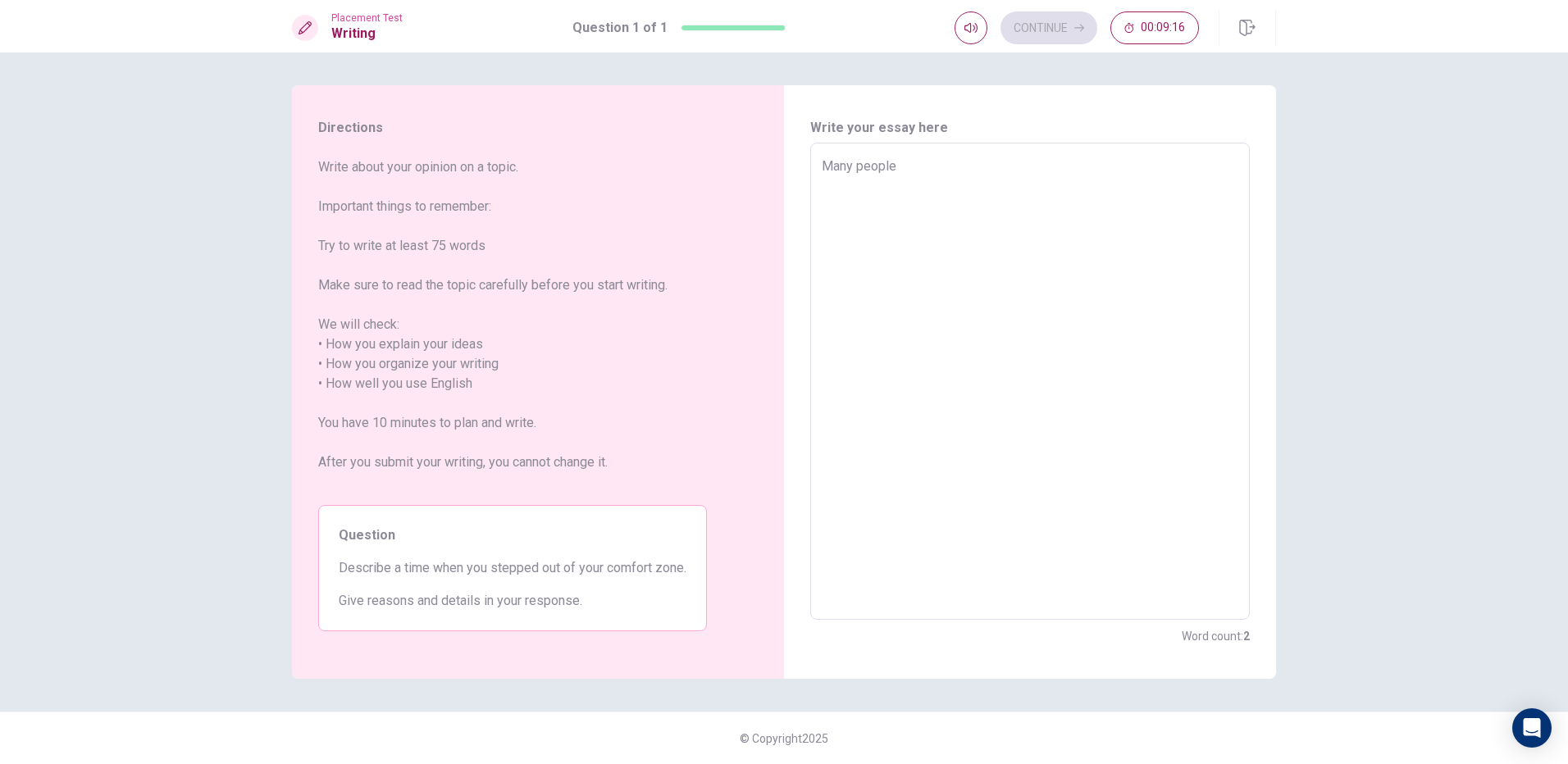
type textarea "x"
type textarea "Many people"
type textarea "x"
type textarea "Many people t"
type textarea "x"
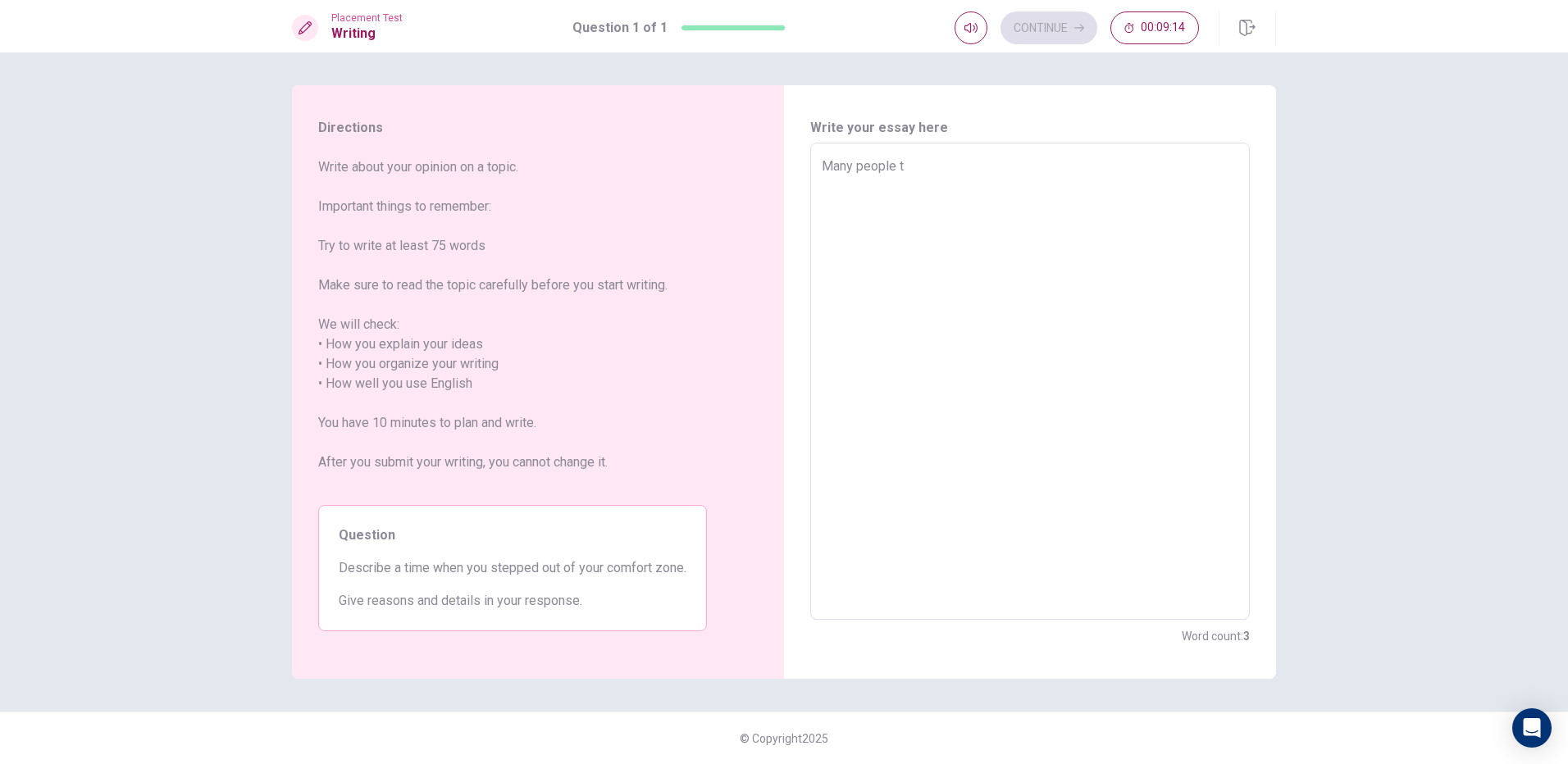
type textarea "Many people th"
type textarea "x"
type textarea "Many people thi"
type textarea "x"
type textarea "Many people thin"
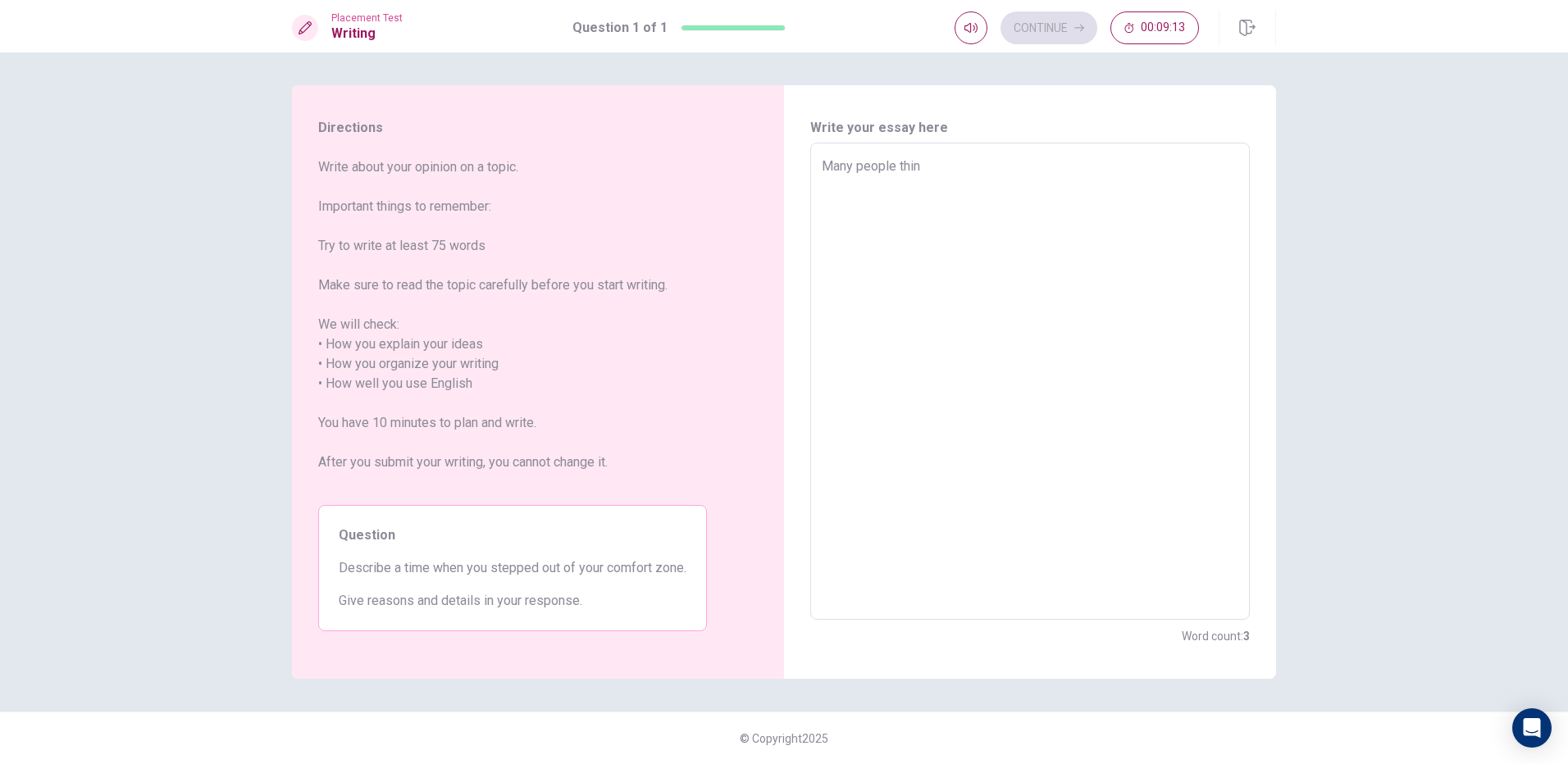
type textarea "x"
type textarea "Many people think"
type textarea "x"
type textarea "Many people think"
type textarea "x"
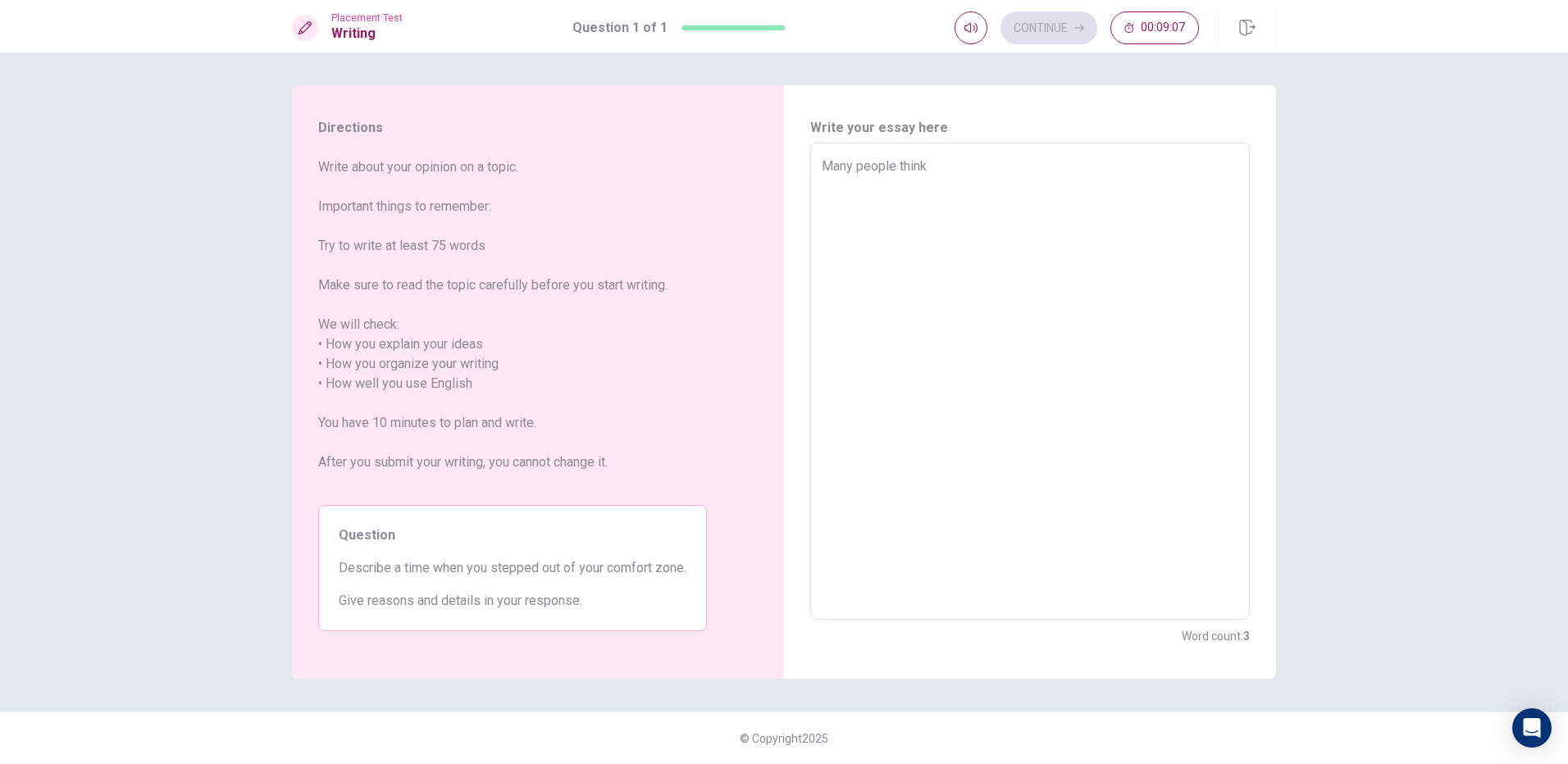
type textarea "Many people think s"
type textarea "x"
type textarea "Many people think st"
type textarea "x"
type textarea "Many people think ste"
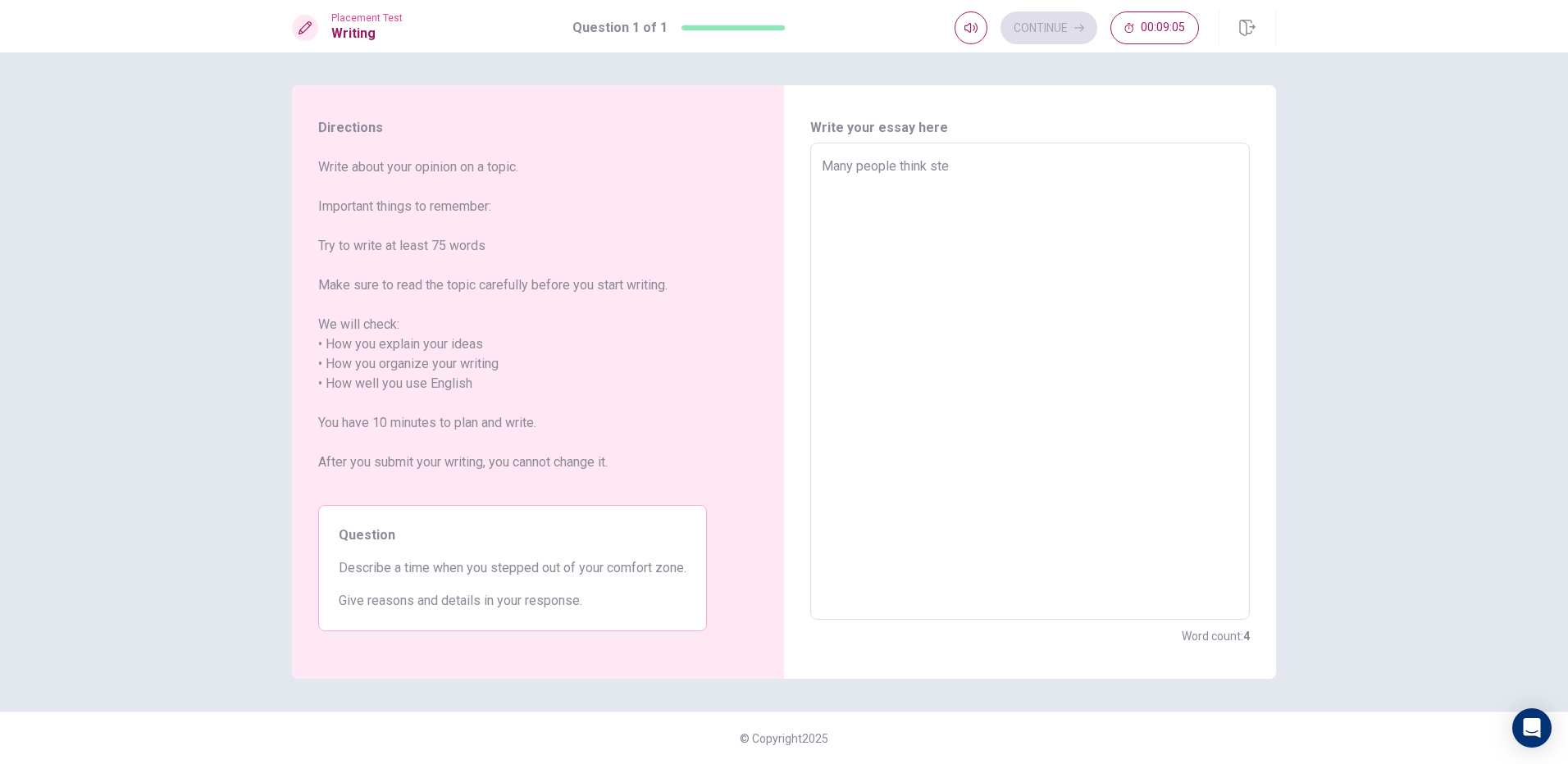
type textarea "x"
type textarea "Many people think step"
type textarea "x"
type textarea "Many people think step"
type textarea "x"
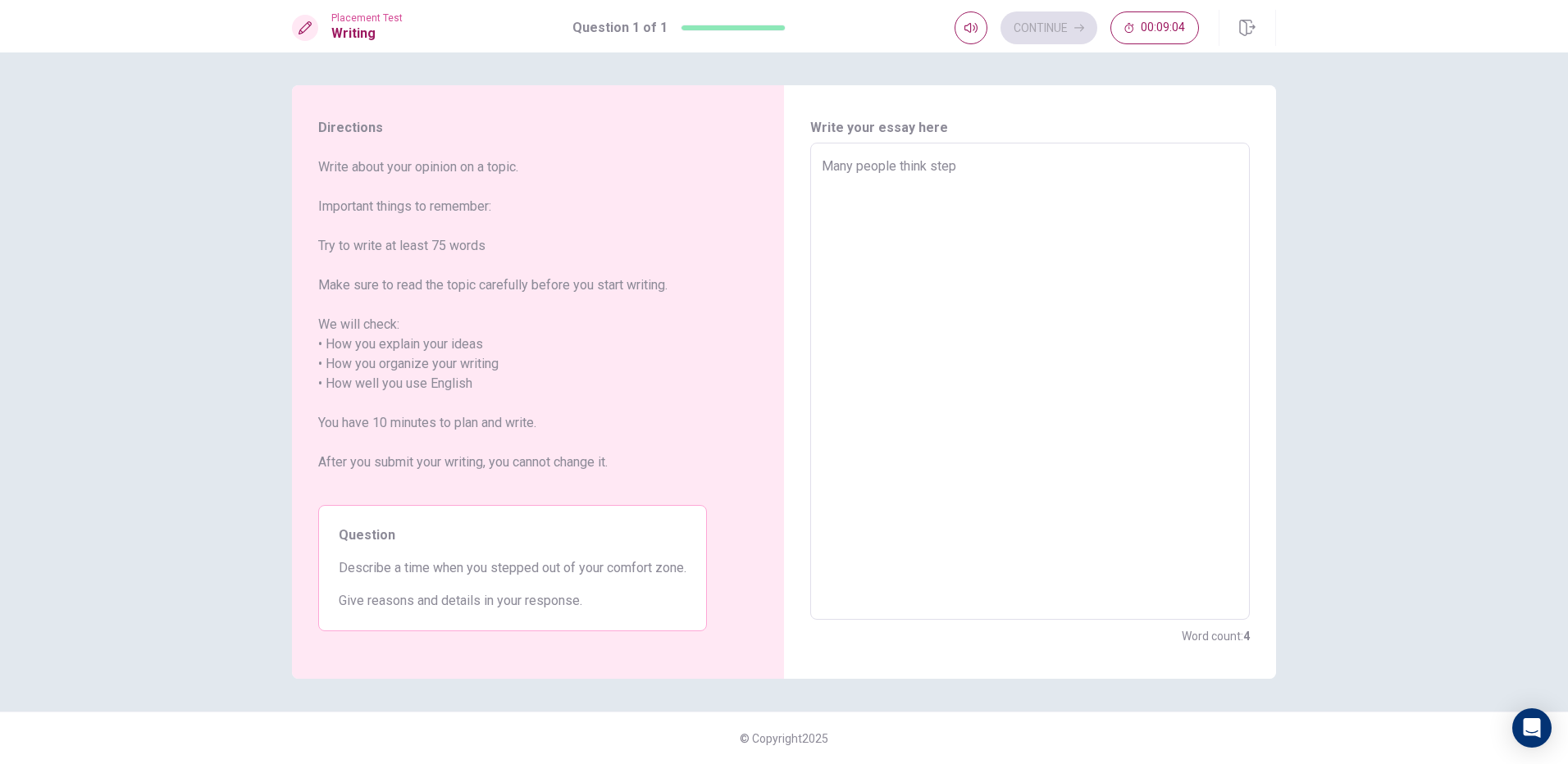
type textarea "Many people think step o"
type textarea "x"
type textarea "Many people think step ou"
type textarea "x"
type textarea "Many people think step out"
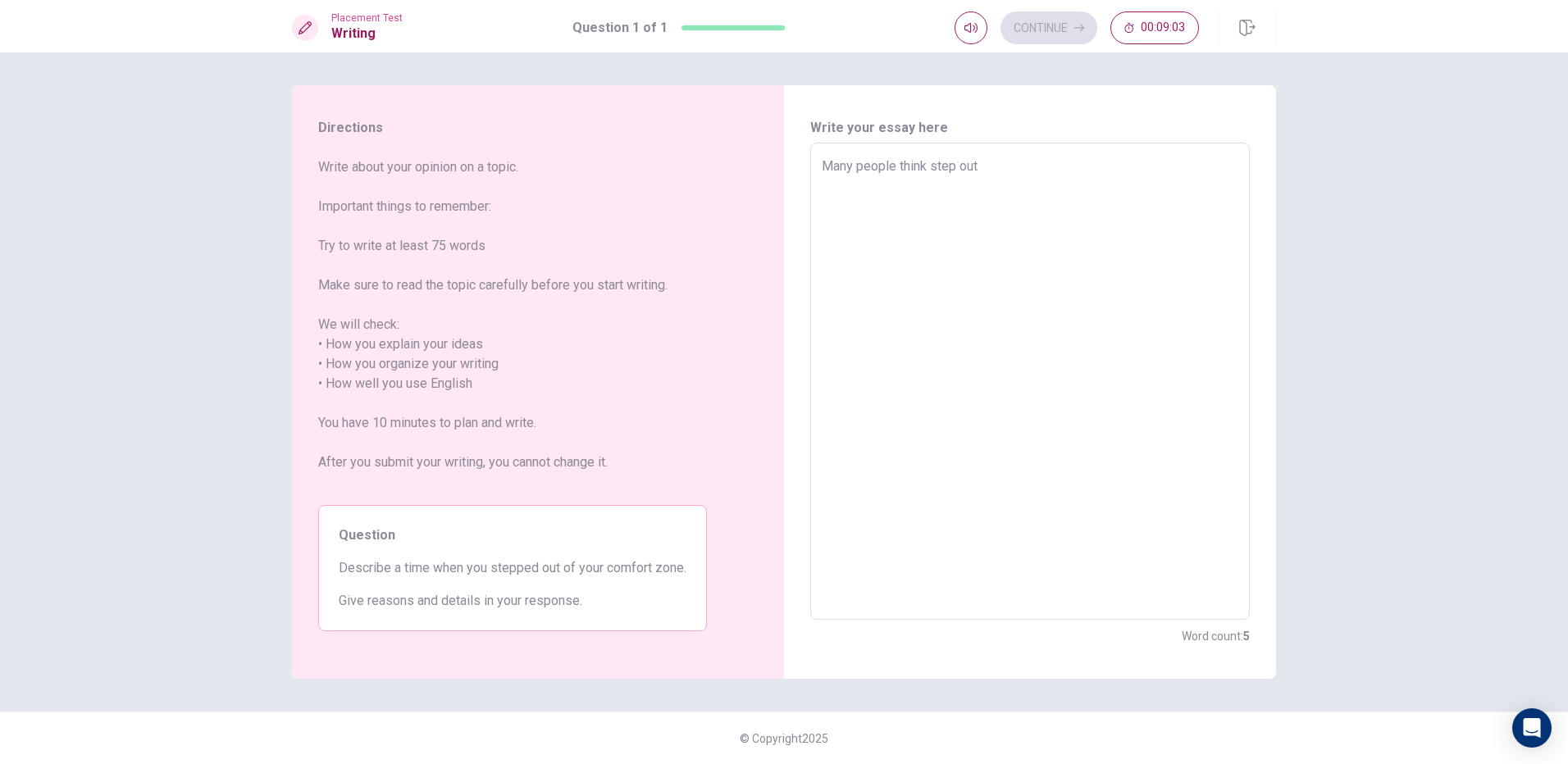
type textarea "x"
type textarea "Many people think step out"
type textarea "x"
type textarea "Many people think step out o"
type textarea "x"
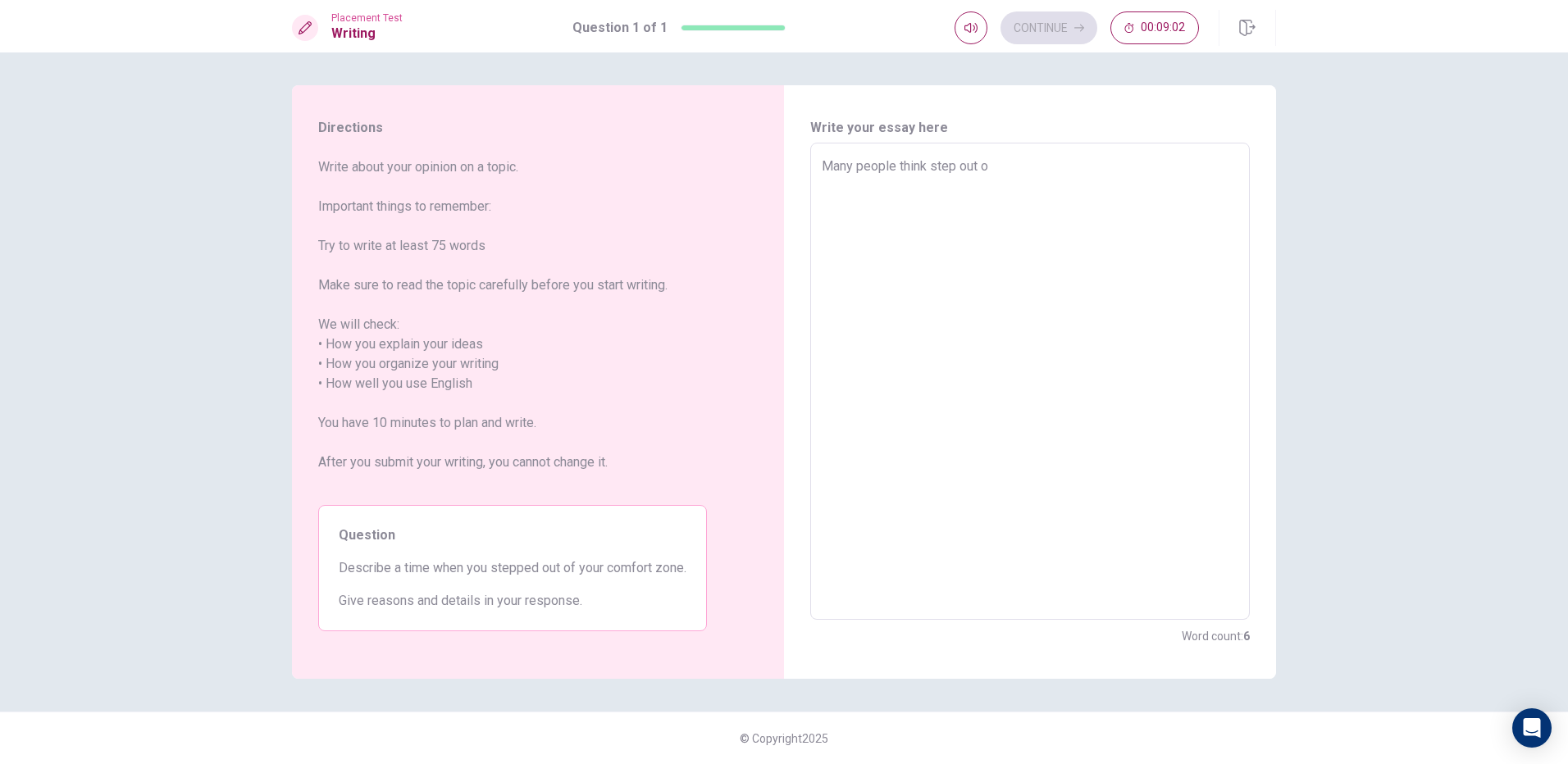
type textarea "Many people think step out of"
type textarea "x"
type textarea "Many people think step out of"
type textarea "x"
type textarea "Many people think step out of"
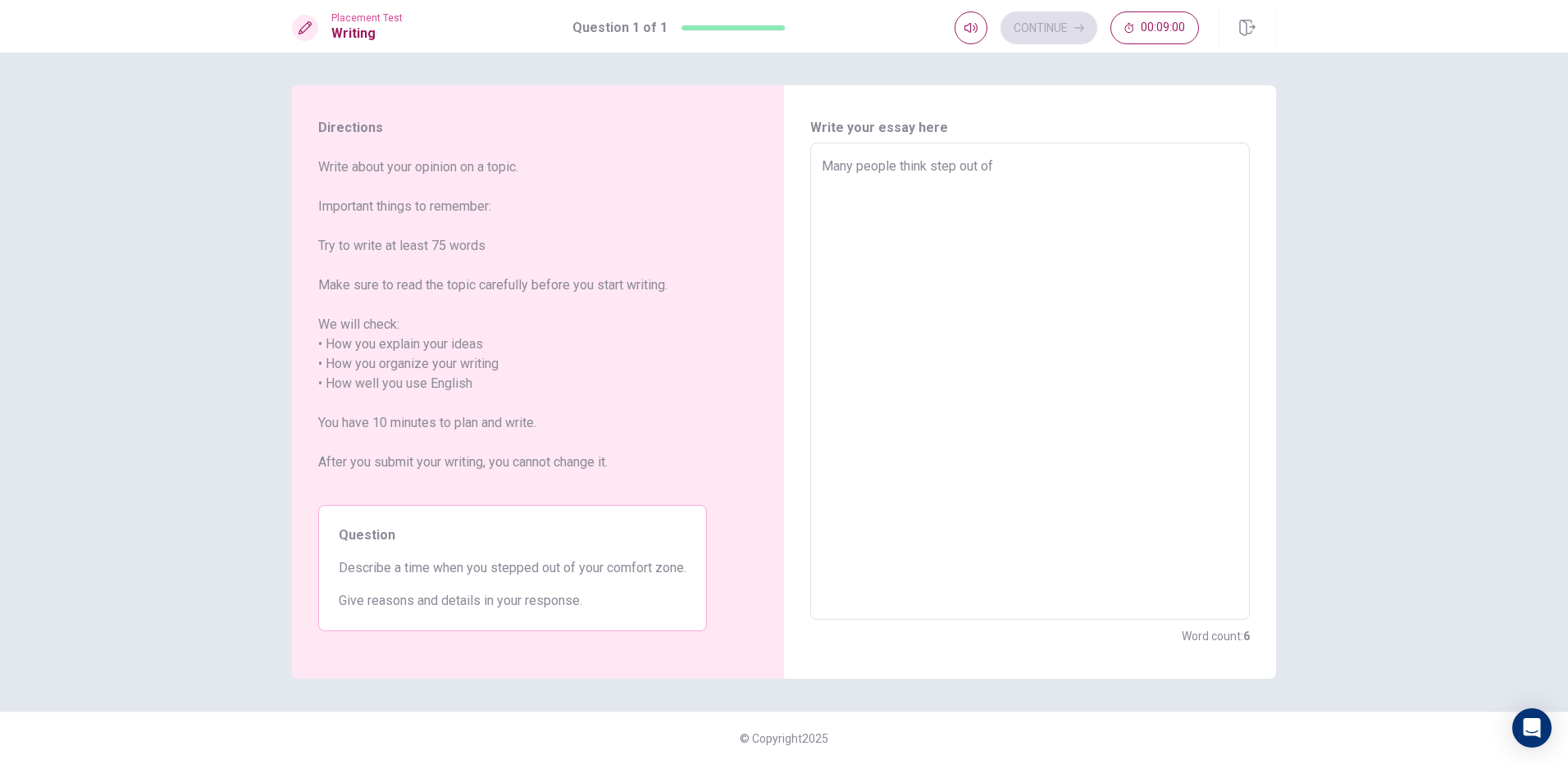
type textarea "x"
type textarea "Many people think step out of c"
type textarea "x"
type textarea "Many people think step out of co"
type textarea "x"
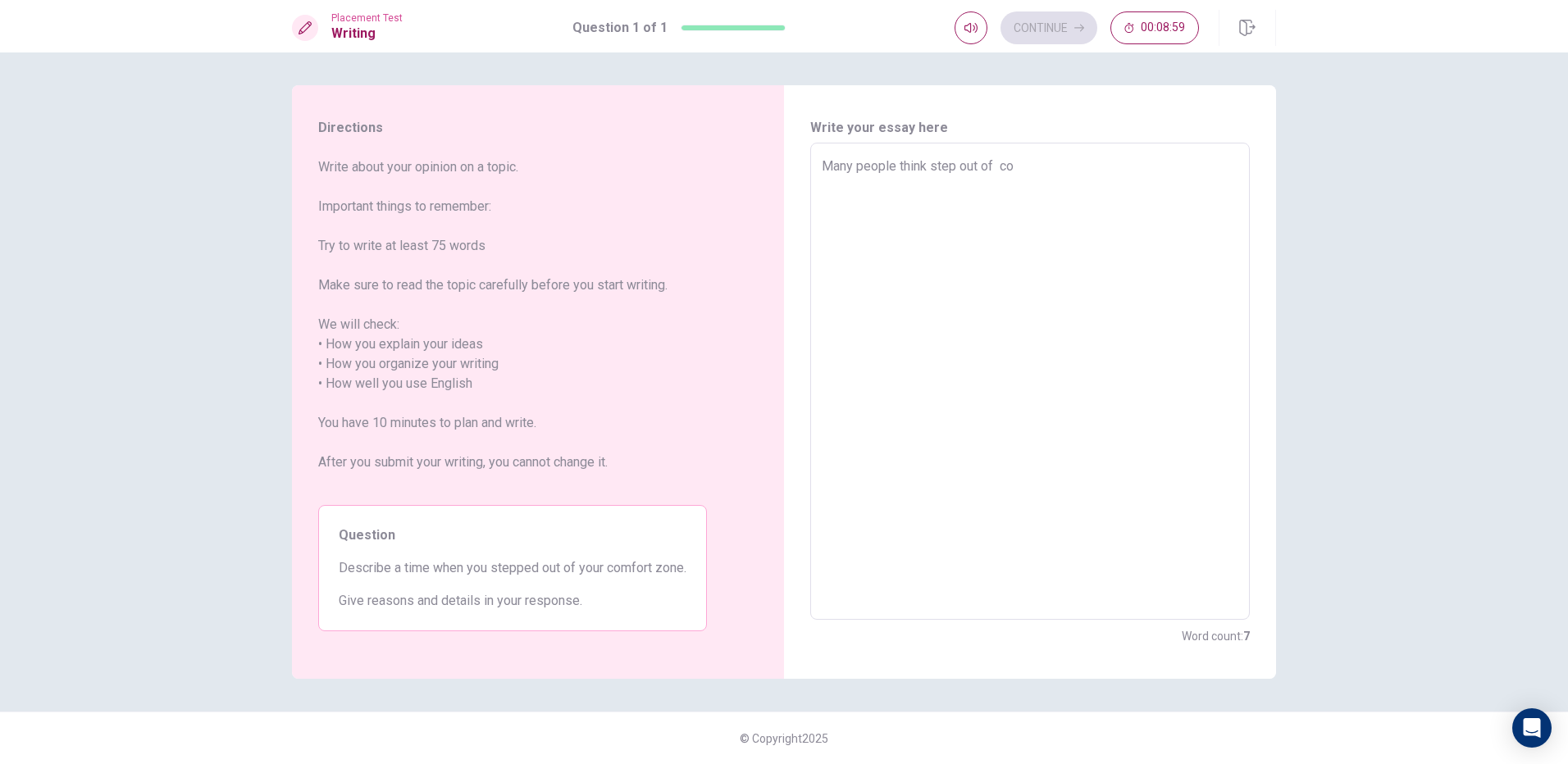
type textarea "Many people think step out of com"
type textarea "x"
type textarea "Many people think step out of comf"
type textarea "x"
type textarea "Many people think step out of comfo"
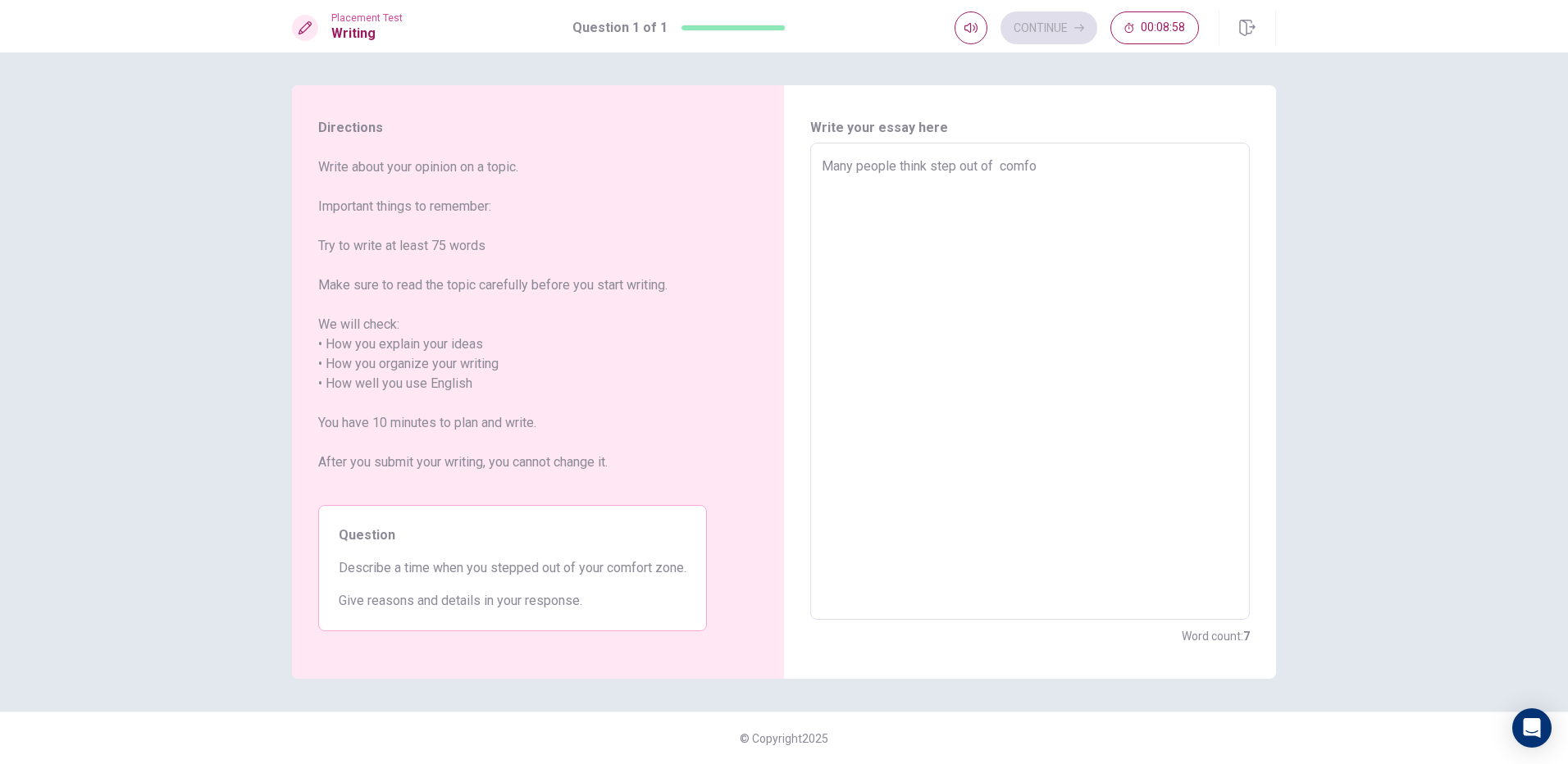
type textarea "x"
type textarea "Many people think step out of comfor"
type textarea "x"
type textarea "Many people think step out of comfort"
type textarea "x"
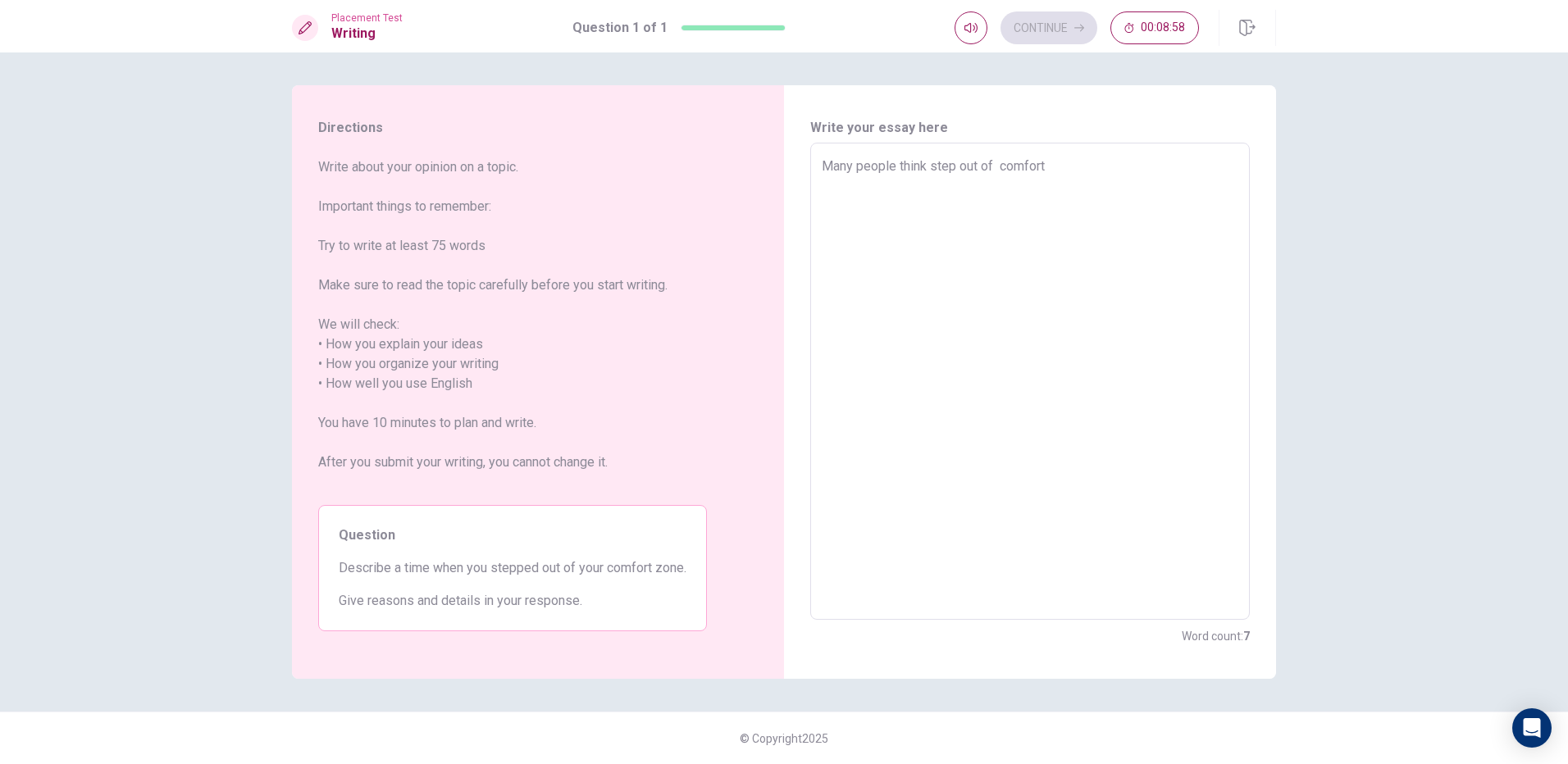
type textarea "Many people think step out of comfortn"
type textarea "x"
type textarea "Many people think step out of comfortn"
type textarea "x"
type textarea "Many people think step out of comfortn"
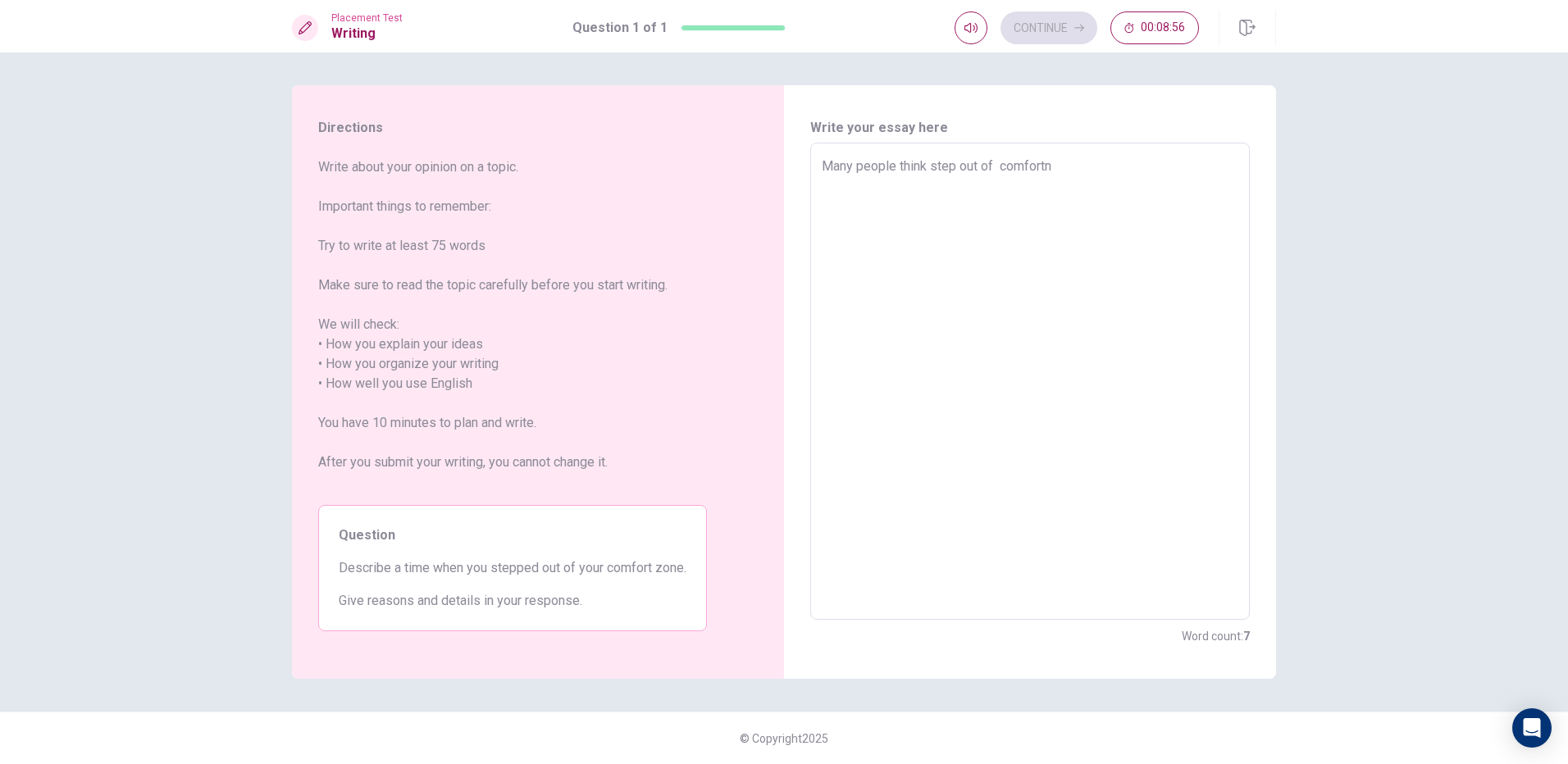
type textarea "x"
type textarea "Many people think step out of comfort"
type textarea "x"
type textarea "Many people think step out of comfort"
type textarea "x"
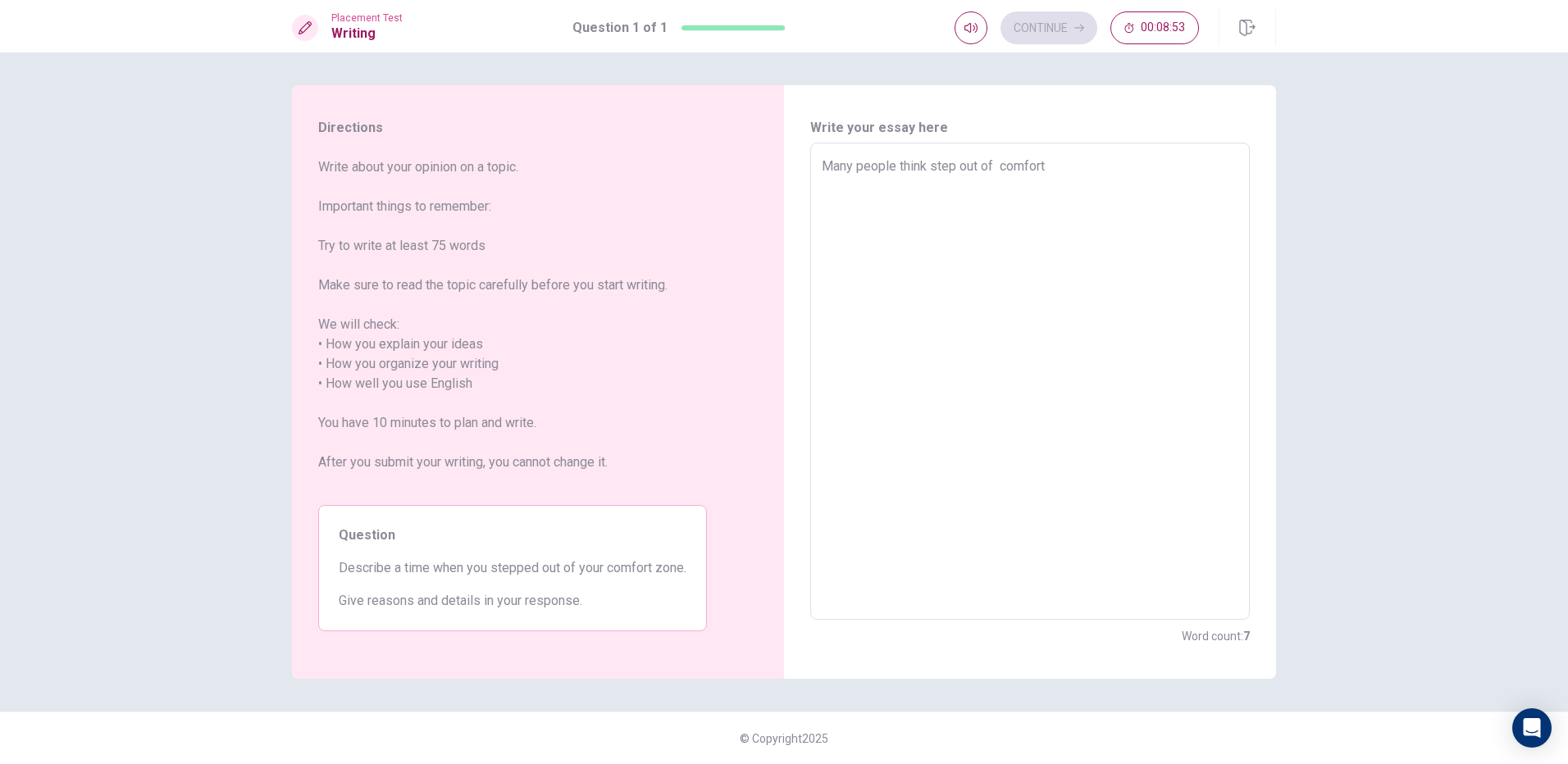
type textarea "Many people think step out of comfort z"
type textarea "x"
type textarea "Many people think step out of comfort zo"
type textarea "x"
type textarea "Many people think step out of comfort zon"
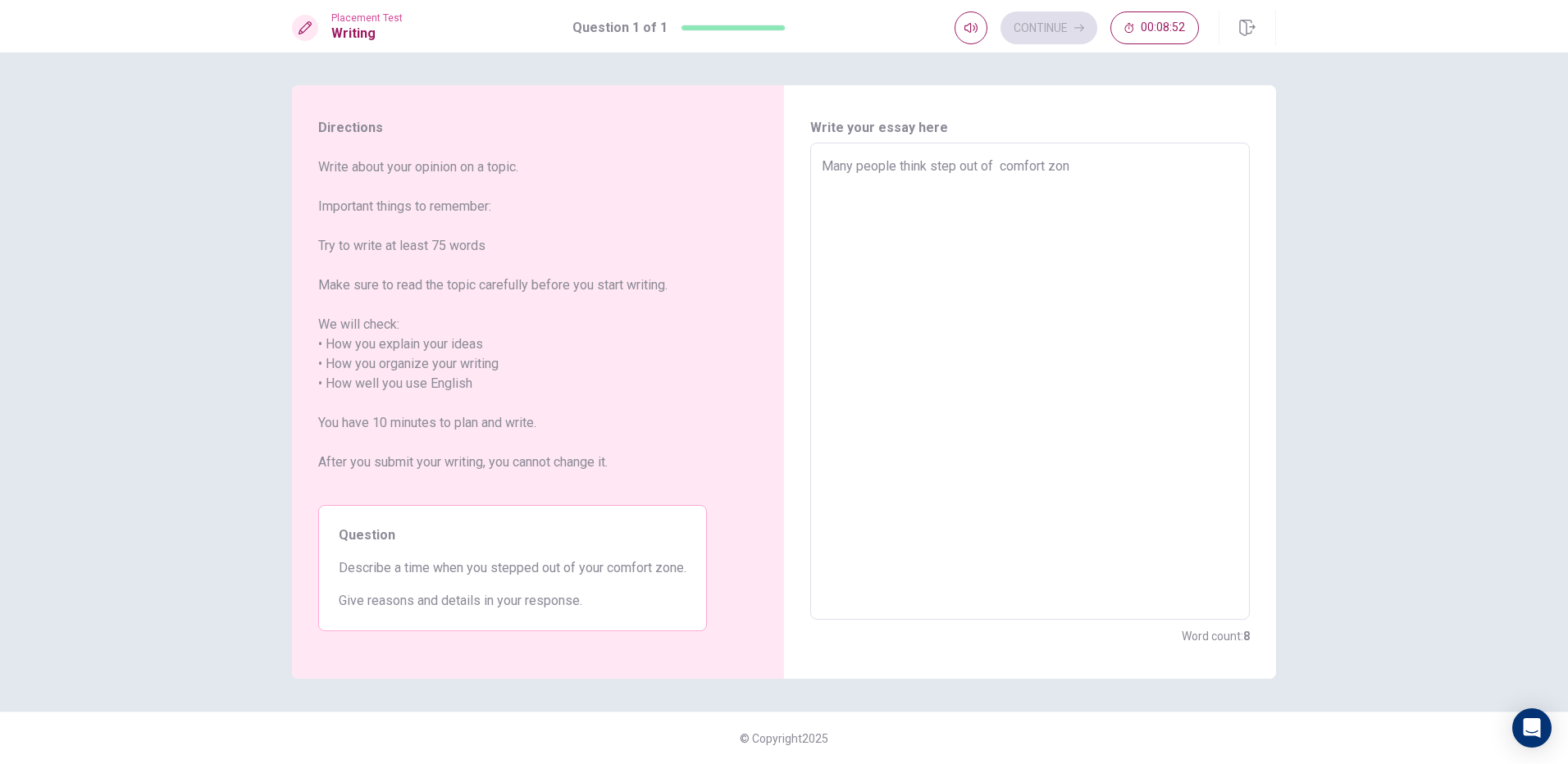
type textarea "x"
type textarea "Many people think step out of comfort zone"
type textarea "x"
type textarea "Many people think step out of comfort zone"
type textarea "x"
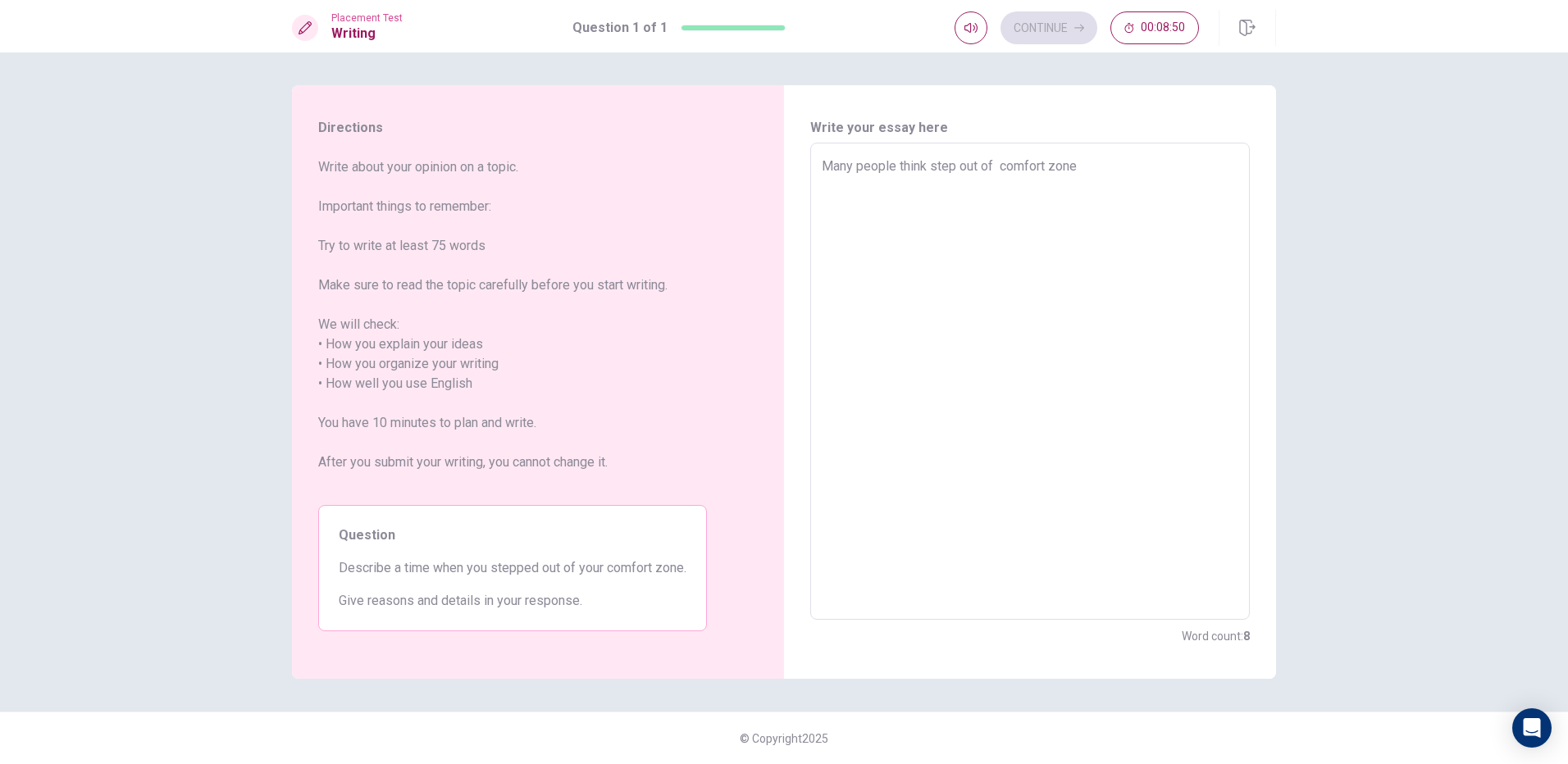
type textarea "Many people think step out of comfort zone i"
type textarea "x"
type textarea "Many people think step out of comfort zone is"
type textarea "x"
type textarea "Many people think step out of comfort zone is"
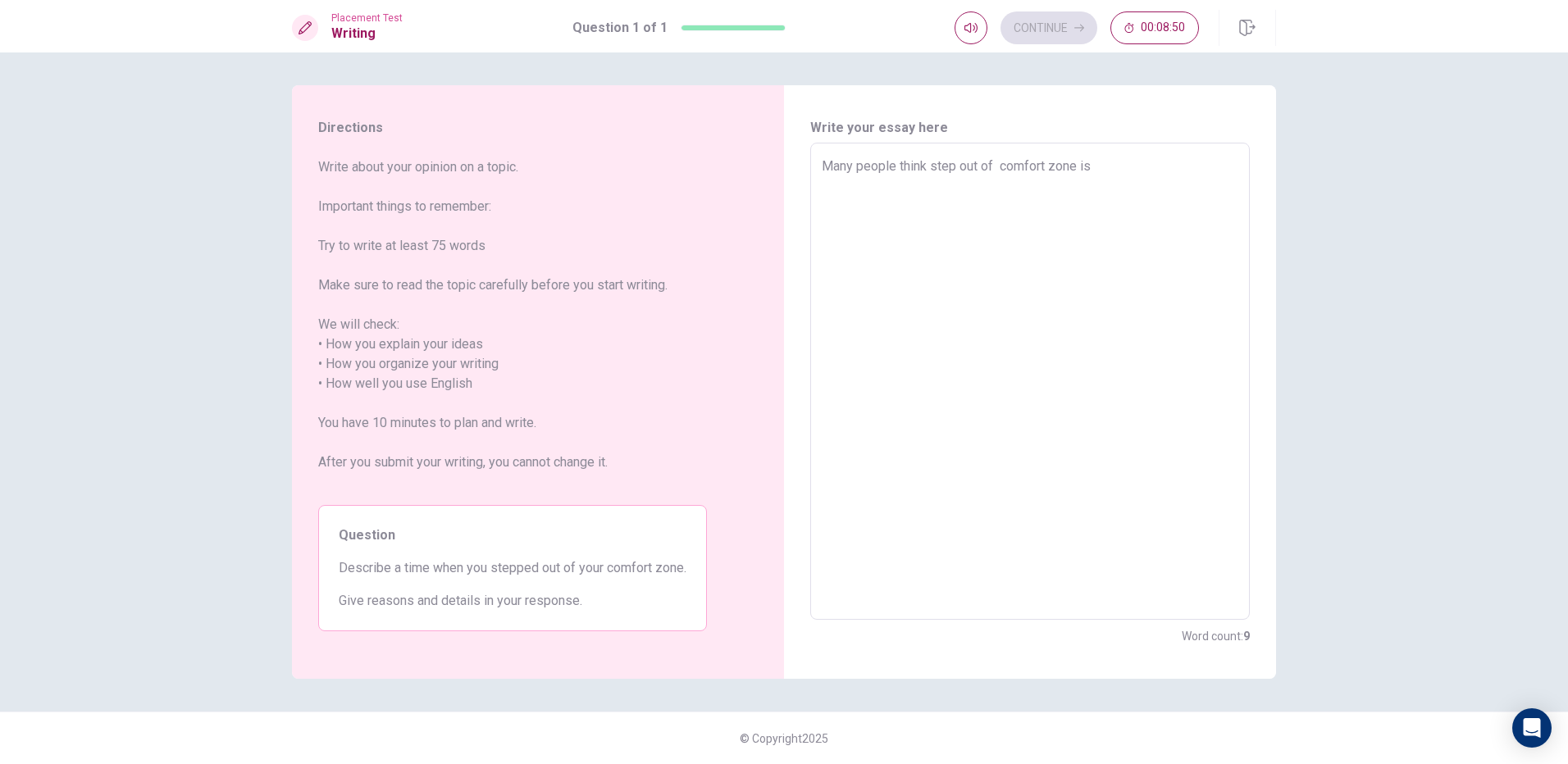
type textarea "x"
type textarea "Many people think step out of comfort zone is a"
type textarea "x"
type textarea "Many people think step out of comfort zone is a"
type textarea "x"
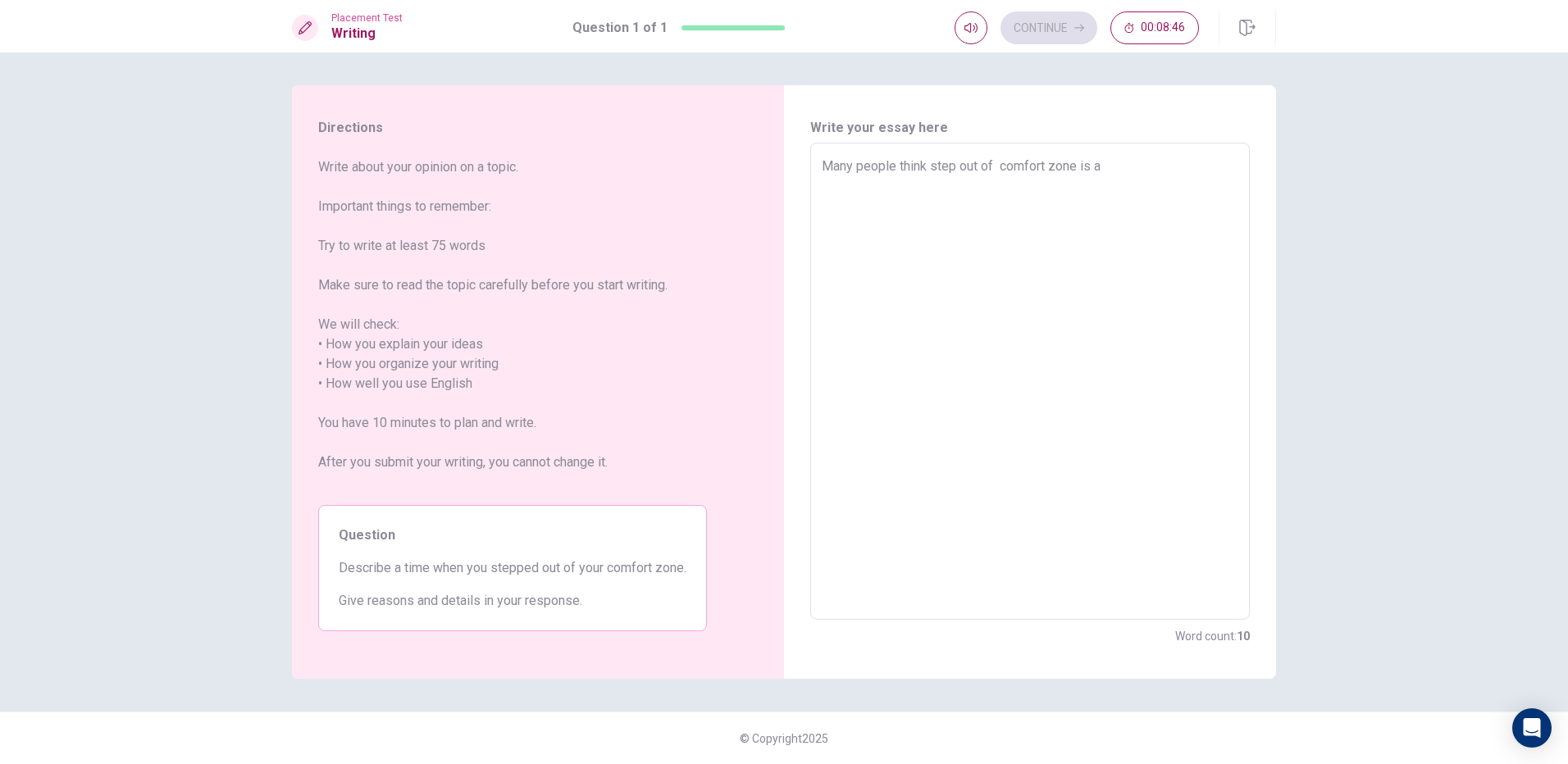
type textarea "Many people think step out of comfort zone is a v"
type textarea "x"
type textarea "Many people think step out of comfort zone is a ve"
type textarea "x"
type textarea "Many people think step out of comfort zone is a v"
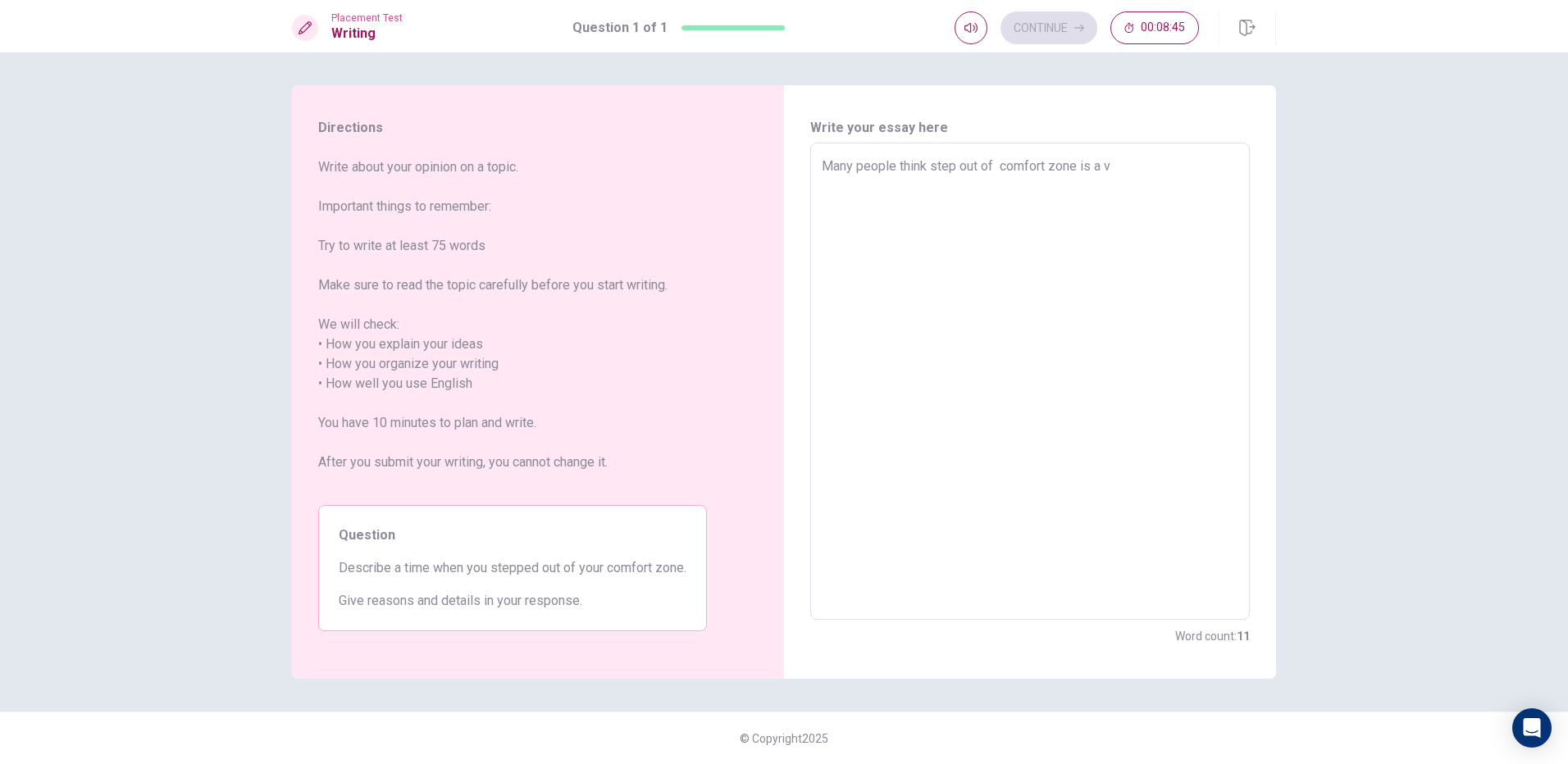
type textarea "x"
type textarea "Many people think step out of comfort zone is a"
type textarea "x"
type textarea "Many people think step out of comfort zone is a b"
type textarea "x"
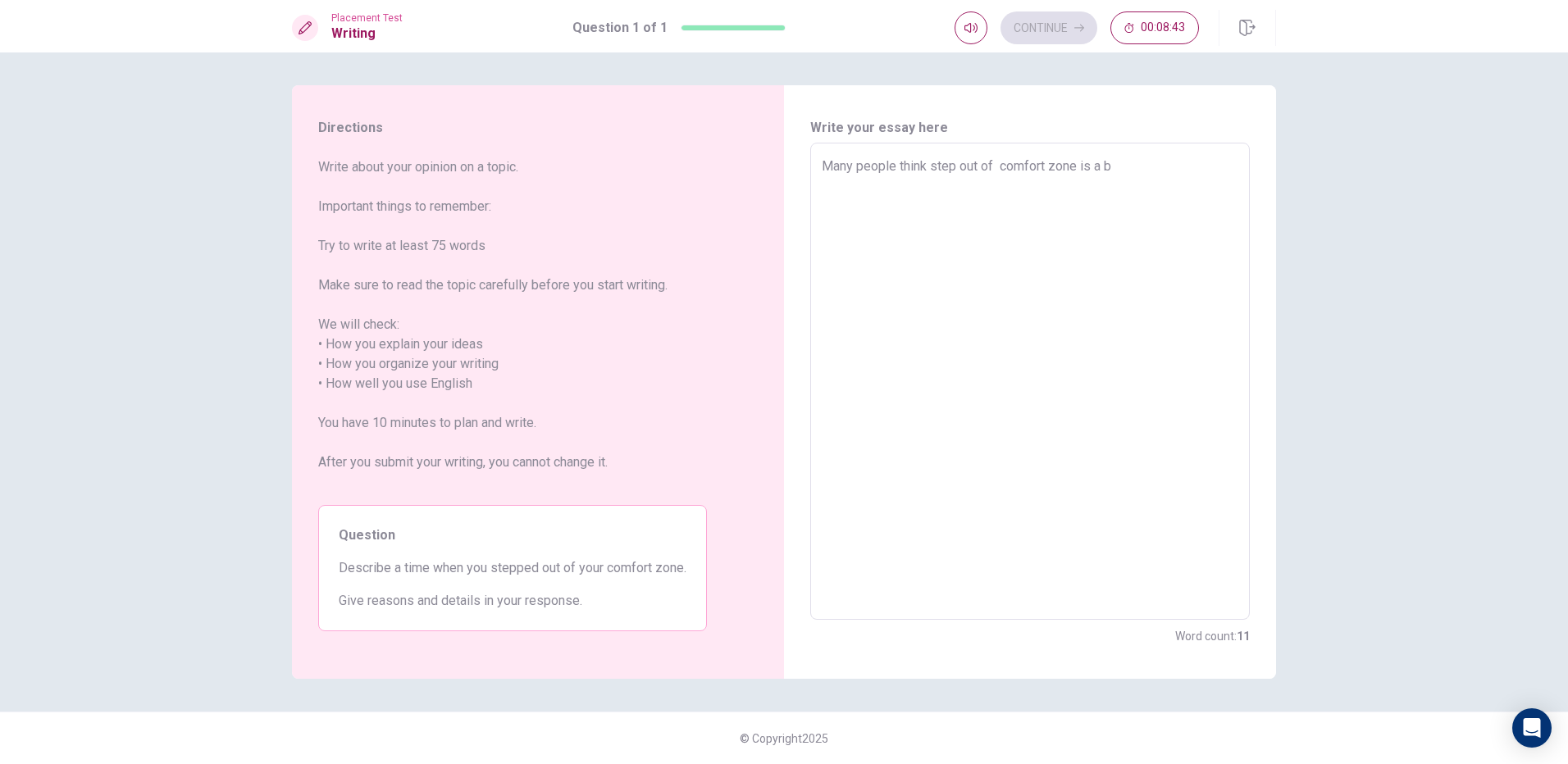
type textarea "Many people think step out of comfort zone is a bi"
type textarea "x"
type textarea "Many people think step out of comfort zone is a big"
type textarea "x"
type textarea "Many people think step out of comfort zone is a big"
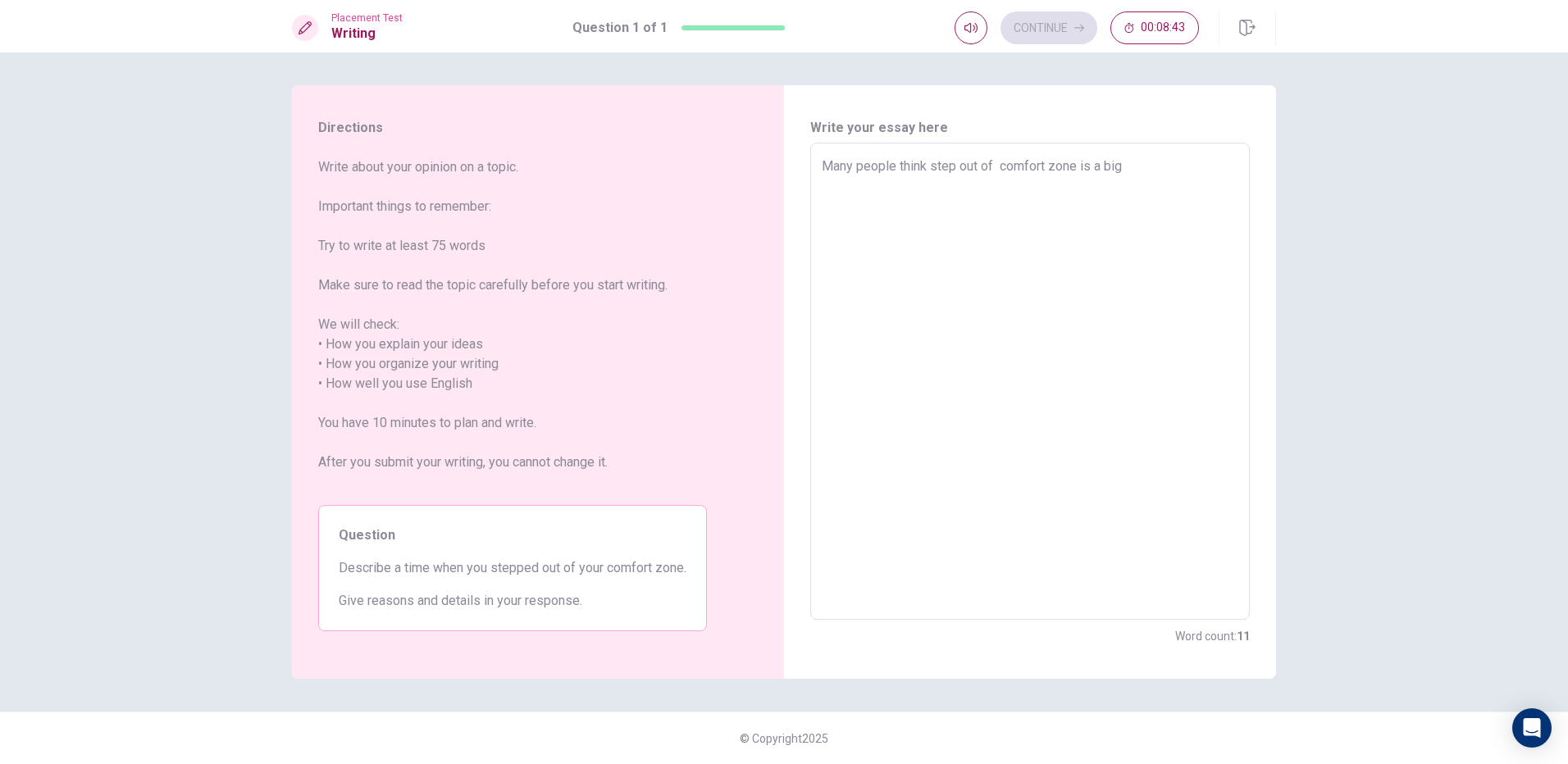
type textarea "x"
type textarea "Many people think step out of comfort zone is a big c"
type textarea "x"
type textarea "Many people think step out of comfort zone is a big ch"
type textarea "x"
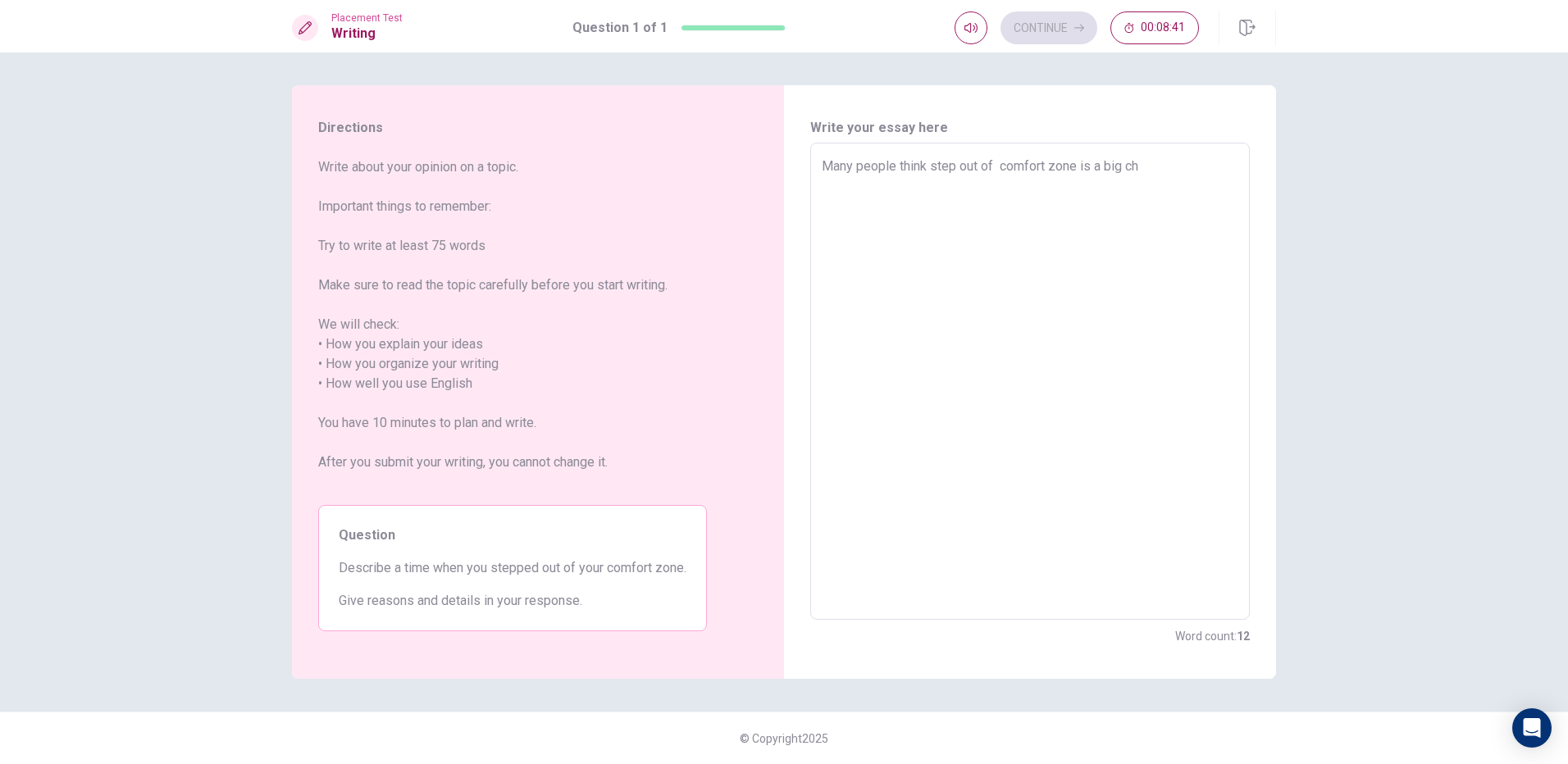
type textarea "Many people think step out of comfort zone is a big cha"
type textarea "x"
type textarea "Many people think step out of comfort zone is a big chal"
type textarea "x"
type textarea "Many people think step out of comfort zone is a big chall"
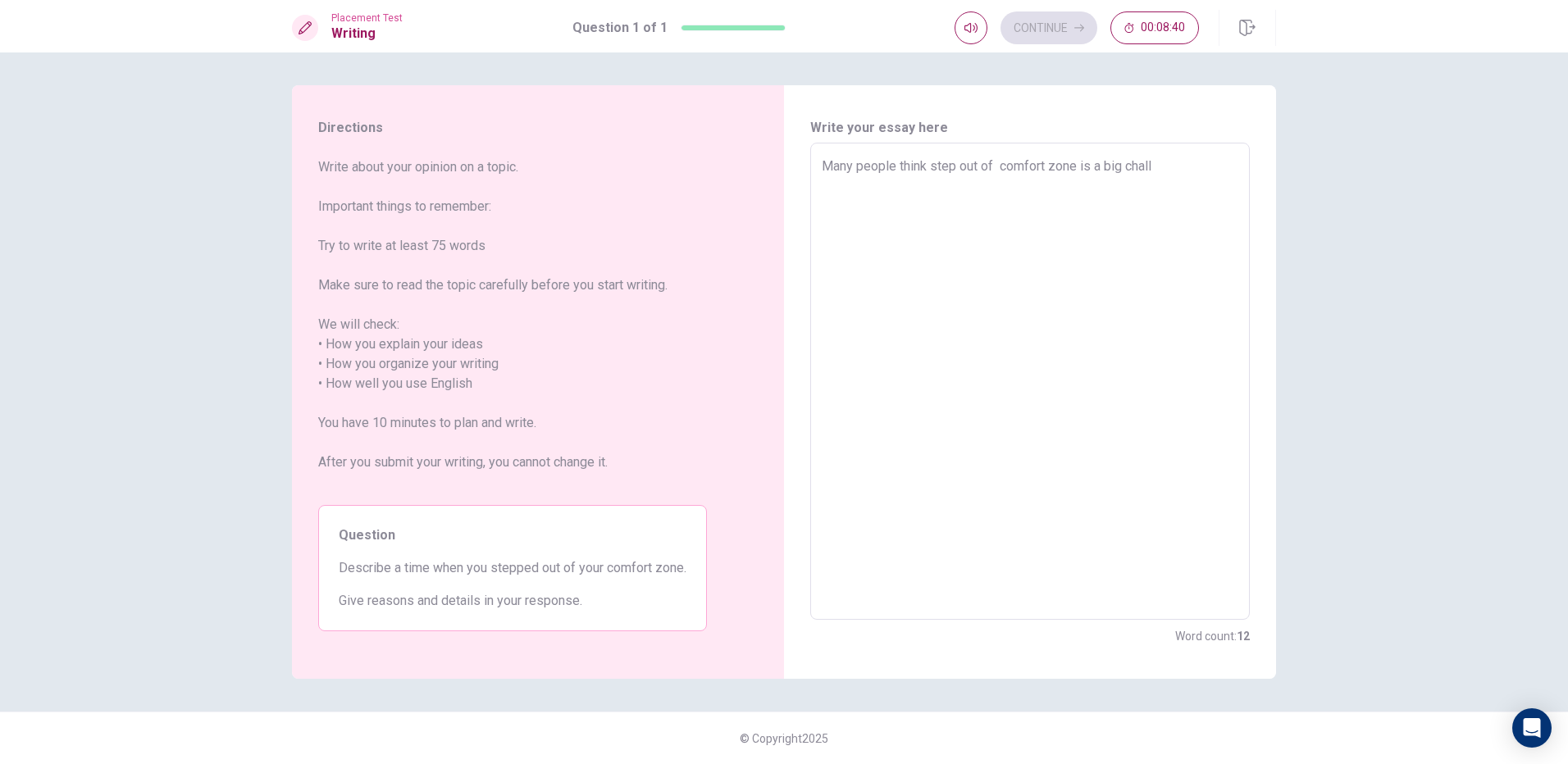
type textarea "x"
type textarea "Many people think step out of comfort zone is a big challe"
type textarea "x"
type textarea "Many people think step out of comfort zone is a big challen"
type textarea "x"
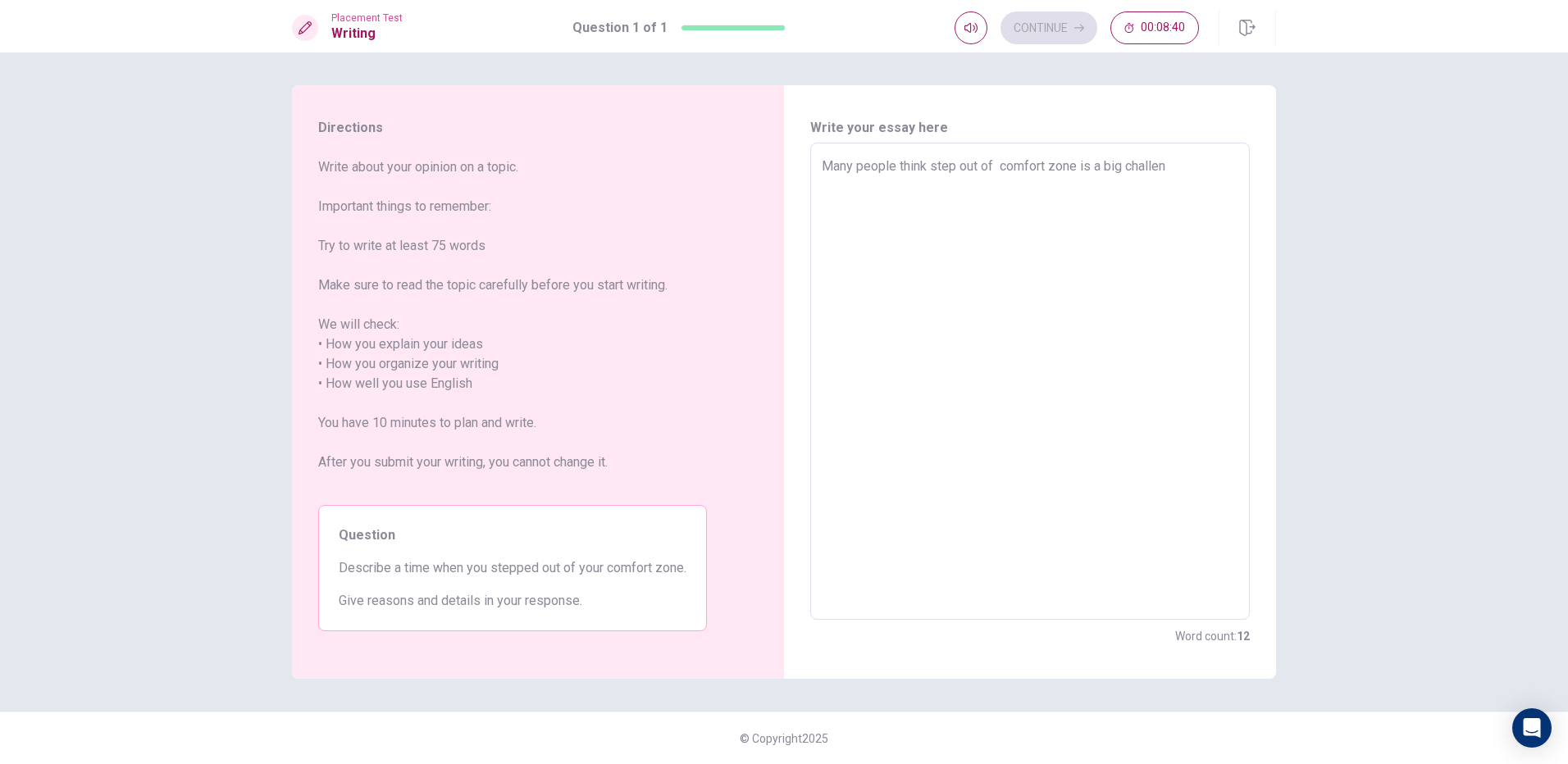
type textarea "Many people think step out of comfort zone is a big challeng"
type textarea "x"
type textarea "Many people think step out of comfort zone is a big challengg"
type textarea "x"
type textarea "Many people think step out of comfort zone is a big challengge"
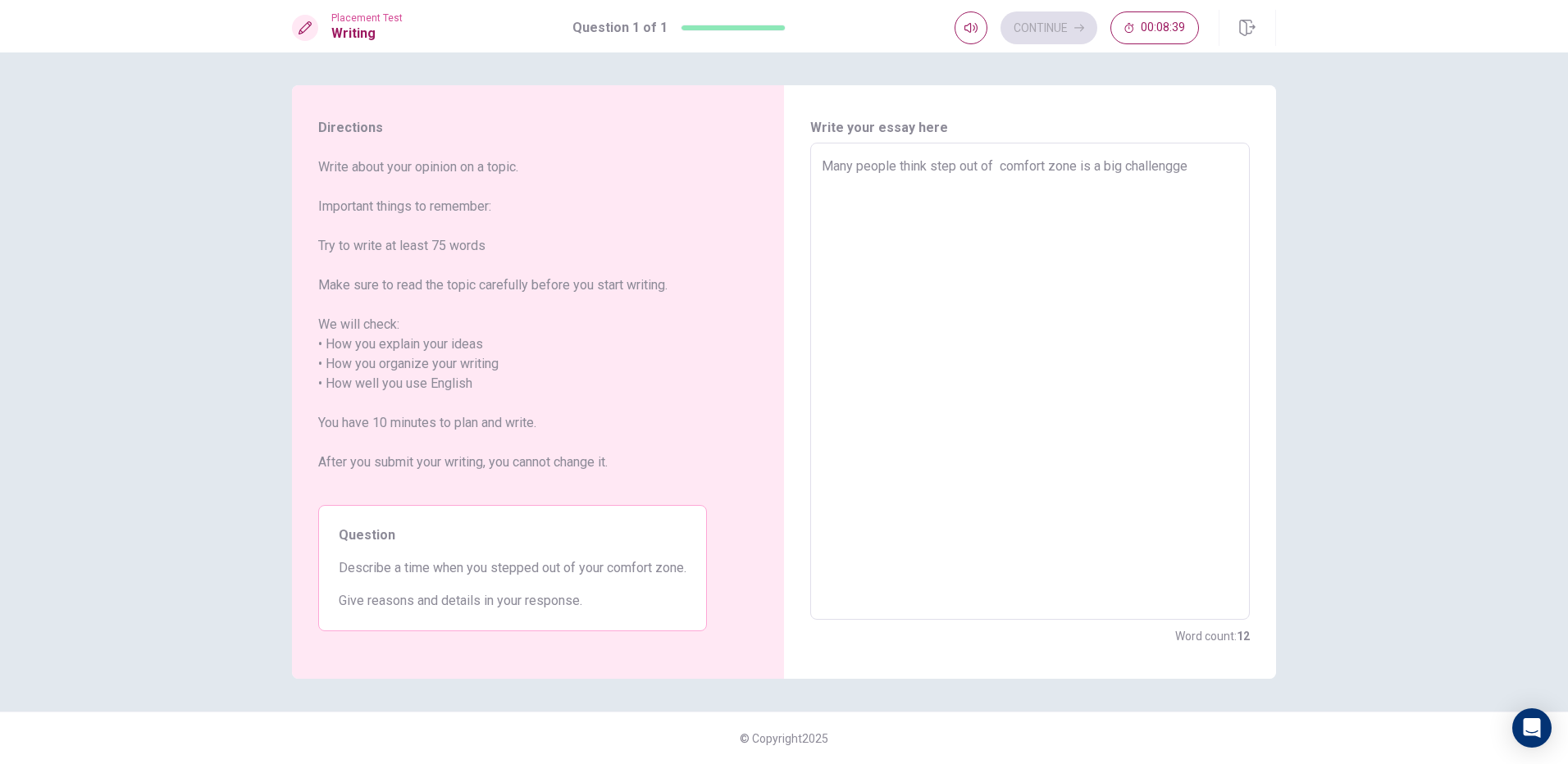
type textarea "x"
type textarea "Many people think step out of comfort zone is a big challengg"
type textarea "x"
type textarea "Many people think step out of comfort zone is a big challeng"
type textarea "x"
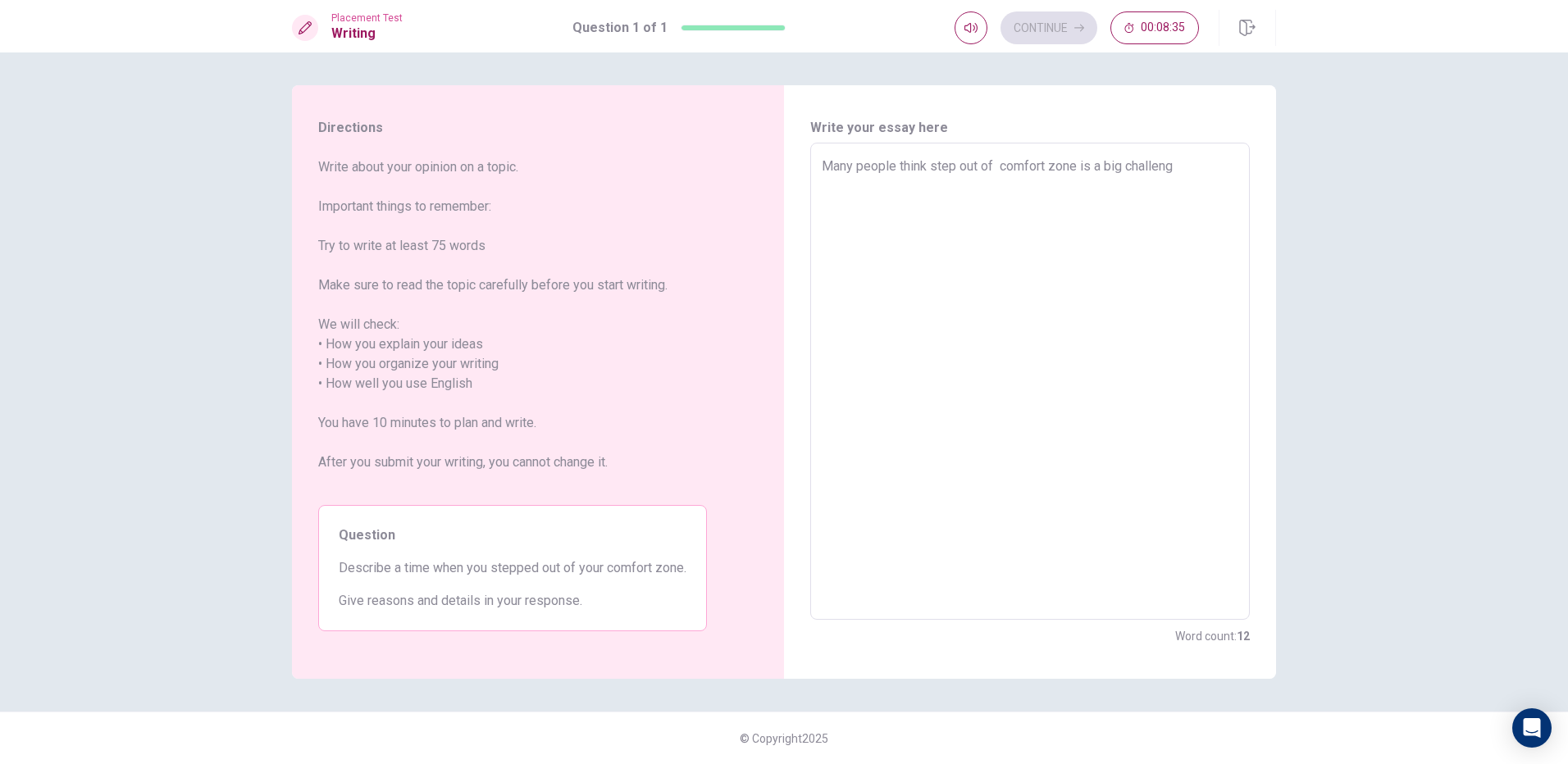
type textarea "Many people think step out of comfort zone is a big challenge"
type textarea "x"
type textarea "Many people think step out of comfort zone is a big challenge"
type textarea "x"
type textarea "Many people think step out of comfort zone isa big challenge"
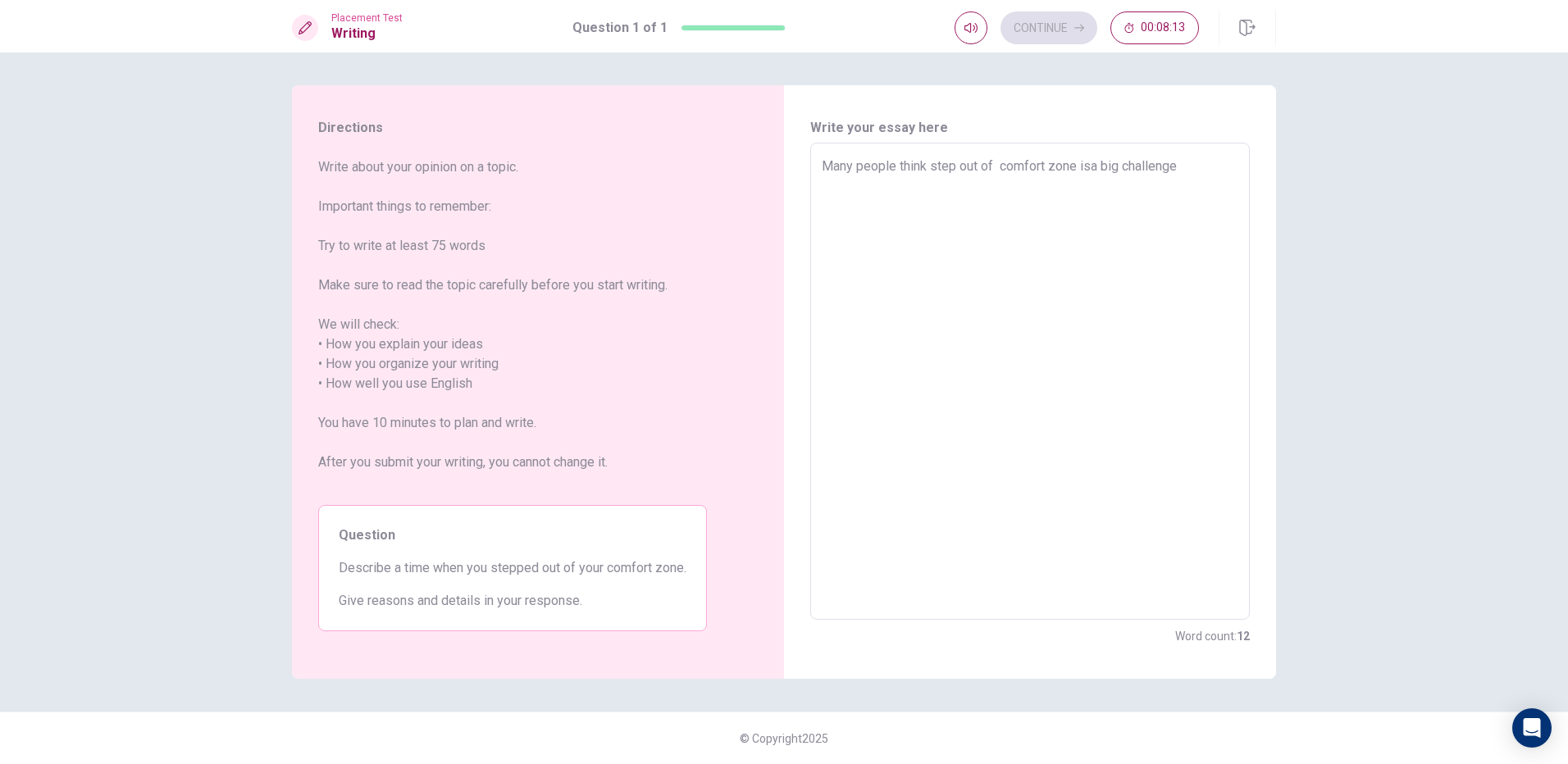
type textarea "x"
type textarea "Many people think step out of comfort zone ia big challenge"
type textarea "x"
type textarea "Many people think step out of comfort zone a big challenge"
type textarea "x"
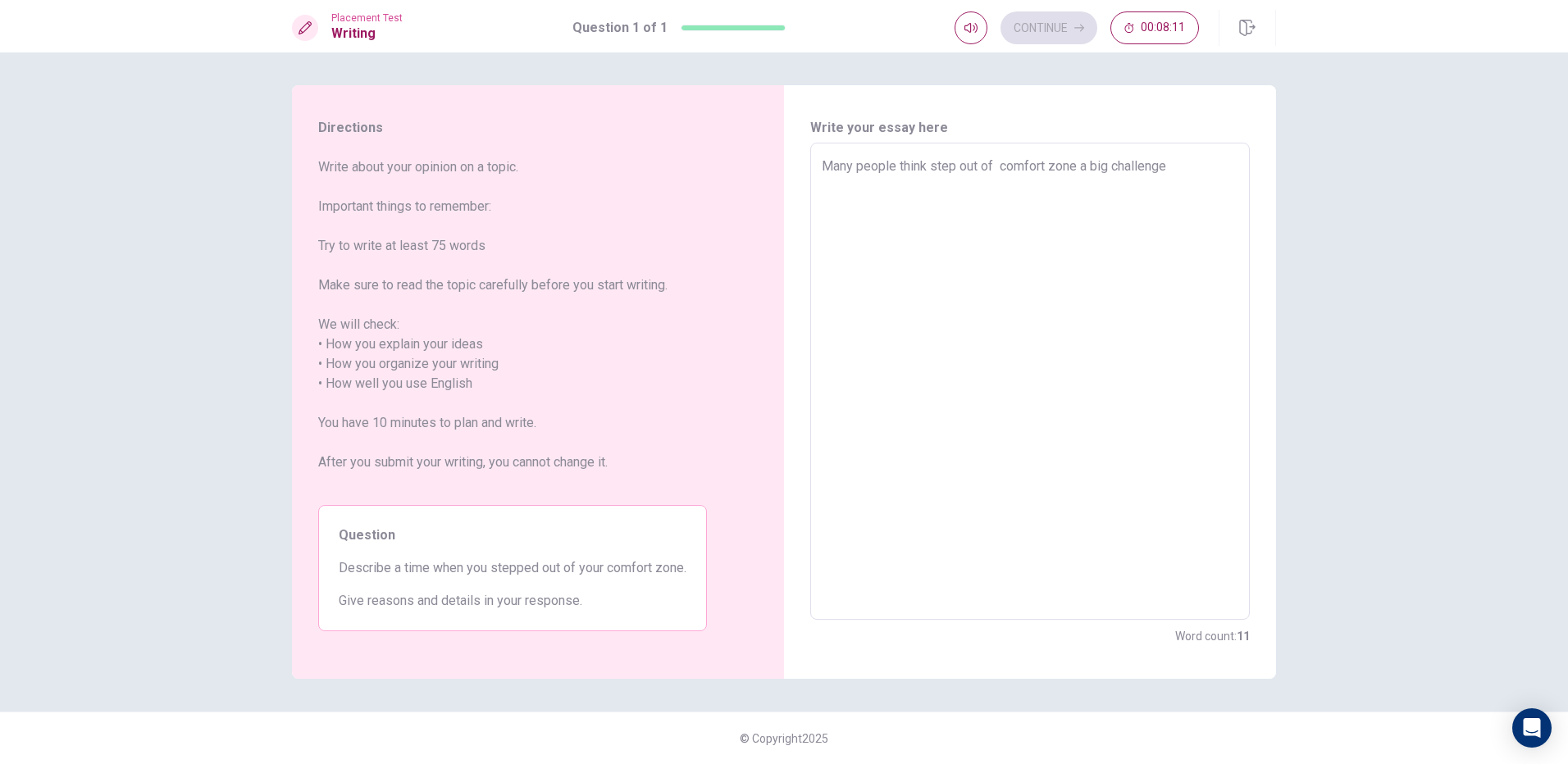
type textarea "Many people think step out of comfort zone wa big challenge"
type textarea "x"
type textarea "Many people think step out of comfort zone wia big challenge"
type textarea "x"
type textarea "Many people think step out of comfort zone wila big challenge"
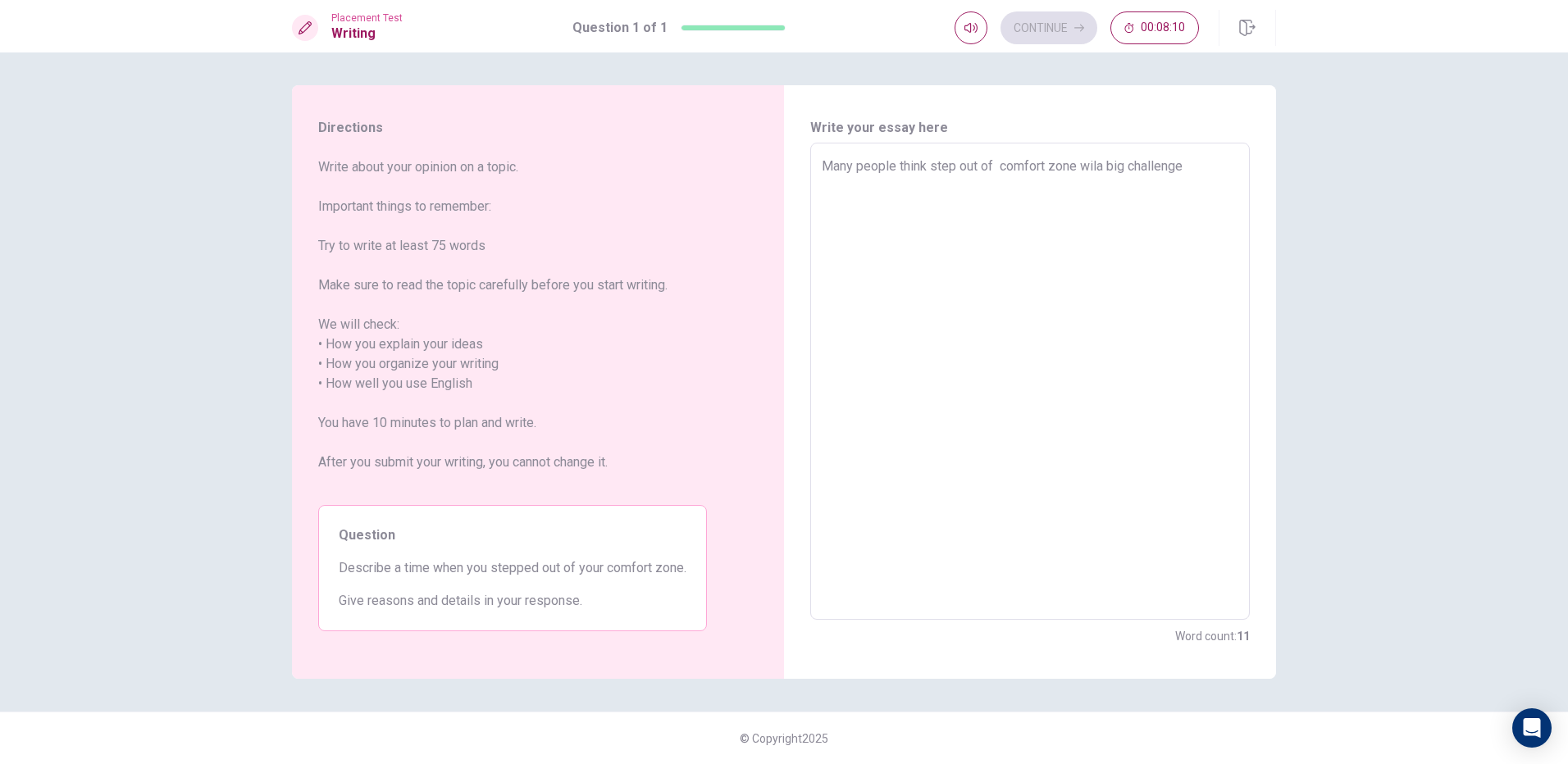
type textarea "x"
type textarea "Many people think step out of comfort zone [PERSON_NAME] big challenge"
type textarea "x"
type textarea "Many people think step out of comfort zone will a big challenge"
type textarea "x"
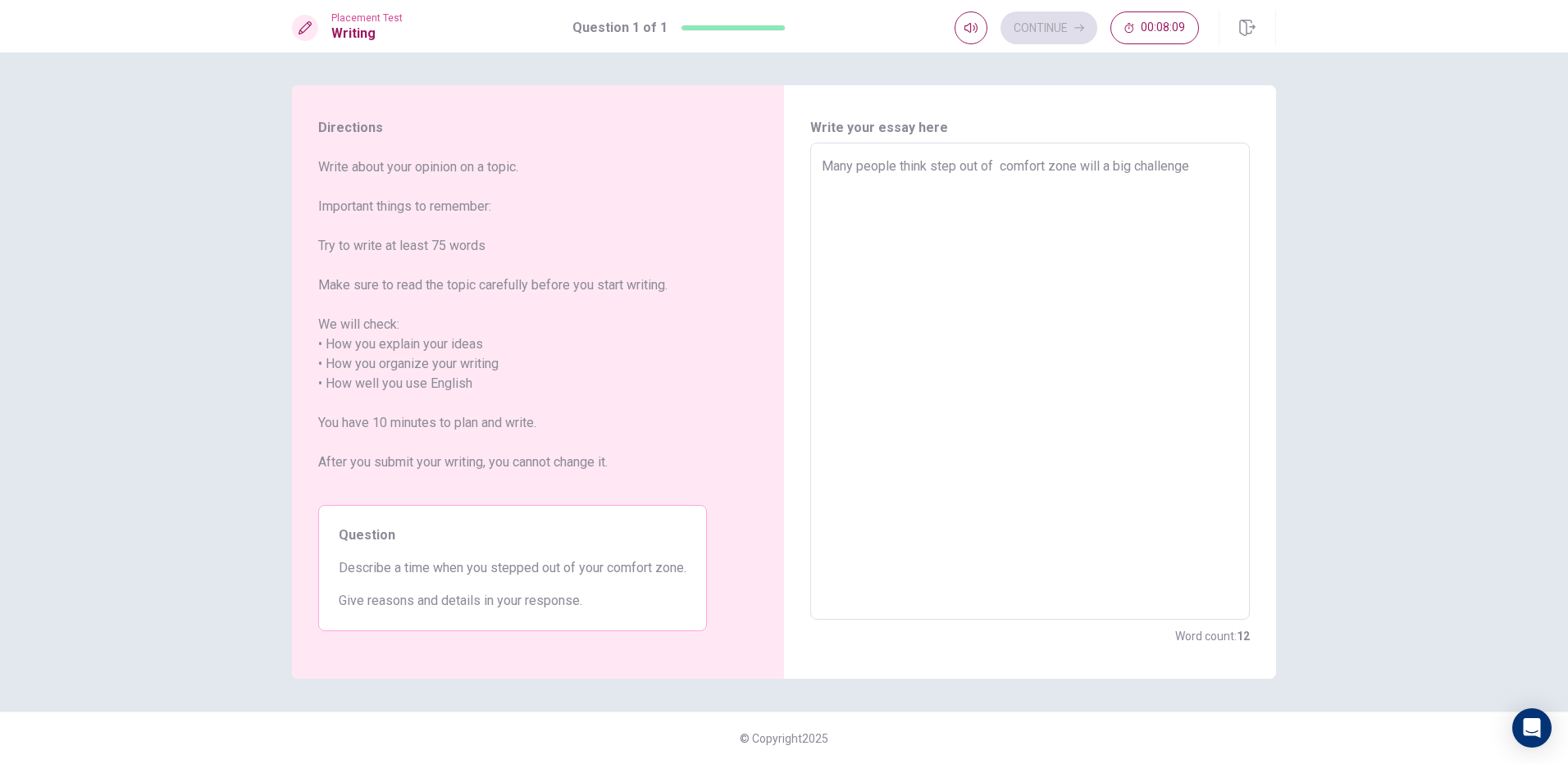
type textarea "Many people think step out of comfort zone will fa big challenge"
type textarea "x"
type textarea "Many people think step out of comfort zone will faa big challenge"
type textarea "x"
type textarea "Many people think step out of comfort zone will faca big challenge"
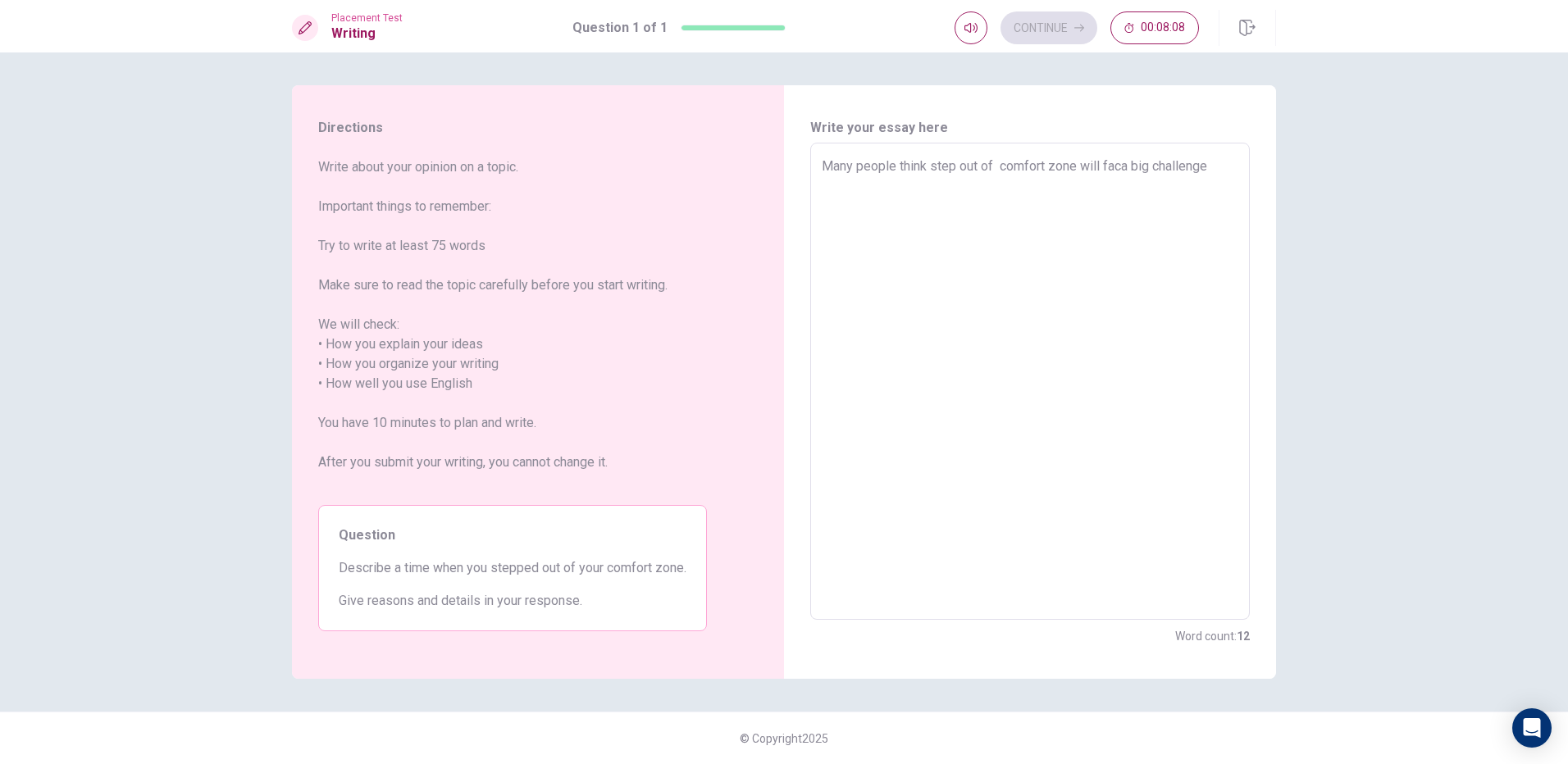
type textarea "x"
type textarea "Many people think step out of comfort zone will facea big challenge"
type textarea "x"
type textarea "Many people think step out of comfort zone will face a big challenge"
type textarea "x"
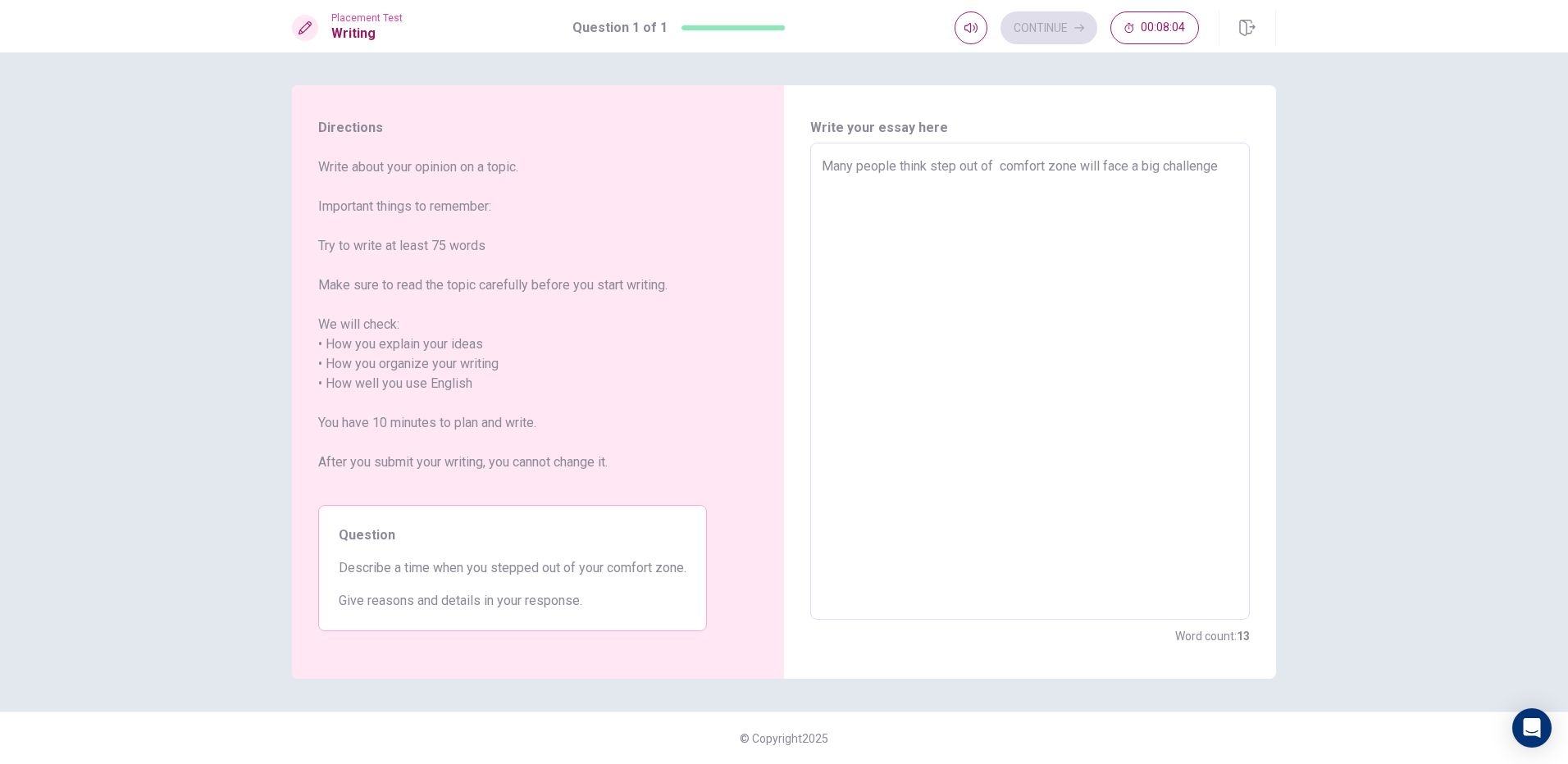
type textarea "Many people think step out of comfort zone will face a big challenge"
type textarea "x"
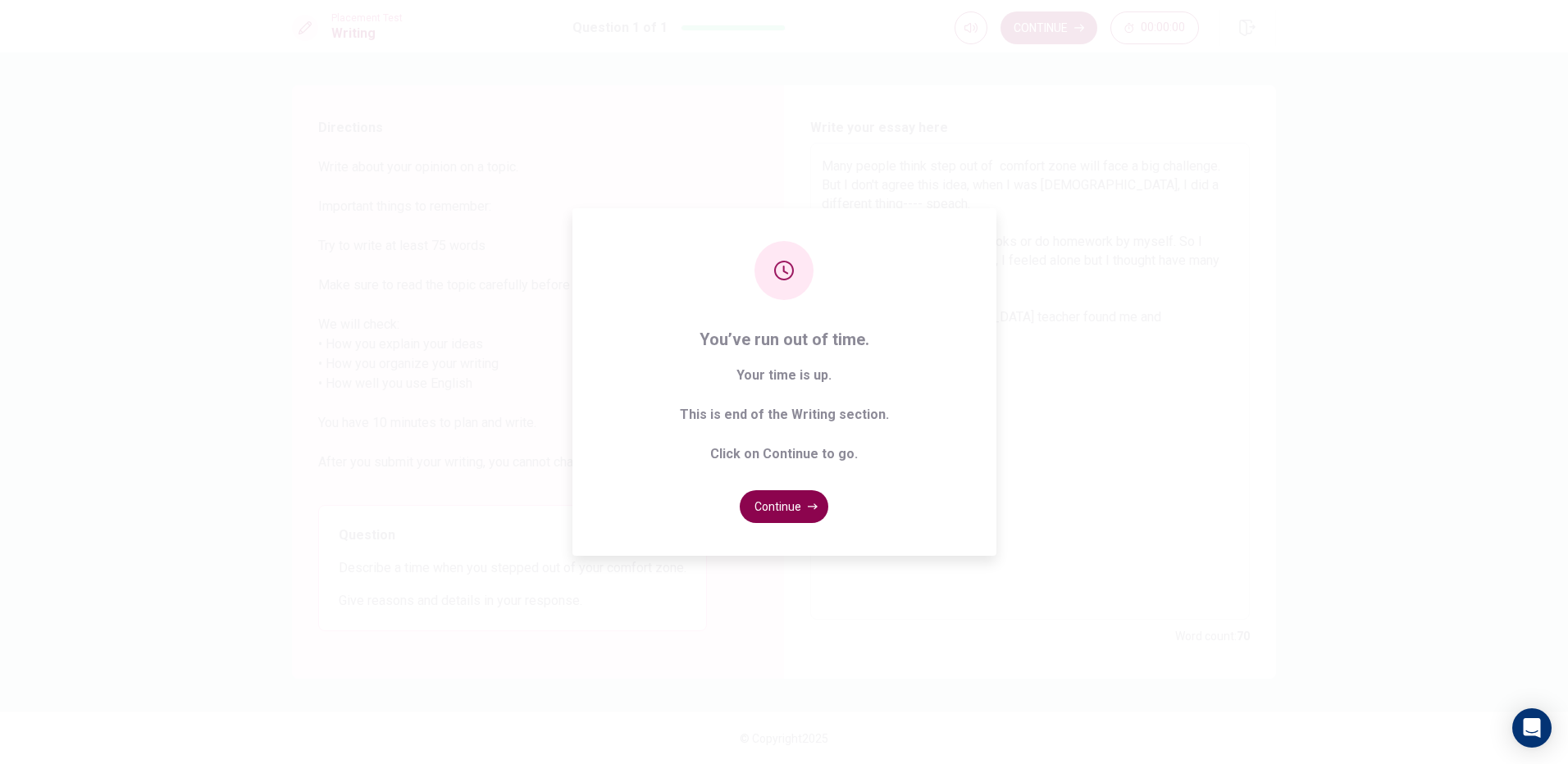
click at [789, 505] on button "Continue" at bounding box center [784, 506] width 89 height 32
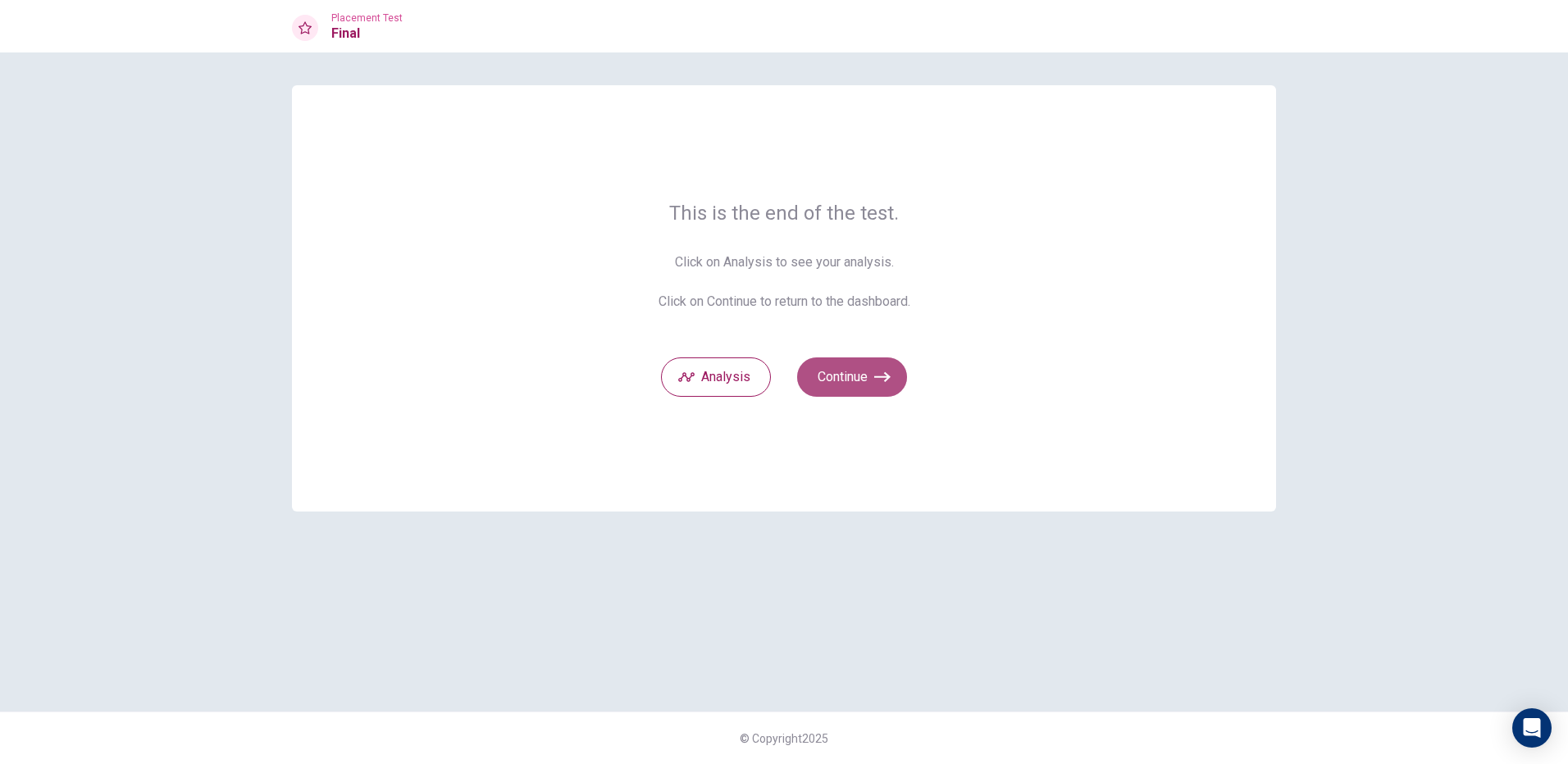
click at [854, 367] on button "Continue" at bounding box center [851, 377] width 110 height 39
